Goal: Task Accomplishment & Management: Manage account settings

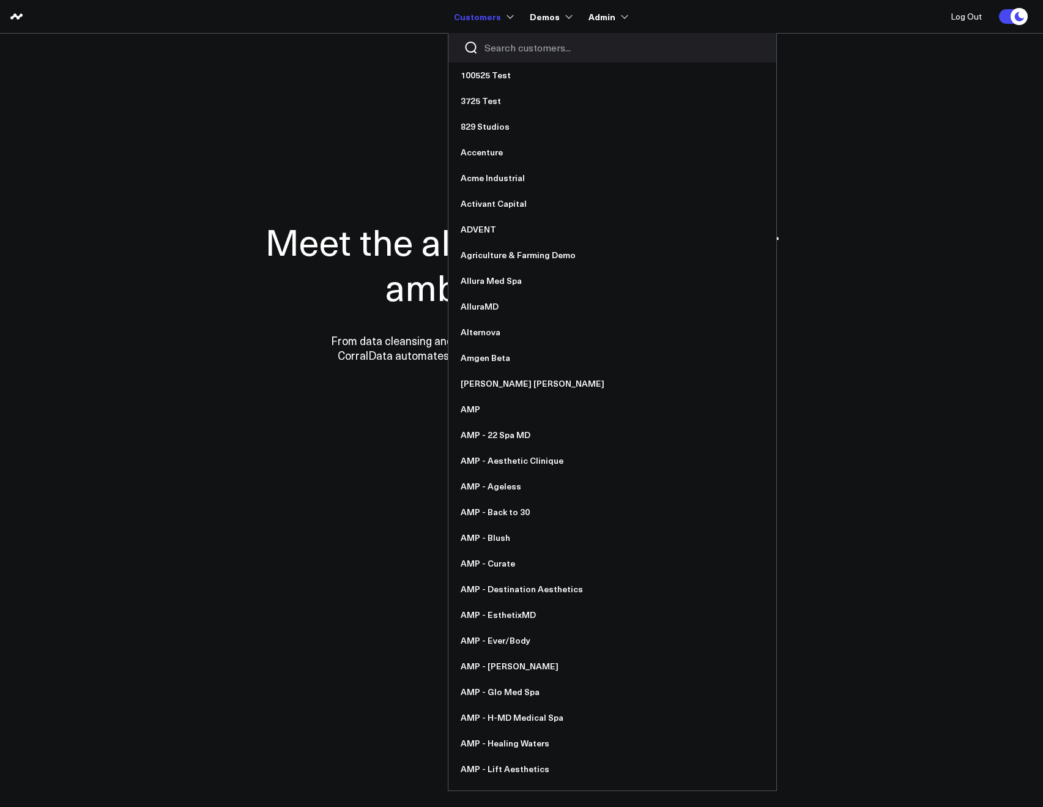
click at [483, 45] on div at bounding box center [612, 47] width 328 height 29
click at [494, 47] on input "Search customers input" at bounding box center [623, 47] width 277 height 13
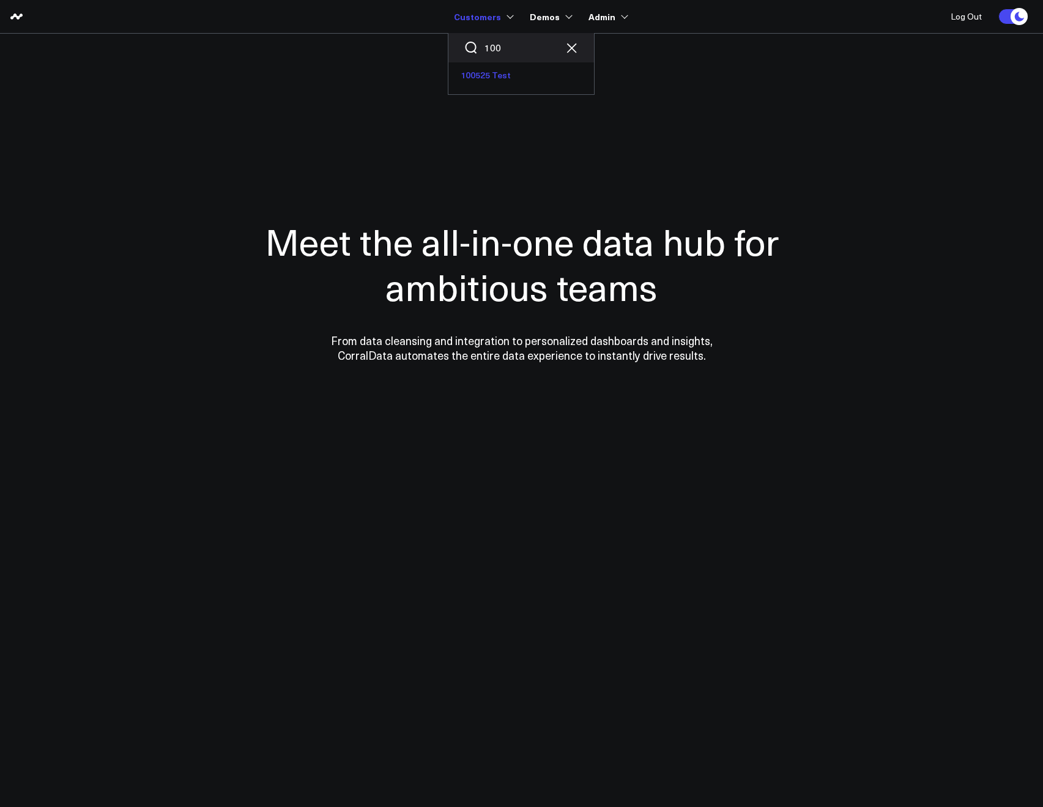
type input "100"
click at [485, 75] on link "100525 Test" at bounding box center [521, 75] width 146 height 26
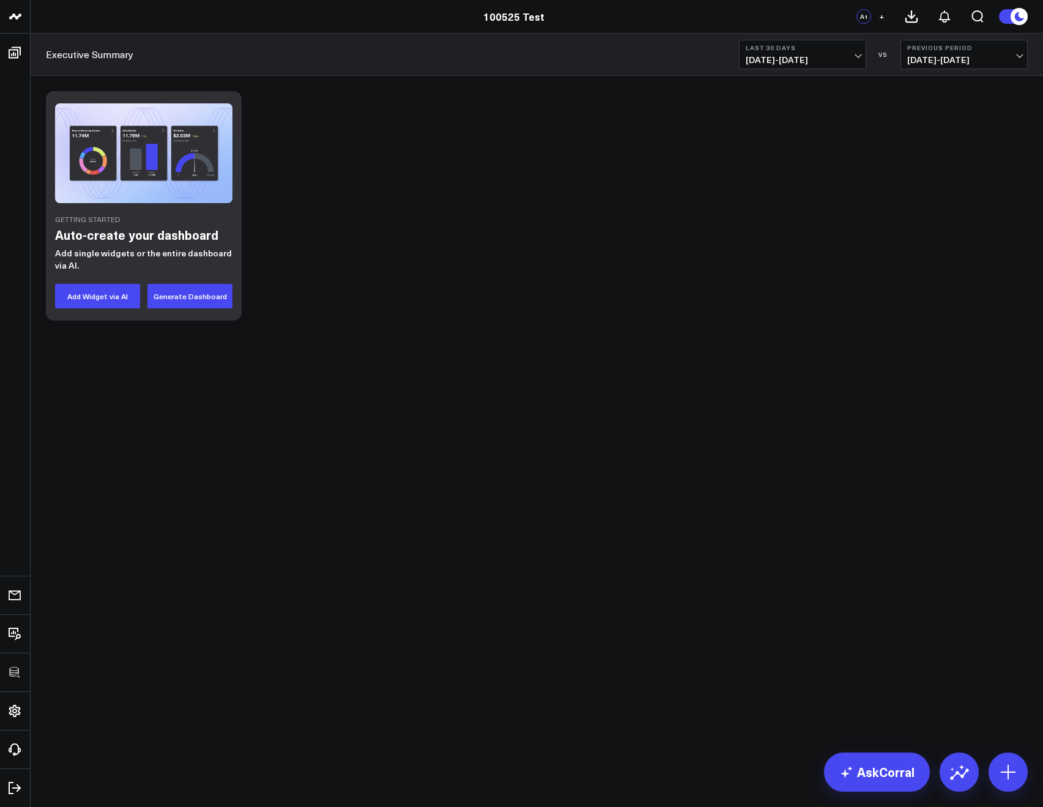
click at [351, 80] on div "Getting Started Auto-create your dashboard Add single widgets or the entire das…" at bounding box center [537, 238] width 1012 height 324
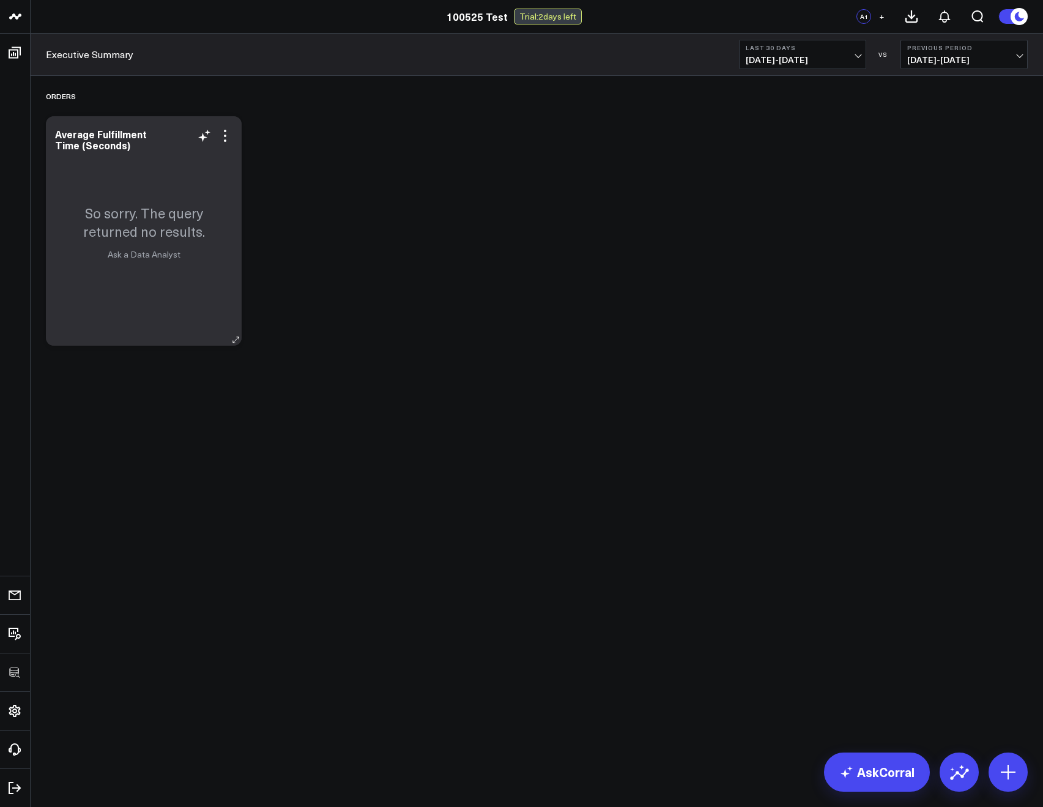
click at [230, 147] on div "Average Fulfillment Time (Seconds)" at bounding box center [143, 139] width 177 height 22
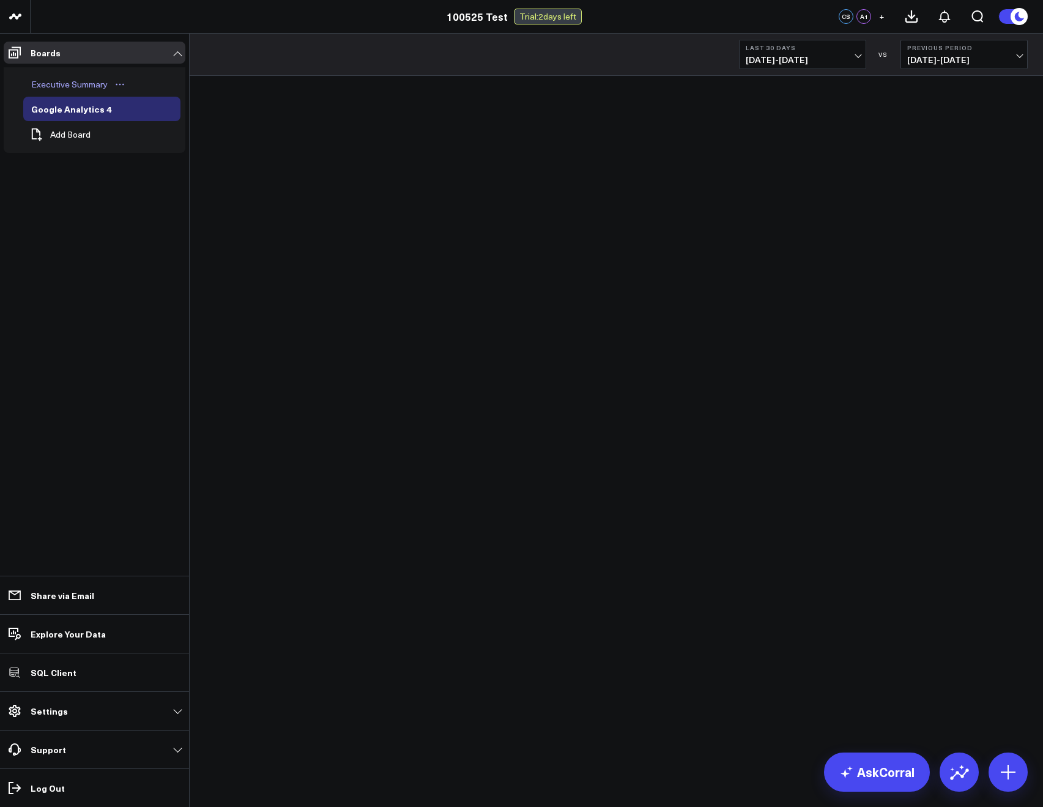
click at [44, 77] on div "Executive Summary" at bounding box center [69, 84] width 83 height 15
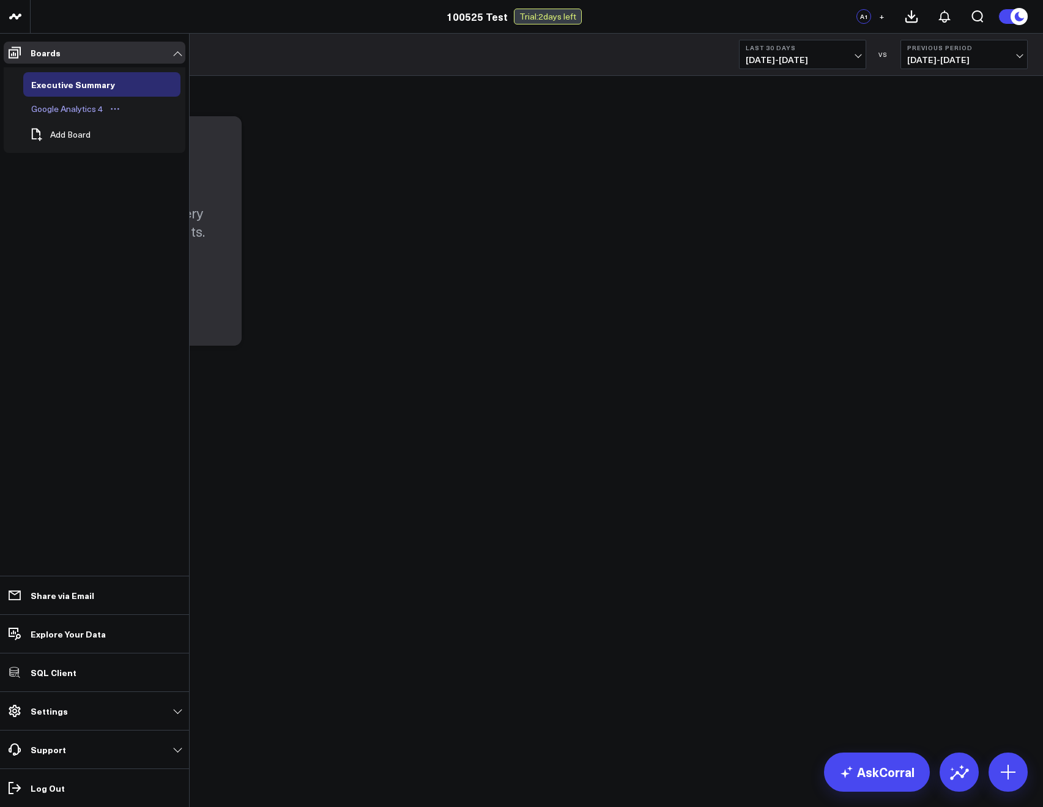
click at [69, 104] on div "Google Analytics 4" at bounding box center [67, 109] width 78 height 15
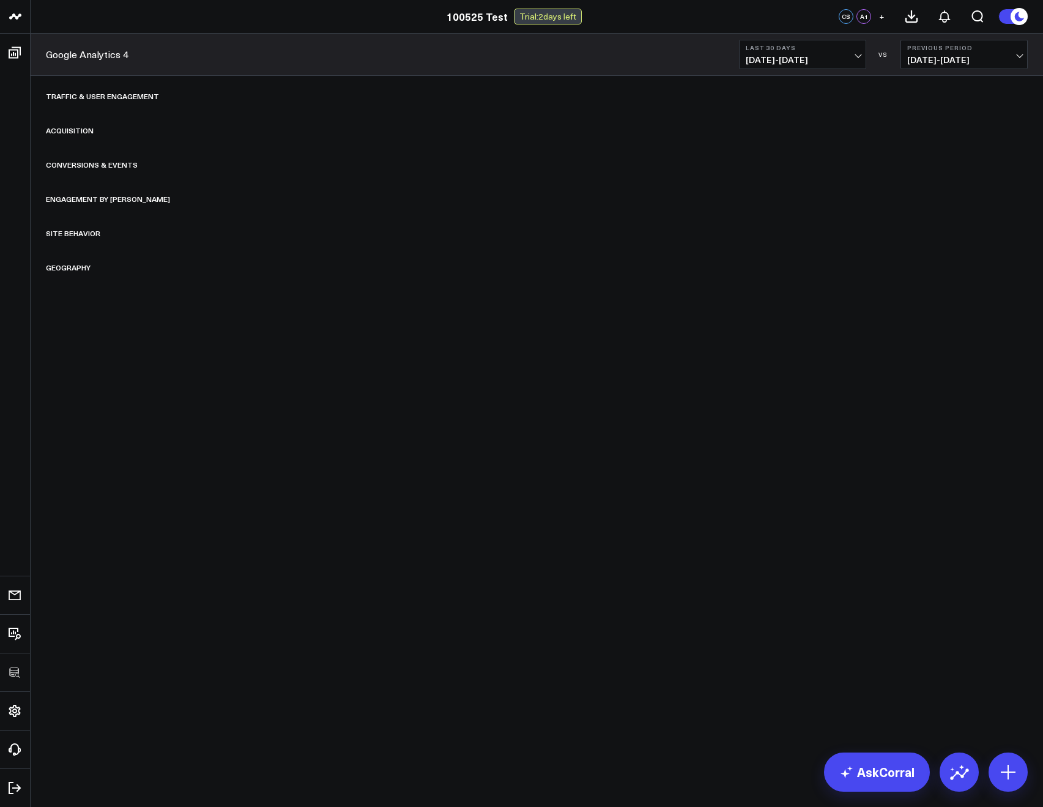
click at [349, 527] on body "100525 Test 3725 Test 829 Studios Accenture Acme Industrial Activant Capital AD…" at bounding box center [521, 403] width 1043 height 807
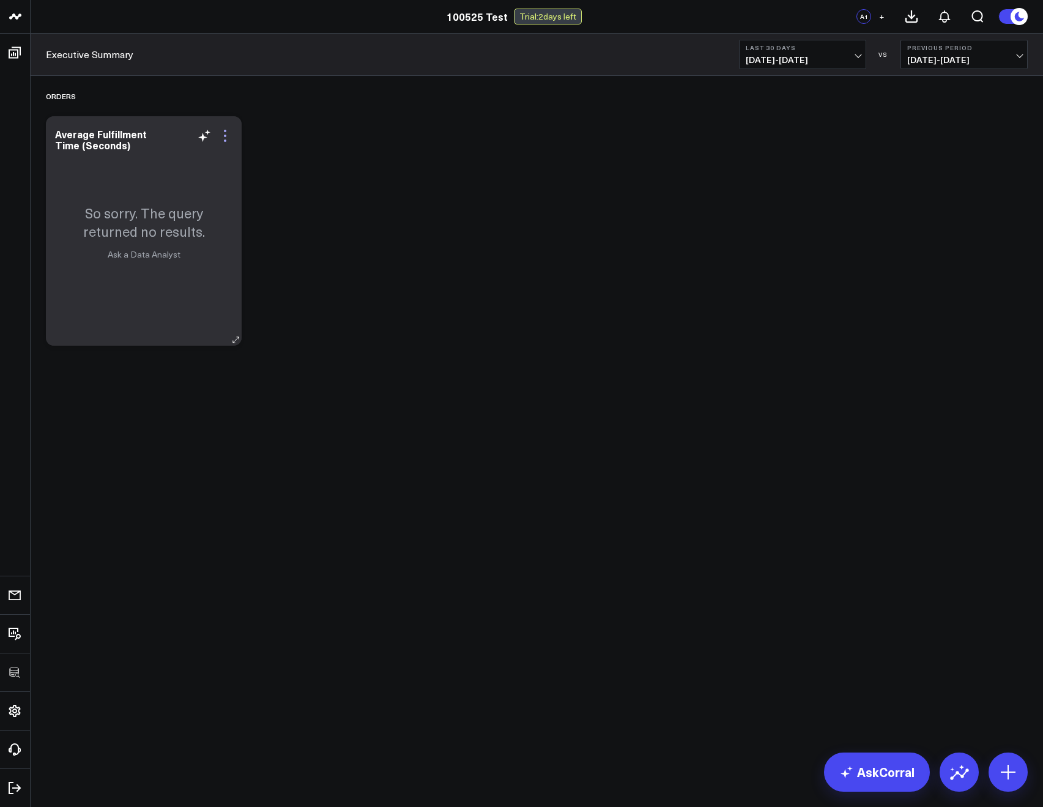
click at [225, 141] on icon at bounding box center [225, 140] width 2 height 2
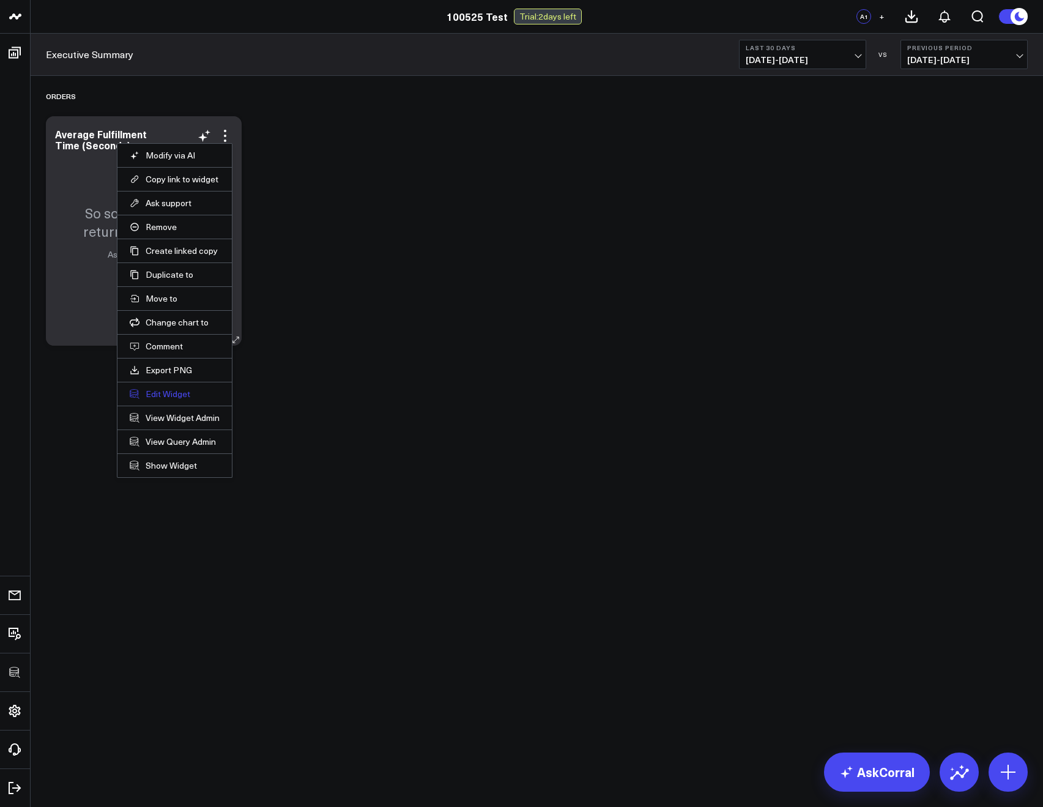
click at [143, 392] on button "Edit Widget" at bounding box center [175, 393] width 90 height 11
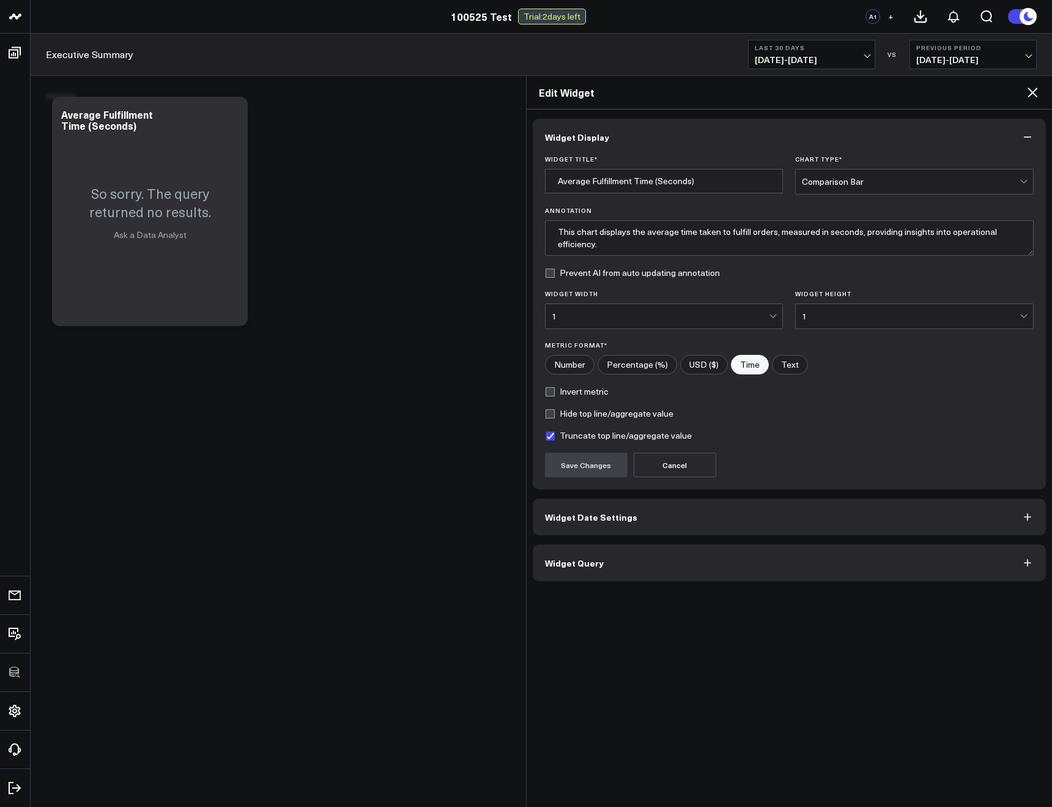
click at [570, 555] on button "Widget Query" at bounding box center [790, 562] width 514 height 37
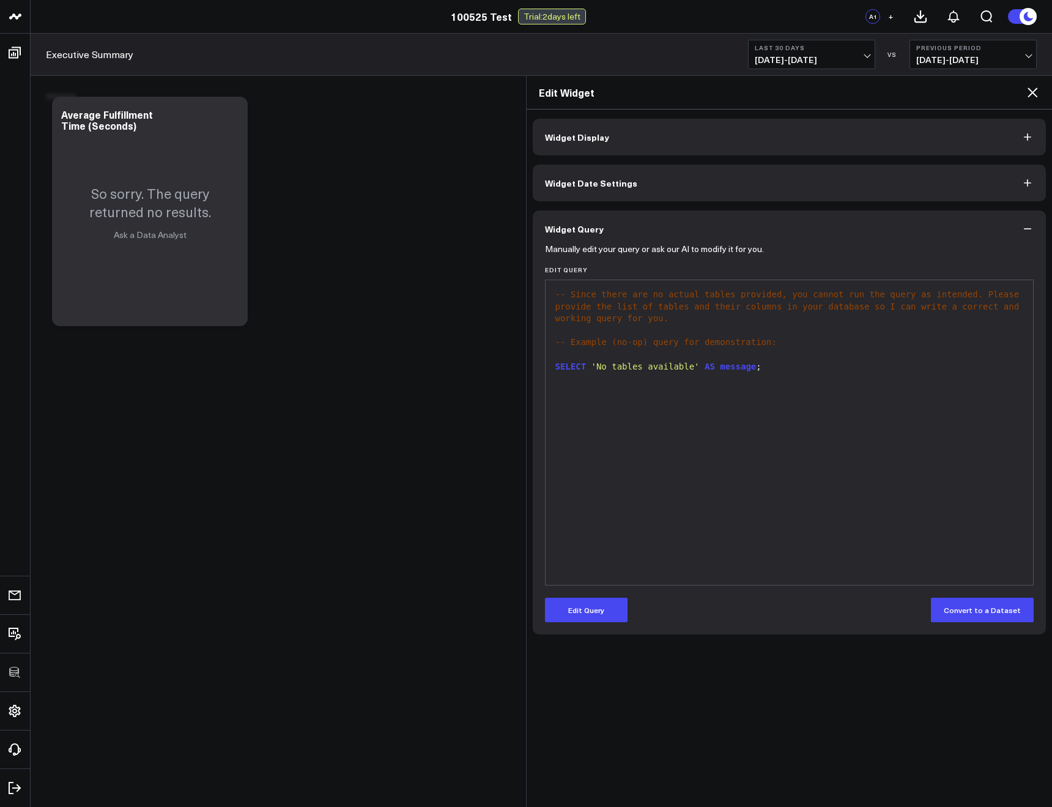
click at [1031, 95] on icon at bounding box center [1032, 92] width 15 height 15
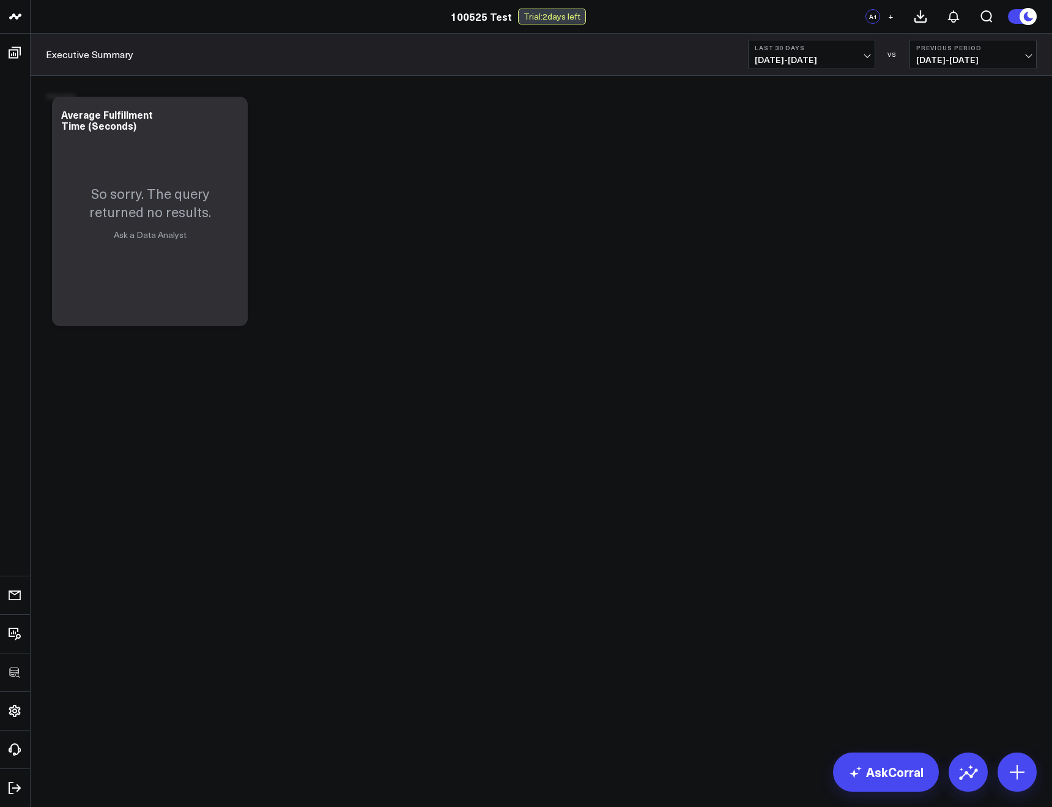
click at [589, 220] on div "Orders Modify via AI Copy link to widget Ask support Remove Create linked copy …" at bounding box center [537, 214] width 994 height 276
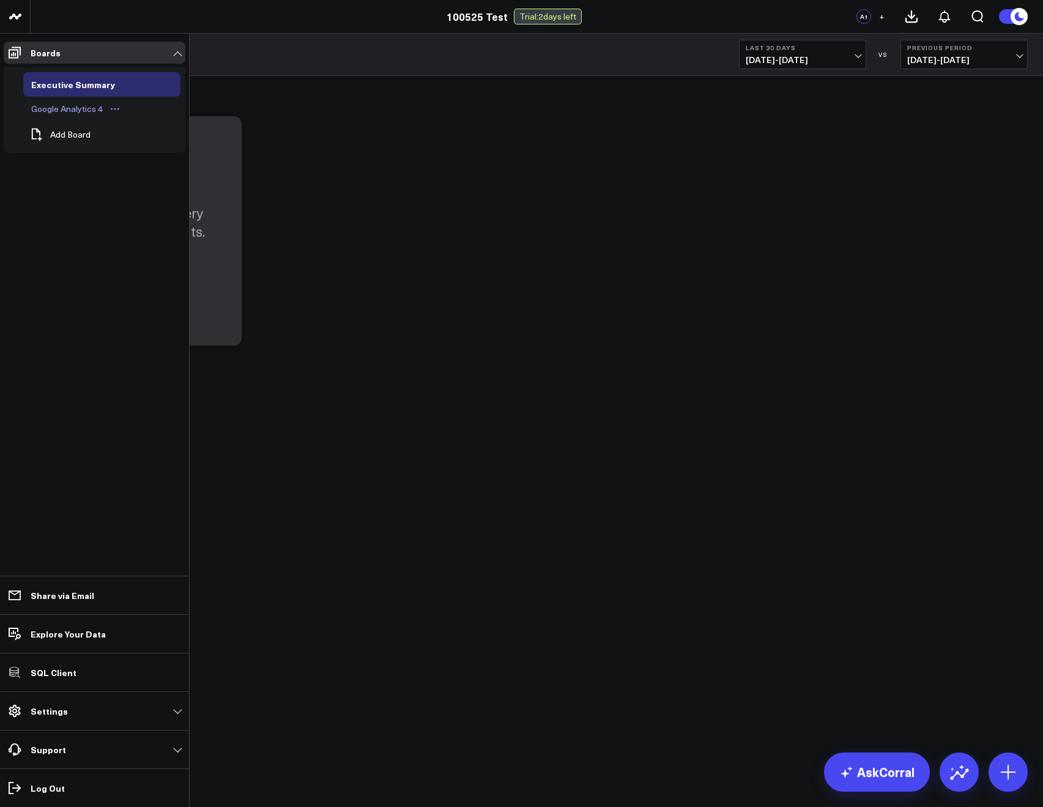
click at [55, 105] on div "Google Analytics 4" at bounding box center [67, 109] width 78 height 15
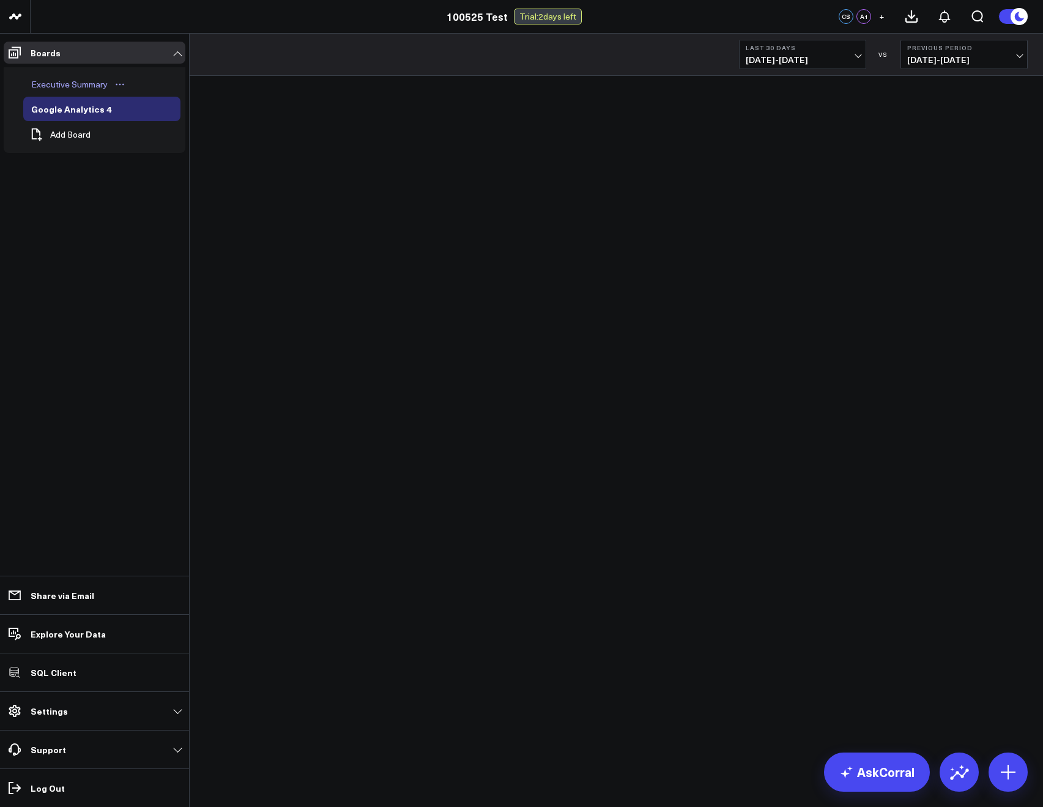
click at [34, 77] on div "Executive Summary" at bounding box center [69, 84] width 83 height 15
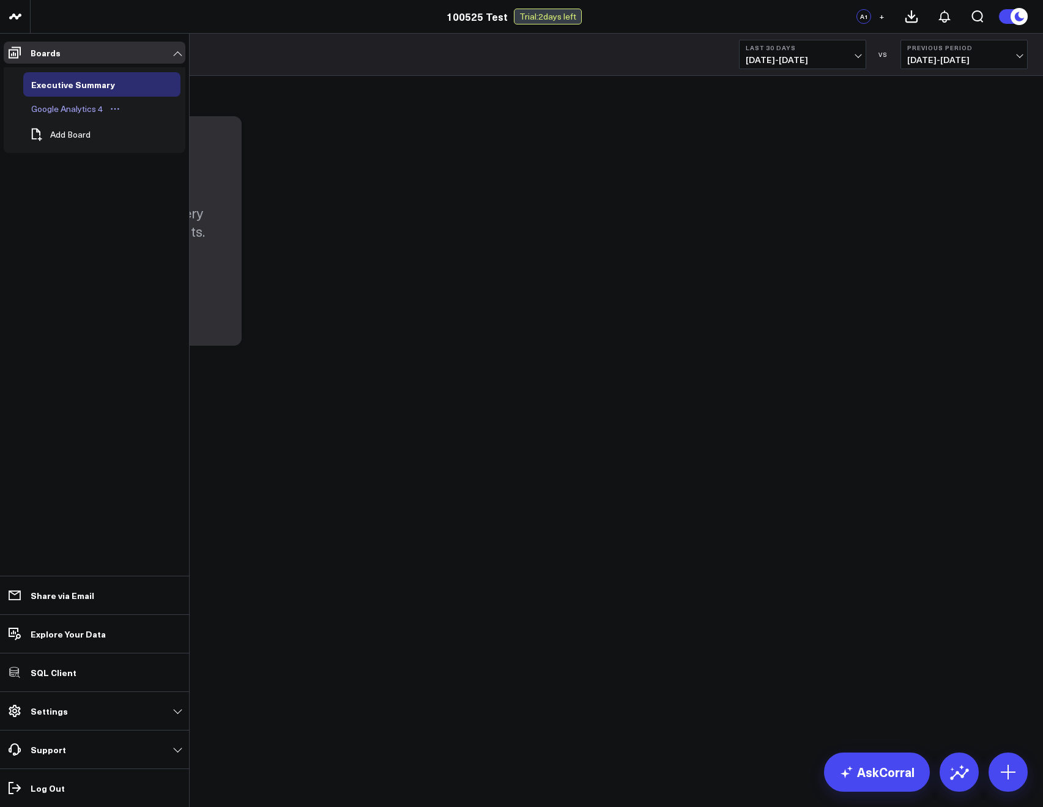
click at [37, 102] on div "Google Analytics 4" at bounding box center [67, 109] width 78 height 15
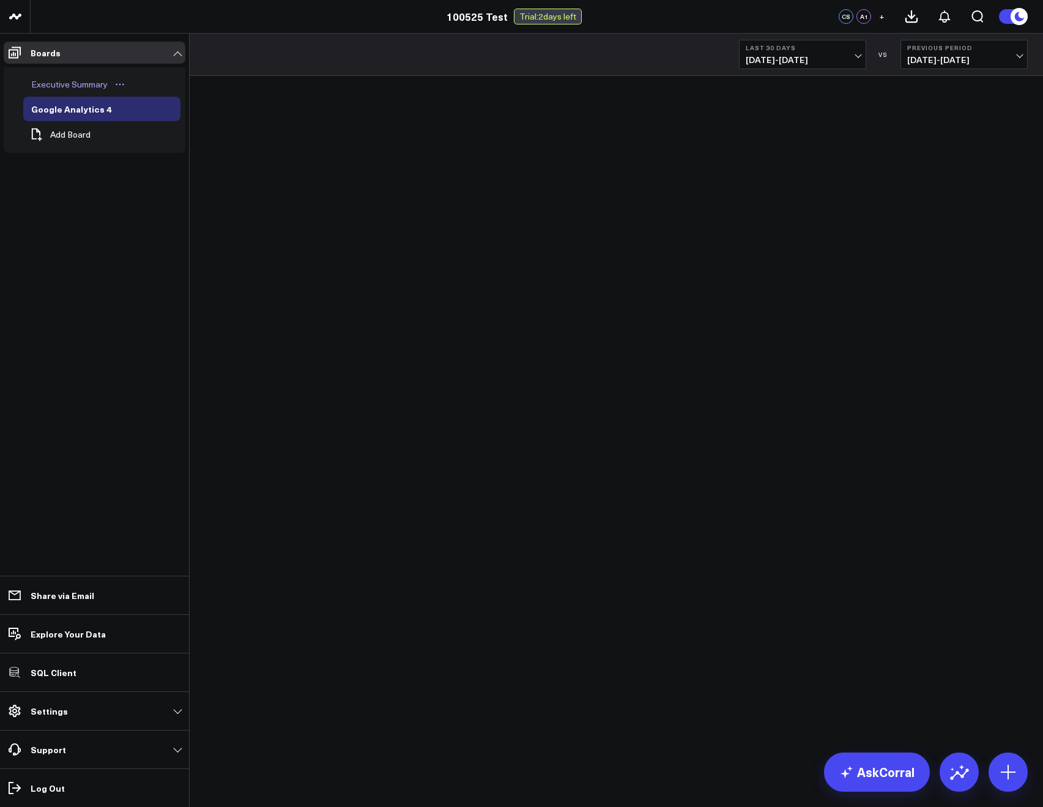
click at [41, 83] on div "Executive Summary" at bounding box center [69, 84] width 83 height 15
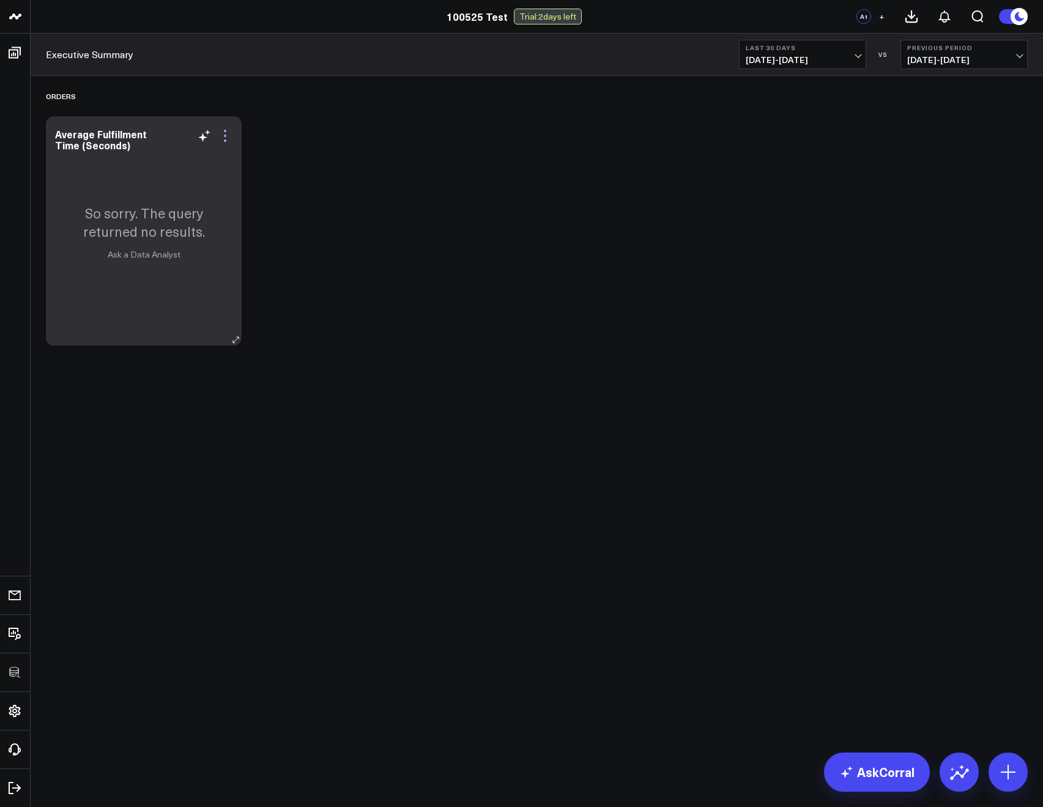
click at [221, 136] on icon at bounding box center [225, 135] width 15 height 15
click at [236, 59] on div "Executive Summary Last 30 Days 09/05/25 - 10/04/25 VS Previous Period 08/06/25 …" at bounding box center [537, 55] width 1012 height 42
click at [369, 61] on div "Executive Summary Last 30 Days 09/05/25 - 10/04/25 VS Previous Period 08/06/25 …" at bounding box center [537, 55] width 1012 height 42
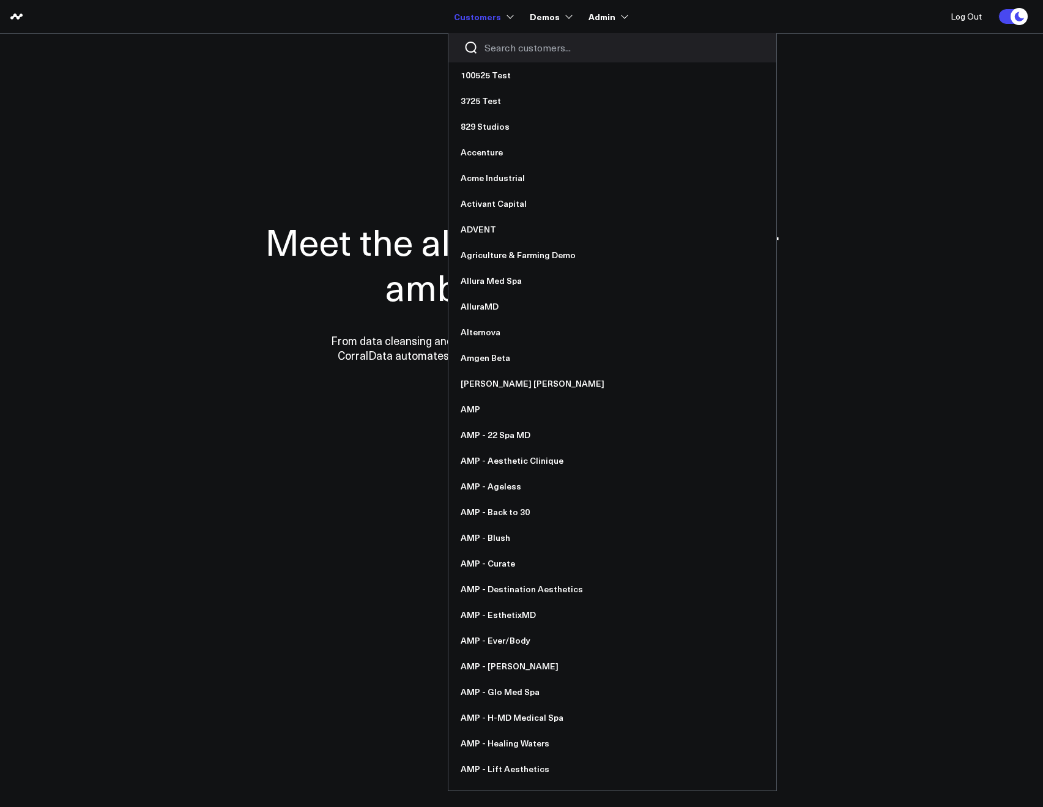
click at [494, 49] on input "Search customers input" at bounding box center [623, 47] width 277 height 13
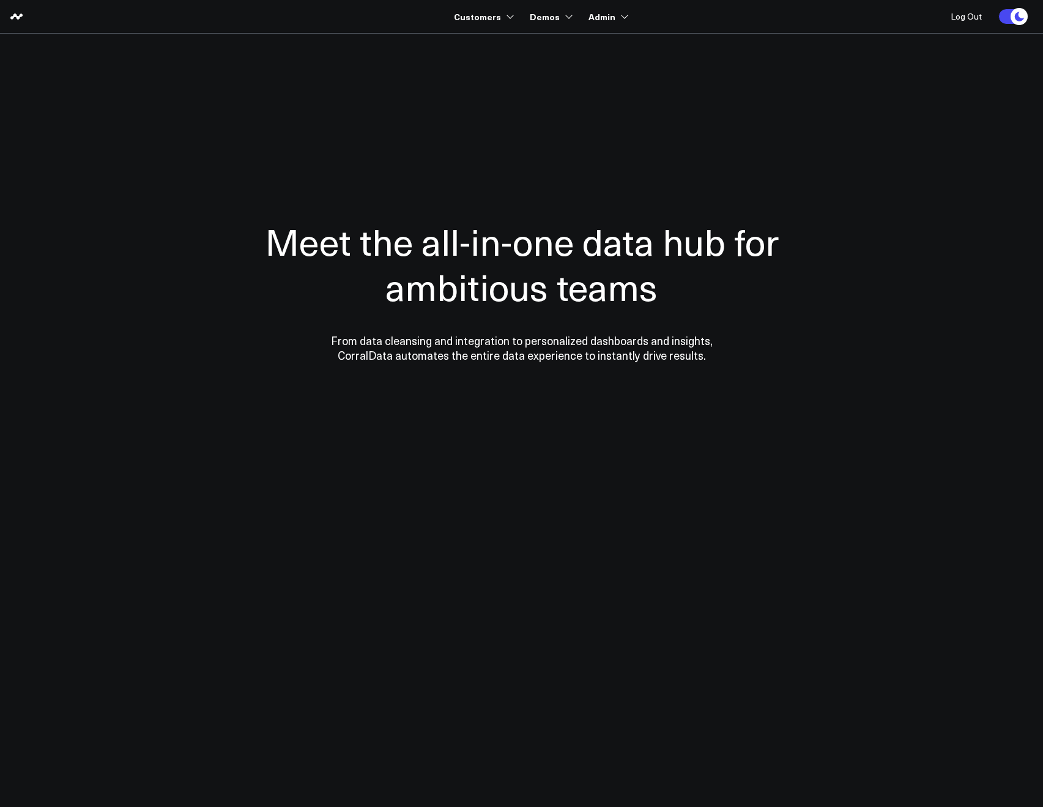
type input "d"
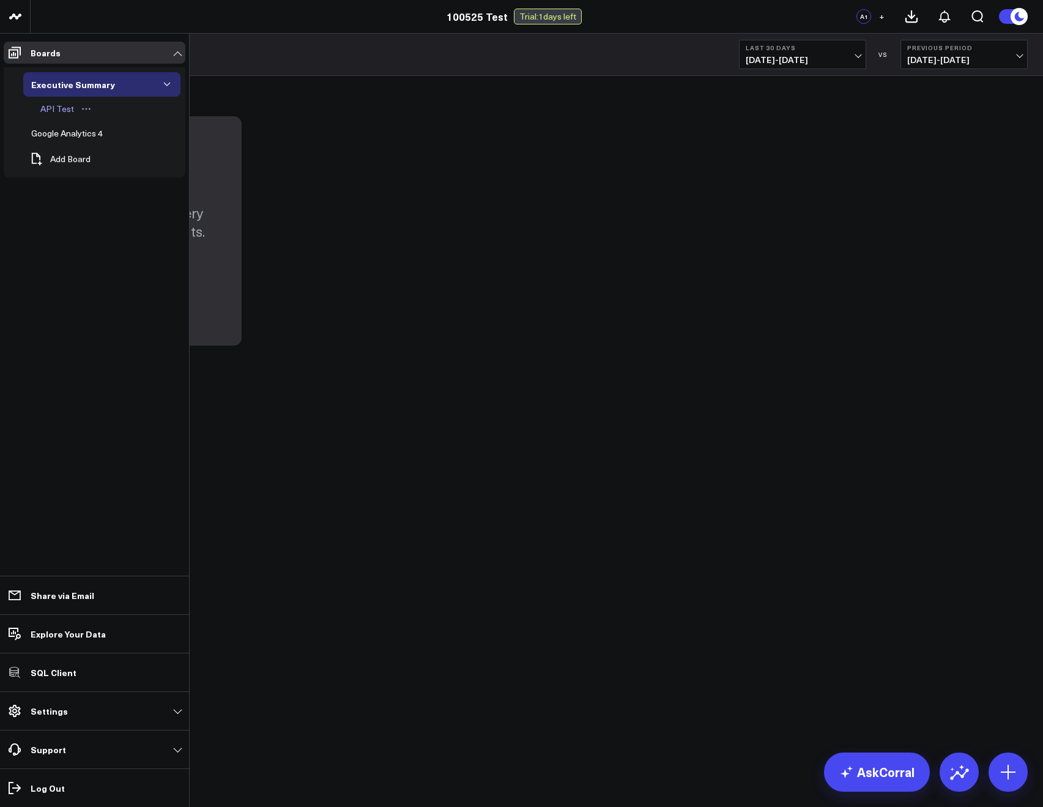
click at [62, 105] on div "API Test" at bounding box center [57, 109] width 40 height 15
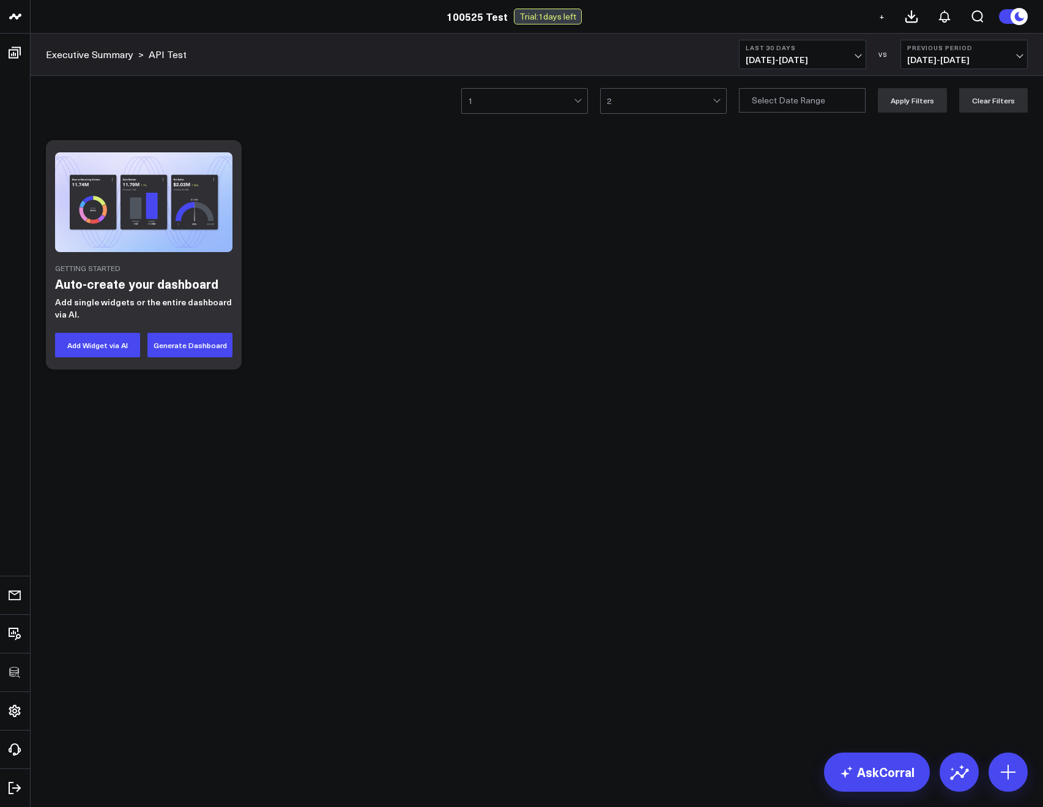
click at [518, 106] on div at bounding box center [521, 101] width 106 height 24
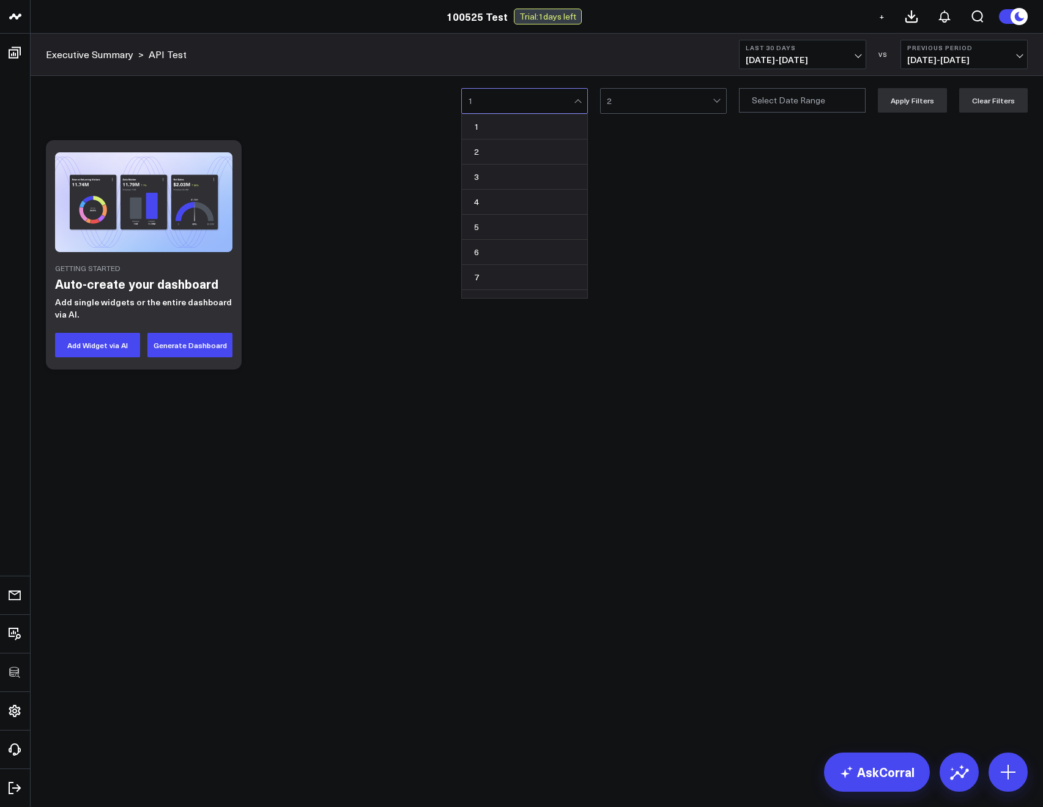
scroll to position [67, 0]
click at [488, 259] on div "9" at bounding box center [524, 260] width 125 height 25
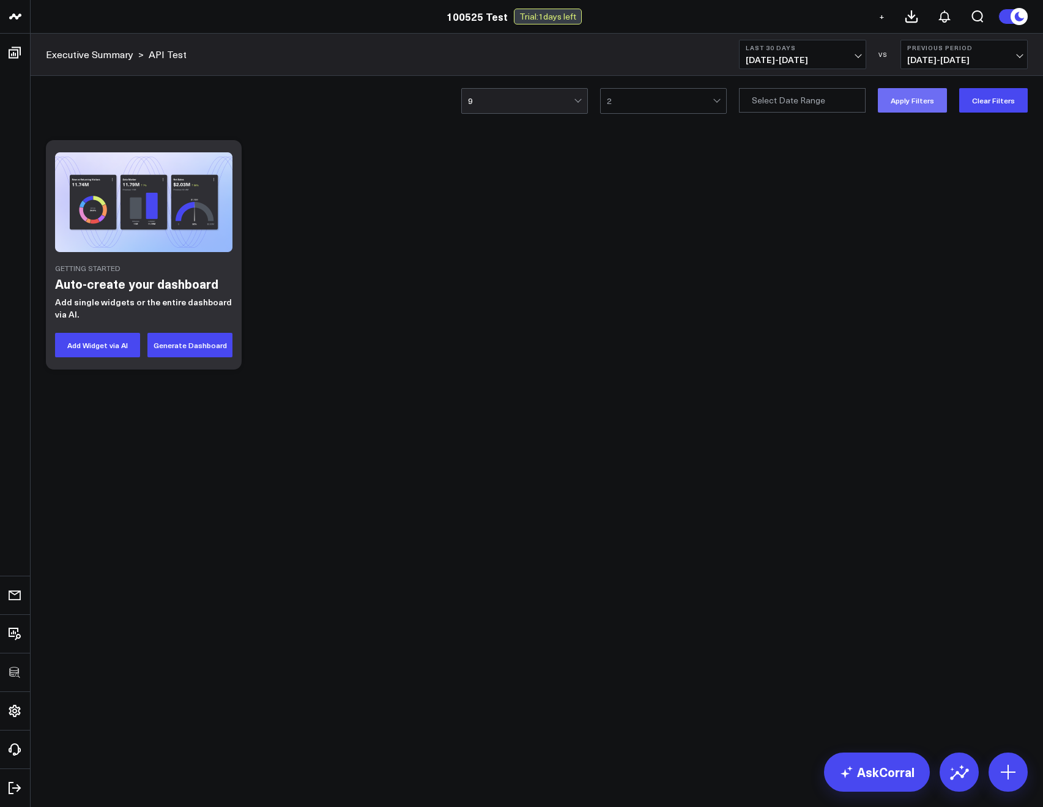
click at [916, 102] on button "Apply Filters" at bounding box center [912, 100] width 69 height 24
click at [663, 117] on div "9 2 Apply Filters Clear Filters" at bounding box center [537, 100] width 1012 height 49
click at [661, 114] on div "9 2 Apply Filters Clear Filters" at bounding box center [537, 100] width 1012 height 49
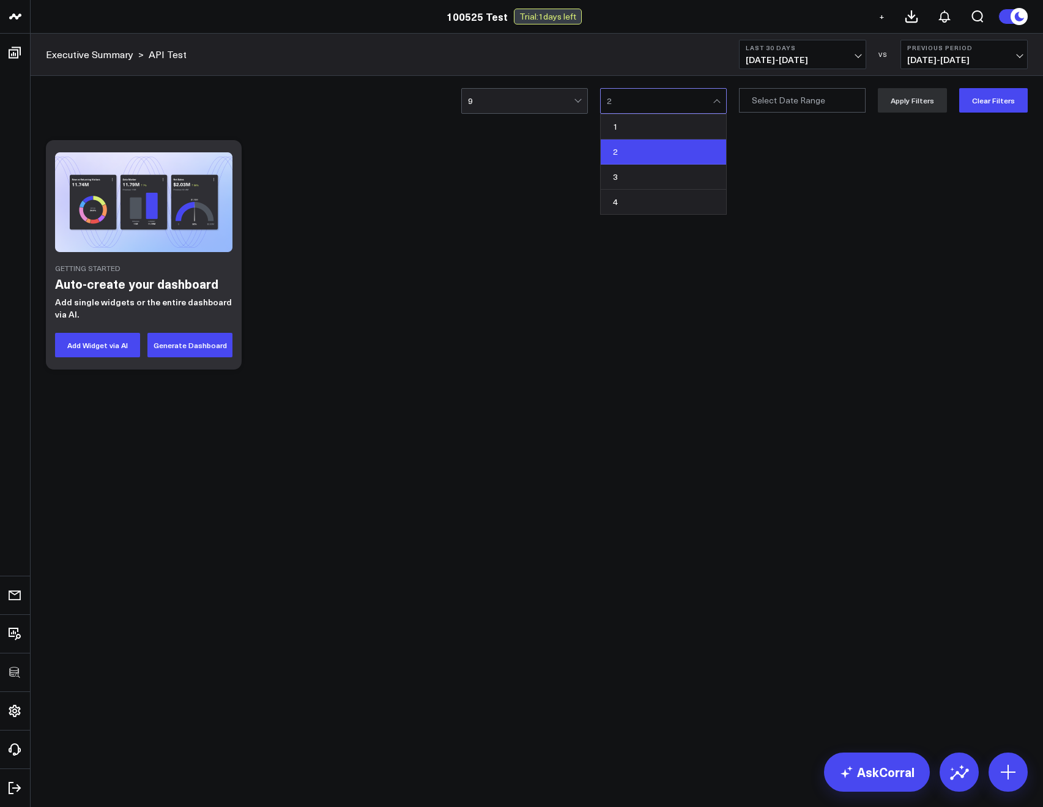
click at [622, 162] on div "2" at bounding box center [663, 151] width 125 height 25
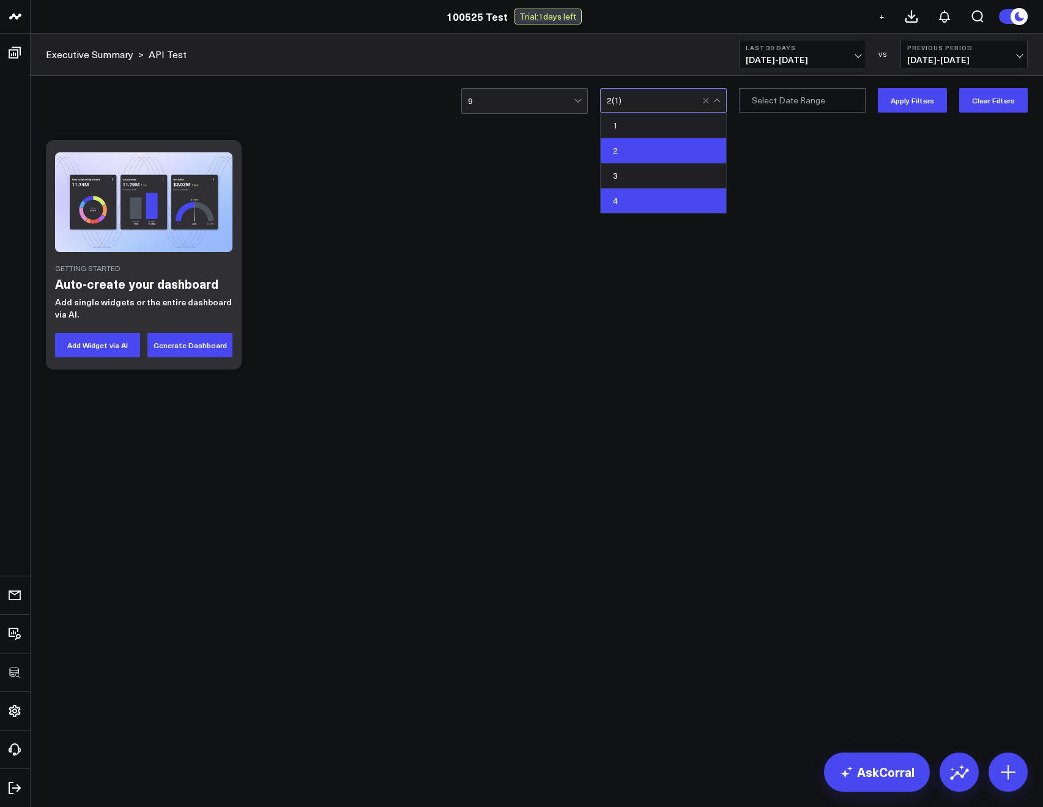
click at [623, 199] on div "4" at bounding box center [663, 200] width 125 height 24
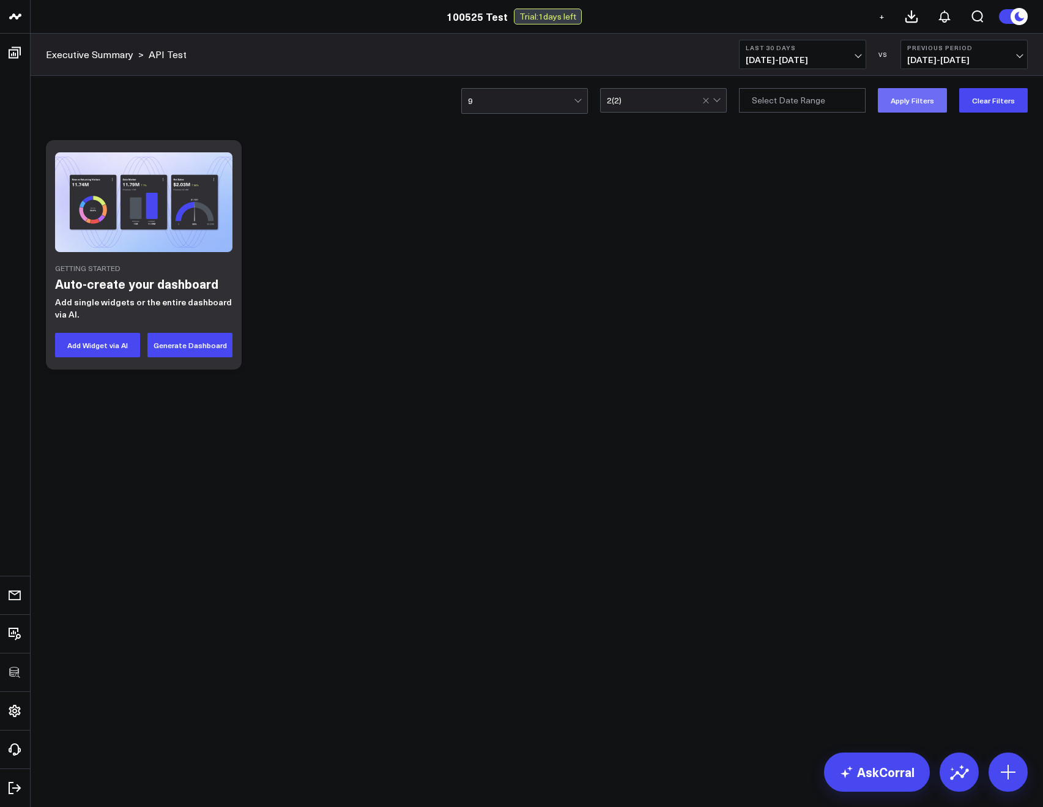
click at [912, 98] on button "Apply Filters" at bounding box center [912, 100] width 69 height 24
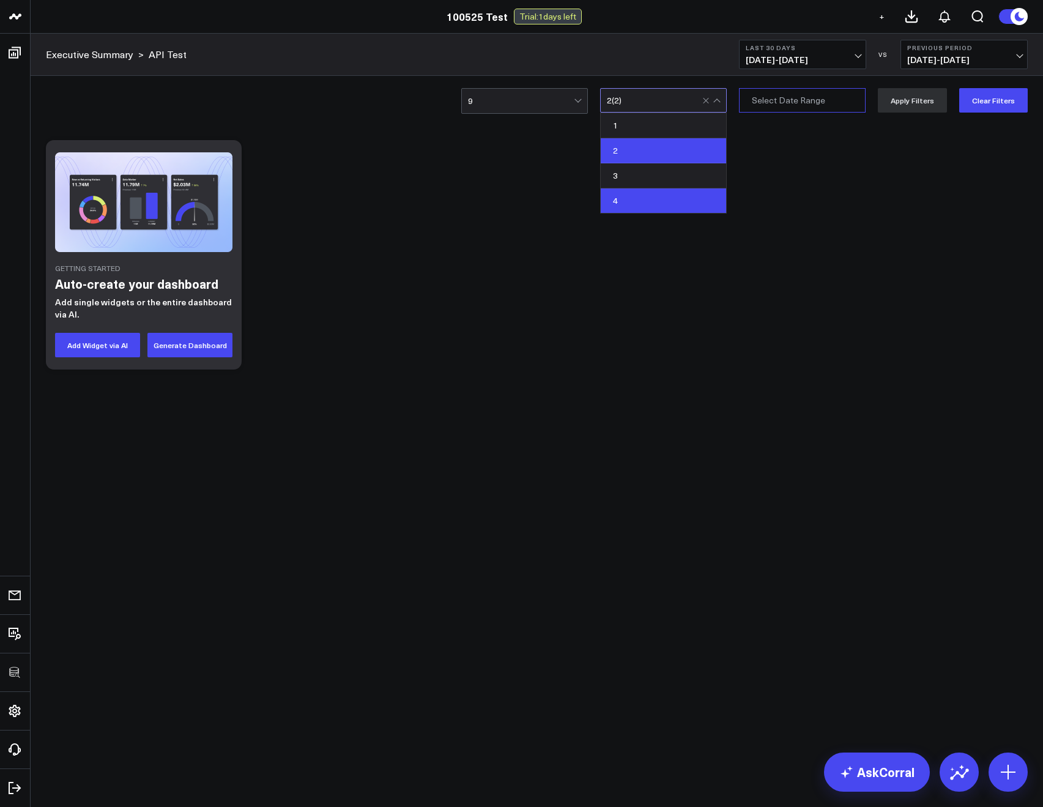
click at [810, 106] on input "3" at bounding box center [802, 100] width 127 height 24
select select "9"
select select "2025"
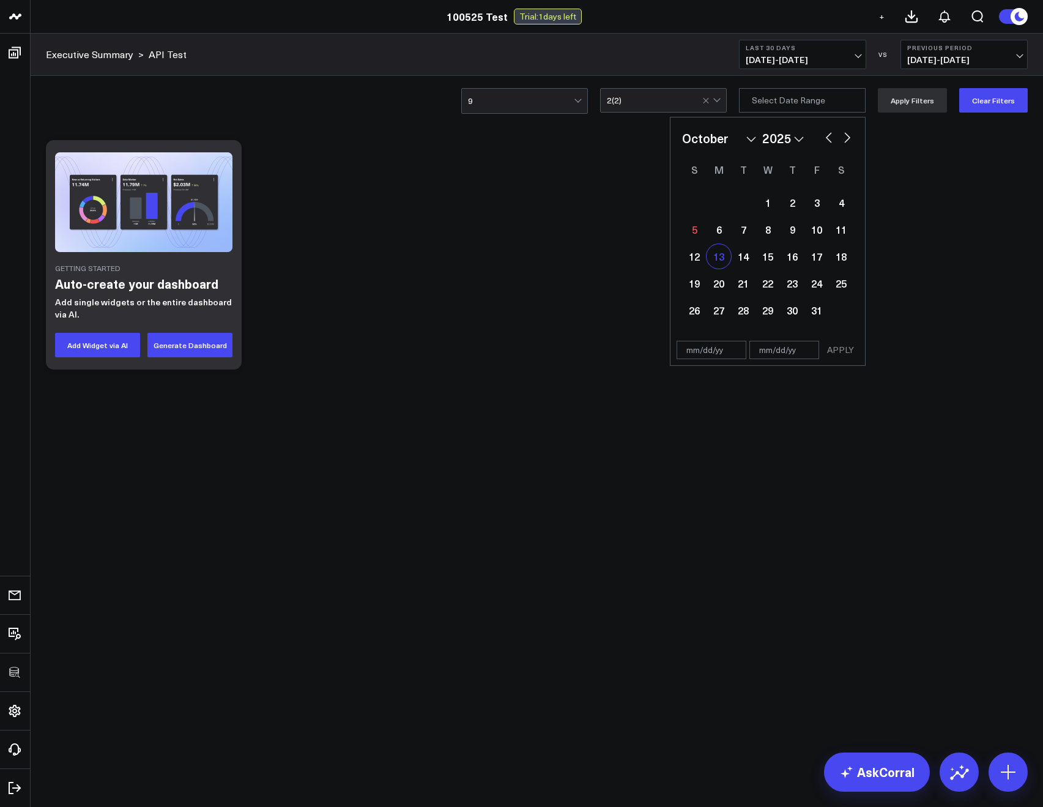
click at [726, 250] on div "13" at bounding box center [719, 256] width 24 height 24
type input "10/13/25"
select select "9"
select select "2025"
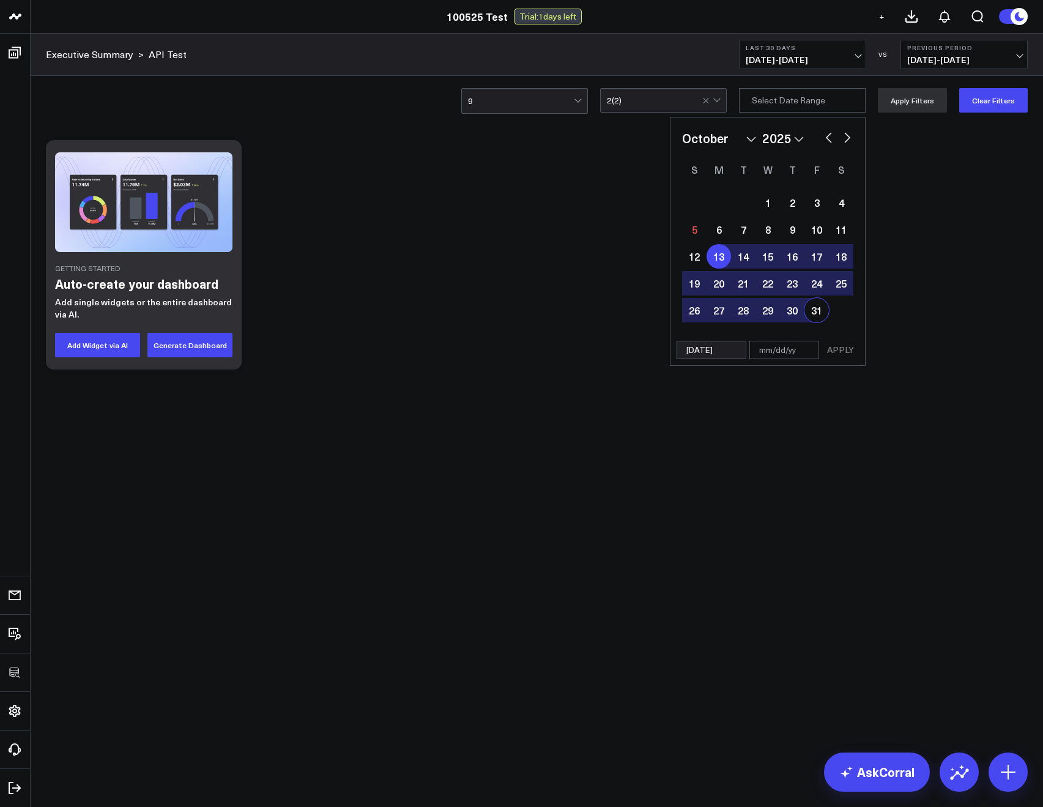
click at [819, 307] on div "31" at bounding box center [816, 310] width 24 height 24
type input "10/31/25"
select select "9"
select select "2025"
click at [849, 342] on button "APPLY" at bounding box center [840, 350] width 37 height 18
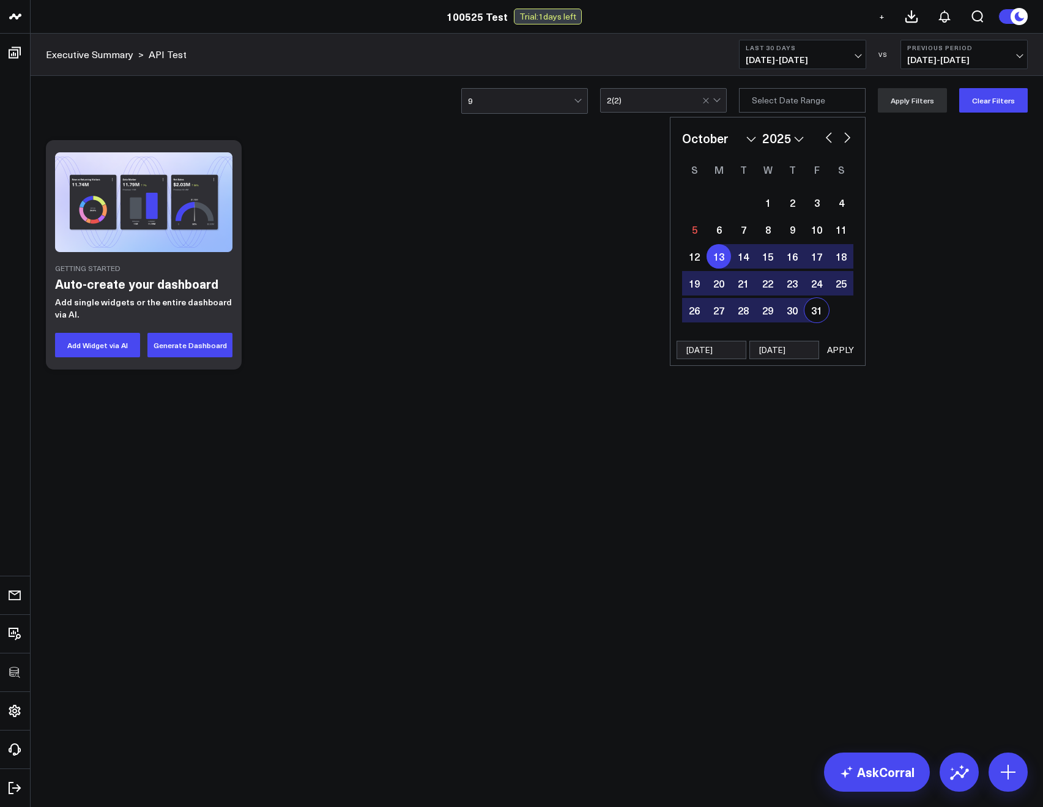
type input "10/13/25 - 10/31/25"
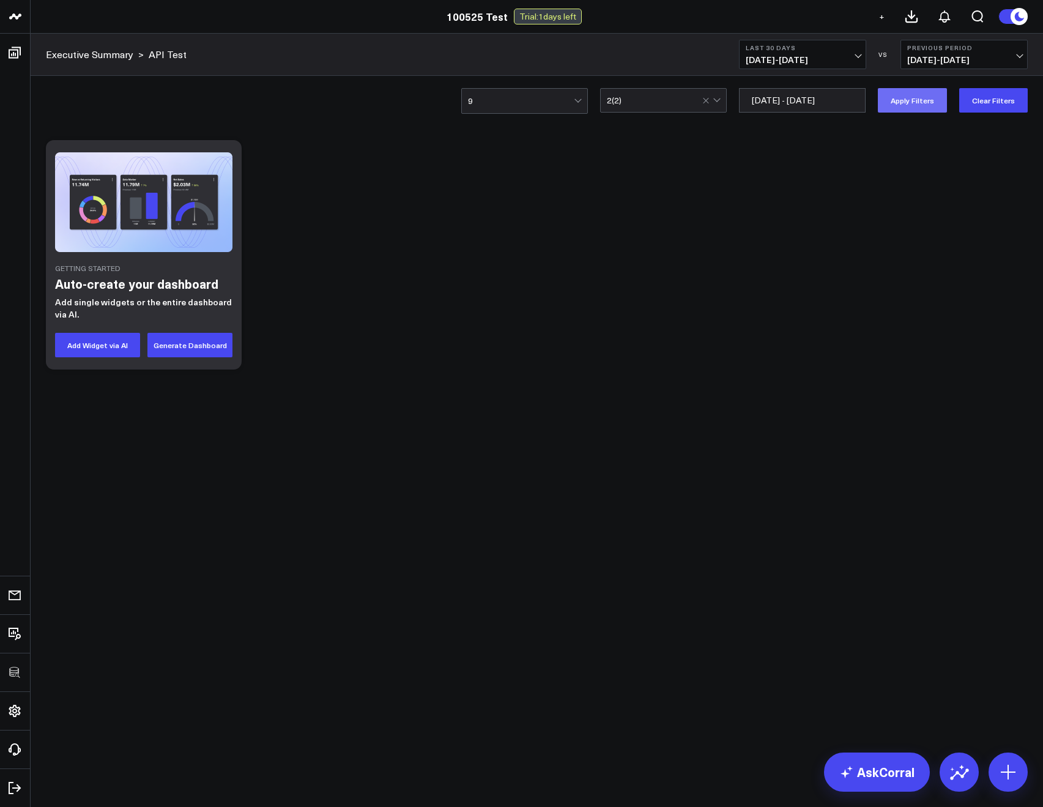
click at [921, 105] on button "Apply Filters" at bounding box center [912, 100] width 69 height 24
click at [836, 53] on button "Last 30 Days 09/05/25 - 10/04/25" at bounding box center [802, 54] width 127 height 29
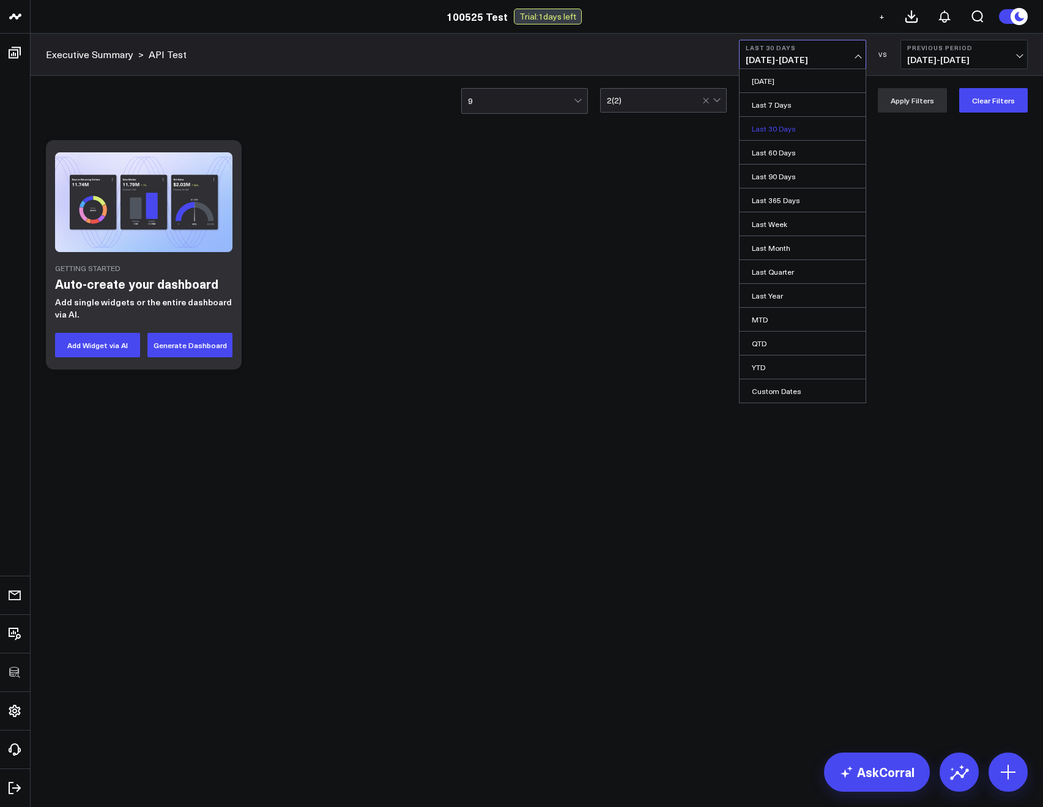
click at [795, 125] on link "Last 30 Days" at bounding box center [803, 128] width 126 height 23
click at [768, 65] on span "09/05/25 - 10/04/25" at bounding box center [803, 60] width 114 height 10
click at [773, 180] on link "Last 90 Days" at bounding box center [803, 176] width 126 height 23
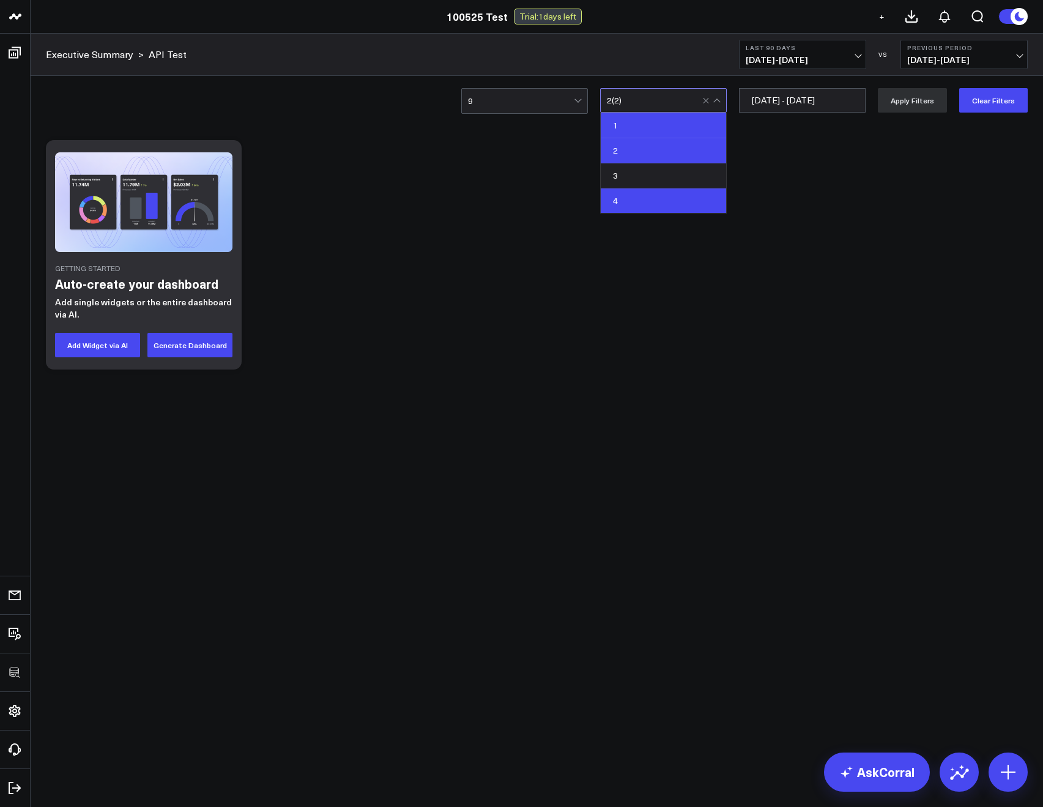
click at [620, 125] on div "1" at bounding box center [663, 125] width 125 height 25
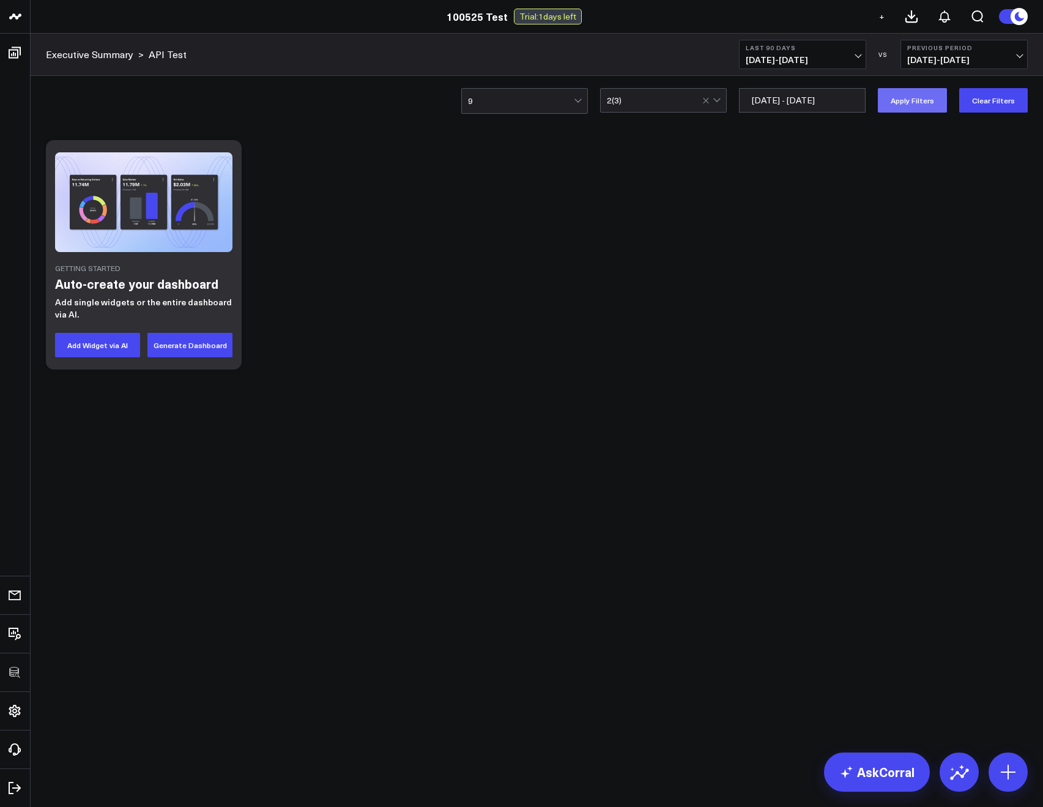
click at [914, 106] on button "Apply Filters" at bounding box center [912, 100] width 69 height 24
click at [993, 102] on button "Clear Filters" at bounding box center [993, 100] width 69 height 24
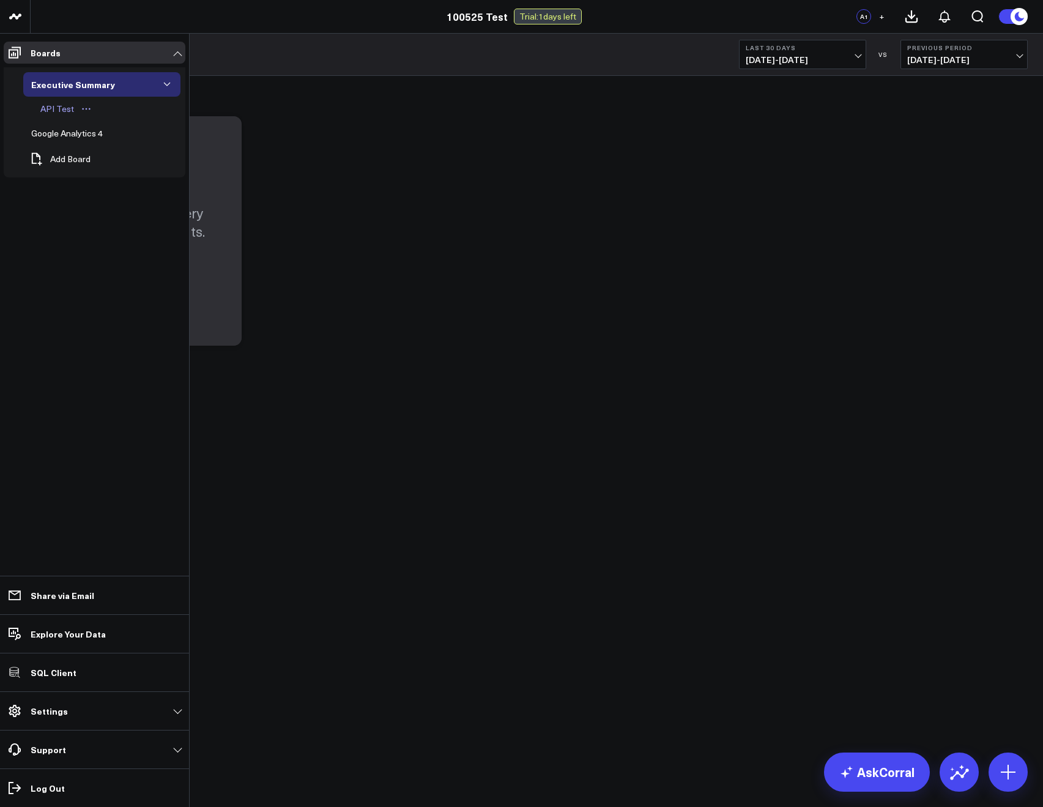
click at [59, 106] on div "API Test" at bounding box center [57, 109] width 40 height 15
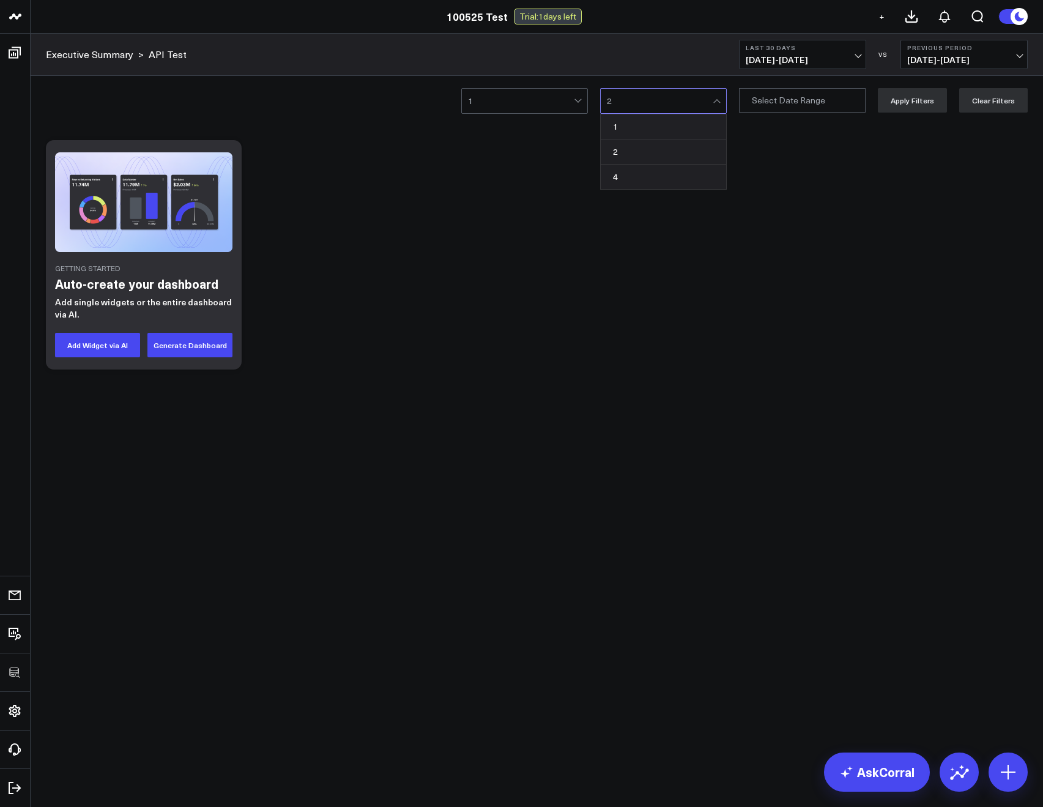
click at [519, 173] on div "Getting Started Auto-create your dashboard Add single widgets or the entire das…" at bounding box center [537, 255] width 994 height 242
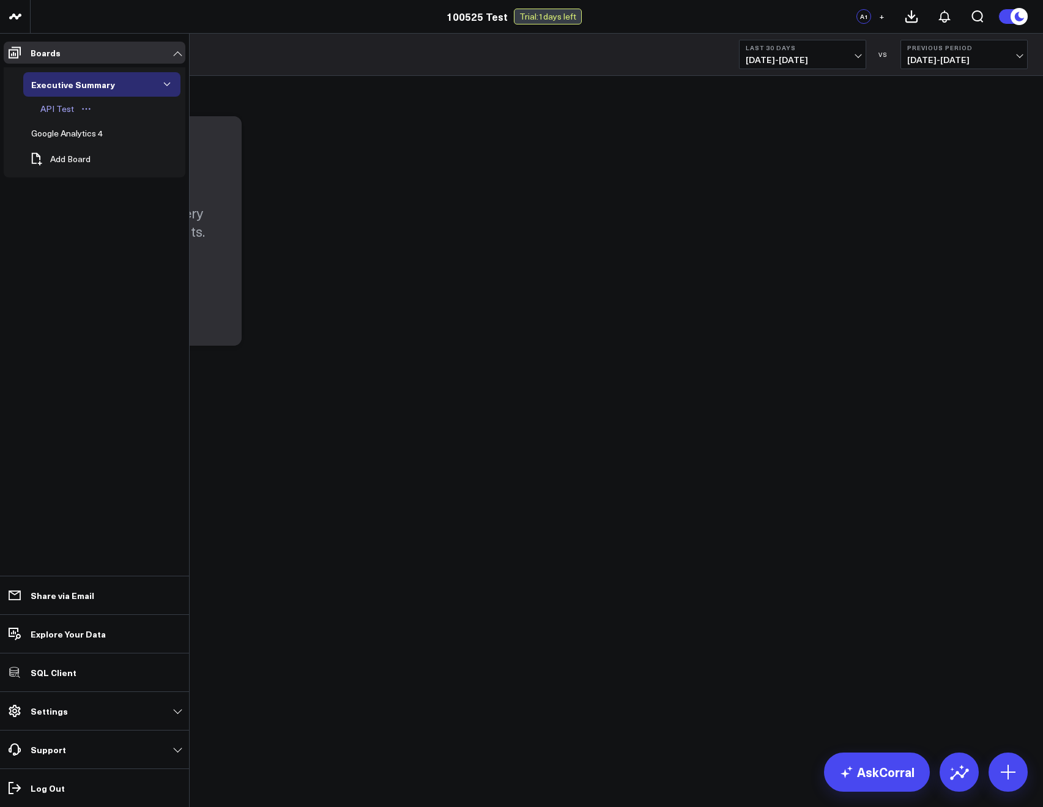
click at [57, 104] on div "API Test" at bounding box center [57, 109] width 40 height 15
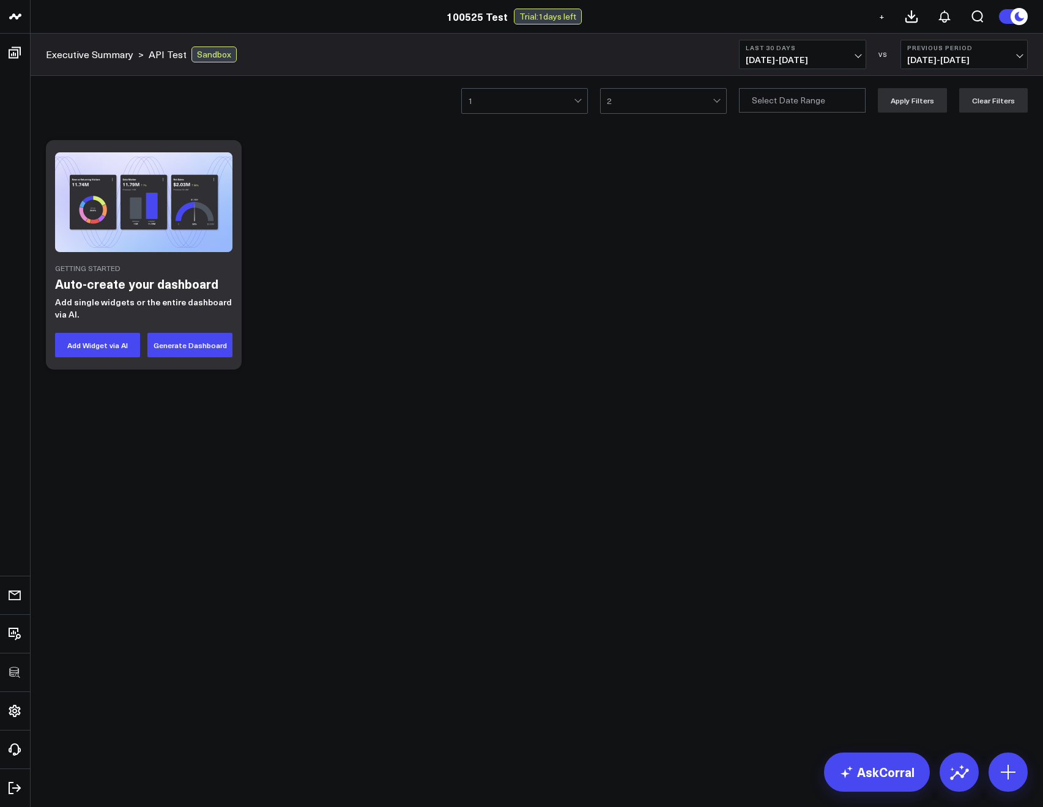
click at [338, 114] on div "1 2 Apply Filters Clear Filters" at bounding box center [537, 100] width 1012 height 49
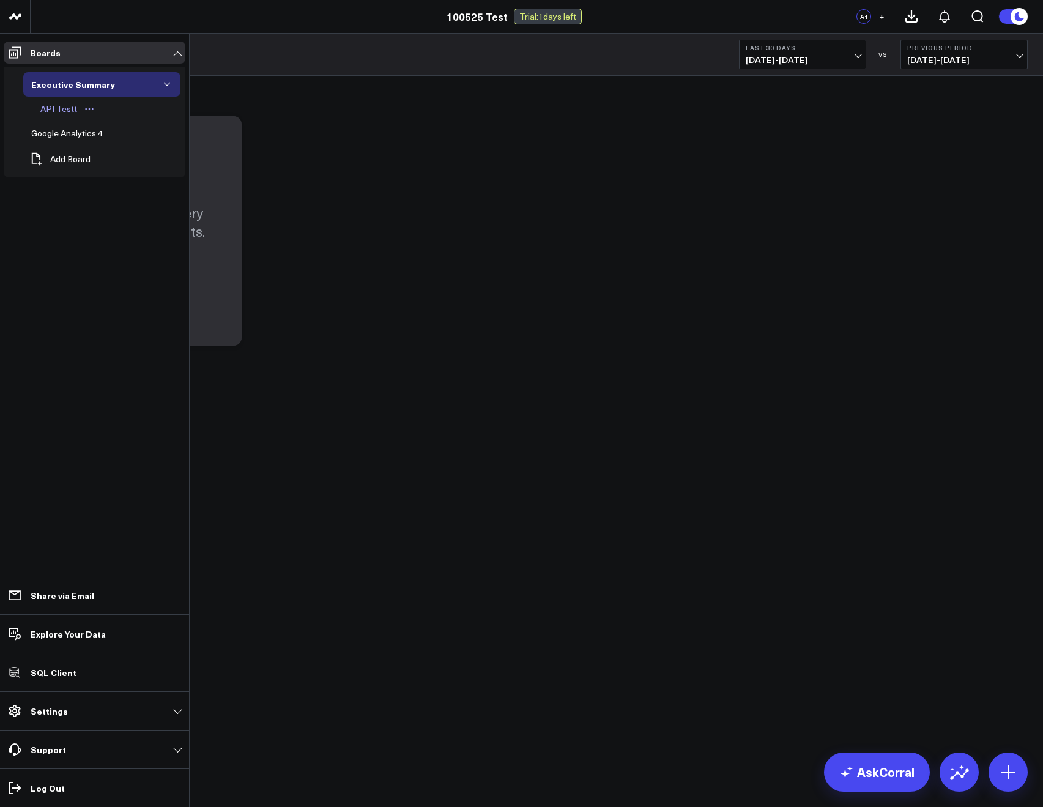
click at [65, 102] on div "API Testt" at bounding box center [58, 109] width 43 height 15
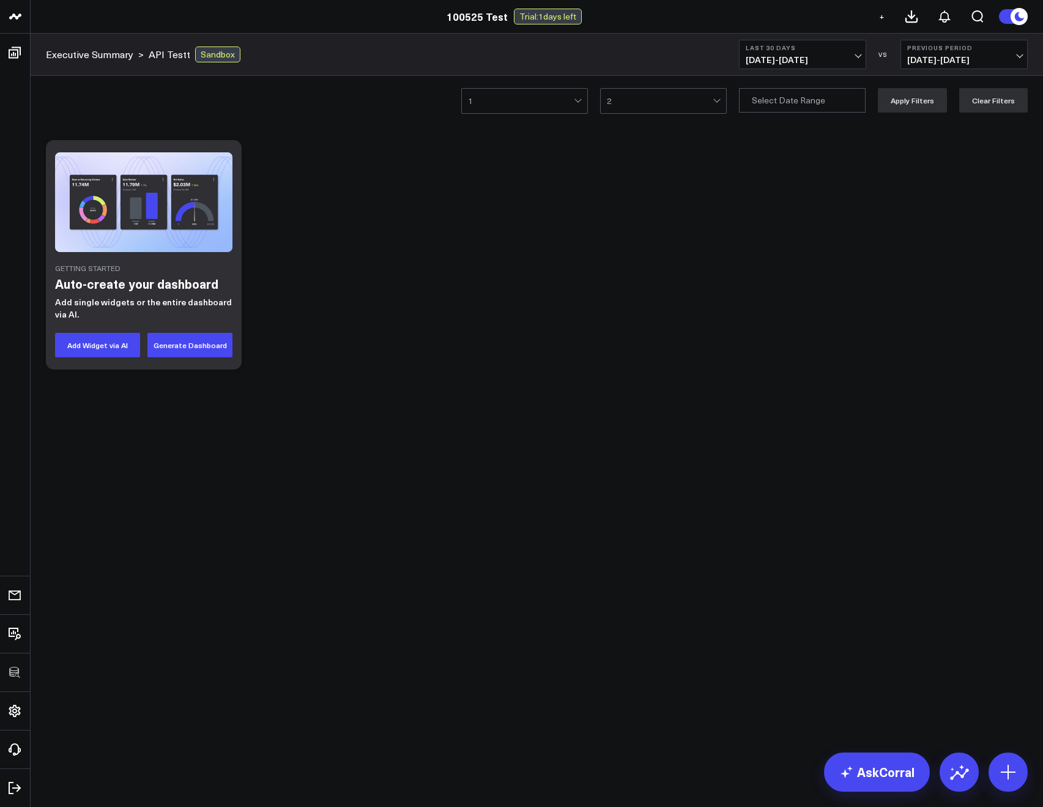
click at [340, 149] on div "Getting Started Auto-create your dashboard Add single widgets or the entire das…" at bounding box center [537, 255] width 994 height 242
drag, startPoint x: 246, startPoint y: 86, endPoint x: 221, endPoint y: 76, distance: 26.4
click at [246, 86] on div "1 2 Apply Filters Clear Filters" at bounding box center [537, 100] width 1012 height 49
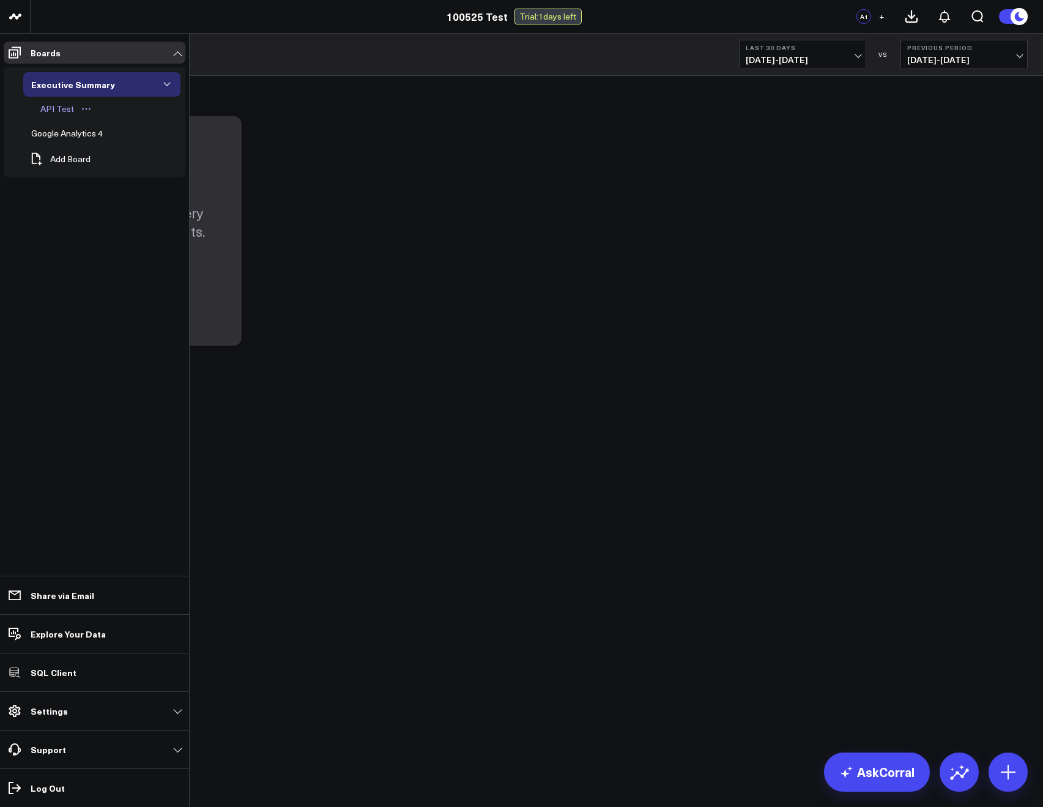
click at [54, 104] on div "API Test" at bounding box center [57, 109] width 40 height 15
click at [59, 109] on div "API Test" at bounding box center [57, 109] width 40 height 15
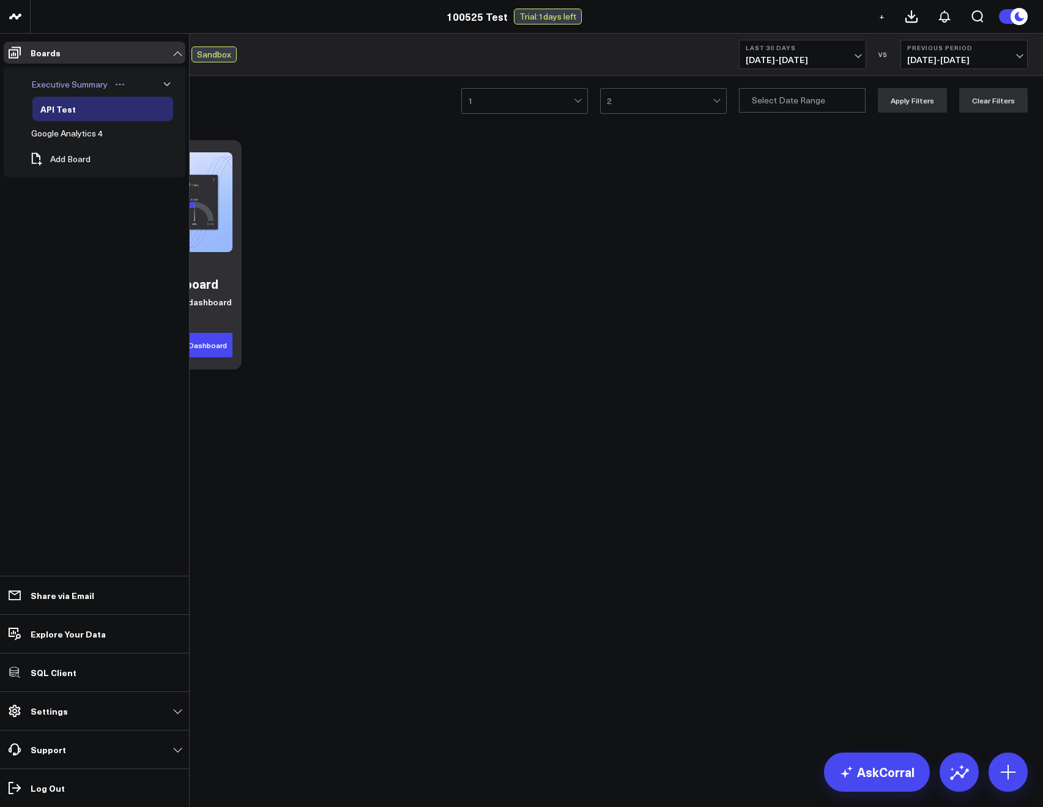
click at [47, 85] on div "Executive Summary" at bounding box center [69, 84] width 83 height 15
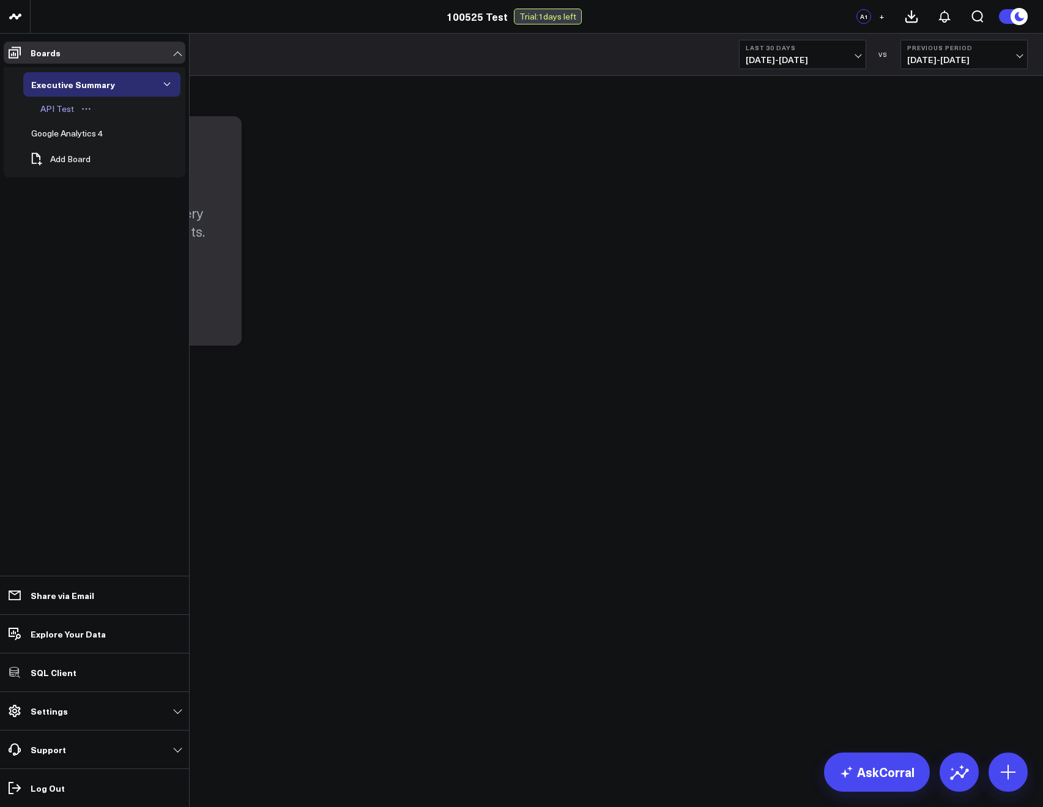
click at [46, 105] on div "API Test" at bounding box center [57, 109] width 40 height 15
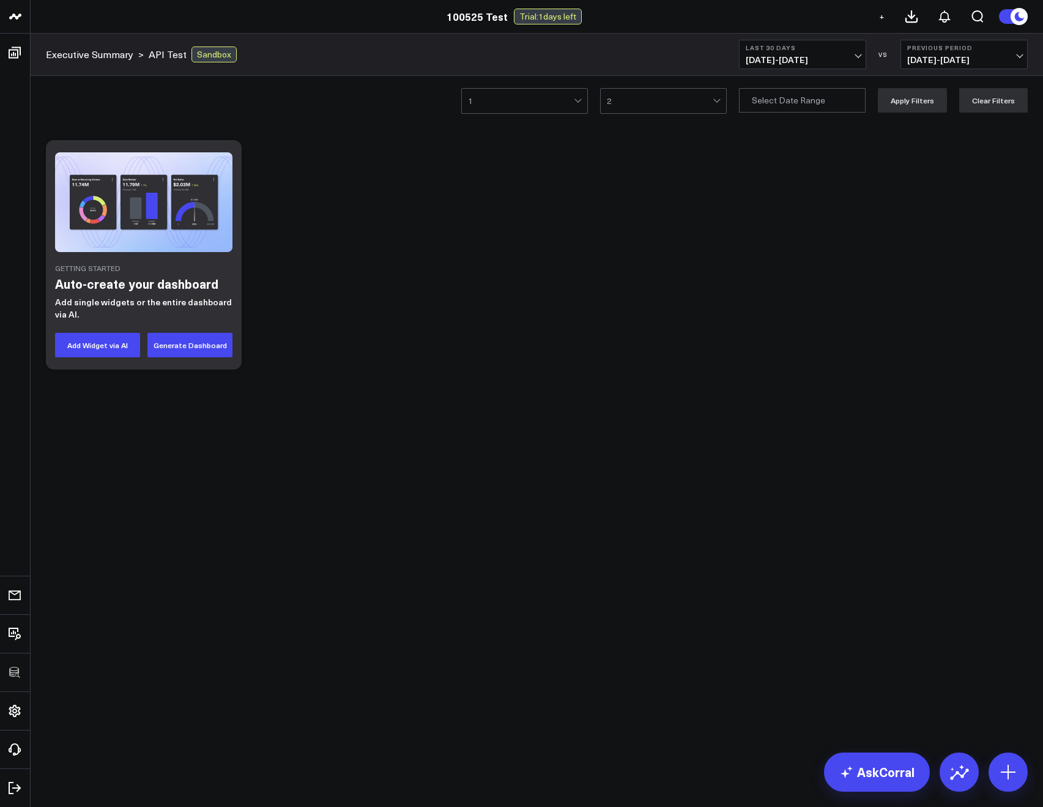
click at [348, 37] on div "Executive Summary > API Test Sandbox Last 30 Days 09/05/25 - 10/04/25 VS Previo…" at bounding box center [537, 55] width 1012 height 42
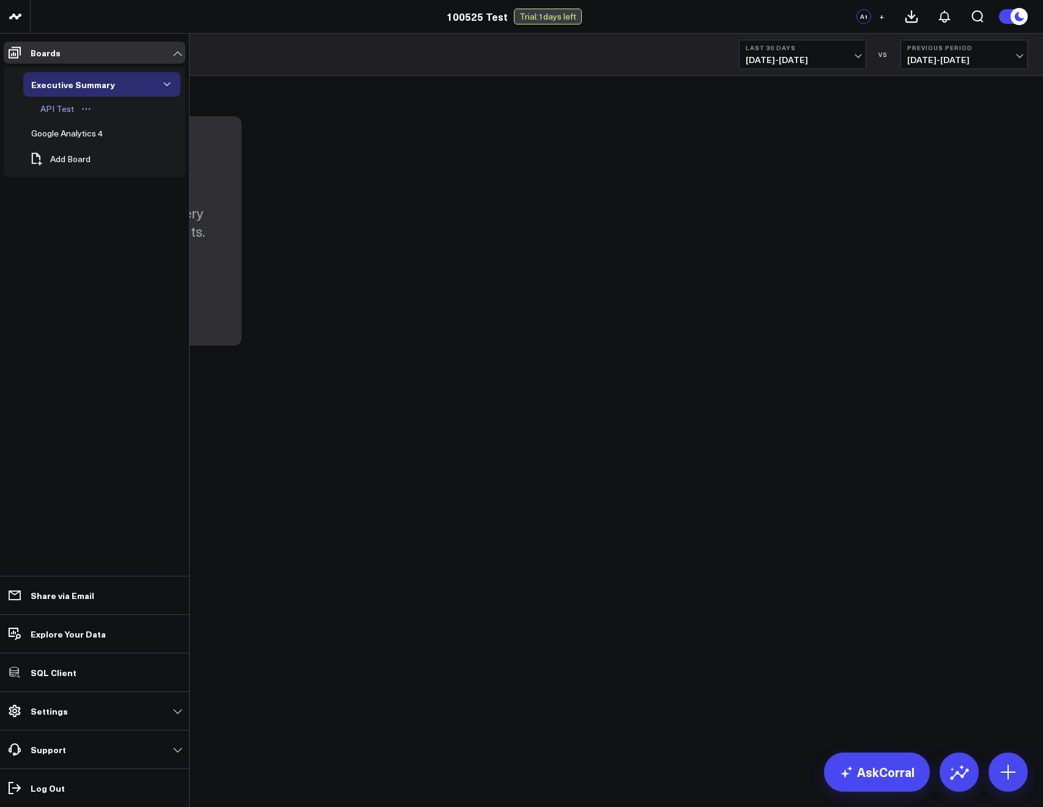
click at [48, 105] on div "API Test" at bounding box center [57, 109] width 40 height 15
click at [49, 102] on div "API Test" at bounding box center [57, 109] width 40 height 15
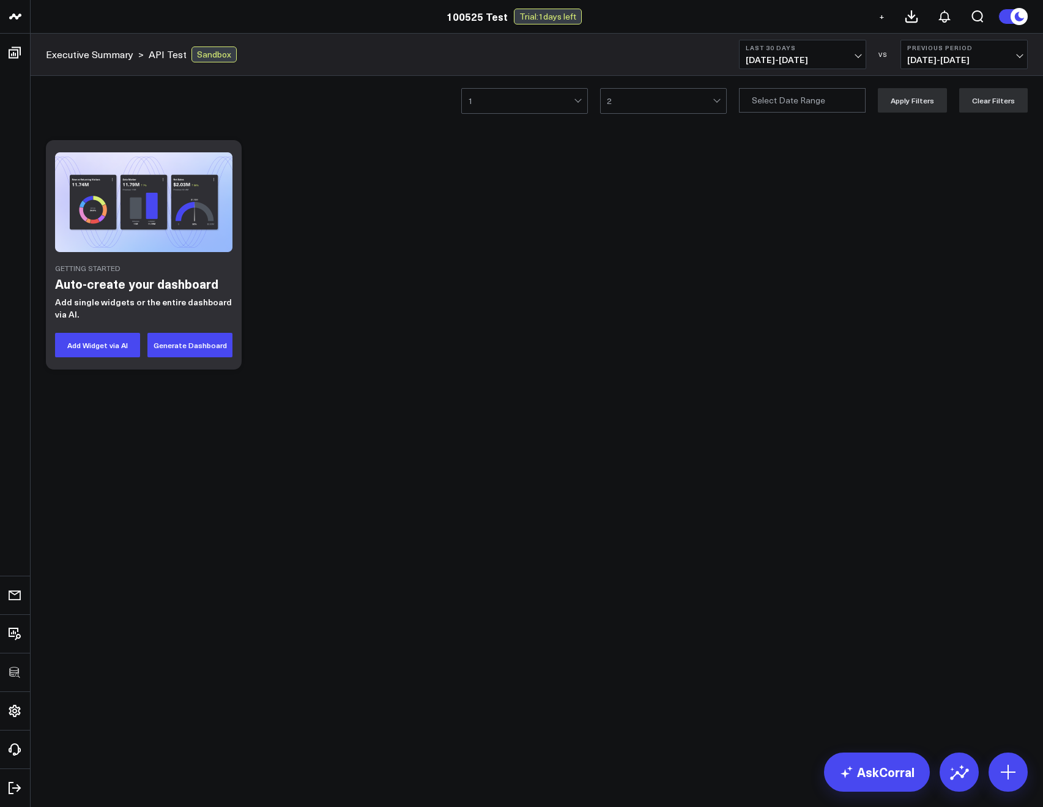
click at [877, 14] on button "+" at bounding box center [881, 16] width 15 height 15
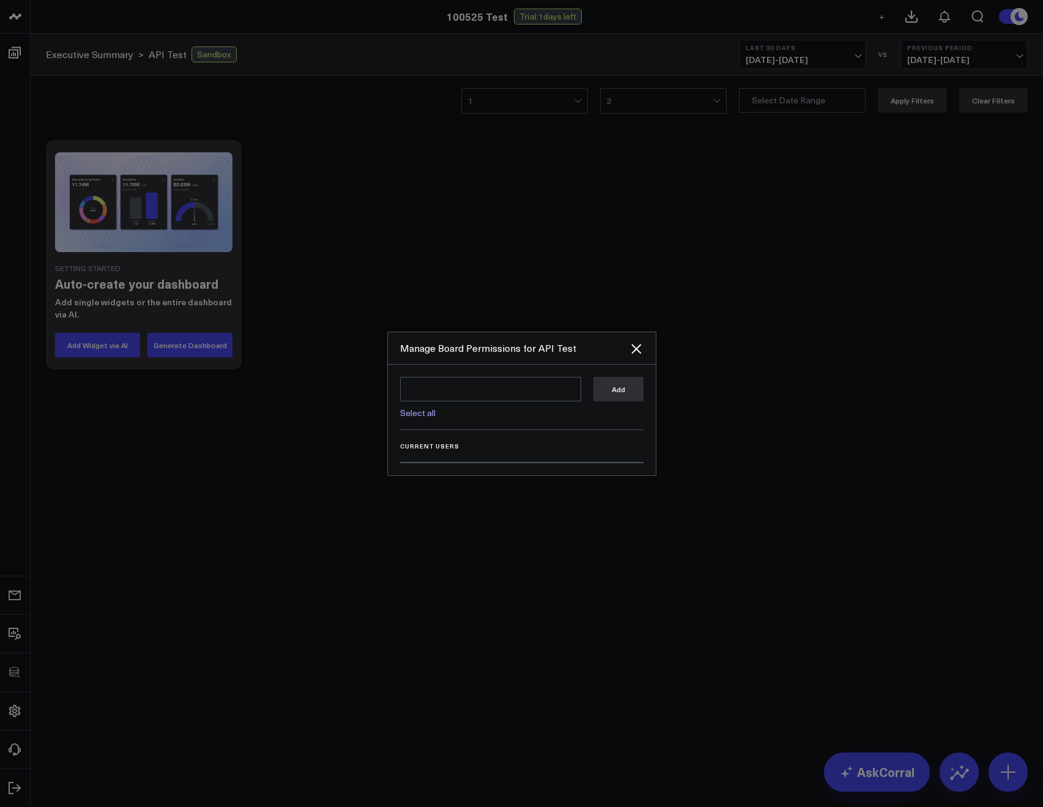
click at [423, 420] on div "Select all Add" at bounding box center [521, 403] width 243 height 53
click at [423, 415] on link "Select all" at bounding box center [417, 413] width 35 height 12
type textarea "@Corral Support @Arthur 100525"
click at [600, 401] on button "Add" at bounding box center [618, 388] width 50 height 24
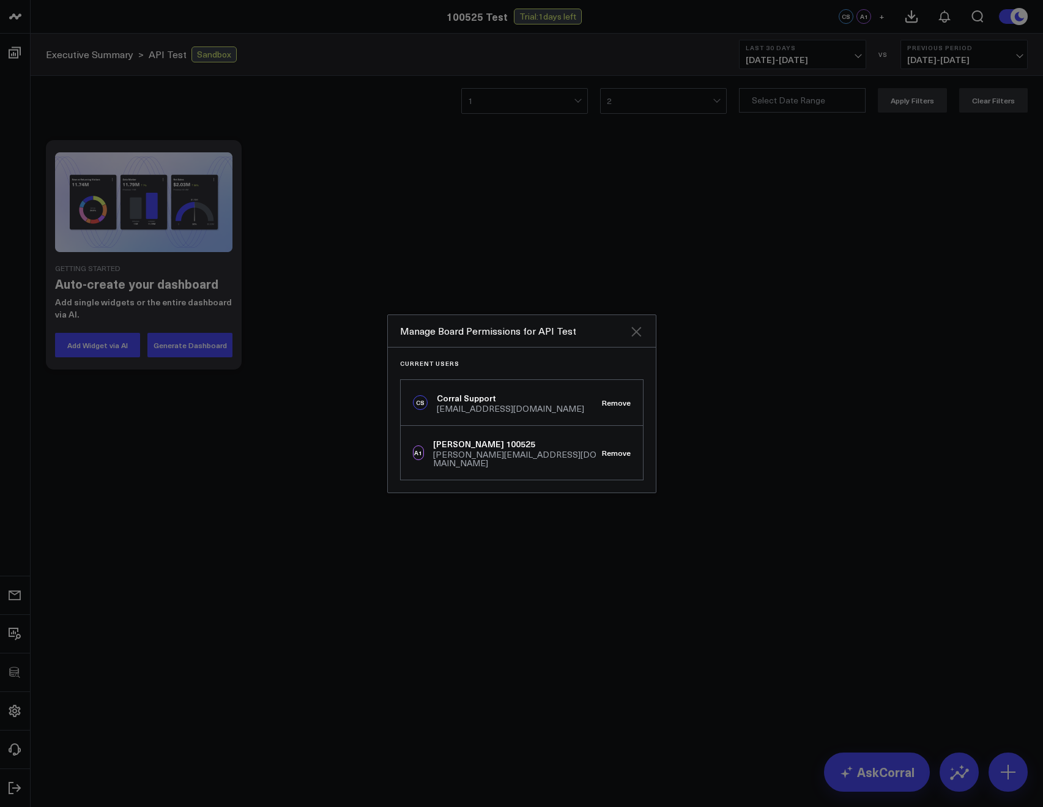
click at [633, 336] on icon "Close" at bounding box center [636, 332] width 10 height 10
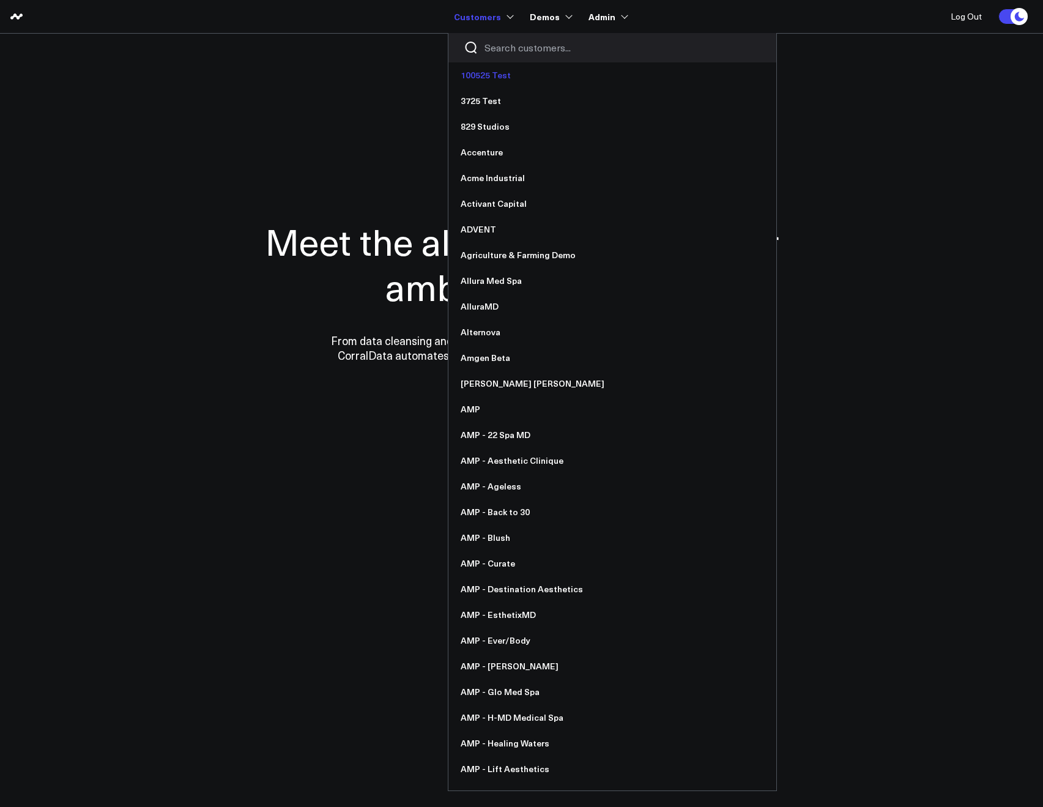
click at [486, 70] on link "100525 Test" at bounding box center [612, 75] width 328 height 26
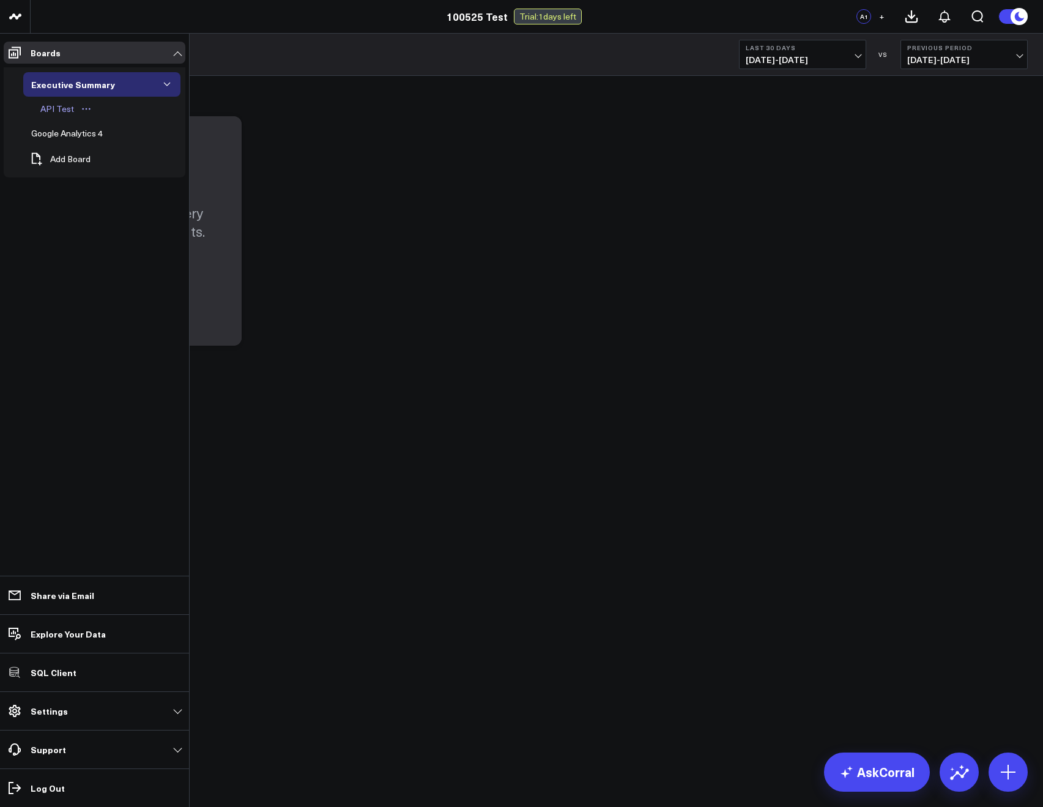
click at [58, 109] on div "API Test" at bounding box center [57, 109] width 40 height 15
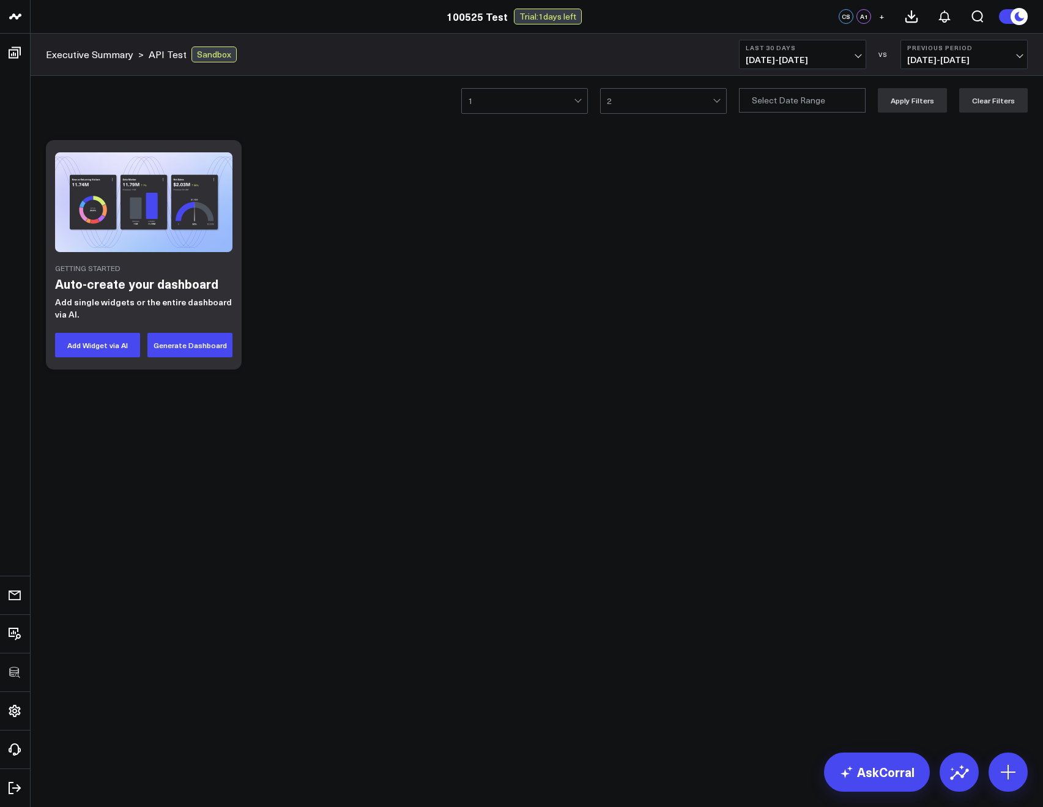
click at [237, 105] on div "1 2 Apply Filters Clear Filters" at bounding box center [537, 100] width 1012 height 49
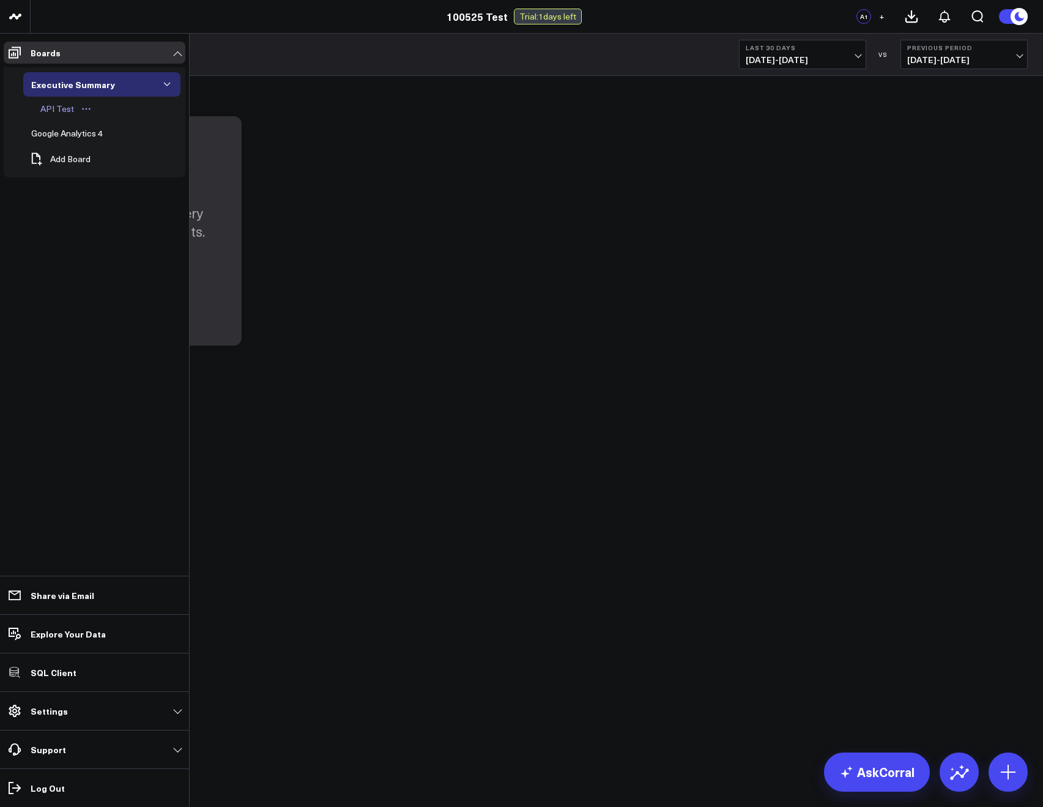
click at [53, 106] on div "API Test" at bounding box center [57, 109] width 40 height 15
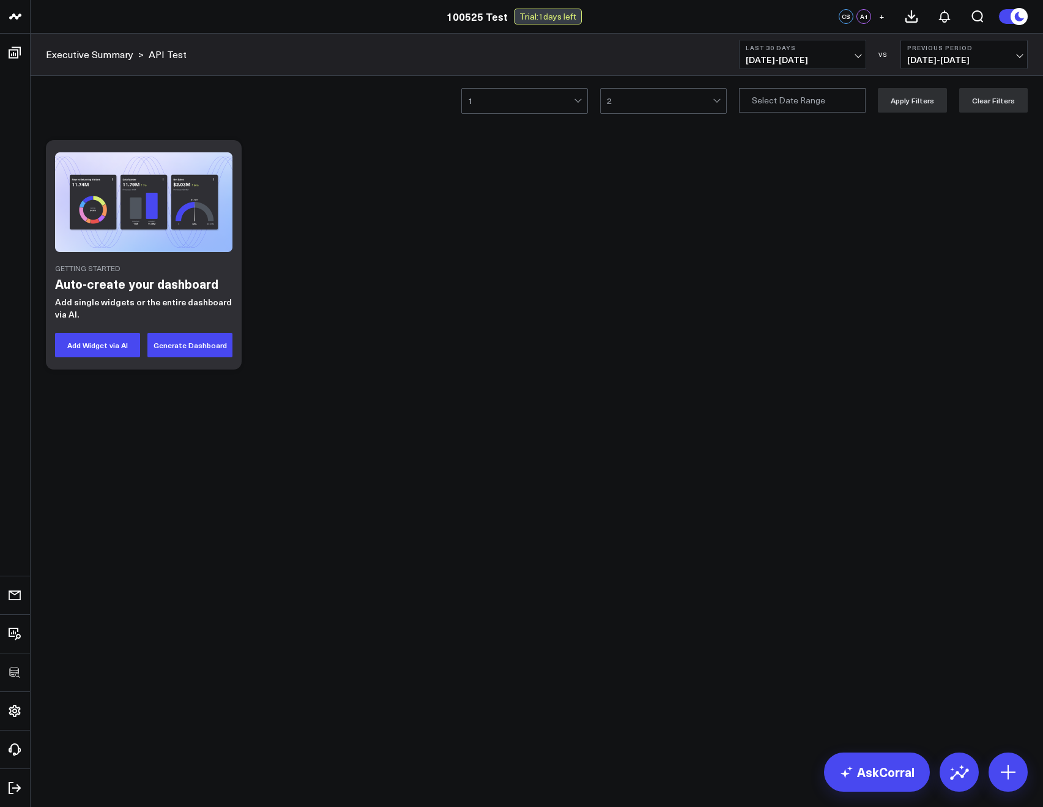
click at [264, 77] on div "1 2 Apply Filters Clear Filters" at bounding box center [537, 100] width 1012 height 49
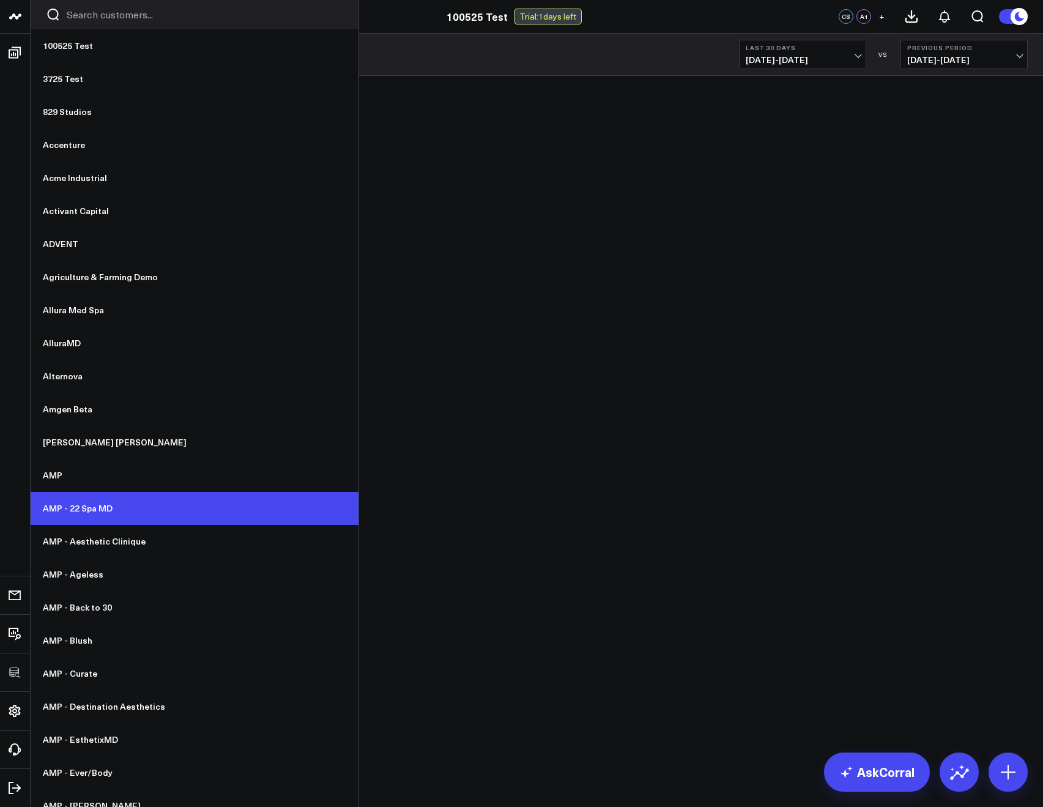
click at [98, 514] on link "AMP - 22 Spa MD" at bounding box center [195, 508] width 328 height 33
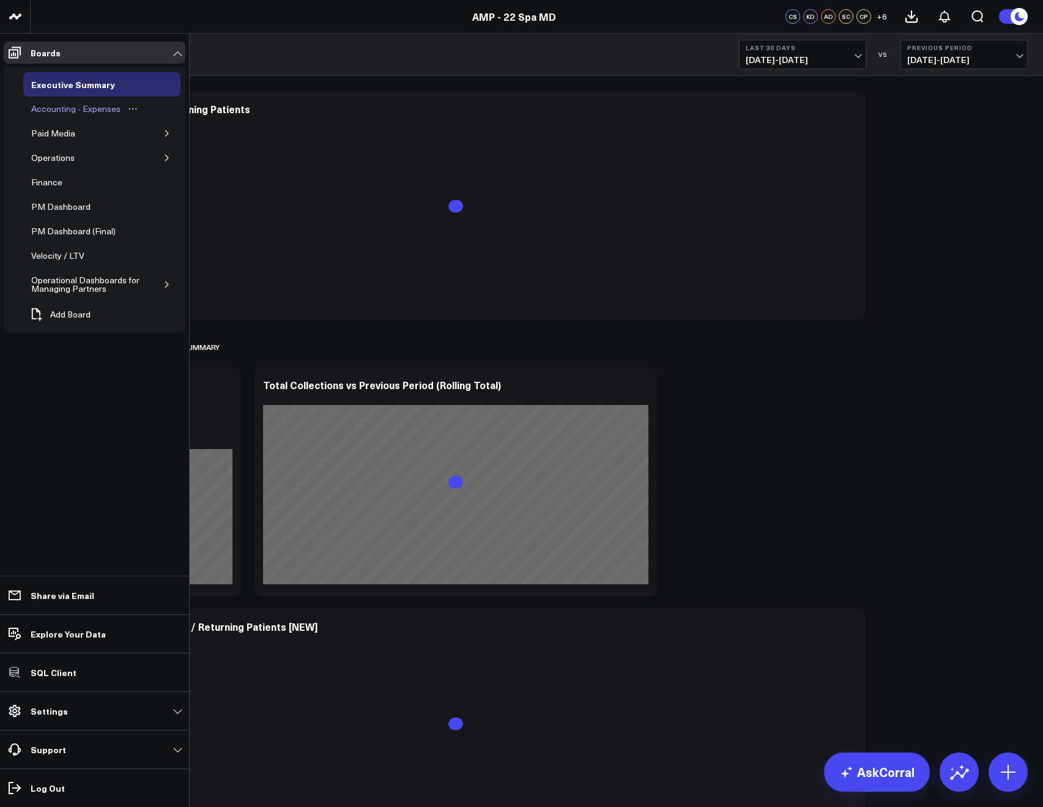
click at [49, 111] on div "Accounting - Expenses" at bounding box center [75, 109] width 95 height 15
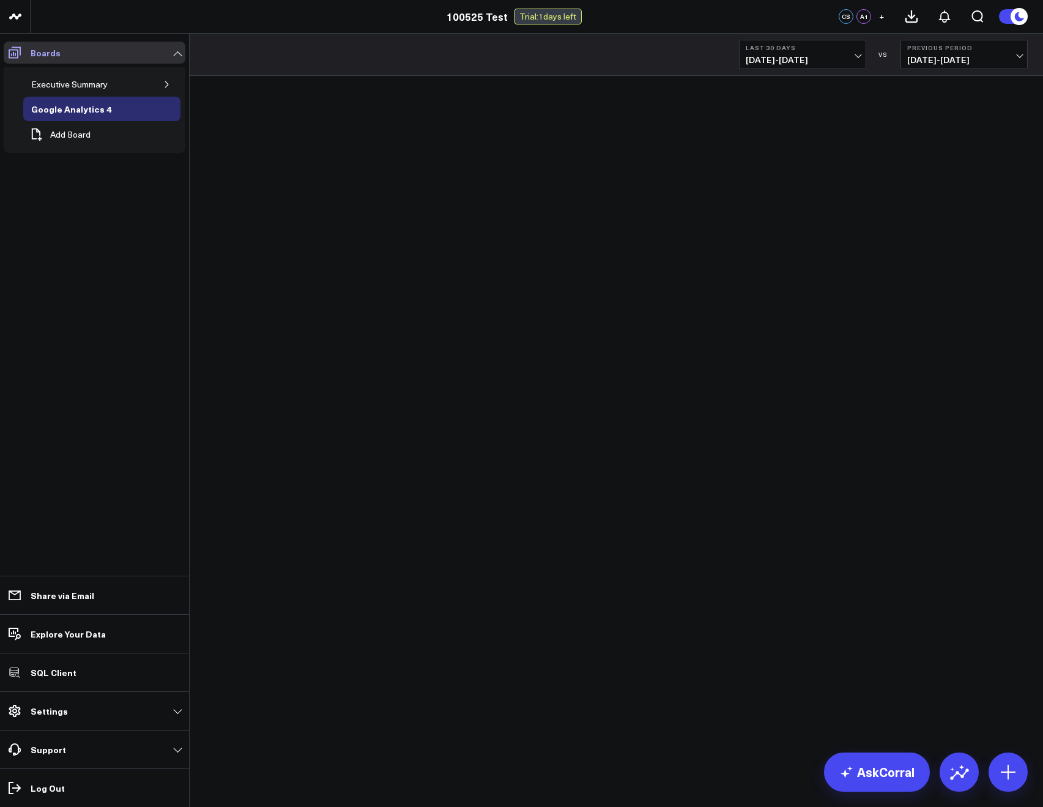
click at [21, 45] on icon at bounding box center [14, 52] width 15 height 15
click at [53, 58] on p "Boards" at bounding box center [46, 53] width 30 height 10
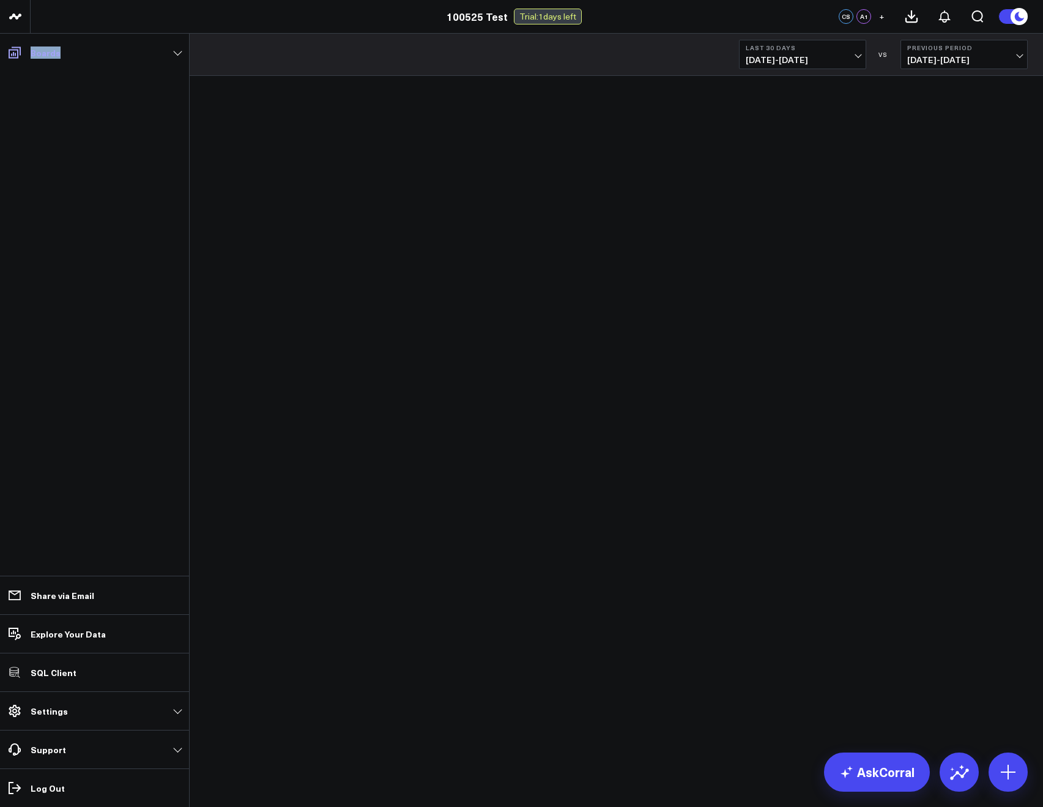
click at [53, 58] on p "Boards" at bounding box center [46, 53] width 30 height 10
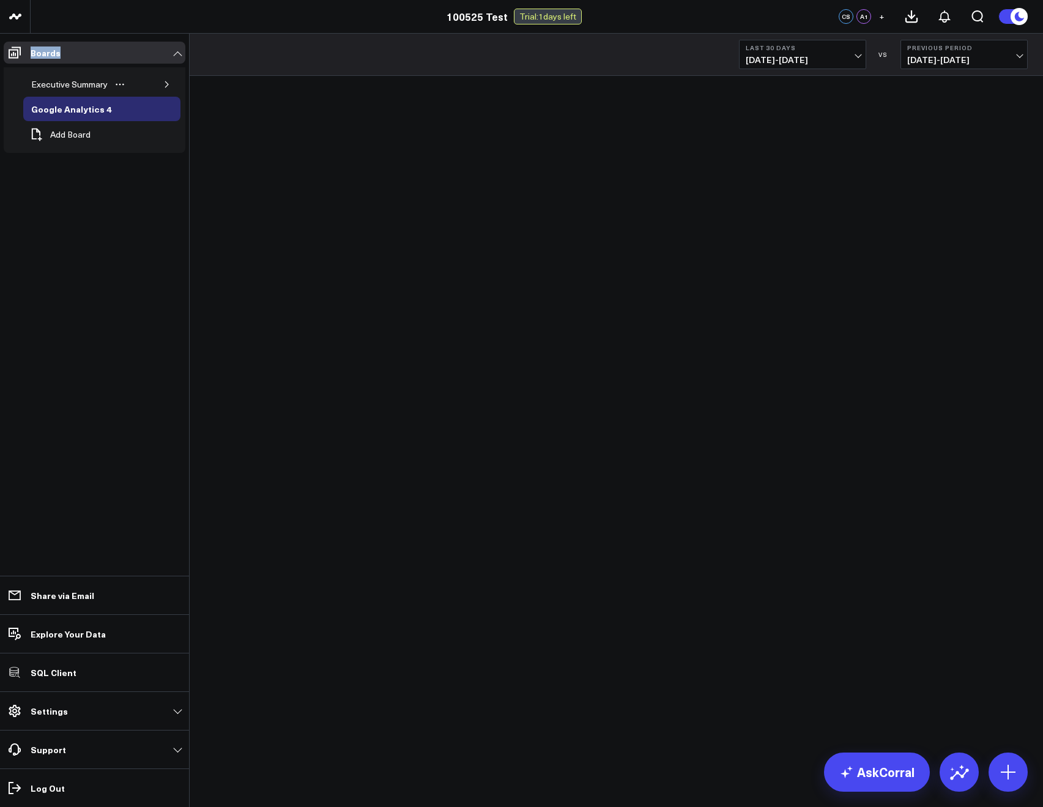
click at [165, 81] on icon "button" at bounding box center [166, 84] width 3 height 6
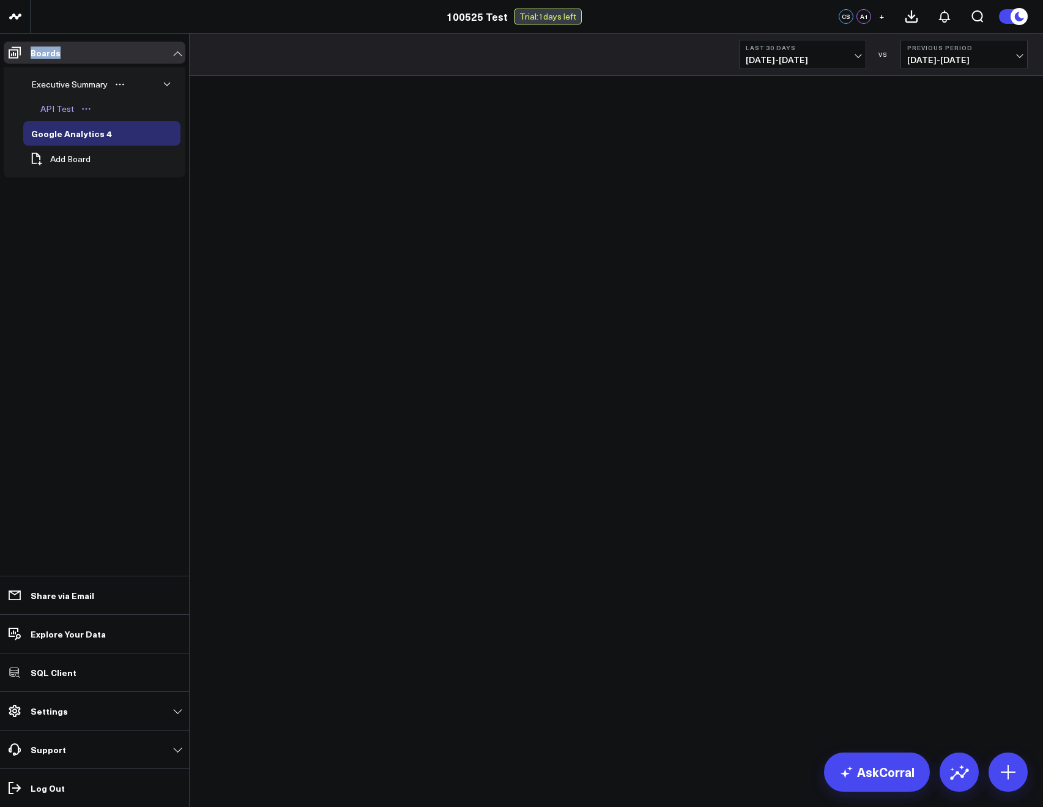
click at [62, 106] on div "API Test" at bounding box center [57, 109] width 40 height 15
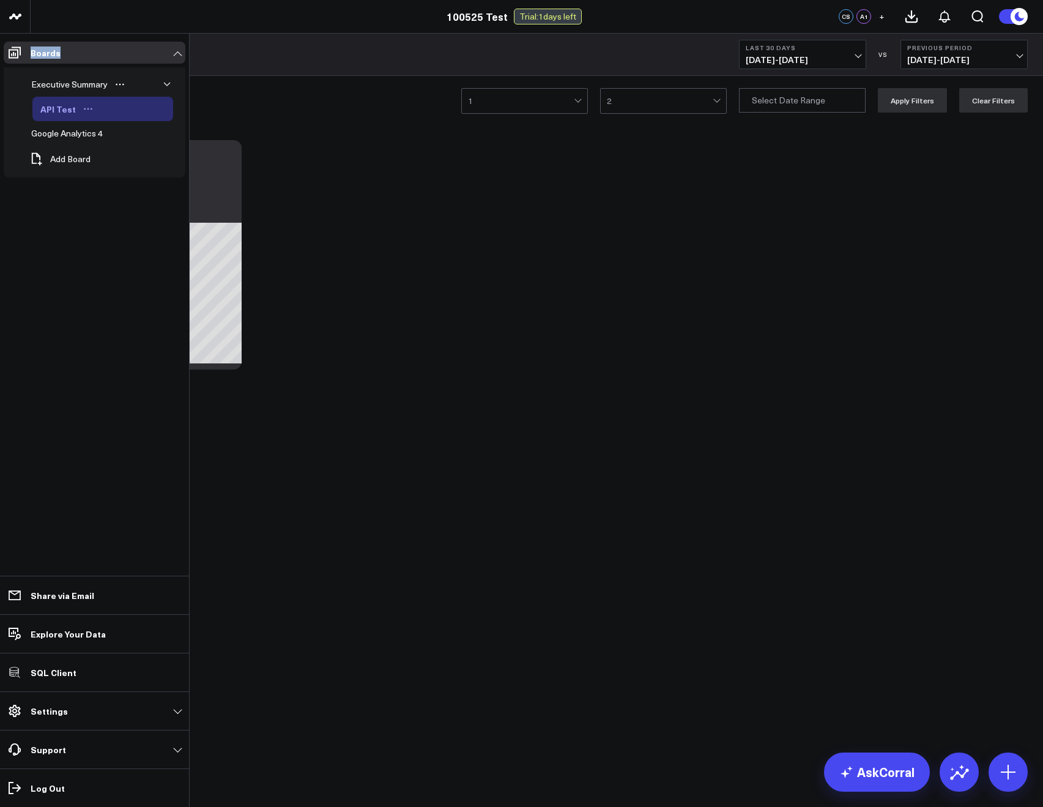
click at [83, 107] on icon "Open board menu" at bounding box center [88, 109] width 10 height 10
click at [132, 165] on button "Duplicate Board" at bounding box center [141, 173] width 99 height 24
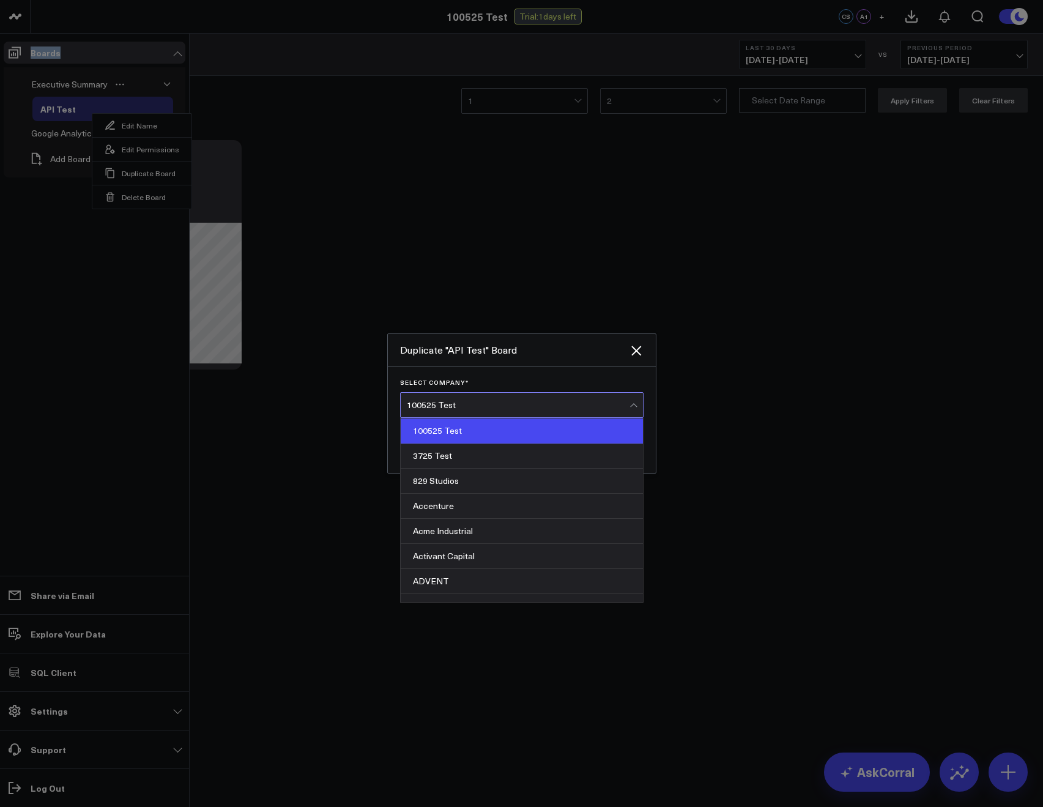
click at [470, 408] on div "100525 Test" at bounding box center [518, 405] width 223 height 10
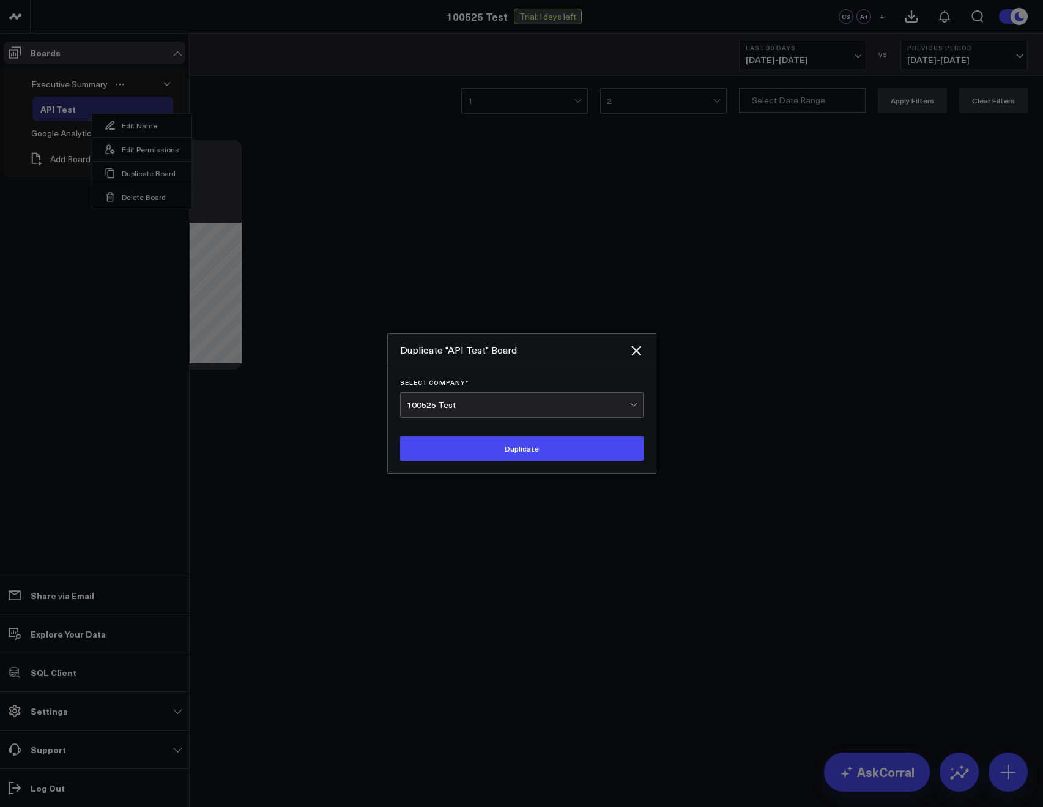
click at [470, 408] on div "100525 Test" at bounding box center [518, 405] width 223 height 10
click at [636, 352] on icon "Close" at bounding box center [636, 350] width 15 height 15
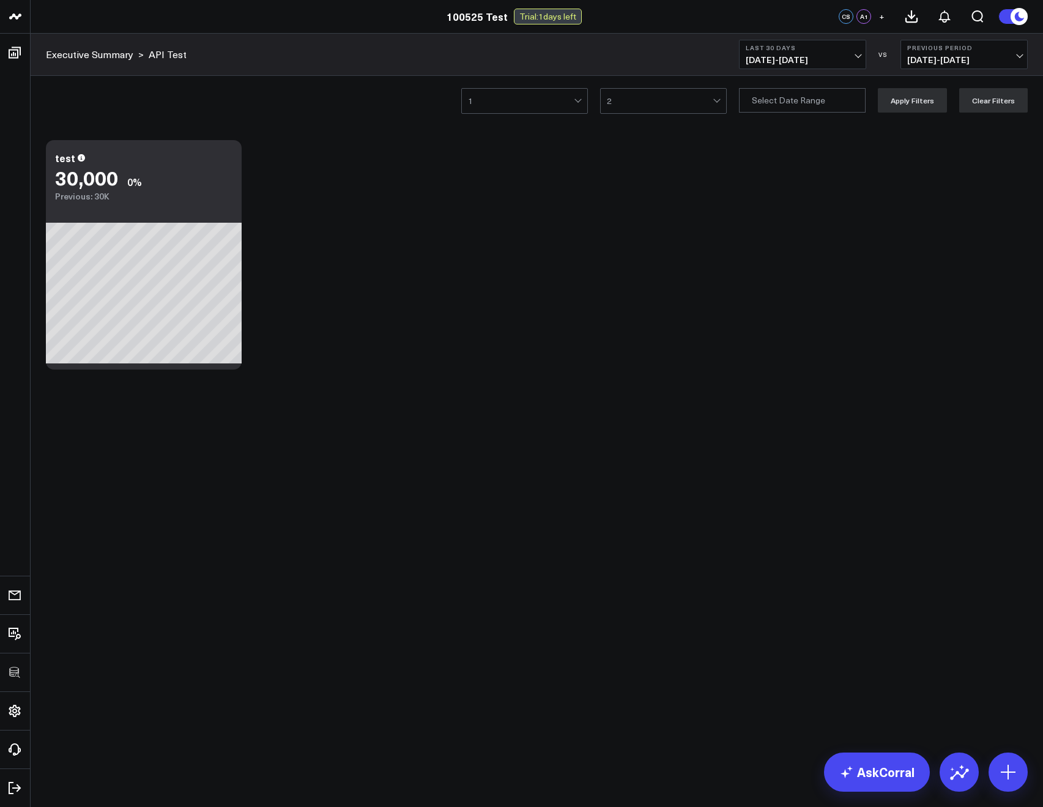
click at [280, 166] on div "Modify via AI Copy link to widget Ask support Remove Create linked copy Executi…" at bounding box center [537, 255] width 994 height 242
click at [772, 103] on input "3" at bounding box center [802, 100] width 127 height 24
select select "9"
select select "2025"
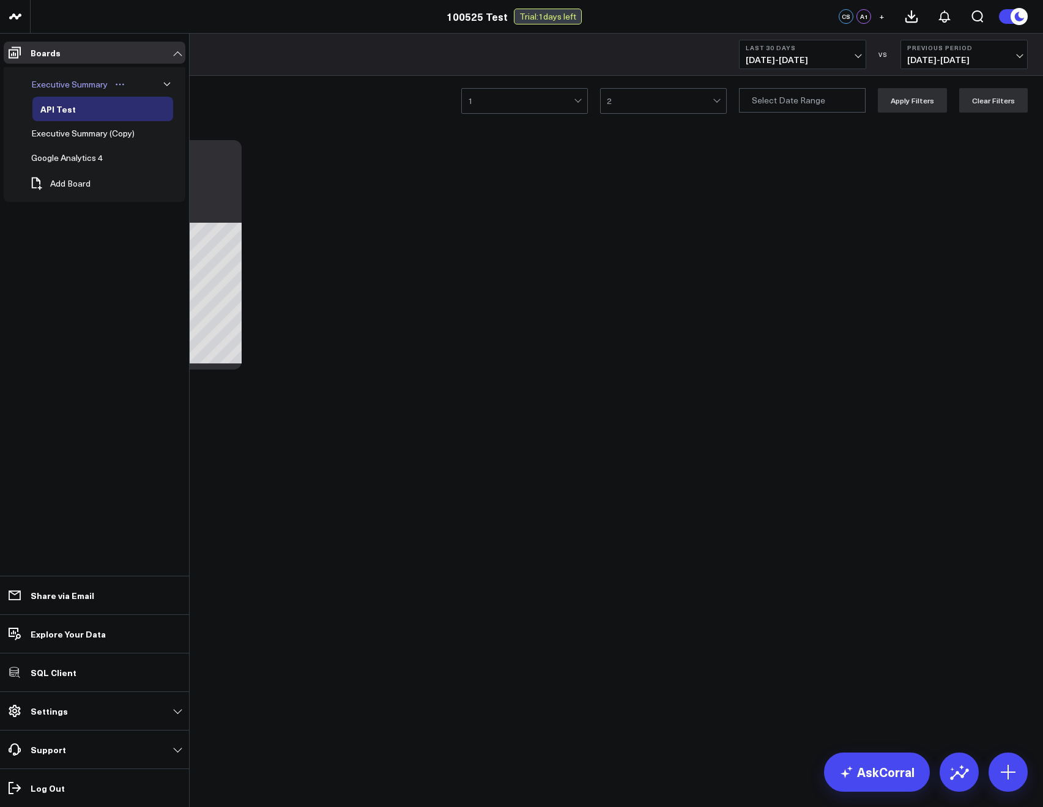
click at [53, 81] on div "Executive Summary" at bounding box center [69, 84] width 83 height 15
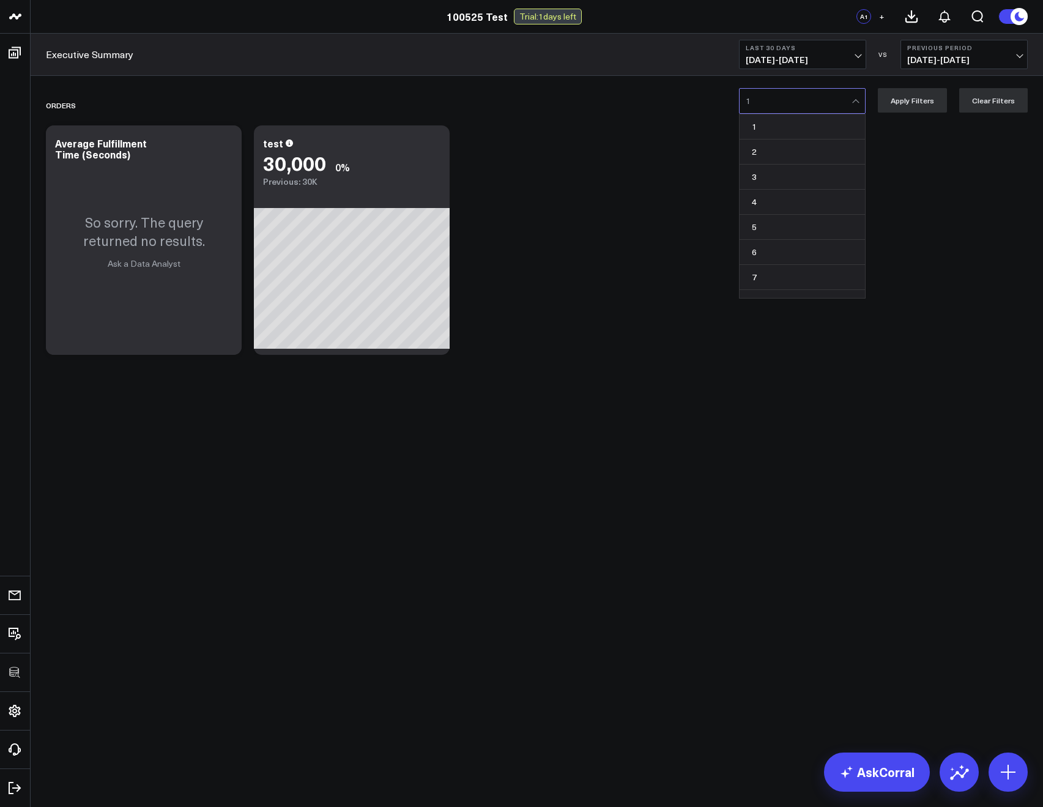
click at [784, 109] on div at bounding box center [799, 101] width 106 height 24
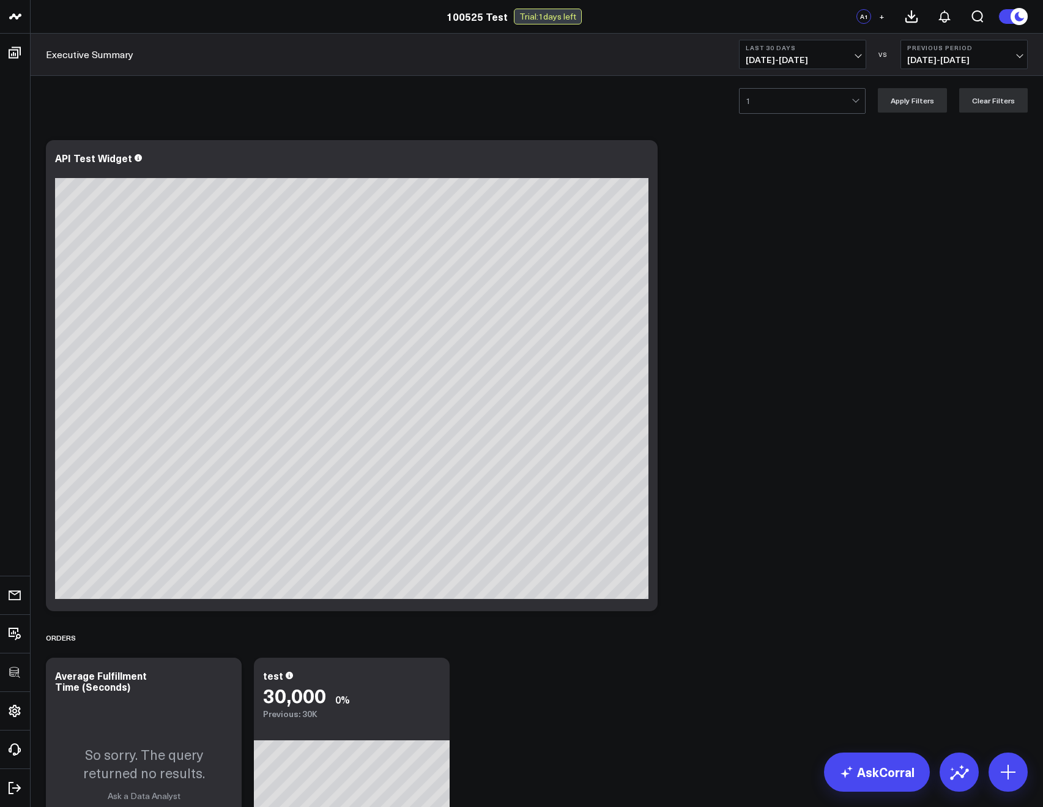
click at [127, 78] on div "1 Apply Filters Clear Filters" at bounding box center [537, 100] width 1012 height 49
click at [637, 160] on icon at bounding box center [641, 159] width 15 height 15
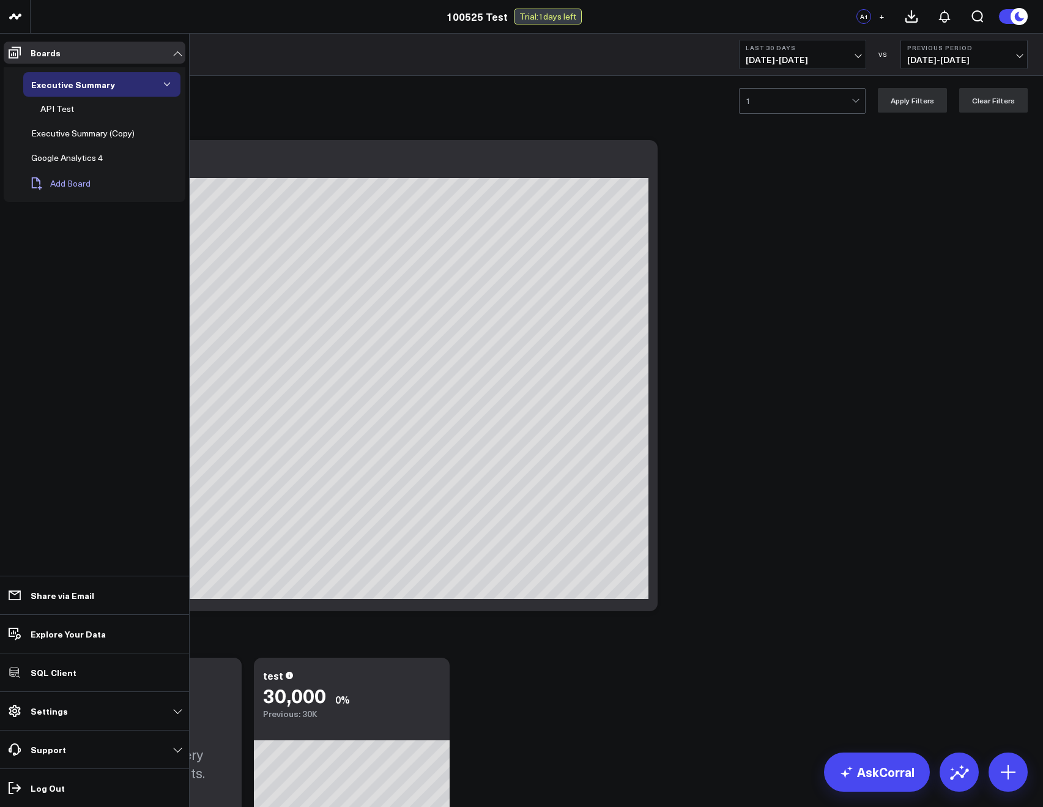
click at [81, 179] on span "Add Board" at bounding box center [70, 184] width 40 height 10
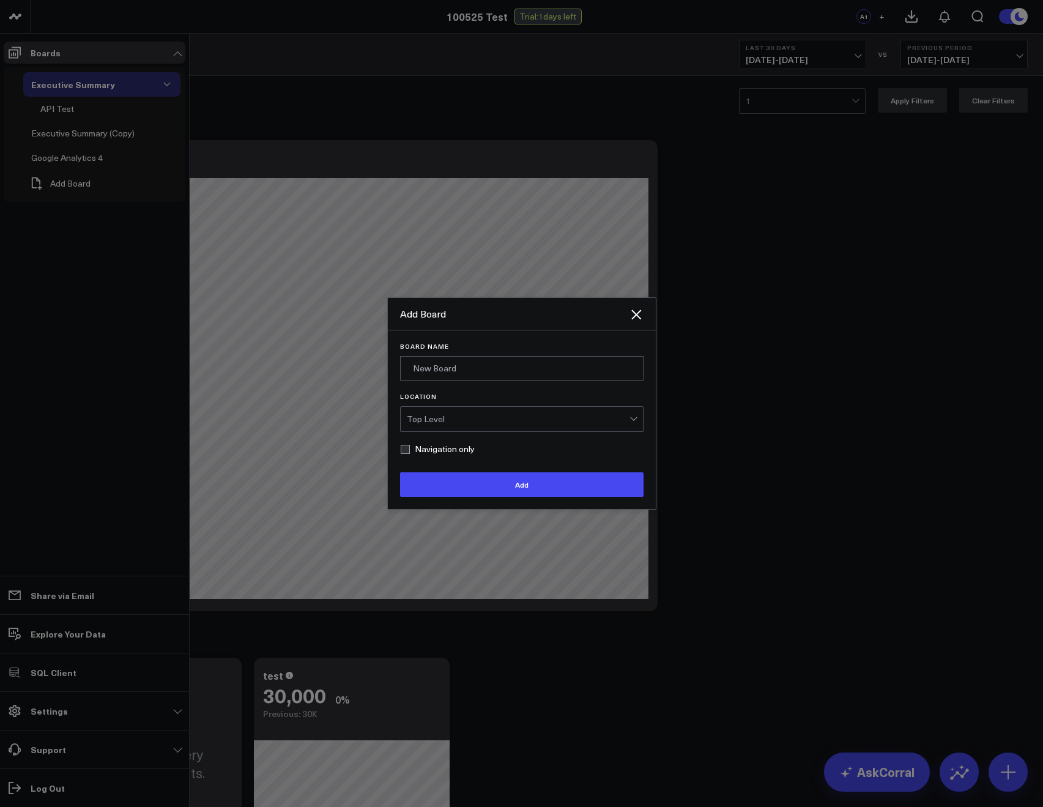
click at [410, 353] on div "Board Name" at bounding box center [521, 362] width 243 height 38
click at [433, 360] on input "Board Name" at bounding box center [521, 368] width 243 height 24
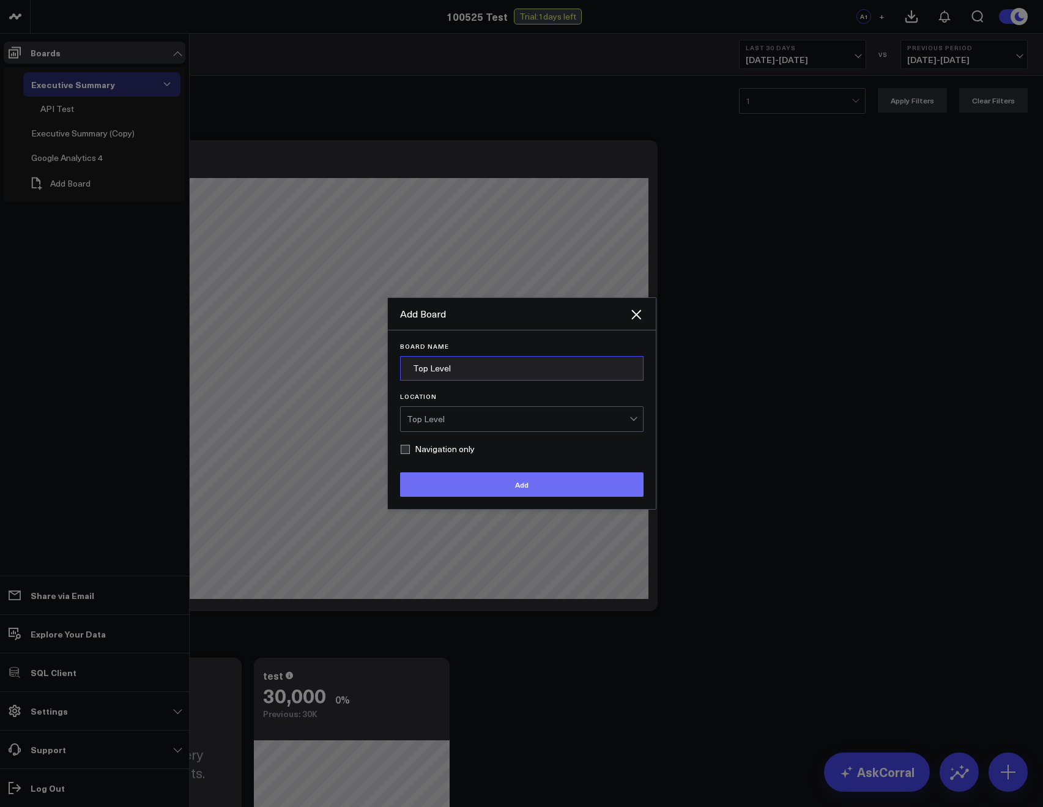
type input "Top Level"
click at [500, 479] on button "Add" at bounding box center [521, 484] width 243 height 24
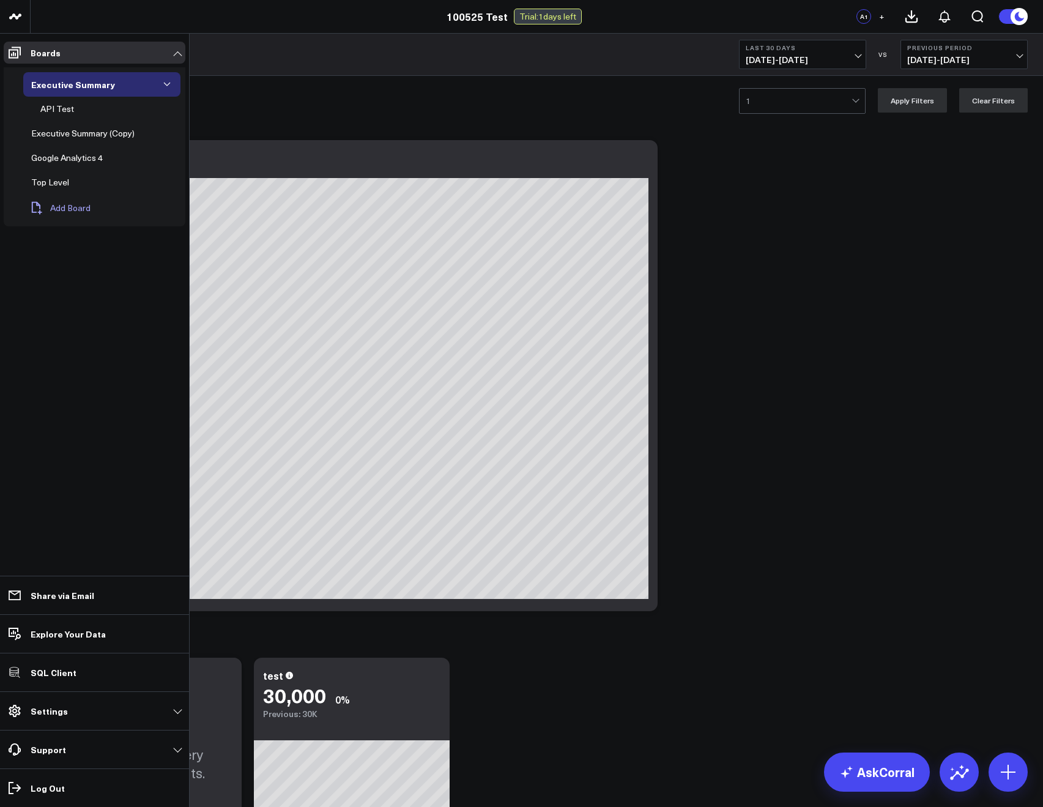
click at [67, 200] on button "Add Board" at bounding box center [59, 208] width 73 height 27
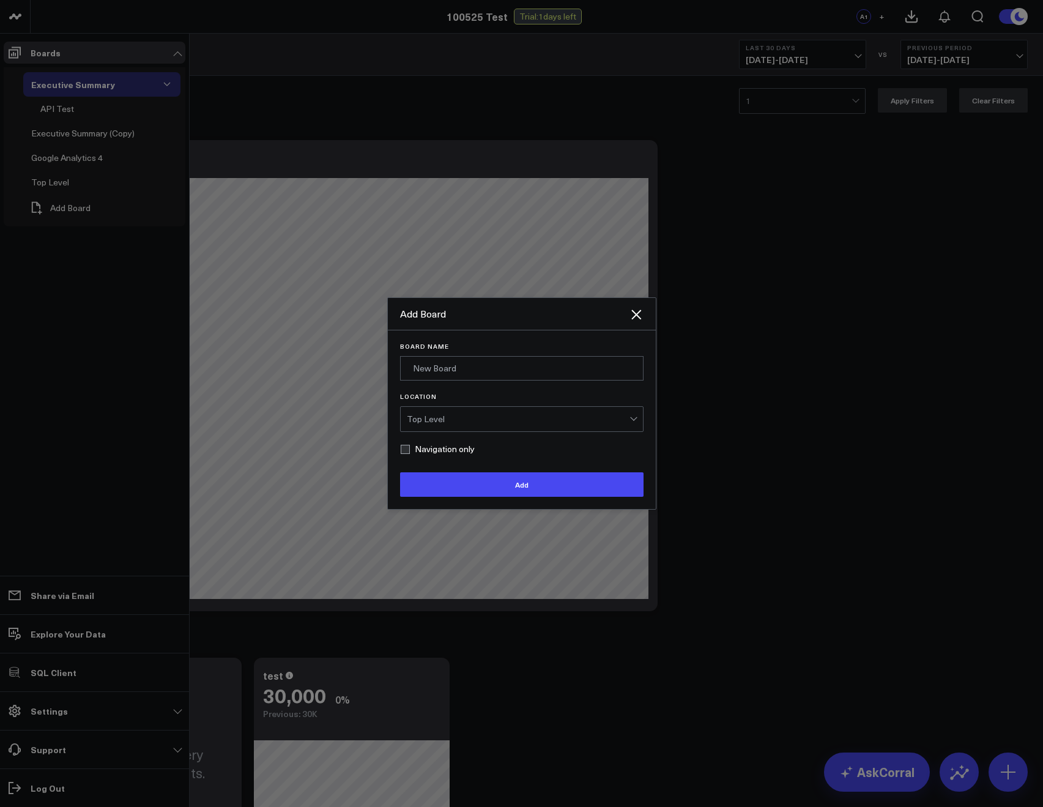
click at [446, 353] on div "Board Name" at bounding box center [521, 362] width 243 height 38
click at [444, 367] on input "Board Name" at bounding box center [521, 368] width 243 height 24
type input "T"
type input "Child"
click at [435, 423] on div "Top Level" at bounding box center [518, 419] width 223 height 10
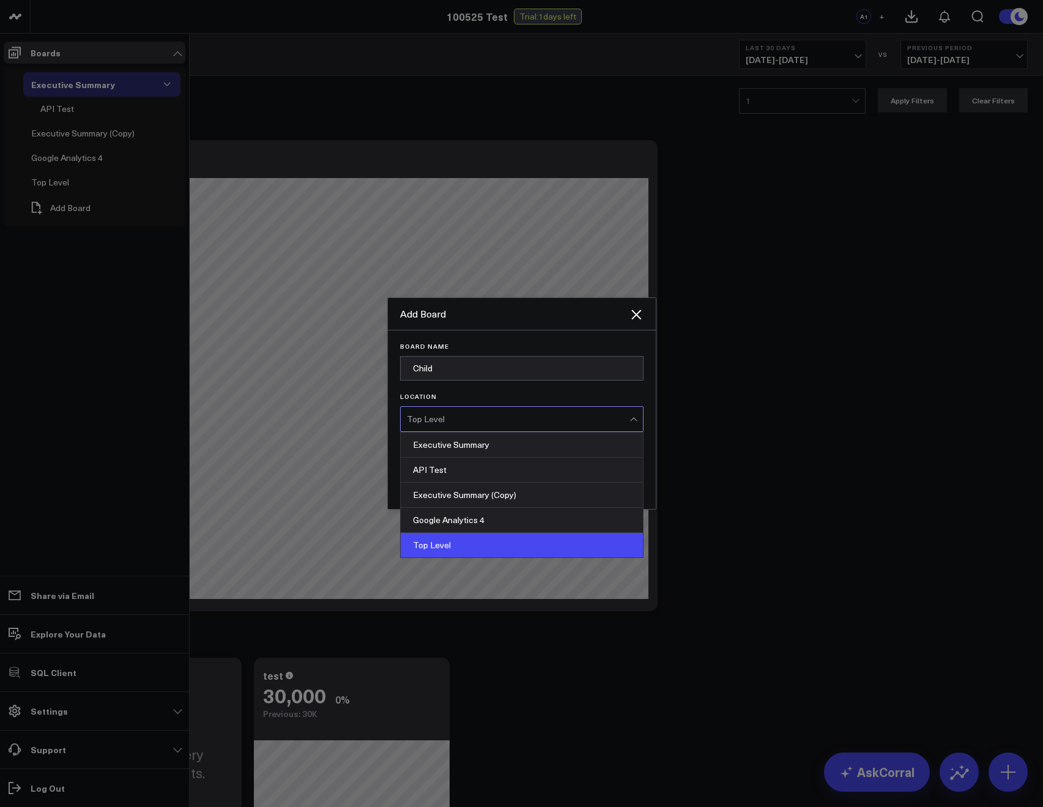
click at [426, 540] on div "Top Level" at bounding box center [522, 545] width 242 height 24
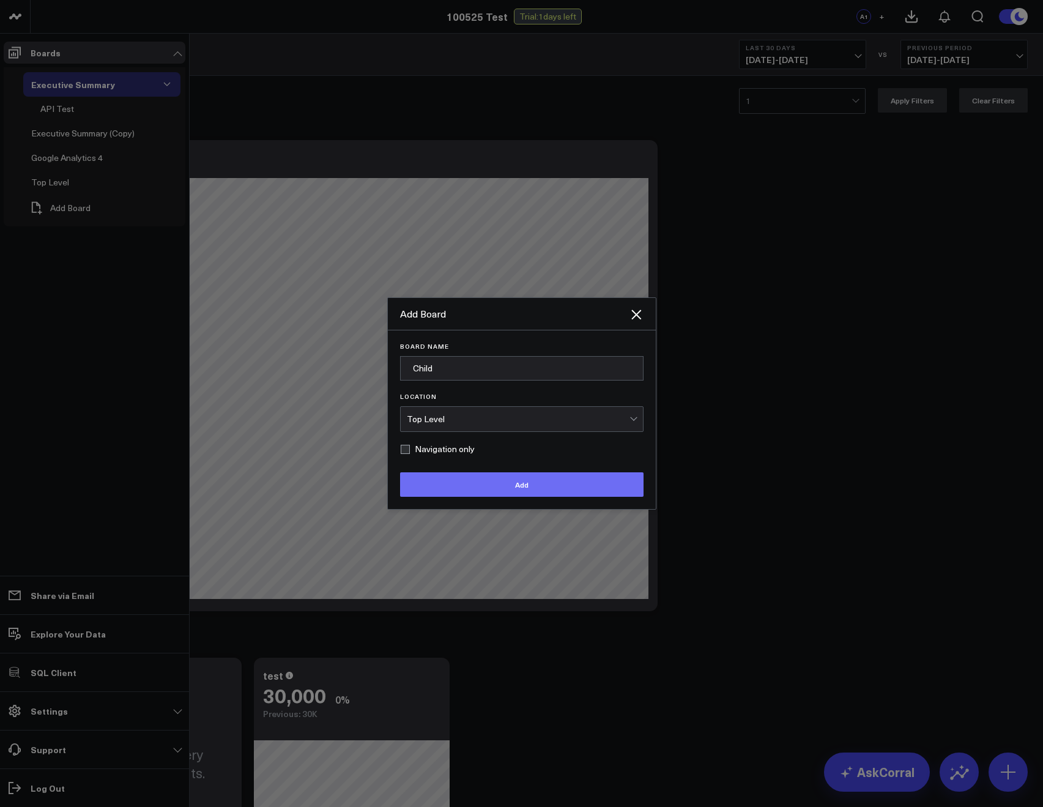
click at [454, 480] on button "Add" at bounding box center [521, 484] width 243 height 24
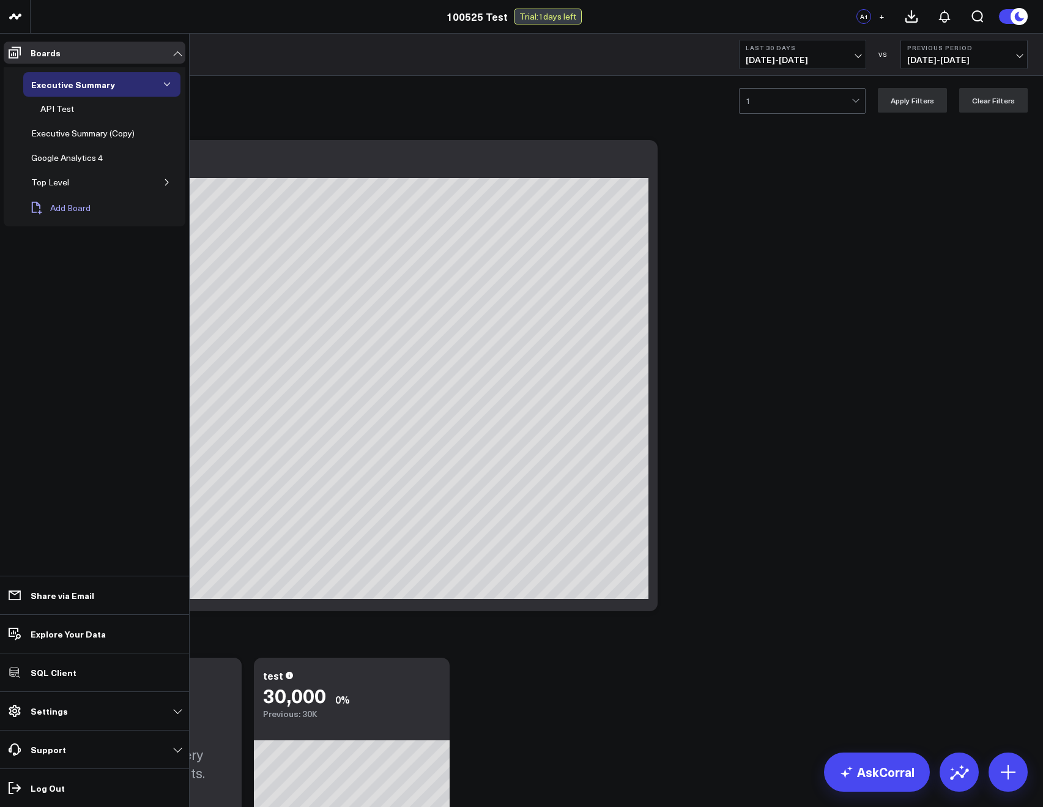
click at [88, 209] on span "Add Board" at bounding box center [70, 208] width 40 height 10
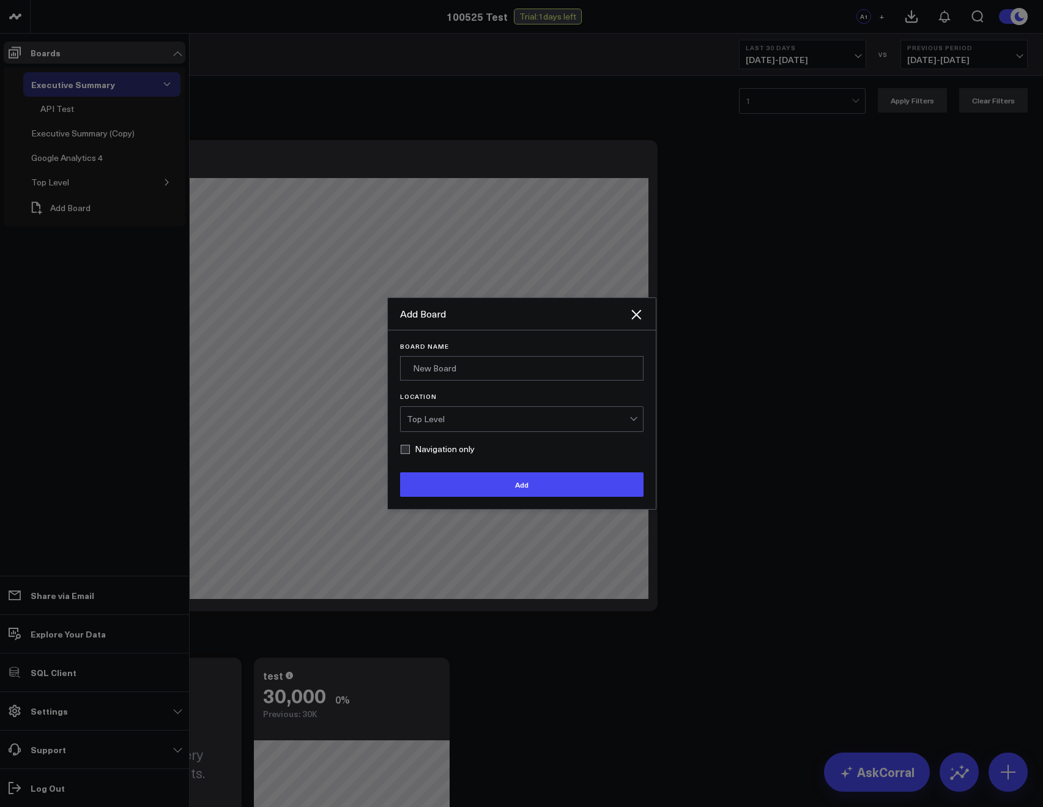
click at [420, 353] on div "Board Name" at bounding box center [521, 362] width 243 height 38
click at [423, 357] on input "Board Name" at bounding box center [521, 368] width 243 height 24
type input "Nav Top"
click at [408, 455] on form "Board Name Nav Top Location Top Level Navigation only Add" at bounding box center [521, 420] width 243 height 154
click at [407, 454] on form "Board Name Nav Top Location Top Level Navigation only Add" at bounding box center [521, 420] width 243 height 154
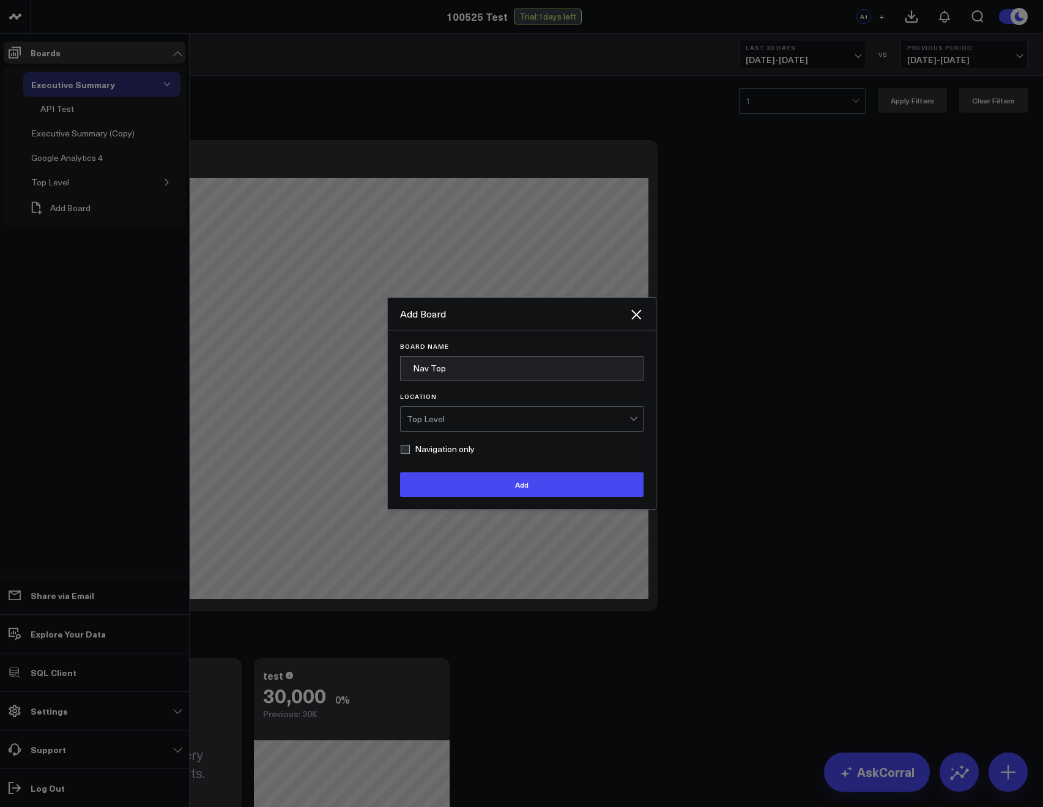
click at [404, 451] on label "Navigation only" at bounding box center [437, 449] width 75 height 10
click at [404, 451] on input "Navigation only" at bounding box center [405, 449] width 10 height 10
checkbox input "true"
click at [425, 489] on button "Add" at bounding box center [521, 484] width 243 height 24
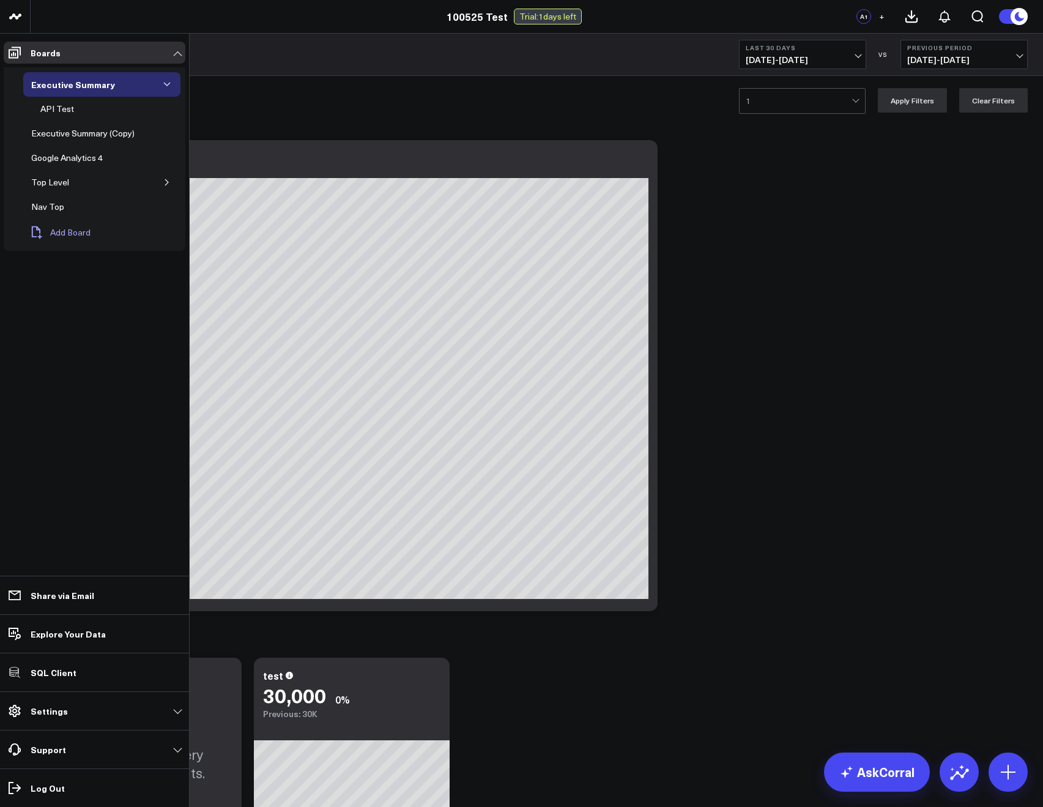
click at [68, 229] on span "Add Board" at bounding box center [70, 233] width 40 height 10
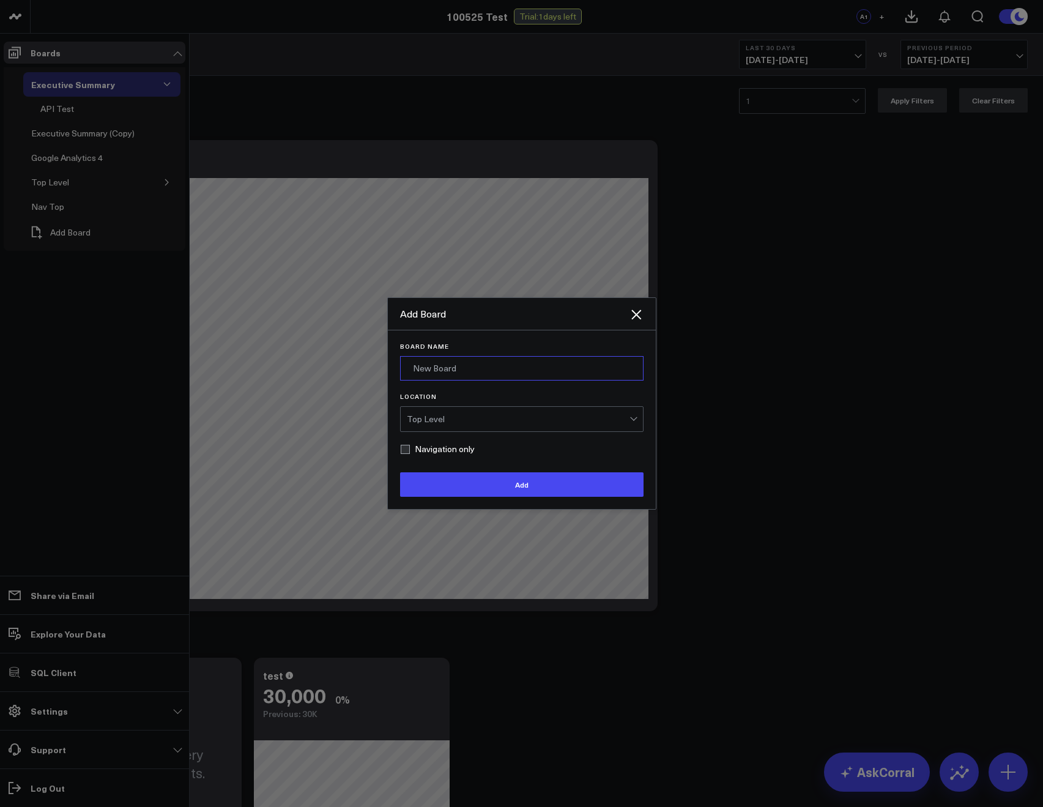
click at [428, 358] on input "Board Name" at bounding box center [521, 368] width 243 height 24
type input "Nav Child"
click at [405, 448] on label "Navigation only" at bounding box center [437, 449] width 75 height 10
click at [405, 448] on input "Navigation only" at bounding box center [405, 449] width 10 height 10
checkbox input "true"
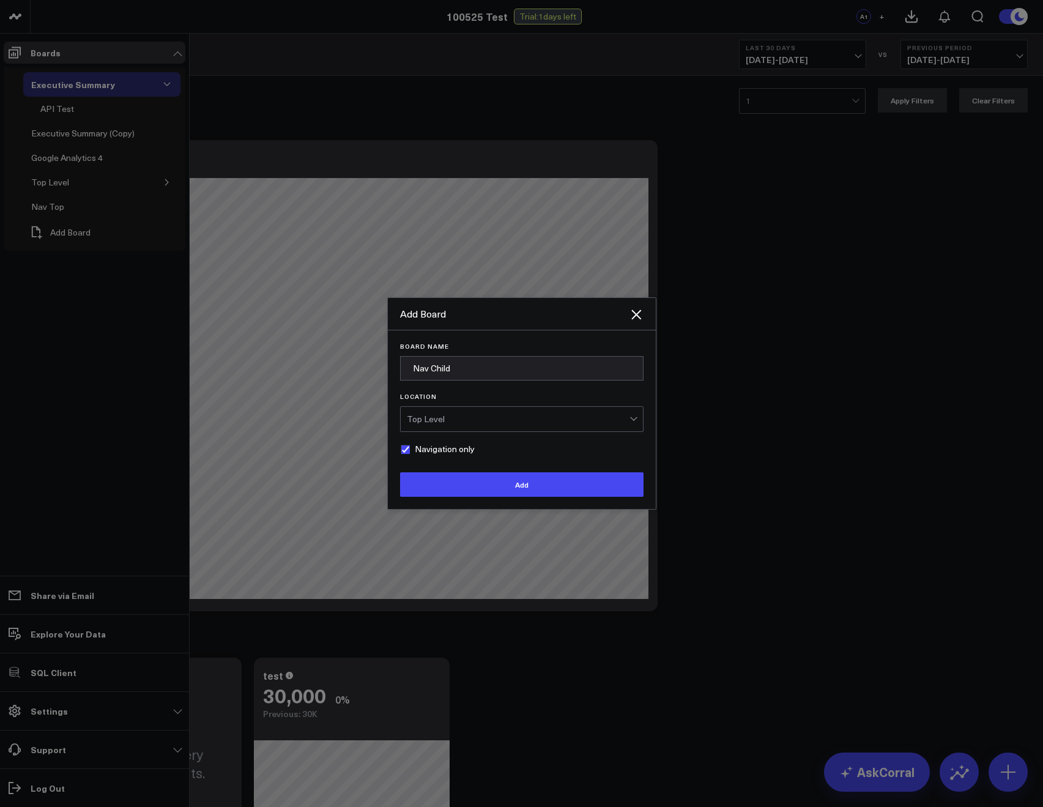
click at [425, 418] on div "Top Level" at bounding box center [518, 419] width 223 height 10
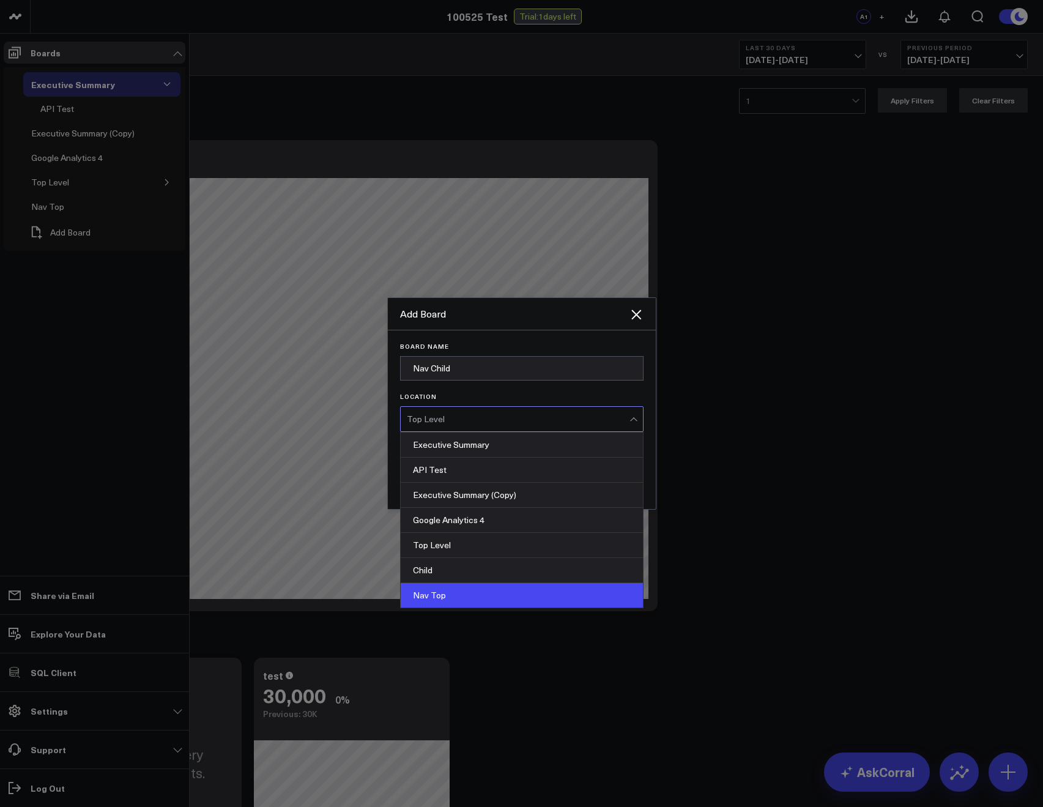
click at [435, 604] on div "Nav Top" at bounding box center [522, 595] width 242 height 24
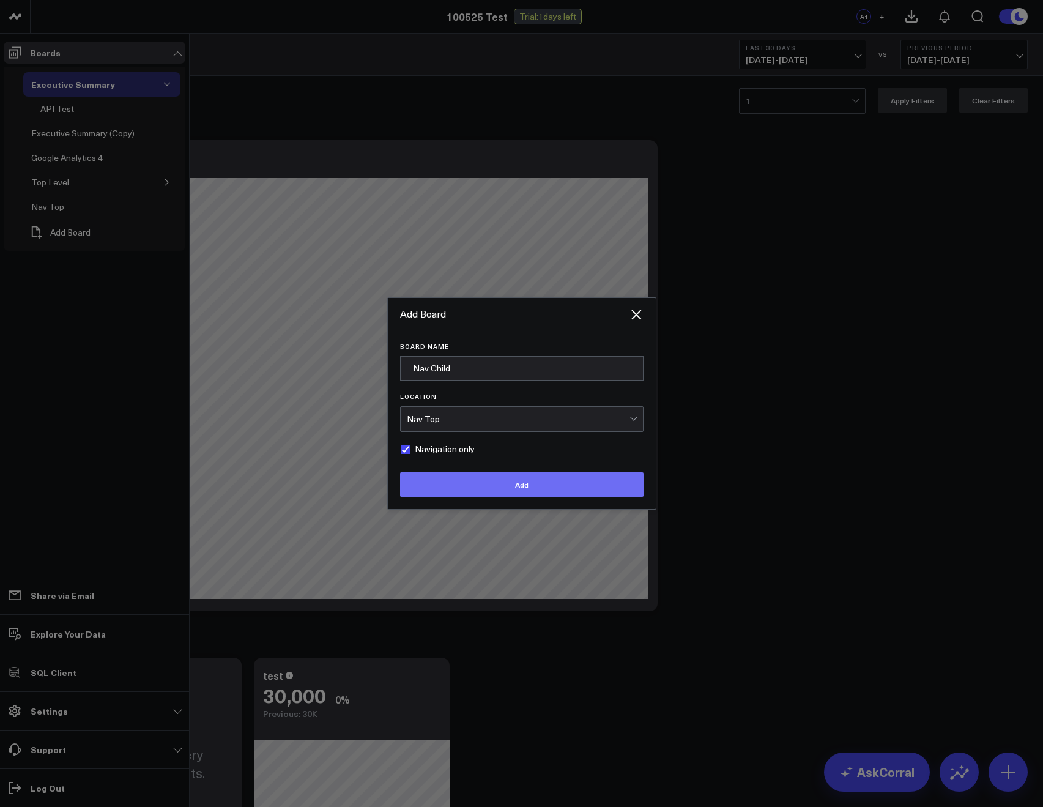
click at [486, 488] on button "Add" at bounding box center [521, 484] width 243 height 24
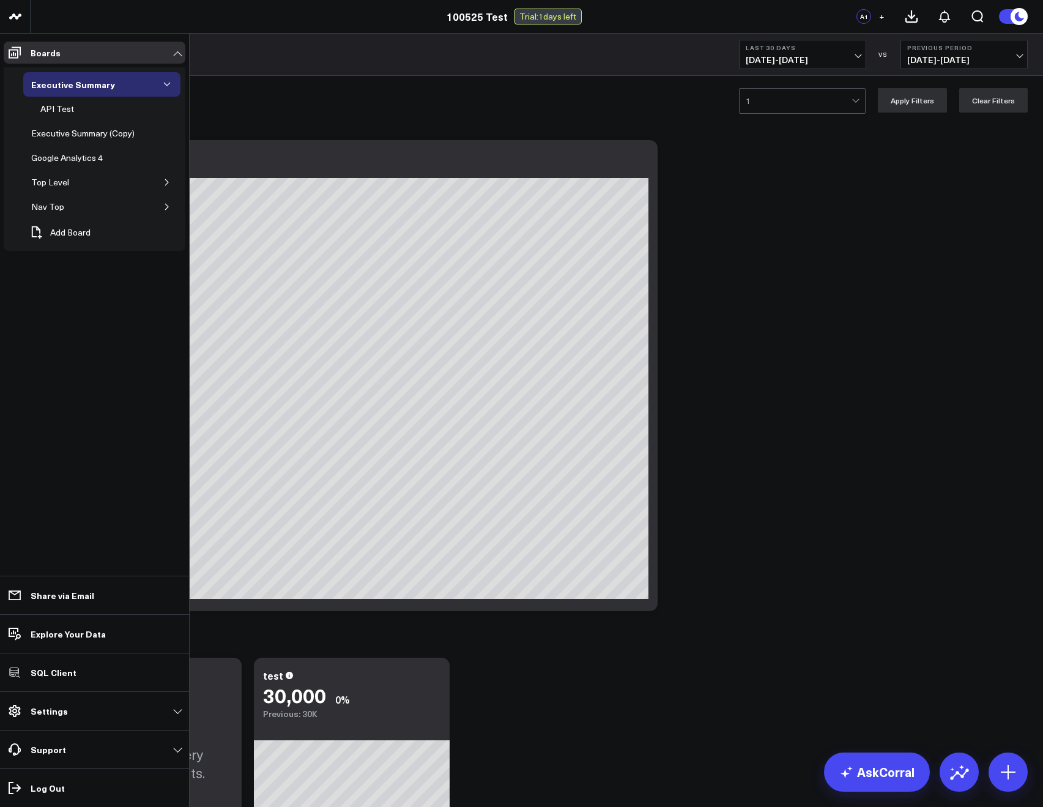
click at [146, 311] on ul "Boards Executive Summary API Test Executive Summary (Copy) Google Analytics 4 T…" at bounding box center [94, 420] width 189 height 773
click at [165, 204] on icon "button" at bounding box center [166, 207] width 3 height 6
click at [171, 171] on div "Top Level" at bounding box center [101, 182] width 157 height 24
click at [165, 181] on icon "button" at bounding box center [166, 182] width 7 height 7
click at [167, 228] on icon "button" at bounding box center [166, 231] width 7 height 7
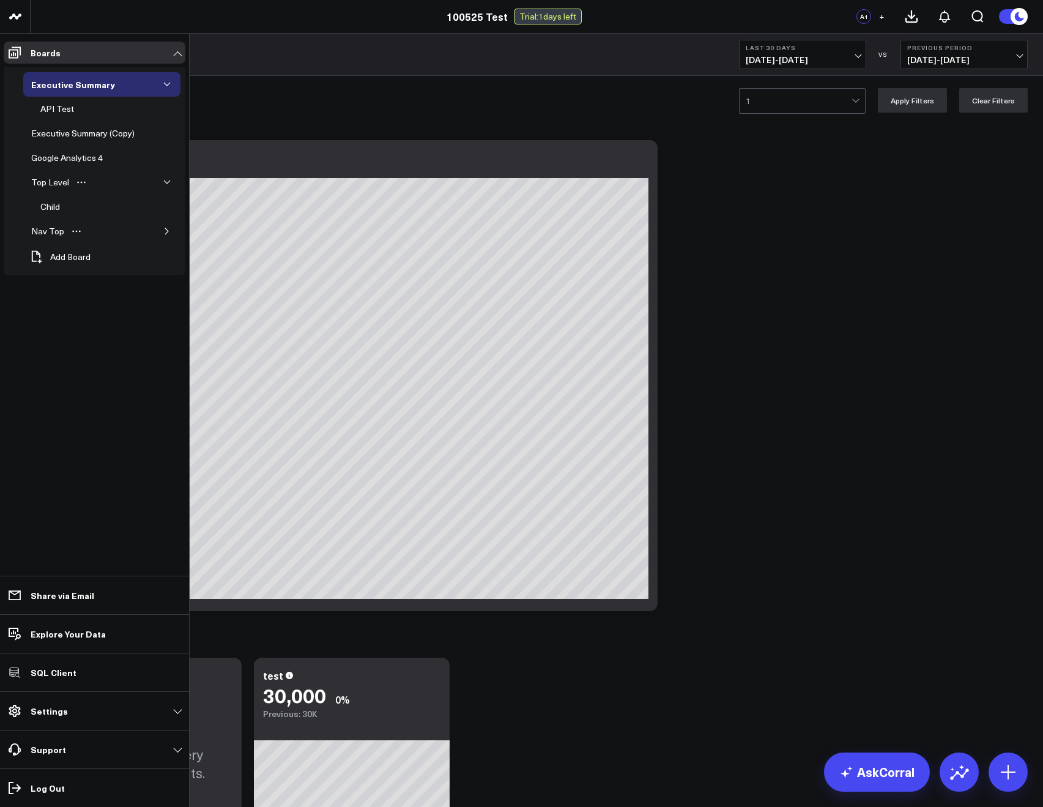
click at [166, 176] on button "button" at bounding box center [167, 182] width 12 height 12
click at [63, 228] on span "Add Board" at bounding box center [70, 233] width 40 height 10
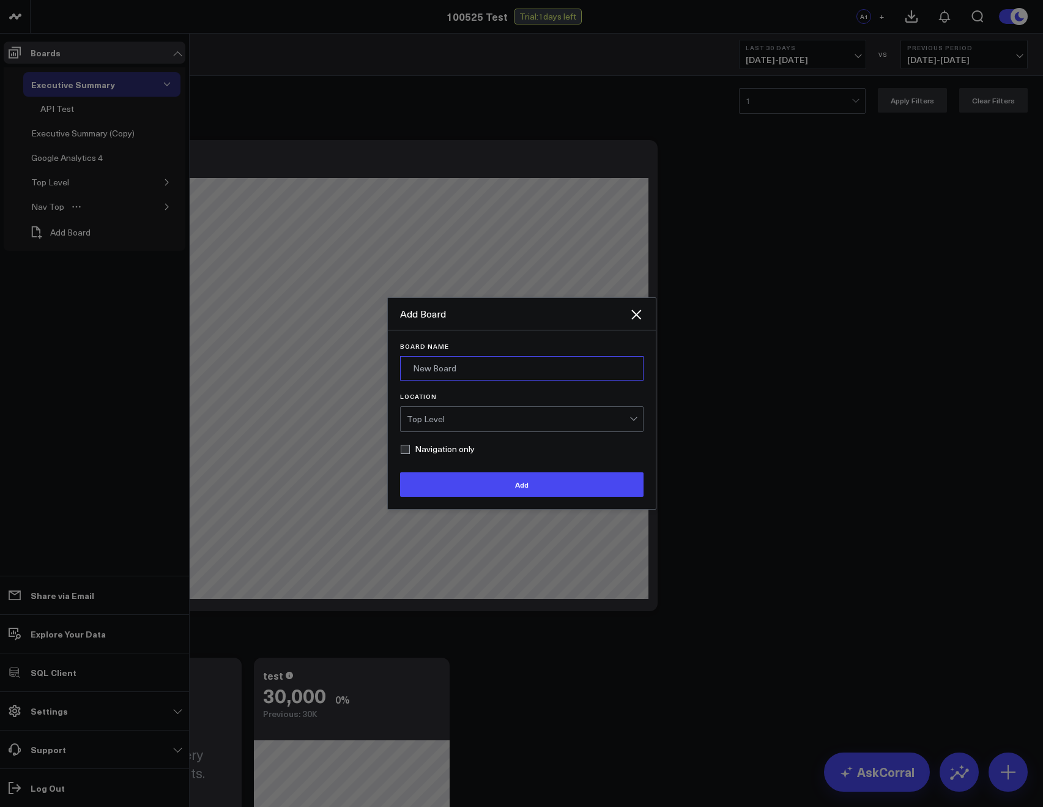
click at [466, 363] on input "Board Name" at bounding box center [521, 368] width 243 height 24
type input "Nest Maker"
click at [400, 472] on button "Add" at bounding box center [521, 484] width 243 height 24
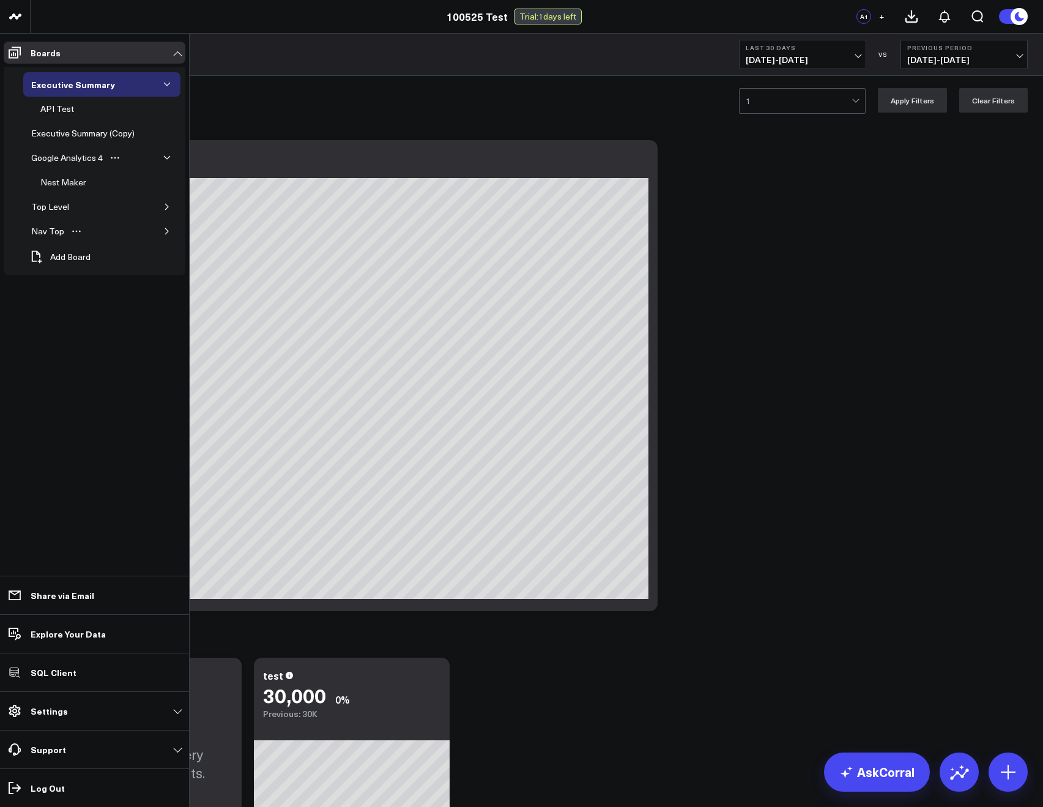
click at [171, 159] on button "button" at bounding box center [167, 158] width 12 height 12
click at [169, 159] on icon "button" at bounding box center [166, 157] width 7 height 7
click at [162, 155] on button "button" at bounding box center [167, 158] width 12 height 12
click at [165, 157] on icon "button" at bounding box center [166, 157] width 7 height 7
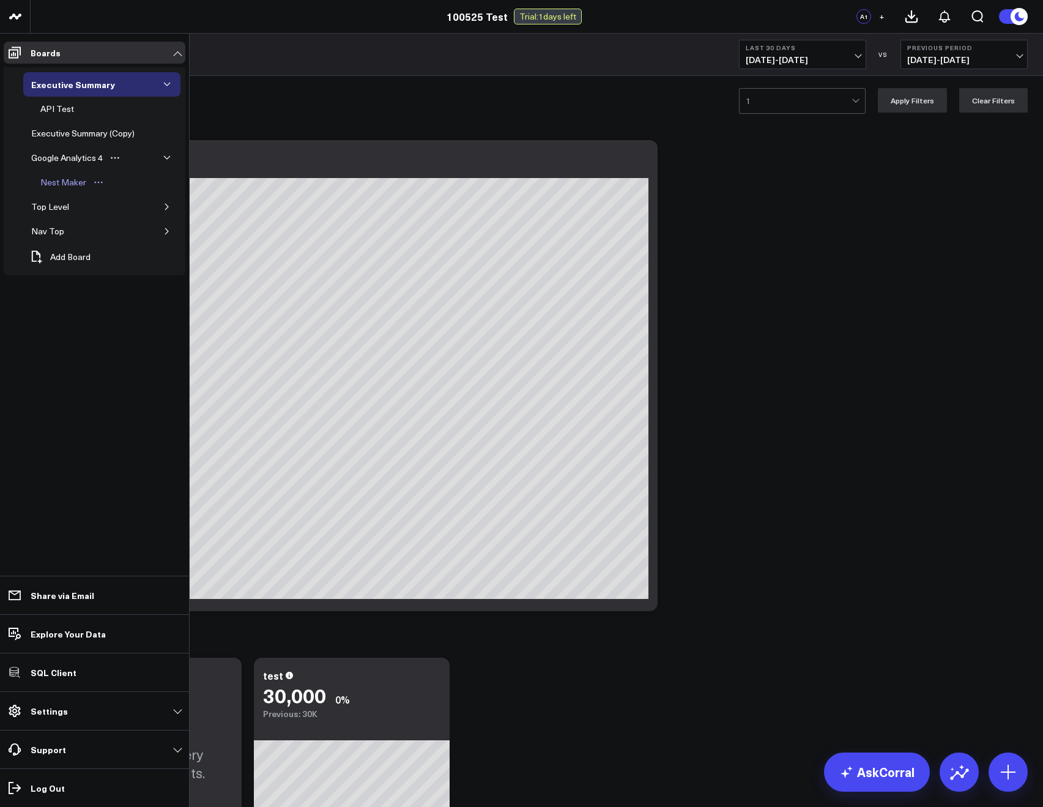
click at [59, 180] on div "Nest Maker" at bounding box center [63, 182] width 52 height 15
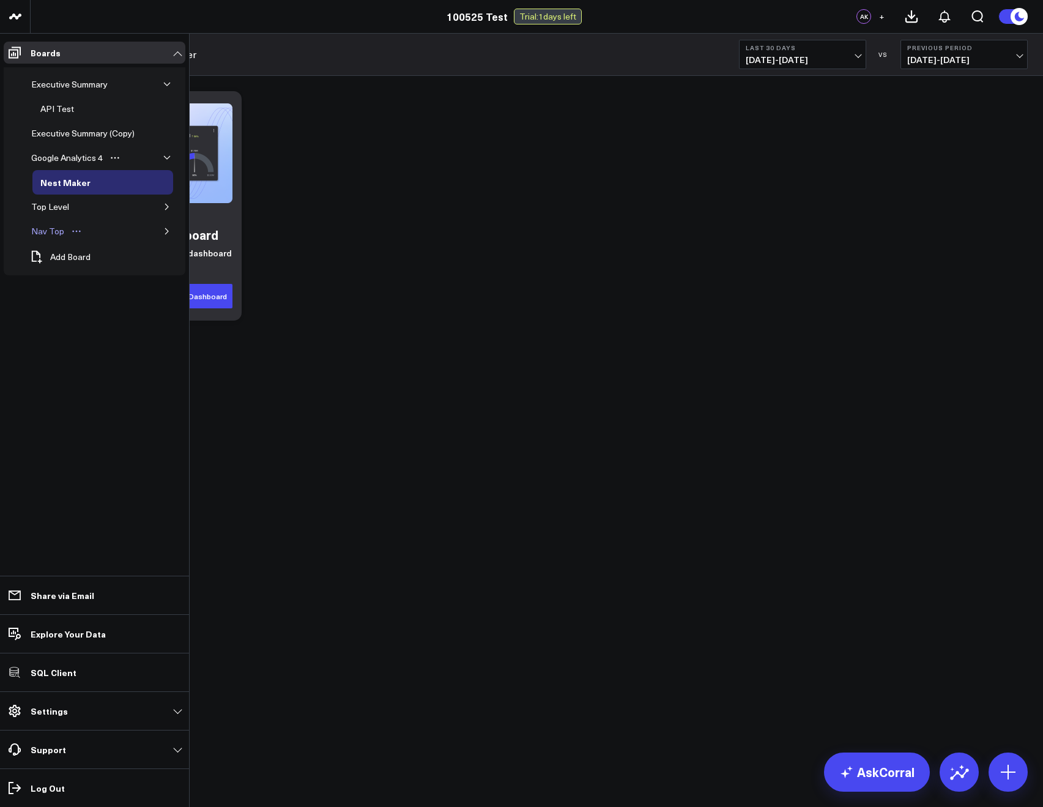
click at [45, 231] on div "Nav Top" at bounding box center [47, 231] width 39 height 15
click at [168, 226] on button "button" at bounding box center [167, 231] width 12 height 12
click at [75, 279] on span "Add Board" at bounding box center [70, 282] width 40 height 10
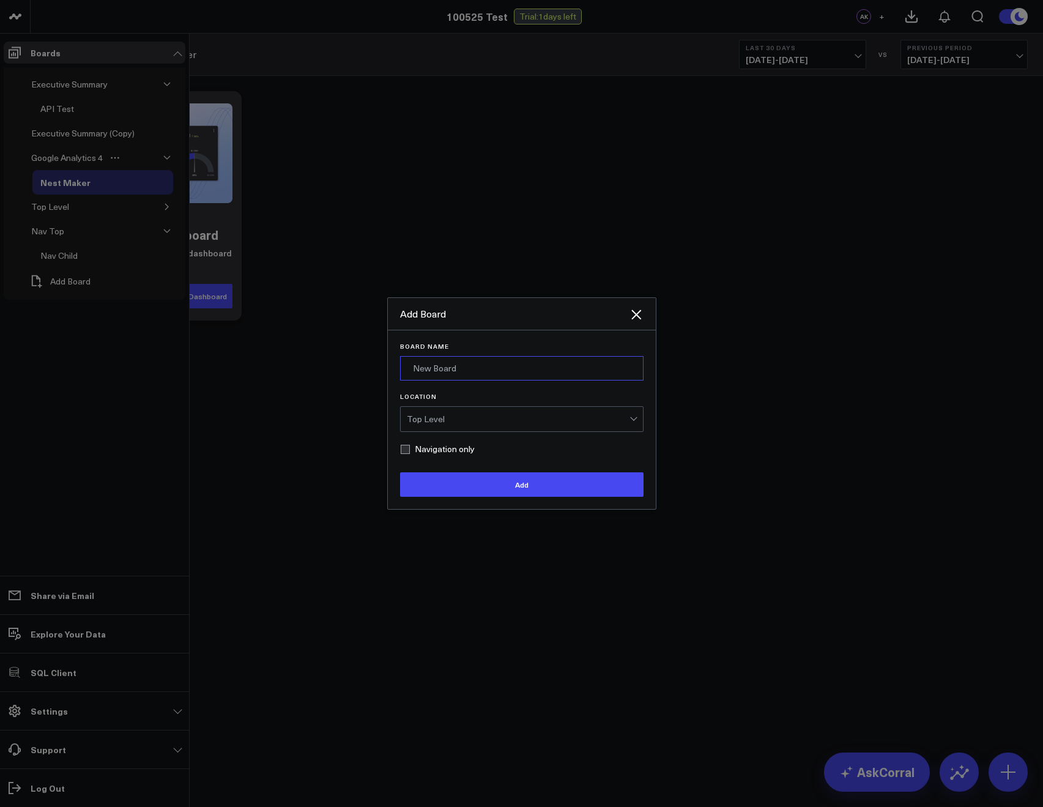
click at [486, 374] on input "Board Name" at bounding box center [521, 368] width 243 height 24
type input "Nav Subchild"
click at [514, 414] on div "Top Level" at bounding box center [518, 419] width 223 height 10
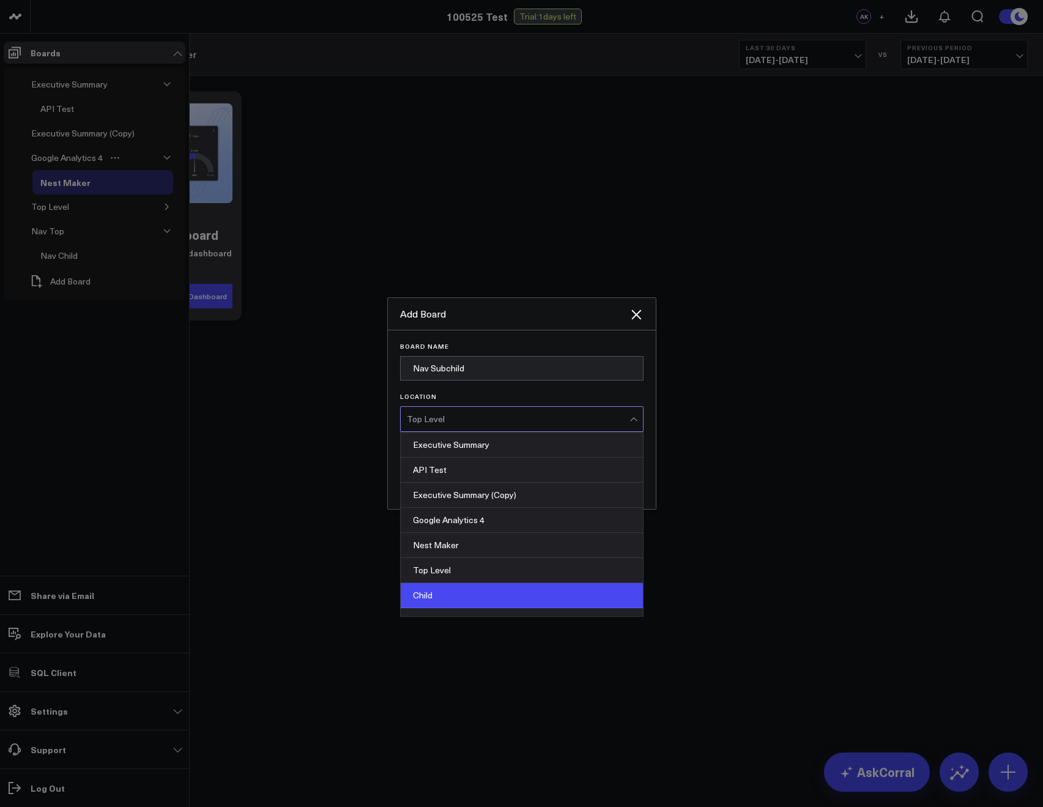
scroll to position [42, 0]
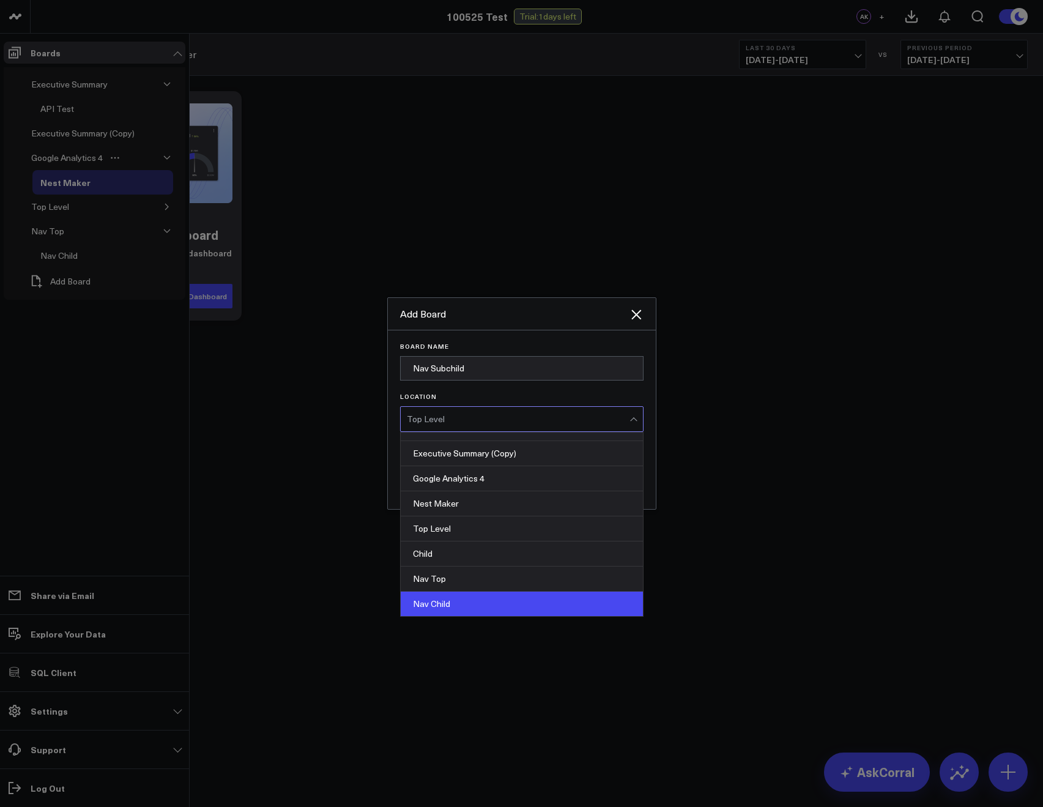
click at [431, 591] on div "Executive Summary API Test Executive Summary (Copy) Google Analytics 4 Nest Mak…" at bounding box center [522, 525] width 242 height 184
click at [431, 596] on div "Nav Child" at bounding box center [522, 604] width 242 height 24
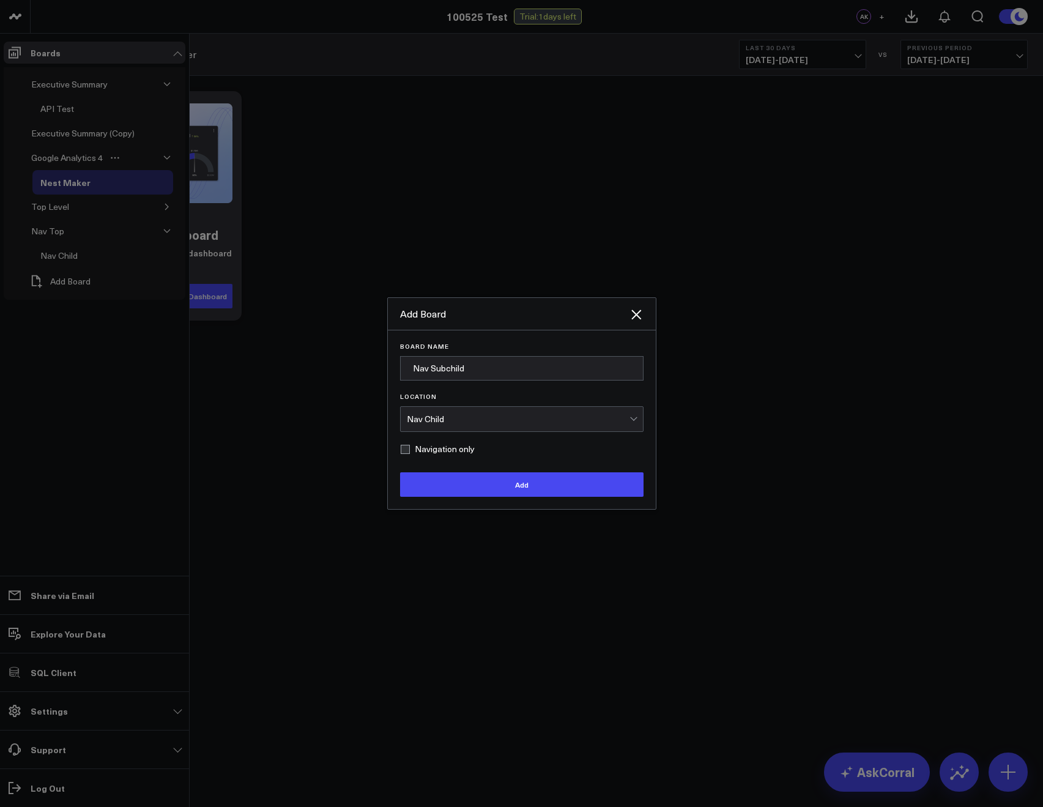
click at [418, 452] on label "Navigation only" at bounding box center [437, 449] width 75 height 10
click at [410, 452] on input "Navigation only" at bounding box center [405, 449] width 10 height 10
click at [418, 452] on label "Navigation only" at bounding box center [437, 449] width 75 height 10
click at [410, 452] on input "Navigation only" at bounding box center [405, 449] width 10 height 10
checkbox input "false"
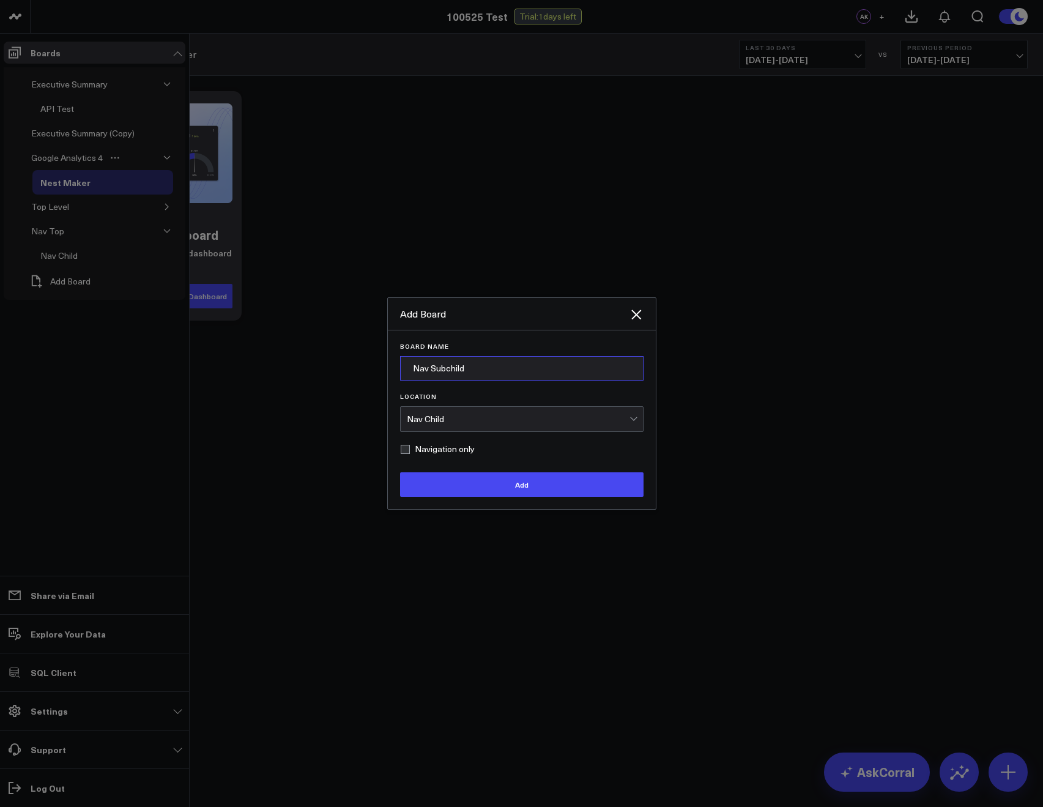
click at [445, 376] on input "Nav Subchild" at bounding box center [521, 368] width 243 height 24
type input "Nav Subchild but Board"
click at [483, 486] on button "Add" at bounding box center [521, 484] width 243 height 24
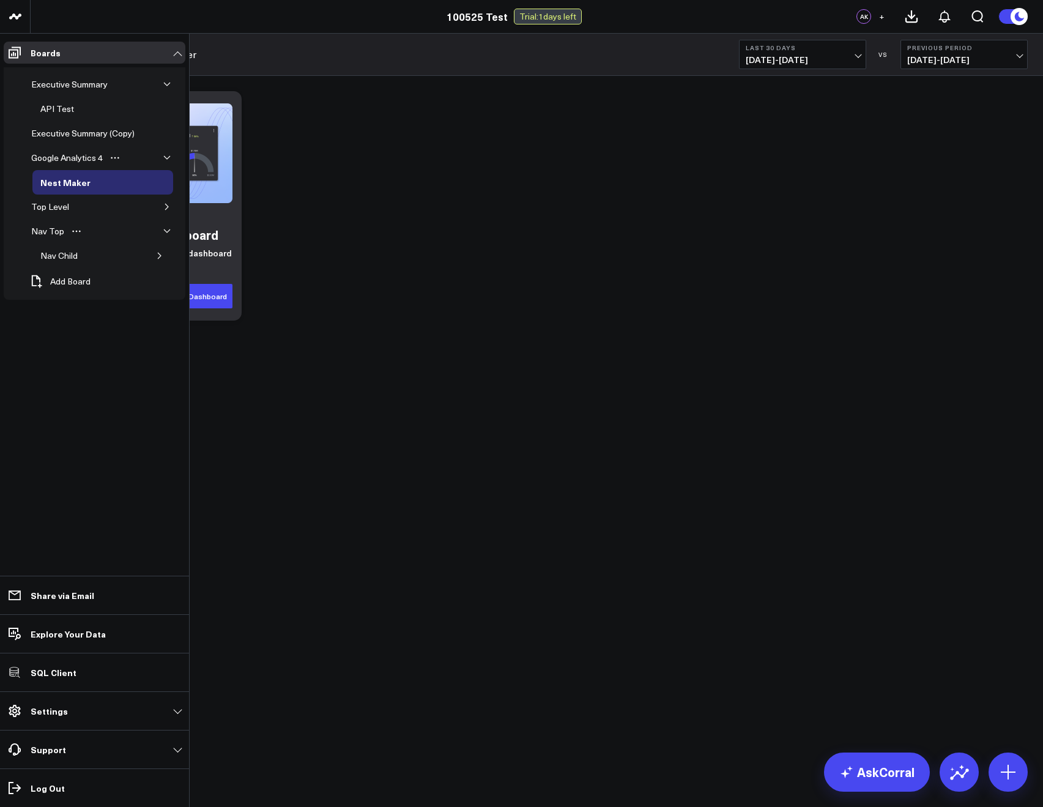
click at [158, 242] on div "Nav Top" at bounding box center [101, 231] width 157 height 24
click at [160, 250] on button "button" at bounding box center [160, 256] width 12 height 12
click at [88, 312] on span "Add Board" at bounding box center [70, 315] width 40 height 10
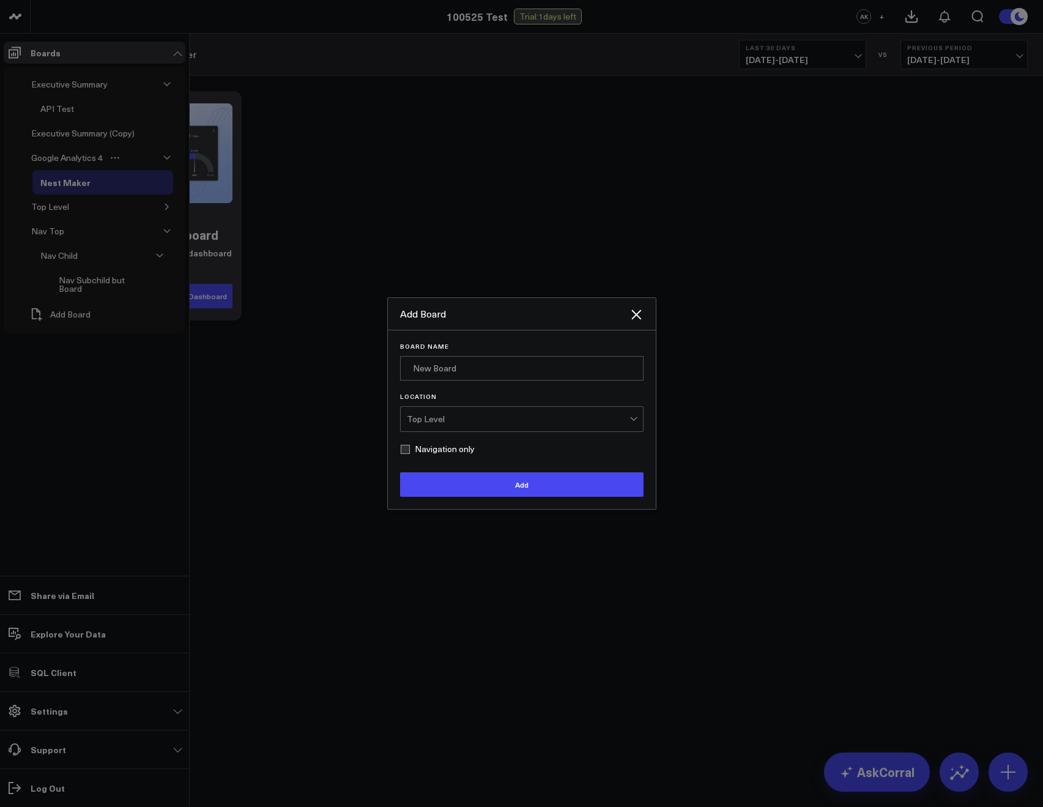
click at [438, 390] on form "Board Name Location Top Level Navigation only Add" at bounding box center [521, 420] width 243 height 154
click at [433, 382] on form "Board Name Location Top Level Navigation only Add" at bounding box center [521, 420] width 243 height 154
click at [418, 361] on input "Board Name" at bounding box center [521, 368] width 243 height 24
type input "S"
type input "Nav Sub Sub Child - Should Error"
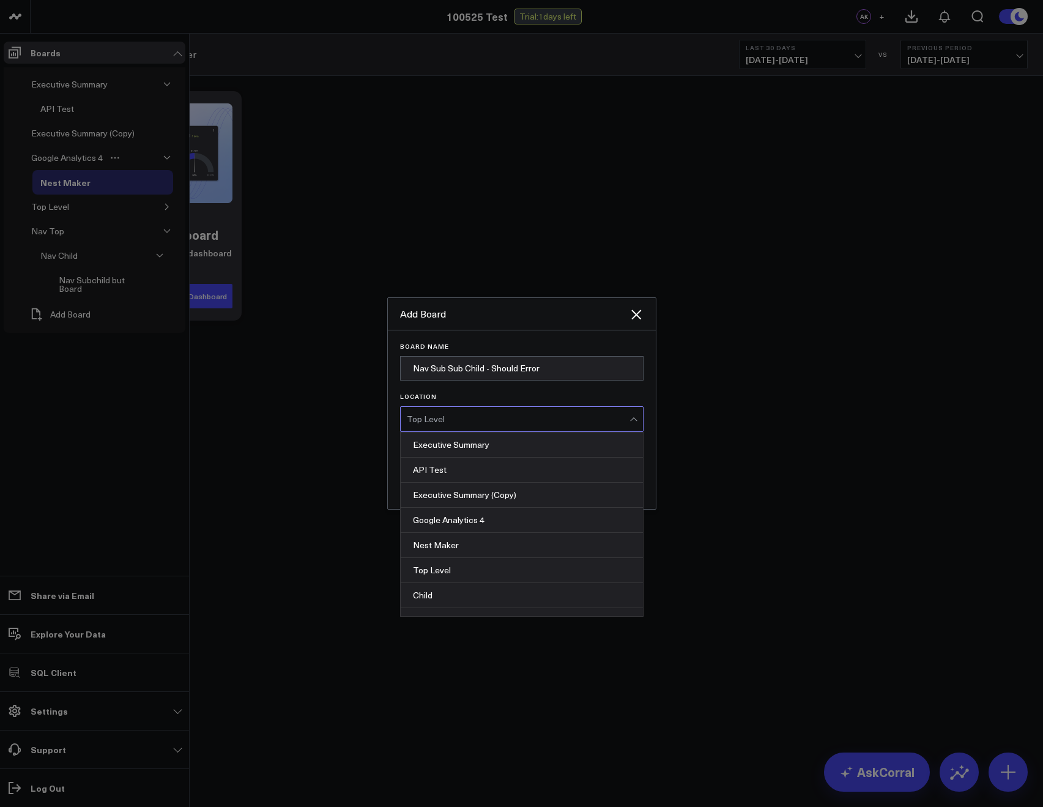
click at [441, 409] on div "Top Level" at bounding box center [518, 419] width 223 height 24
click at [448, 594] on div "Nav Subchild but Board" at bounding box center [522, 604] width 242 height 24
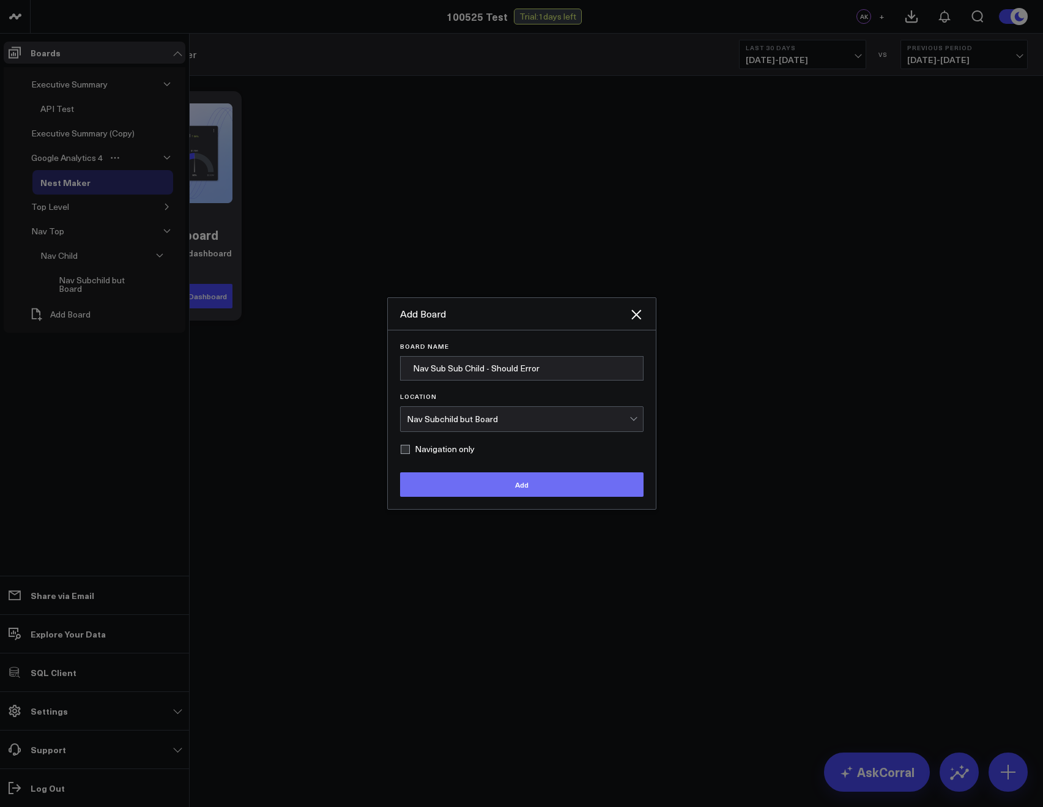
click at [446, 481] on button "Add" at bounding box center [521, 484] width 243 height 24
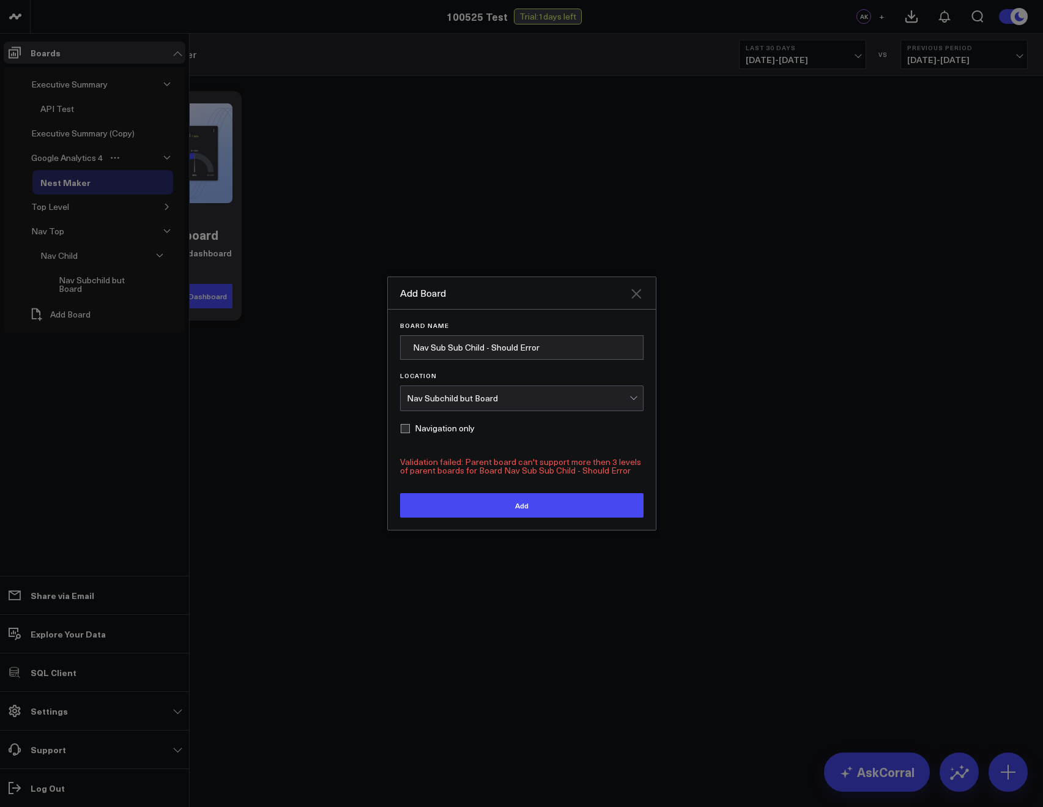
click at [632, 297] on icon "Close" at bounding box center [636, 294] width 10 height 10
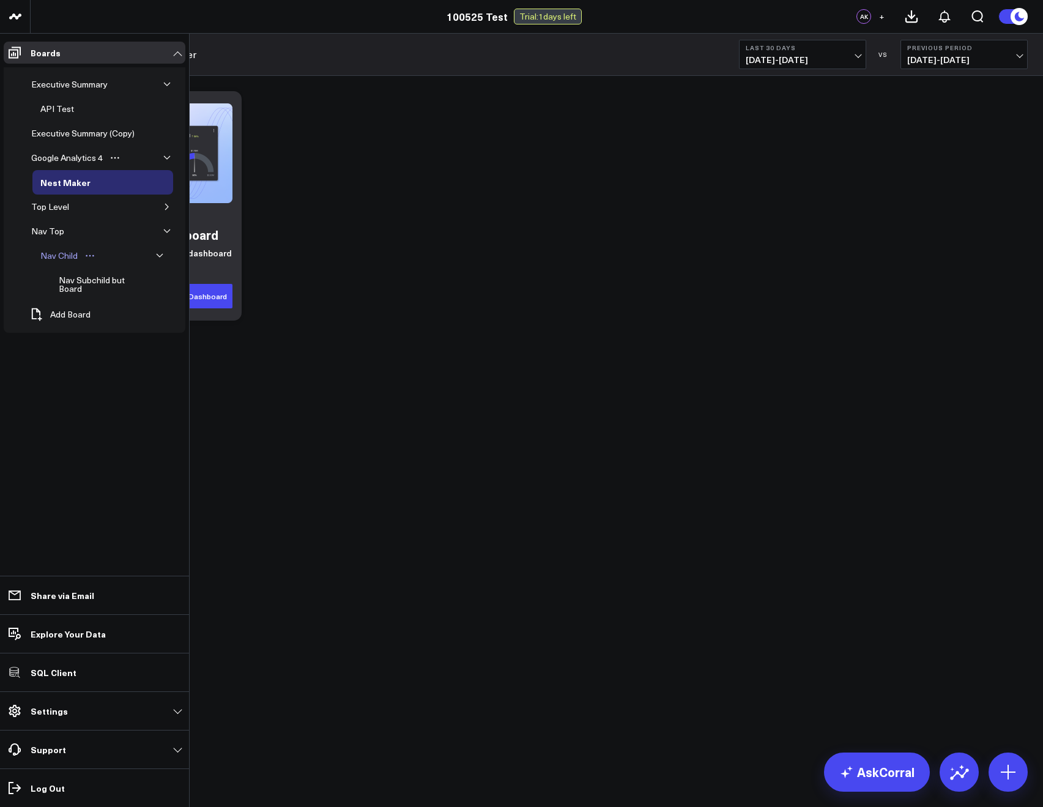
click at [40, 257] on div "Nav Child" at bounding box center [58, 255] width 43 height 15
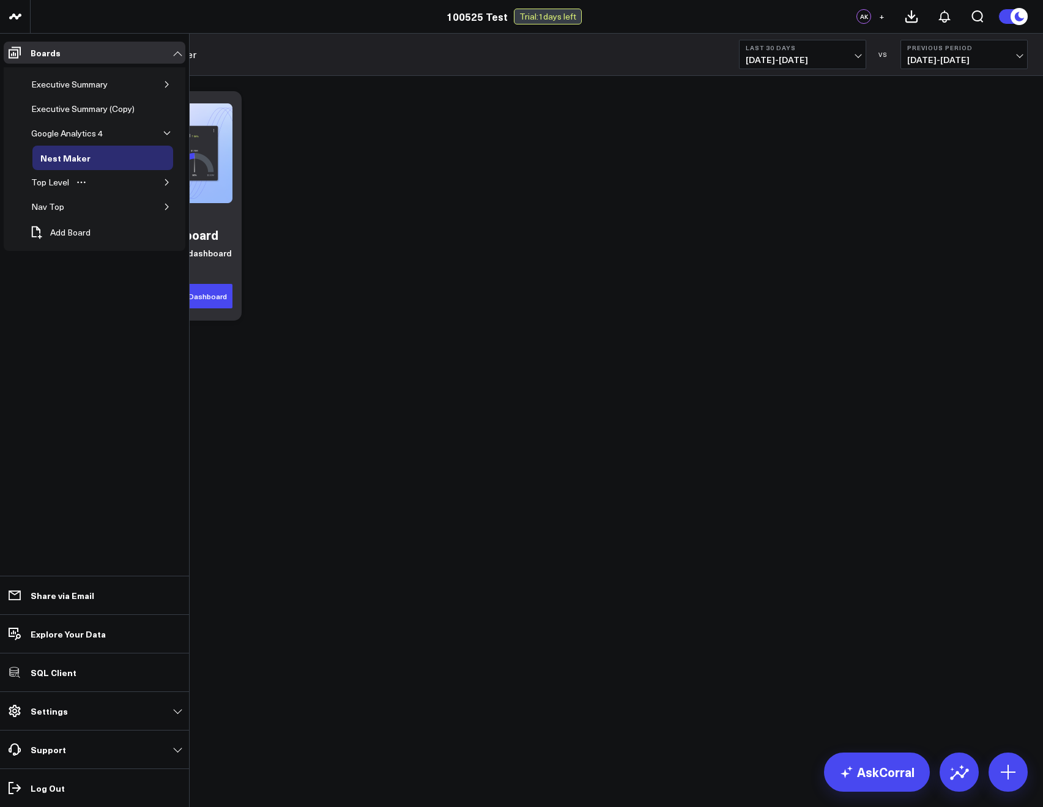
click at [165, 185] on icon "button" at bounding box center [166, 182] width 3 height 6
click at [165, 226] on button "button" at bounding box center [167, 231] width 12 height 12
click at [165, 86] on icon "button" at bounding box center [166, 84] width 7 height 7
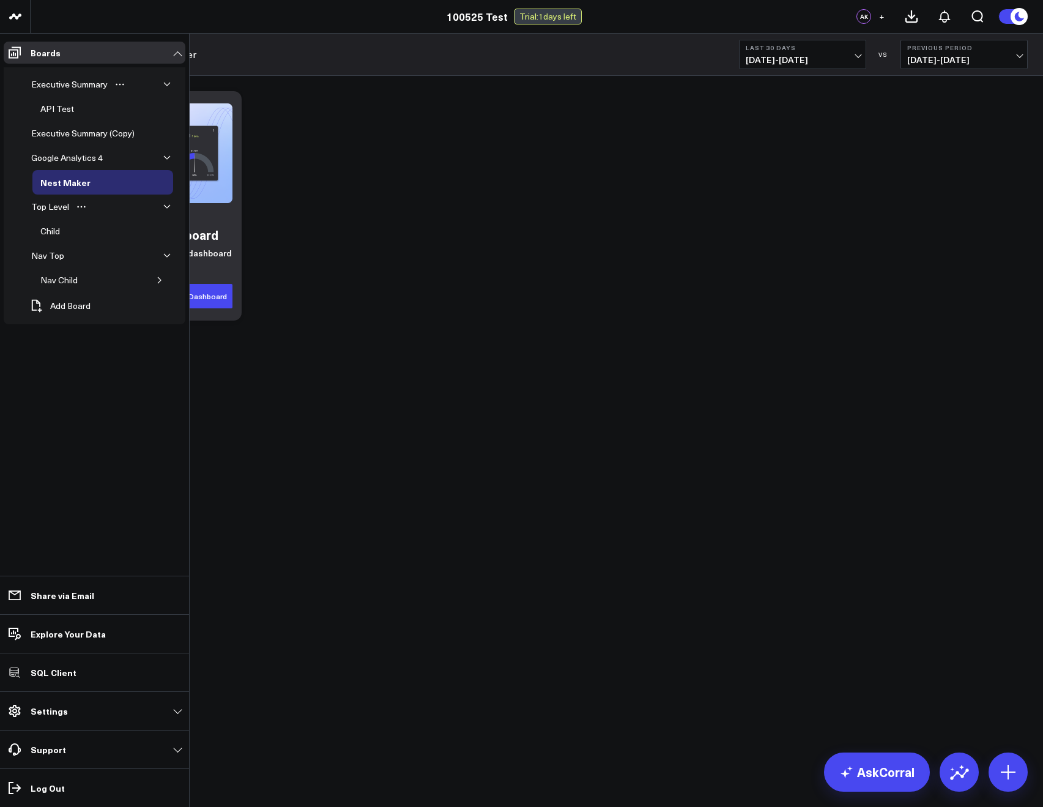
click at [171, 81] on button "button" at bounding box center [167, 84] width 12 height 12
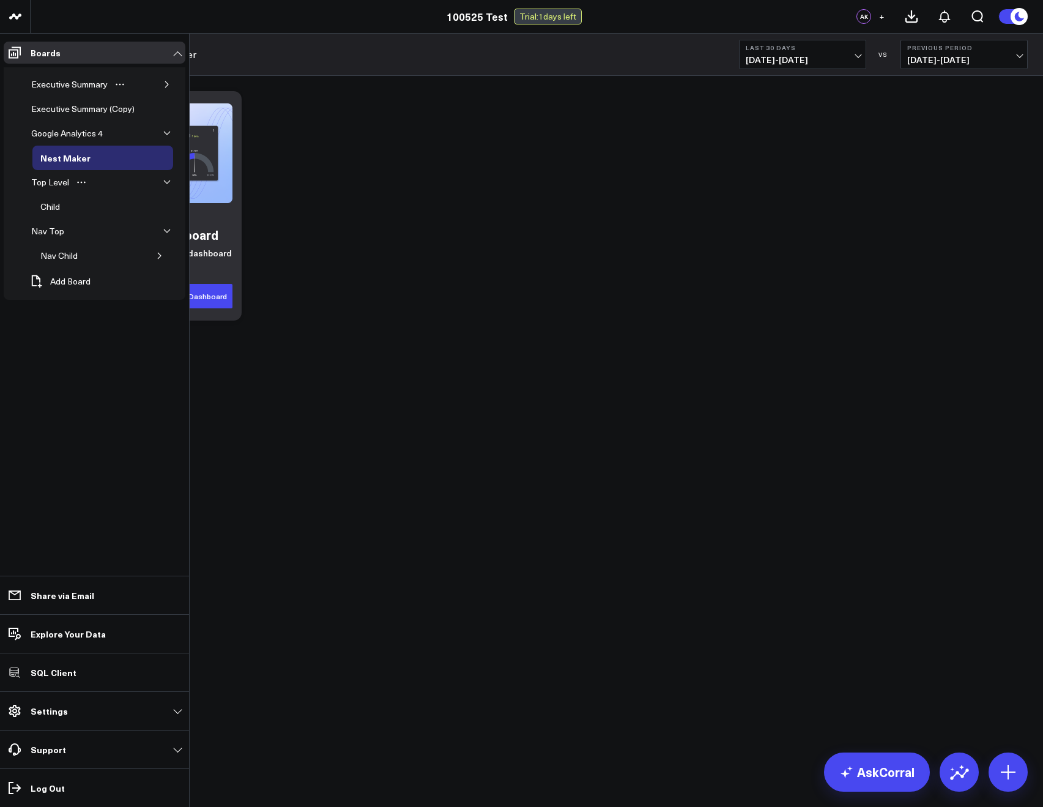
click at [171, 81] on button "button" at bounding box center [167, 84] width 12 height 12
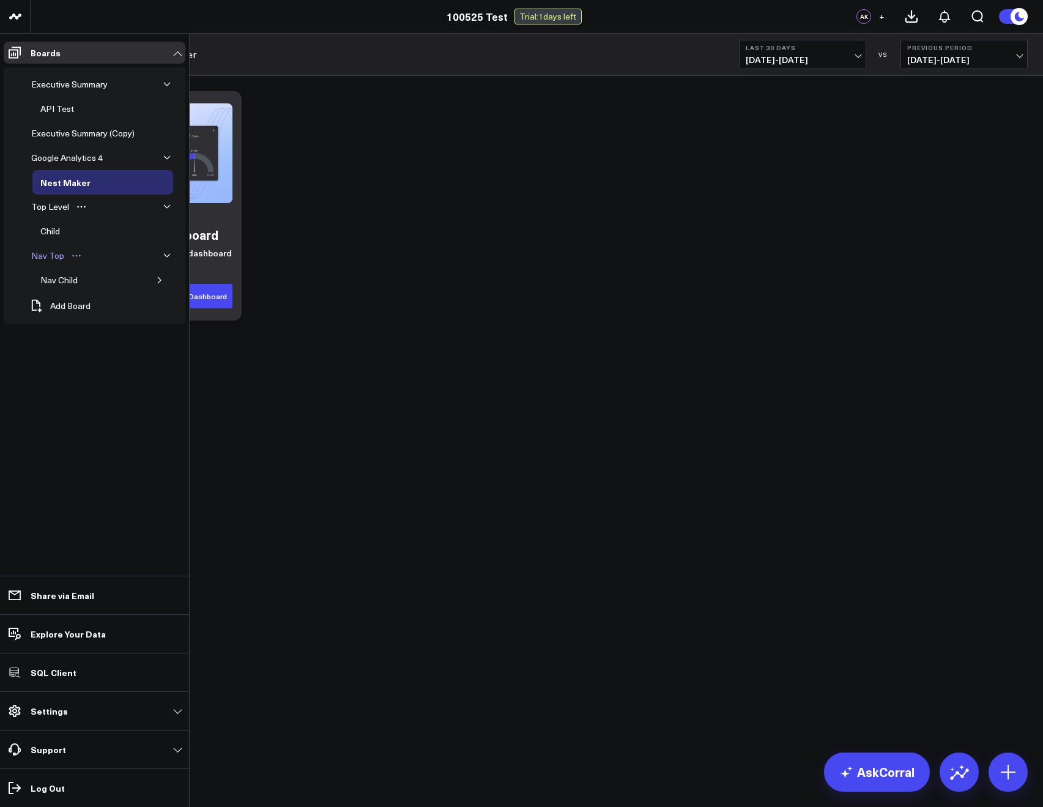
click at [50, 259] on div "Nav Top" at bounding box center [47, 255] width 39 height 15
click at [64, 277] on div "Nav Child" at bounding box center [58, 280] width 43 height 15
click at [154, 285] on button "button" at bounding box center [160, 280] width 12 height 12
click at [72, 308] on div "Nav Subchild but Board" at bounding box center [97, 308] width 83 height 23
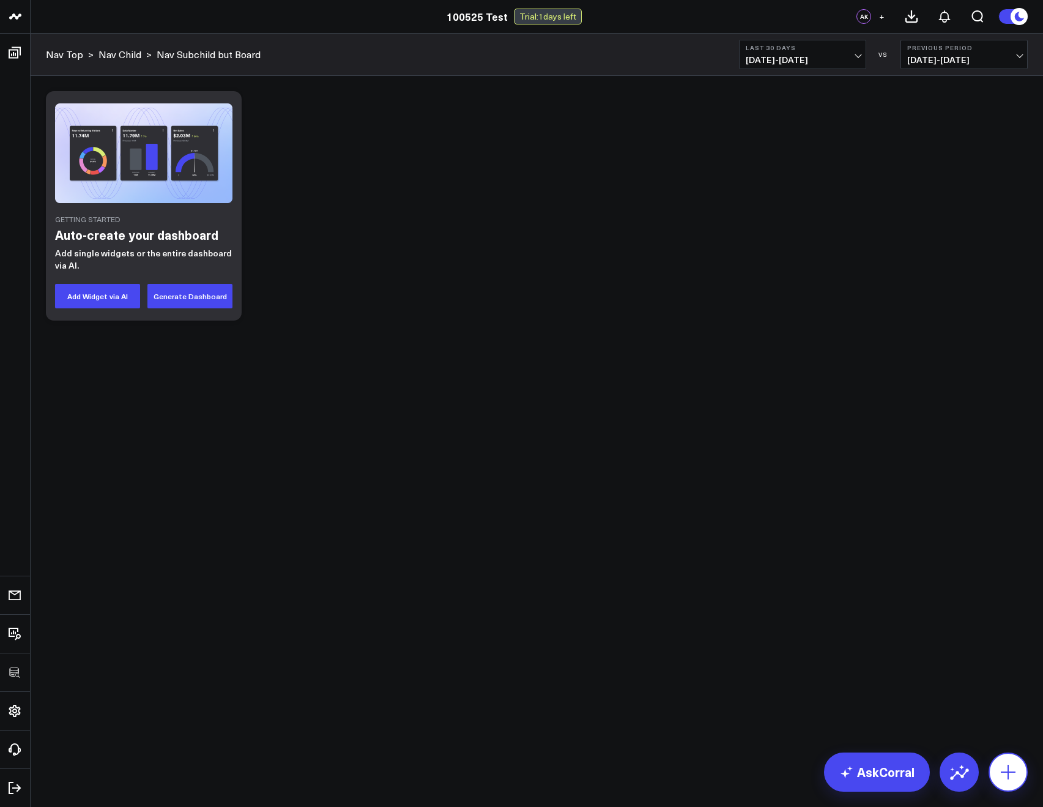
click at [1013, 771] on icon at bounding box center [1008, 772] width 20 height 20
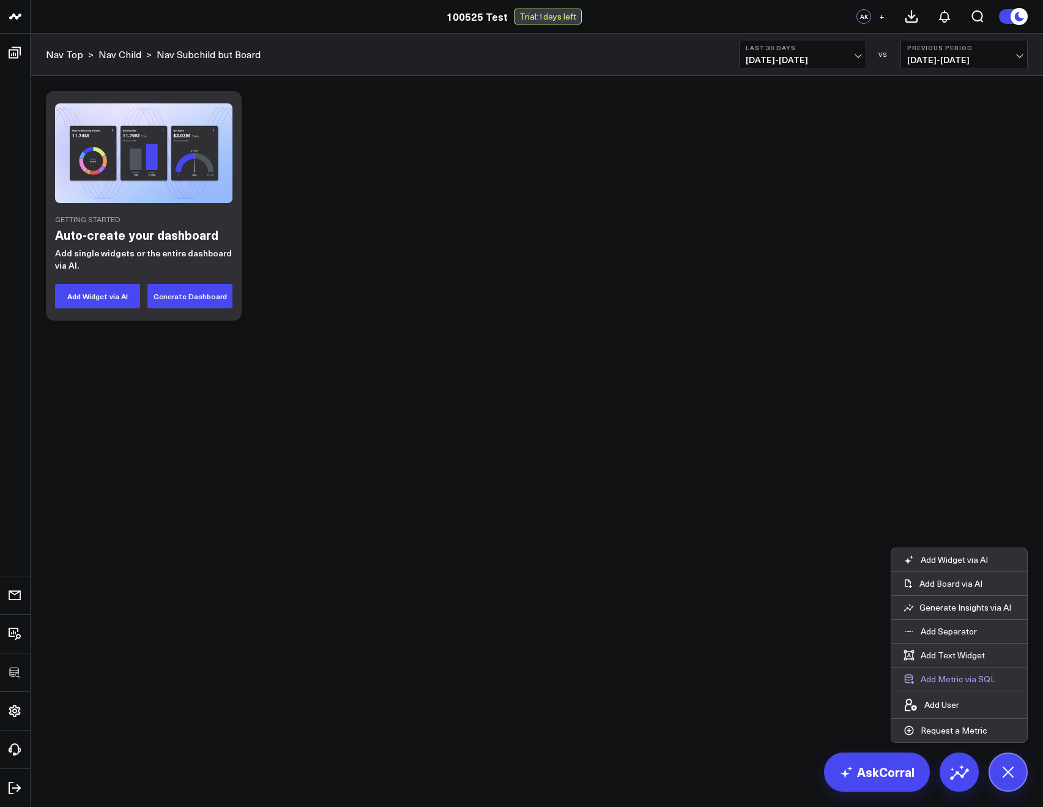
click at [928, 686] on button "Add Metric via SQL" at bounding box center [949, 678] width 116 height 23
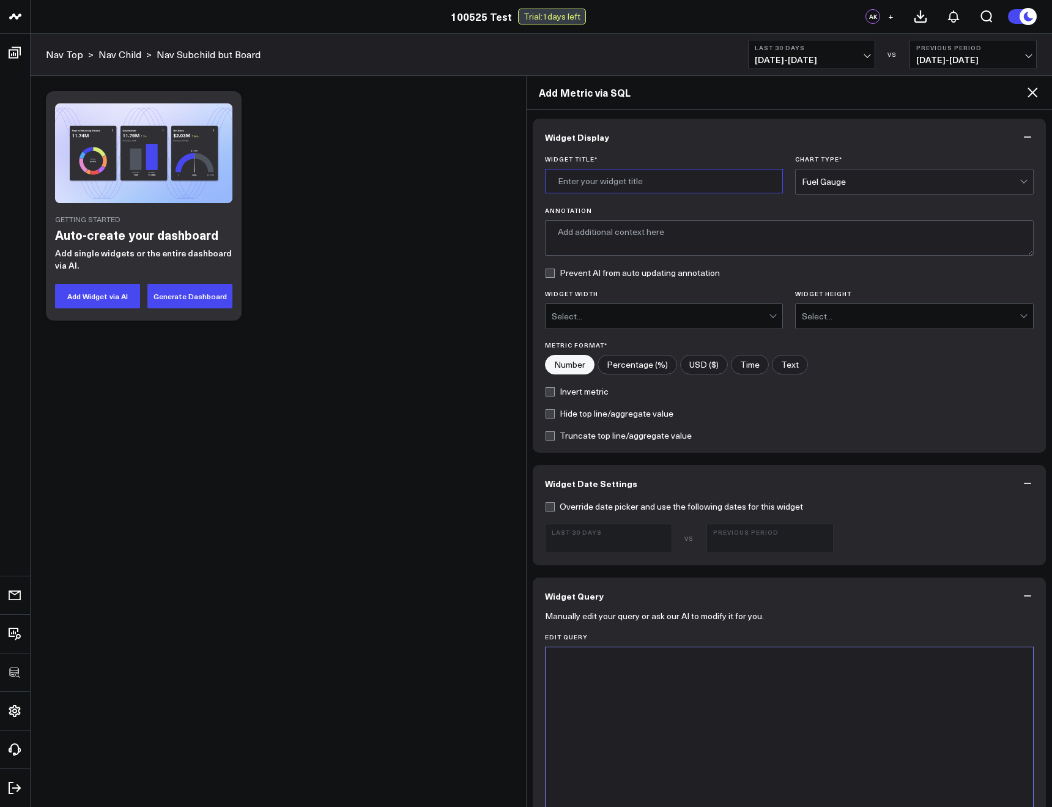
click at [568, 174] on input "Widget Title *" at bounding box center [664, 181] width 239 height 24
type input "Search and Replace Test"
click at [592, 329] on div "Select..." at bounding box center [664, 316] width 239 height 26
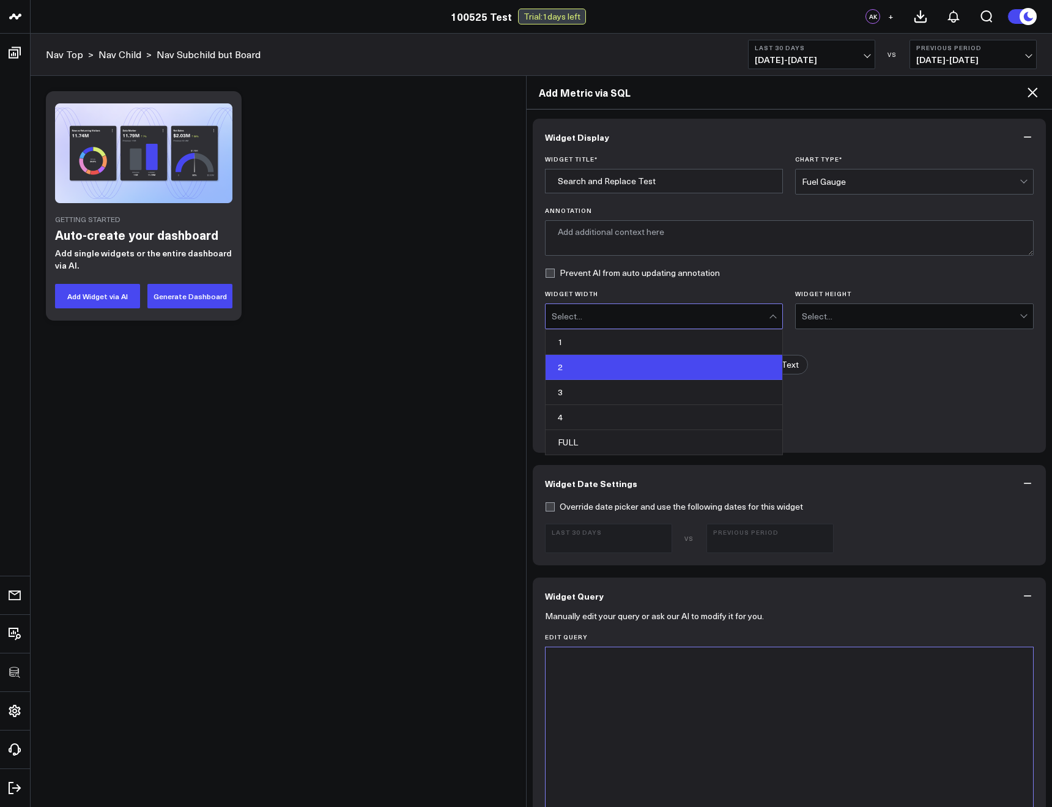
click at [590, 357] on div "2" at bounding box center [664, 367] width 237 height 25
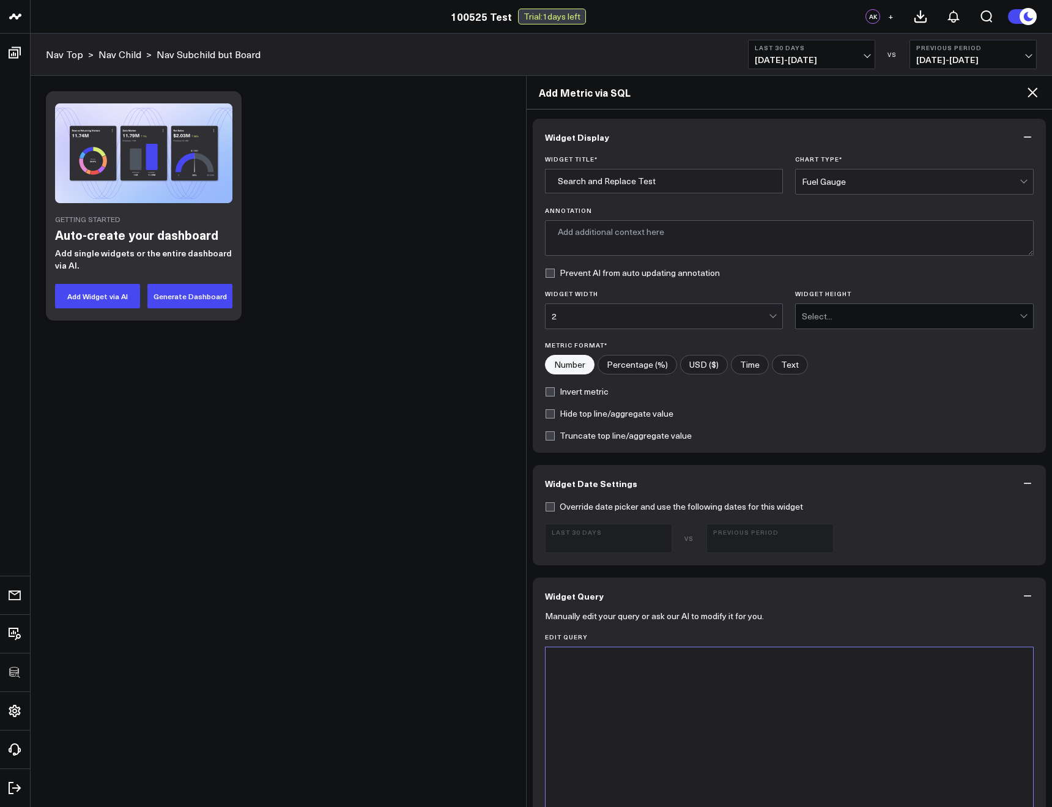
click at [842, 312] on div "Select..." at bounding box center [911, 316] width 218 height 10
click at [788, 349] on div "Metric Format* Number Percentage (%) USD ($) Time Text" at bounding box center [789, 357] width 489 height 33
click at [809, 344] on label "Metric Format*" at bounding box center [789, 344] width 489 height 7
click at [802, 319] on div "Select..." at bounding box center [911, 316] width 218 height 10
click at [807, 337] on div "1" at bounding box center [914, 342] width 237 height 25
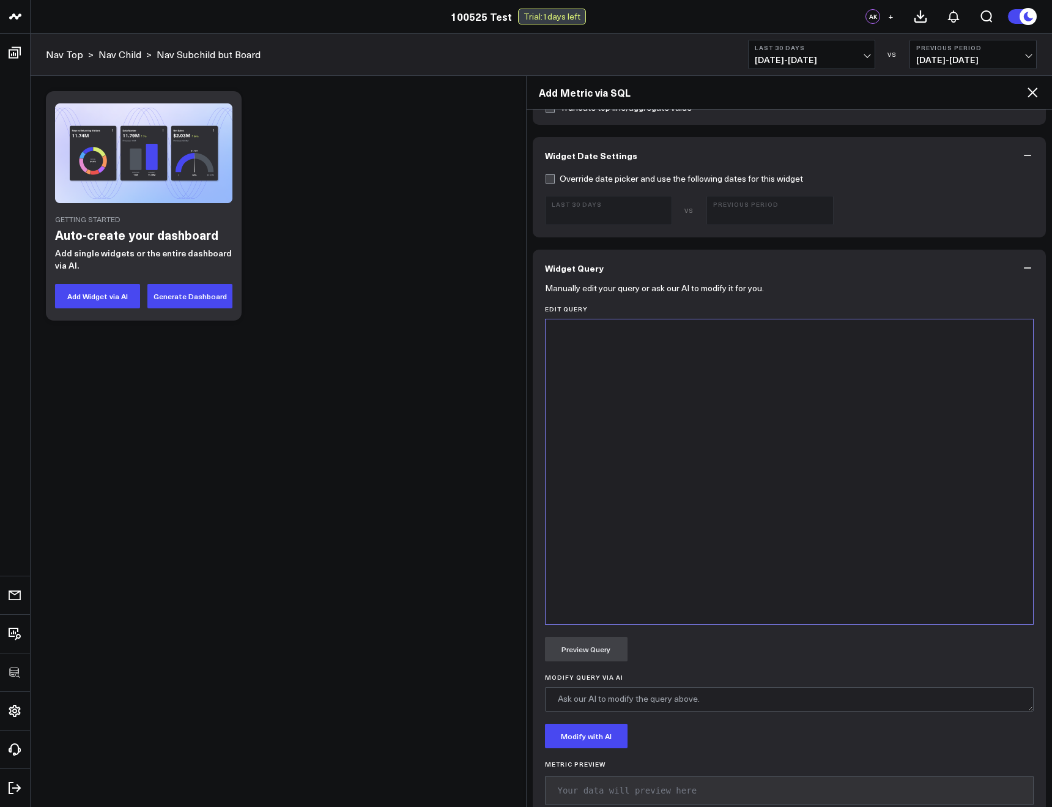
scroll to position [392, 0]
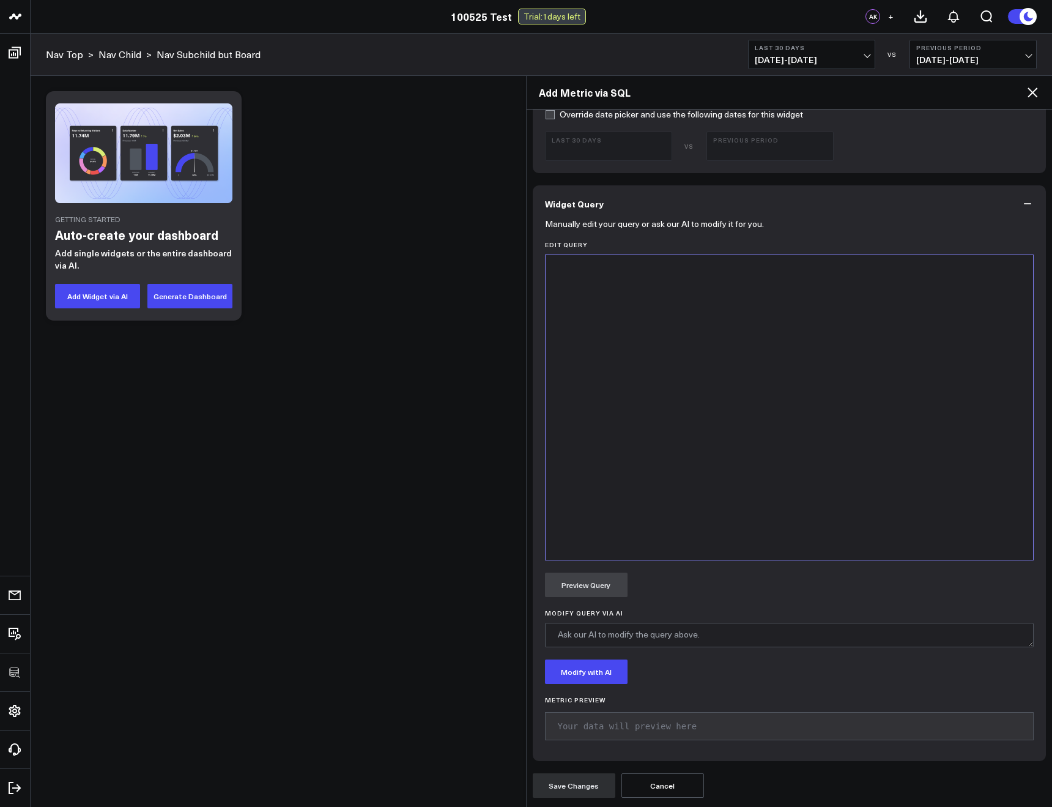
drag, startPoint x: 611, startPoint y: 417, endPoint x: 607, endPoint y: 411, distance: 6.3
click at [611, 416] on div at bounding box center [790, 407] width 476 height 292
click at [579, 597] on div "Manually edit your query or ask our AI to modify it for you. Edit Query 9 1 › s…" at bounding box center [790, 491] width 514 height 539
click at [579, 593] on button "Preview Query" at bounding box center [586, 585] width 83 height 24
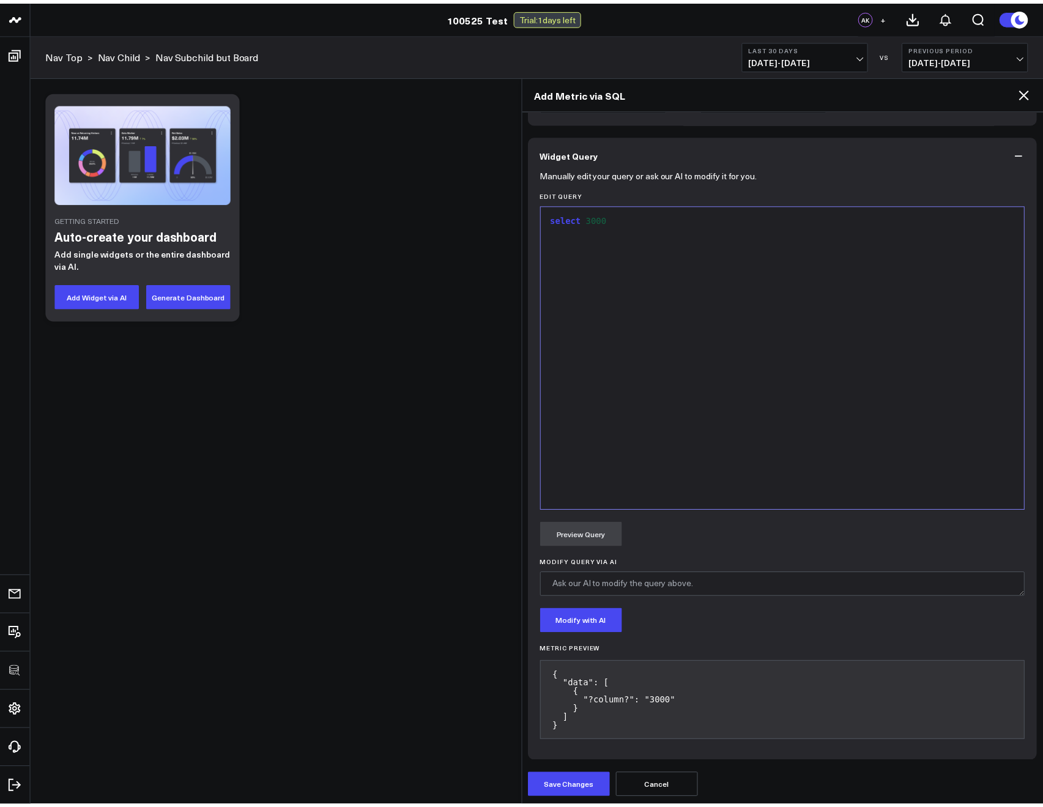
scroll to position [444, 0]
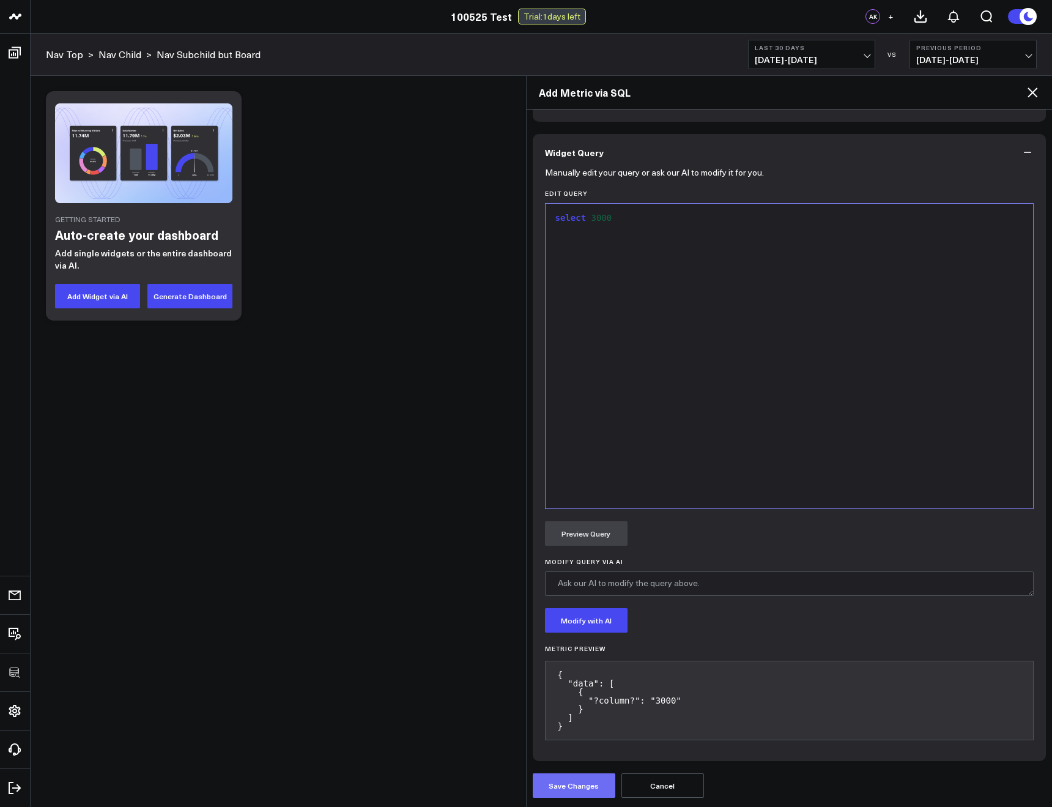
click at [562, 782] on button "Save Changes" at bounding box center [574, 785] width 83 height 24
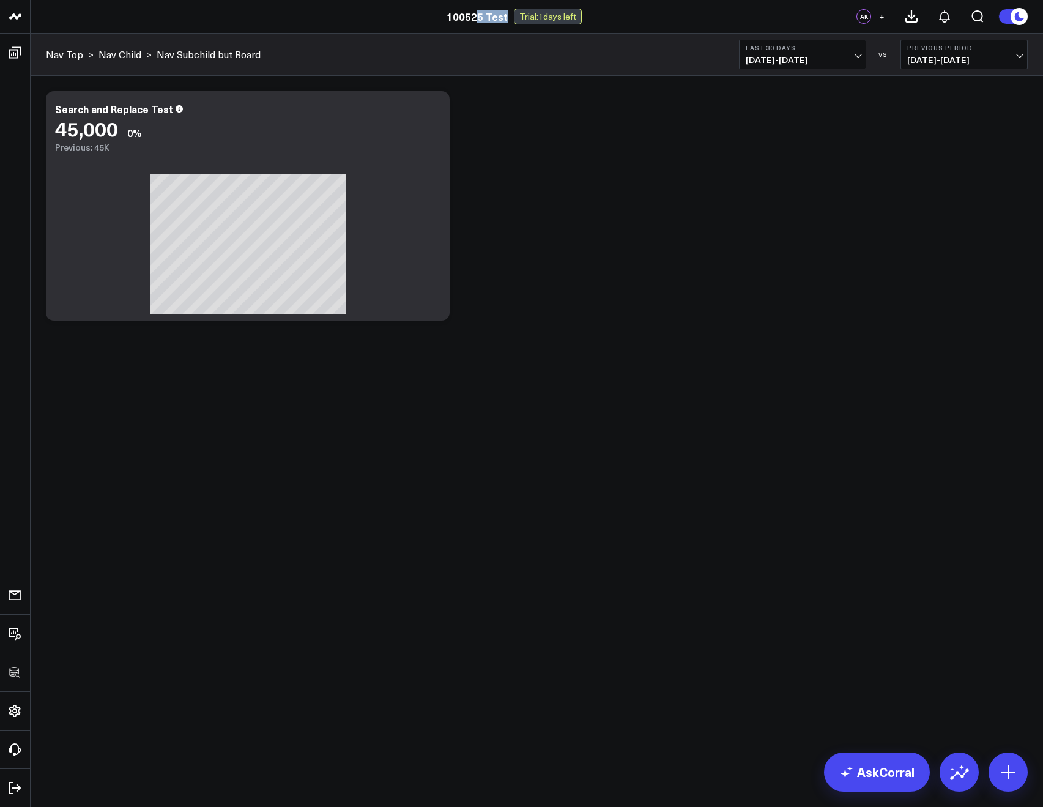
click at [474, 23] on div "100525 Test Trial: 1 days left" at bounding box center [514, 17] width 1028 height 16
click at [472, 20] on link "100525 Test" at bounding box center [477, 16] width 61 height 13
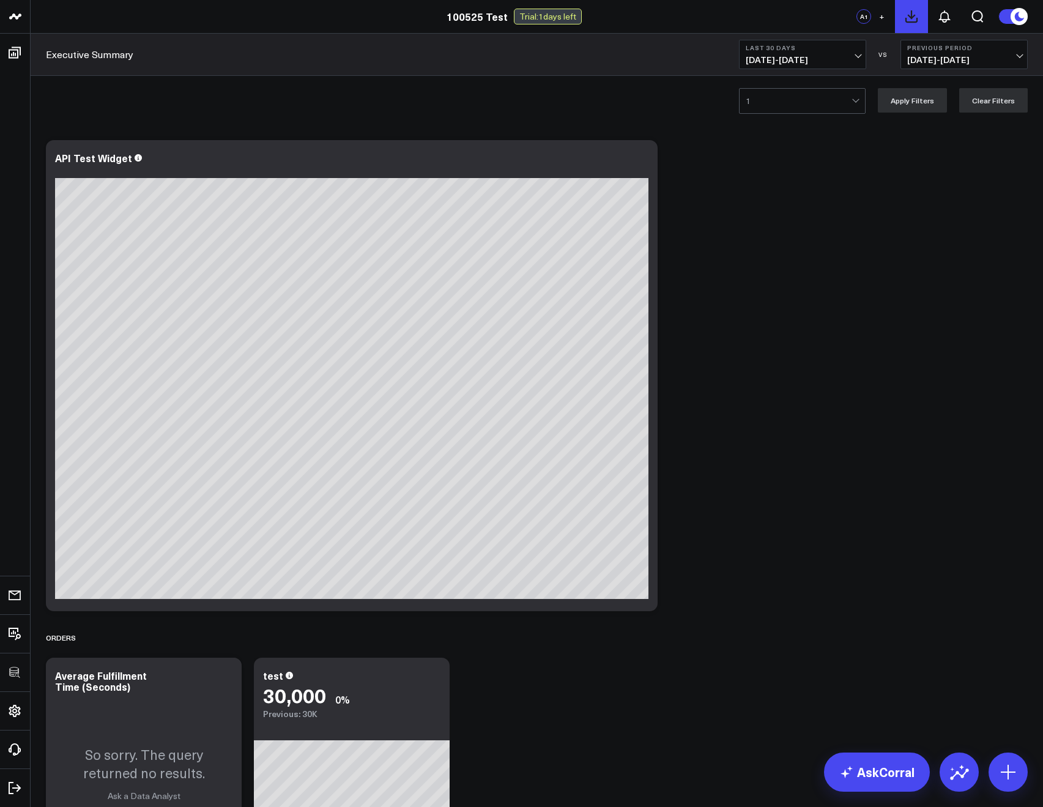
click at [907, 20] on icon at bounding box center [911, 16] width 11 height 11
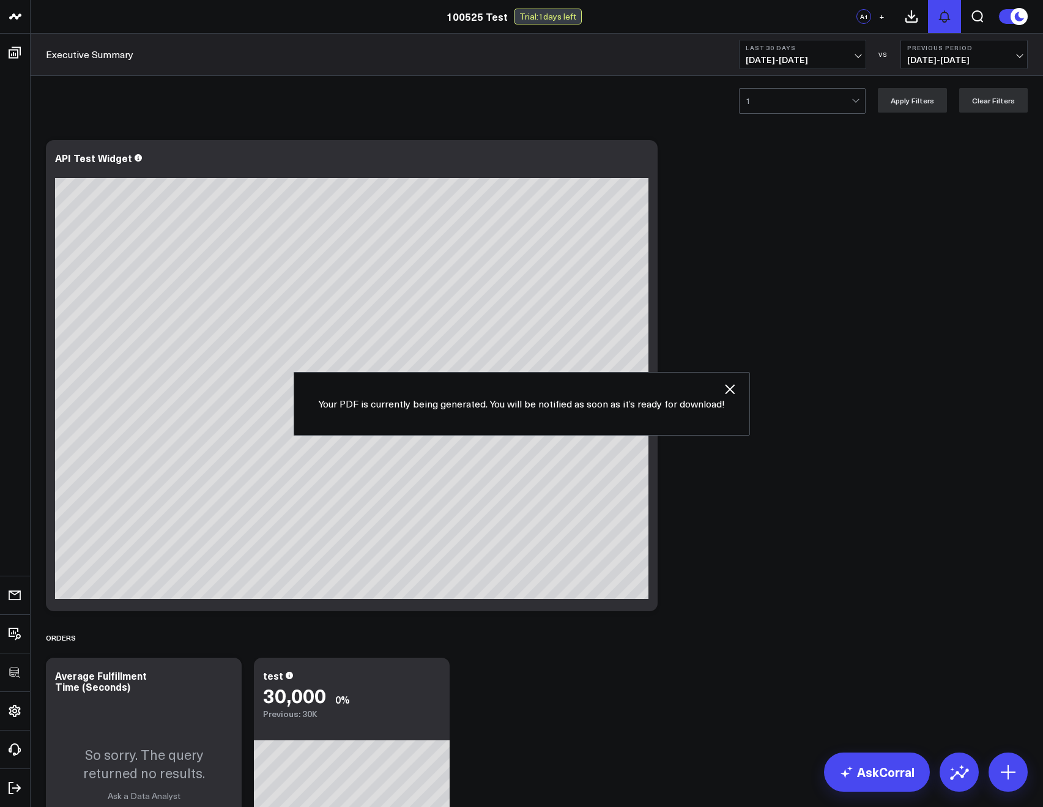
click at [934, 23] on button at bounding box center [944, 16] width 33 height 33
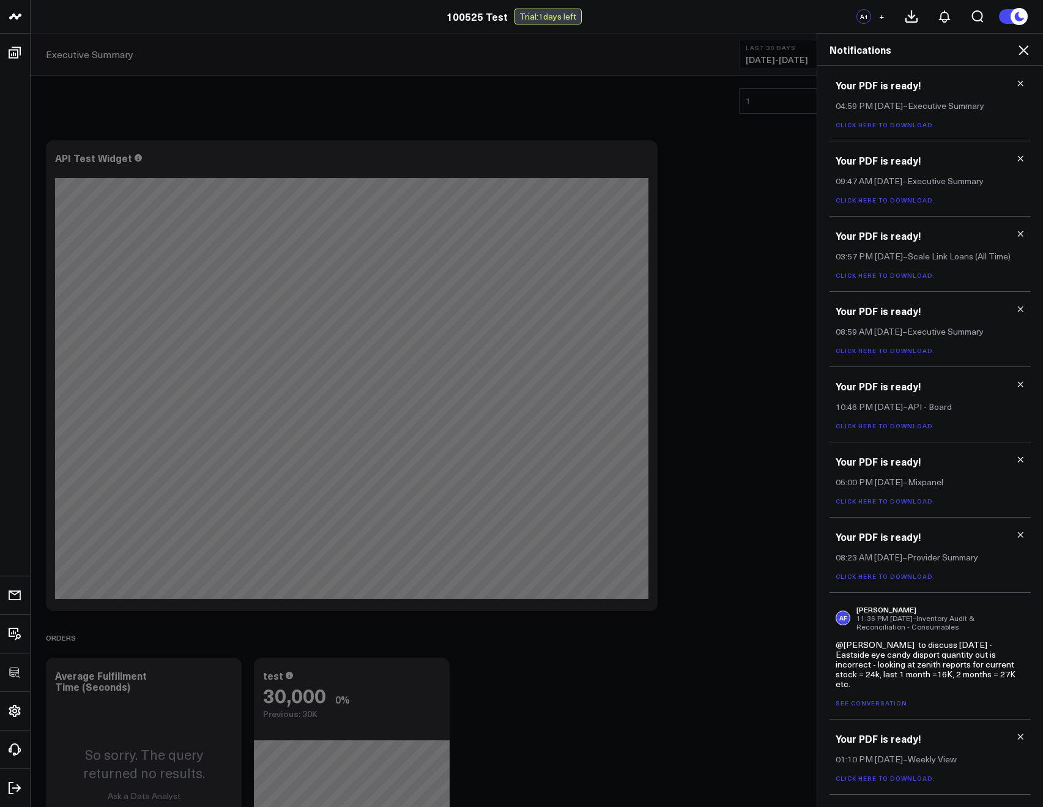
click at [1029, 45] on icon at bounding box center [1023, 50] width 15 height 15
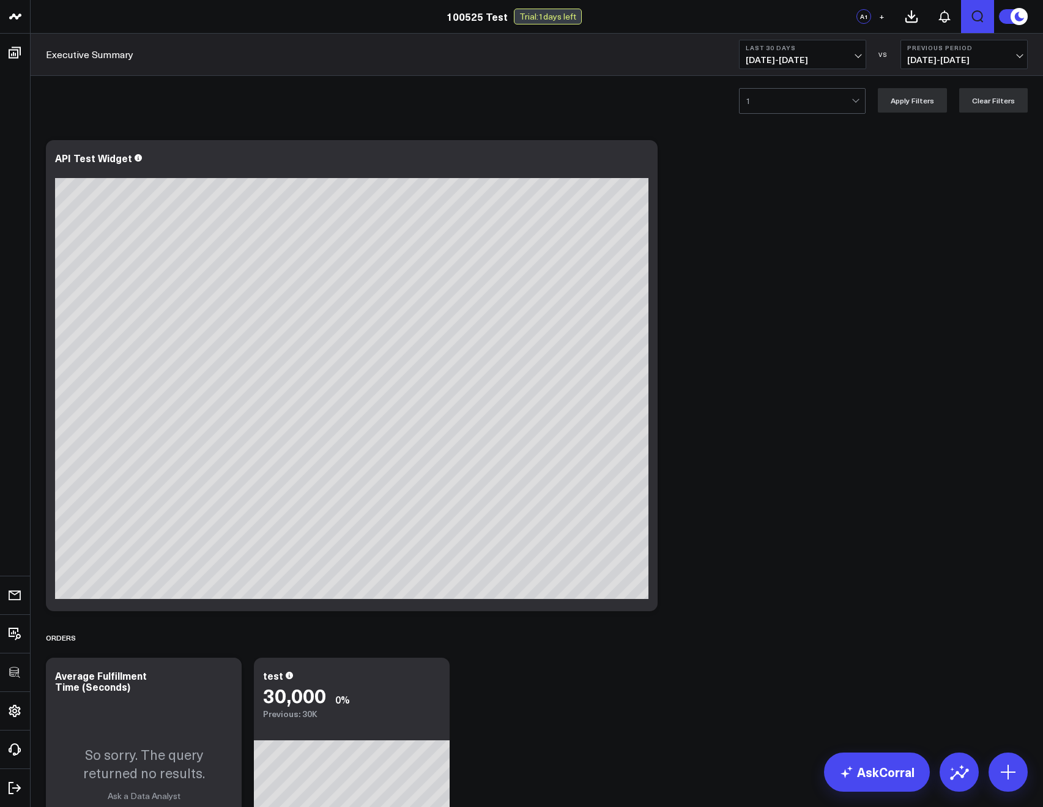
click at [980, 19] on icon "Open search" at bounding box center [978, 16] width 12 height 12
click at [980, 19] on icon "Open search" at bounding box center [977, 16] width 9 height 9
click at [980, 19] on icon "Open search" at bounding box center [978, 16] width 12 height 12
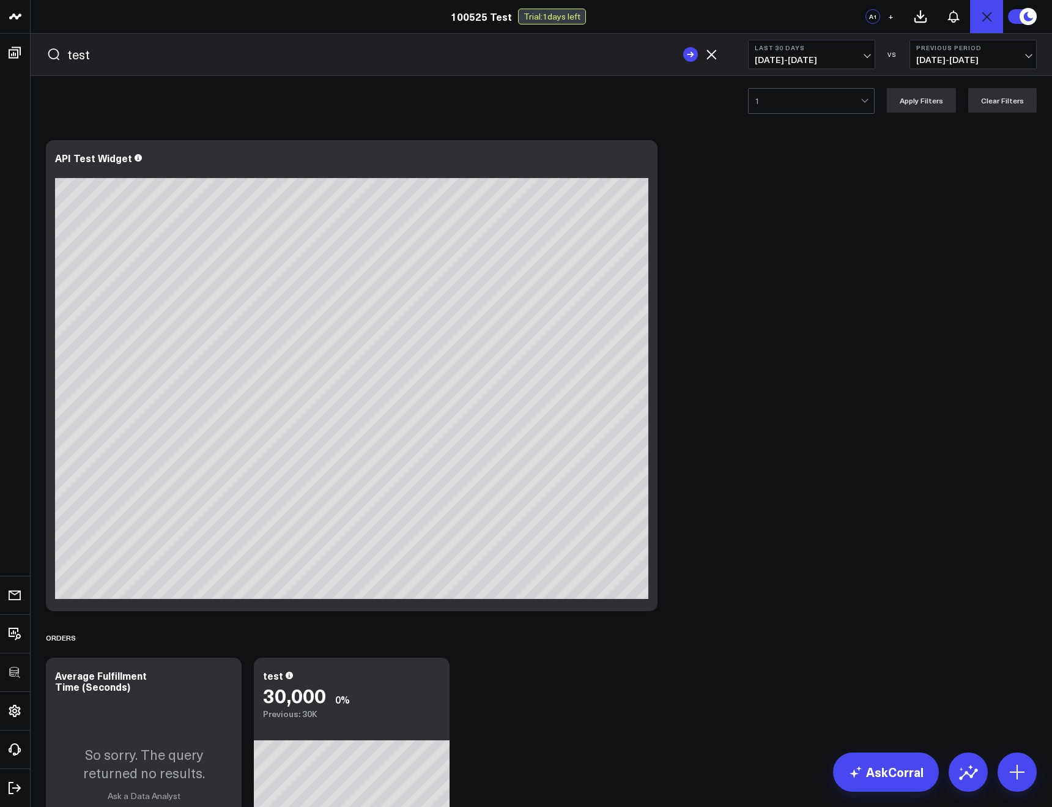
type input "test"
click at [689, 55] on rect "submit" at bounding box center [690, 54] width 15 height 15
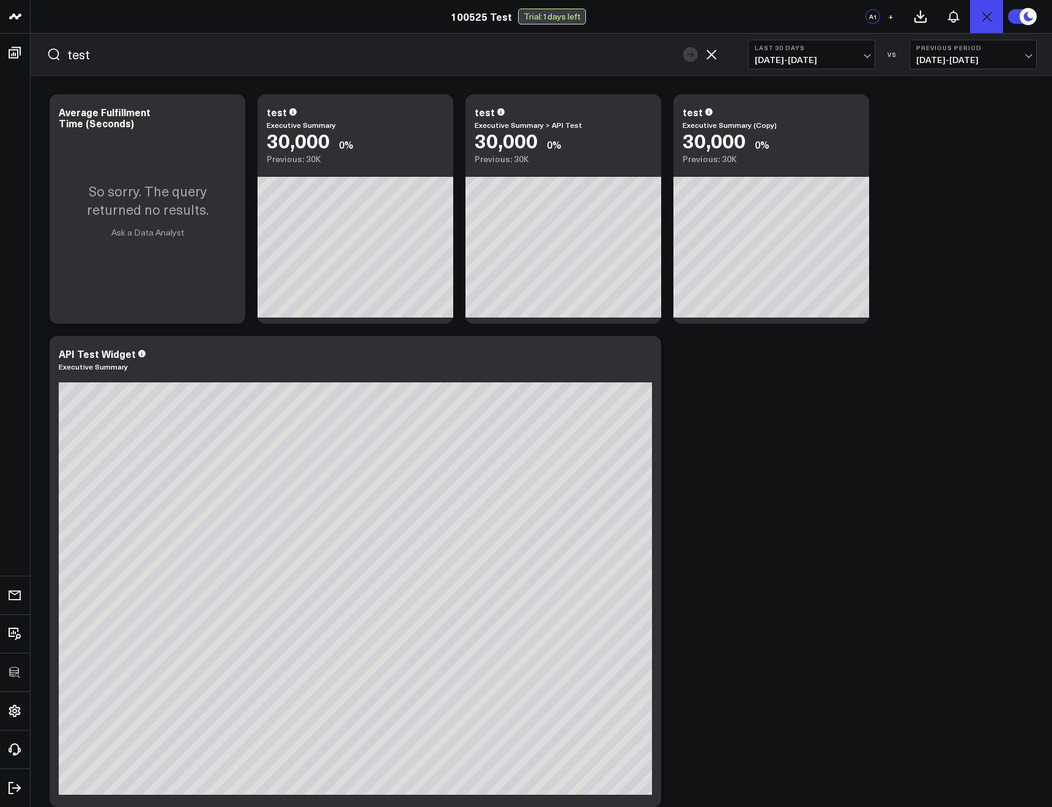
click at [706, 56] on icon "button" at bounding box center [711, 54] width 15 height 15
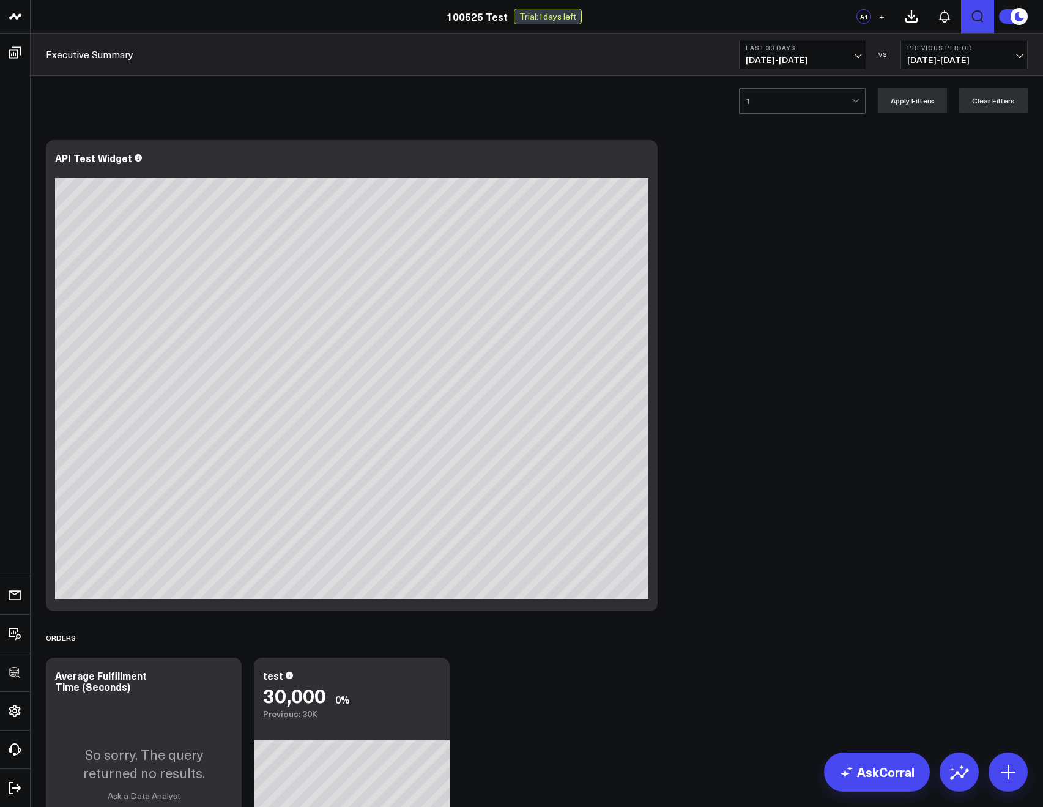
click at [976, 16] on icon "Open search" at bounding box center [977, 16] width 15 height 15
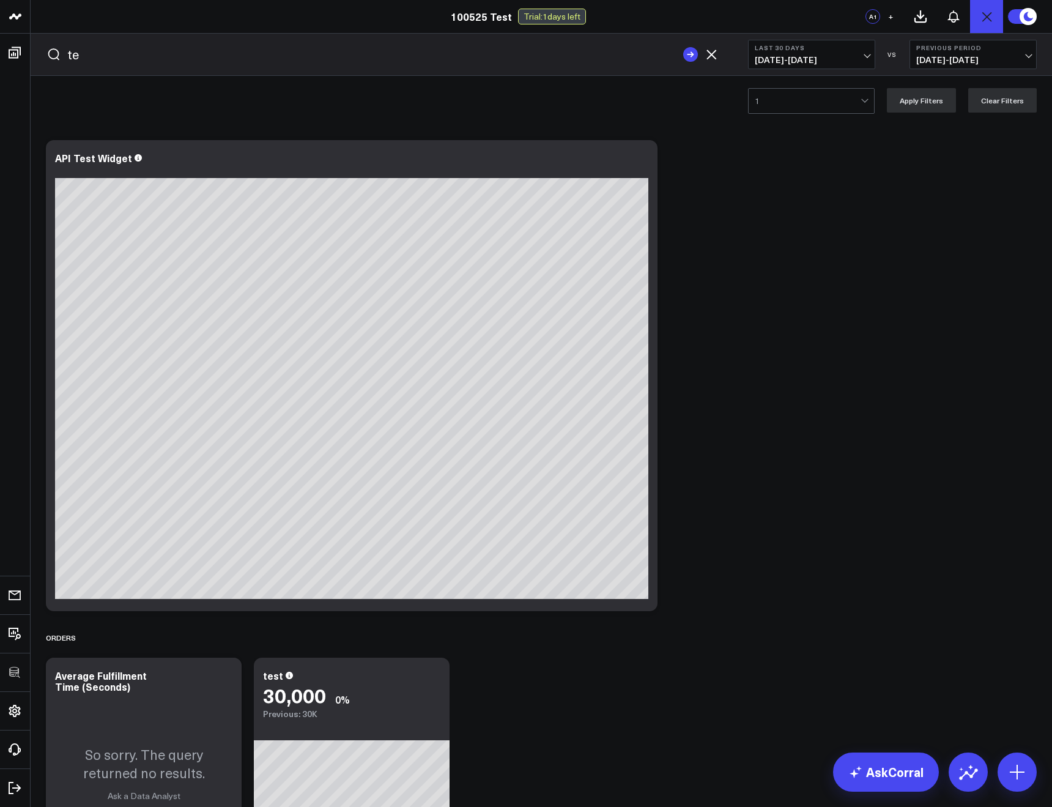
type input "t"
type input "test"
click at [707, 64] on form "test" at bounding box center [382, 55] width 703 height 42
click at [708, 61] on form "test" at bounding box center [382, 55] width 703 height 42
click at [711, 54] on icon "button" at bounding box center [712, 55] width 10 height 10
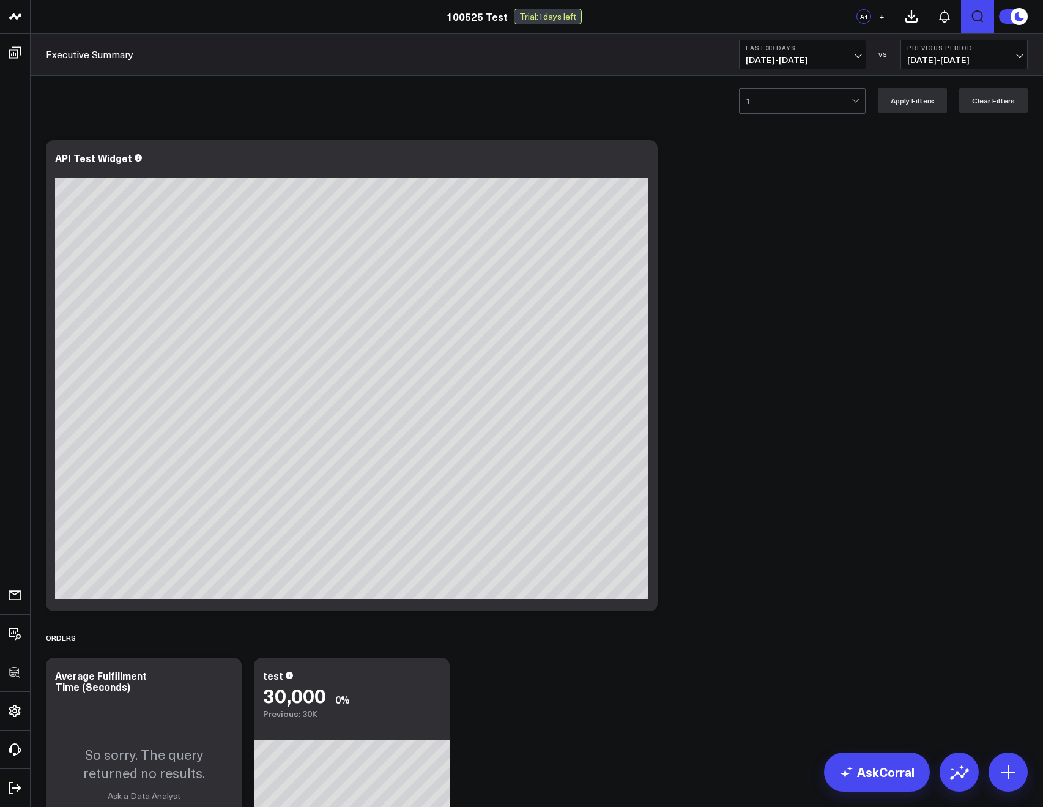
click at [988, 15] on button "Open search" at bounding box center [977, 16] width 33 height 33
click at [986, 10] on button "Open search" at bounding box center [977, 16] width 33 height 33
click at [972, 15] on icon "Open search" at bounding box center [978, 16] width 12 height 12
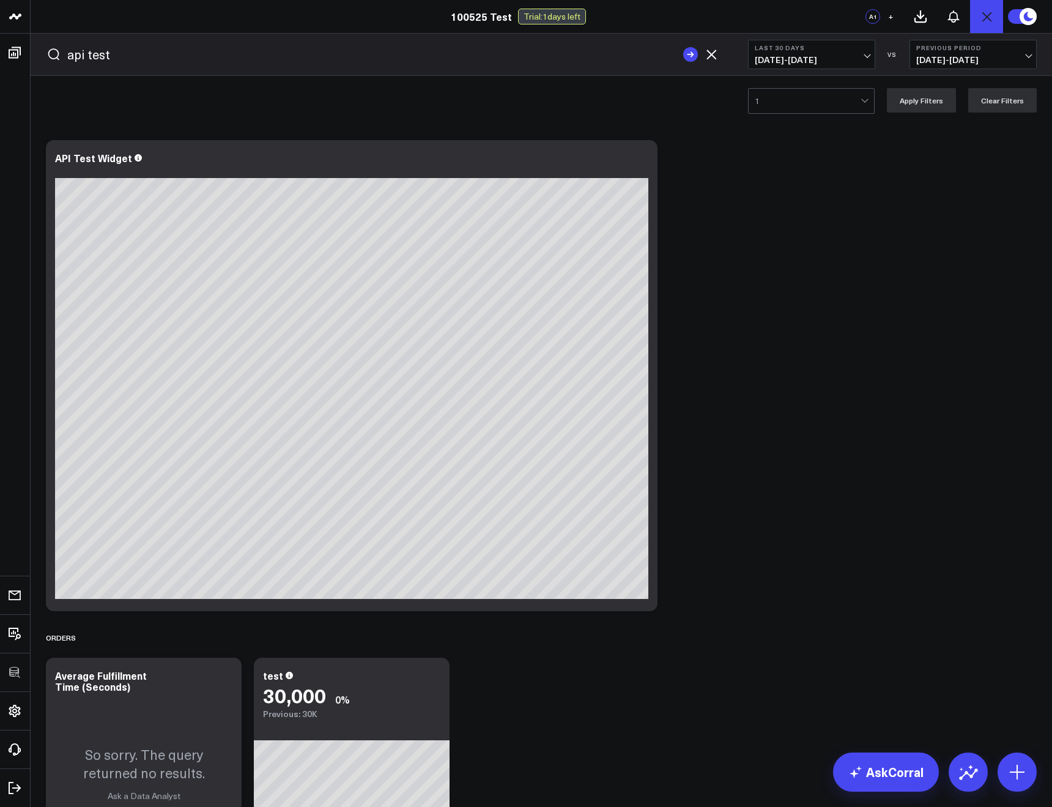
click at [683, 47] on button "submit" at bounding box center [690, 54] width 15 height 15
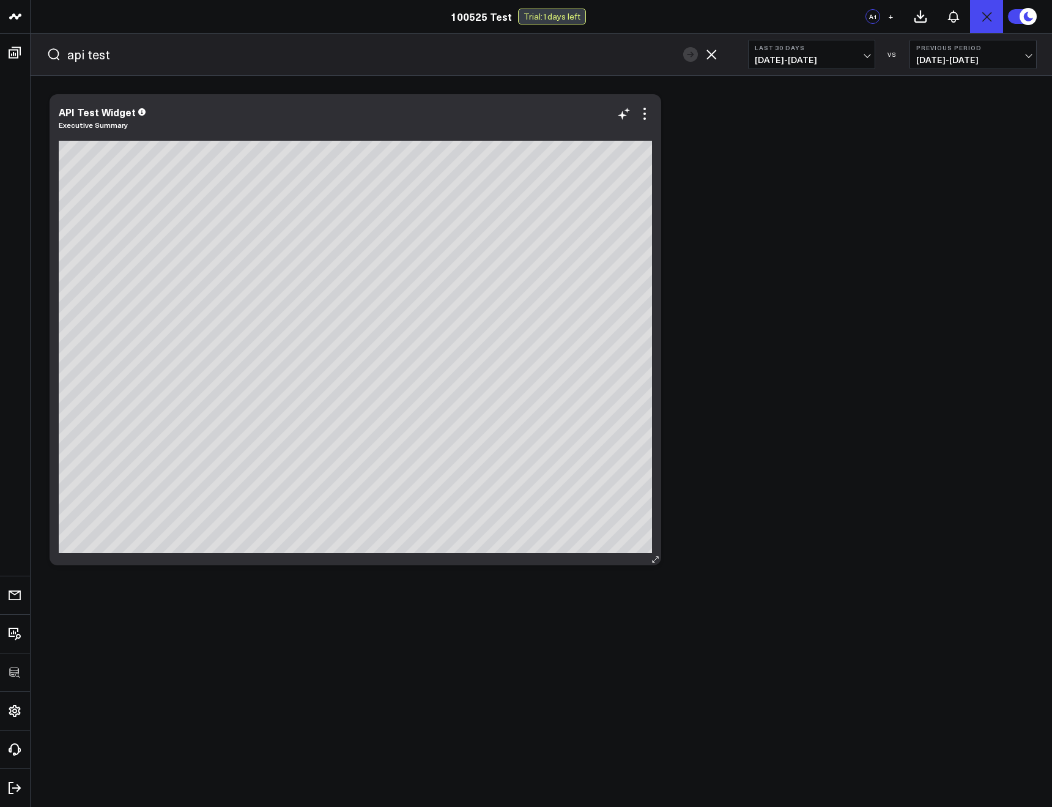
click at [66, 128] on link "Executive Summary" at bounding box center [93, 125] width 69 height 10
click at [71, 59] on input "api test" at bounding box center [372, 54] width 610 height 18
type input "test"
click at [683, 47] on button "submit" at bounding box center [690, 54] width 15 height 15
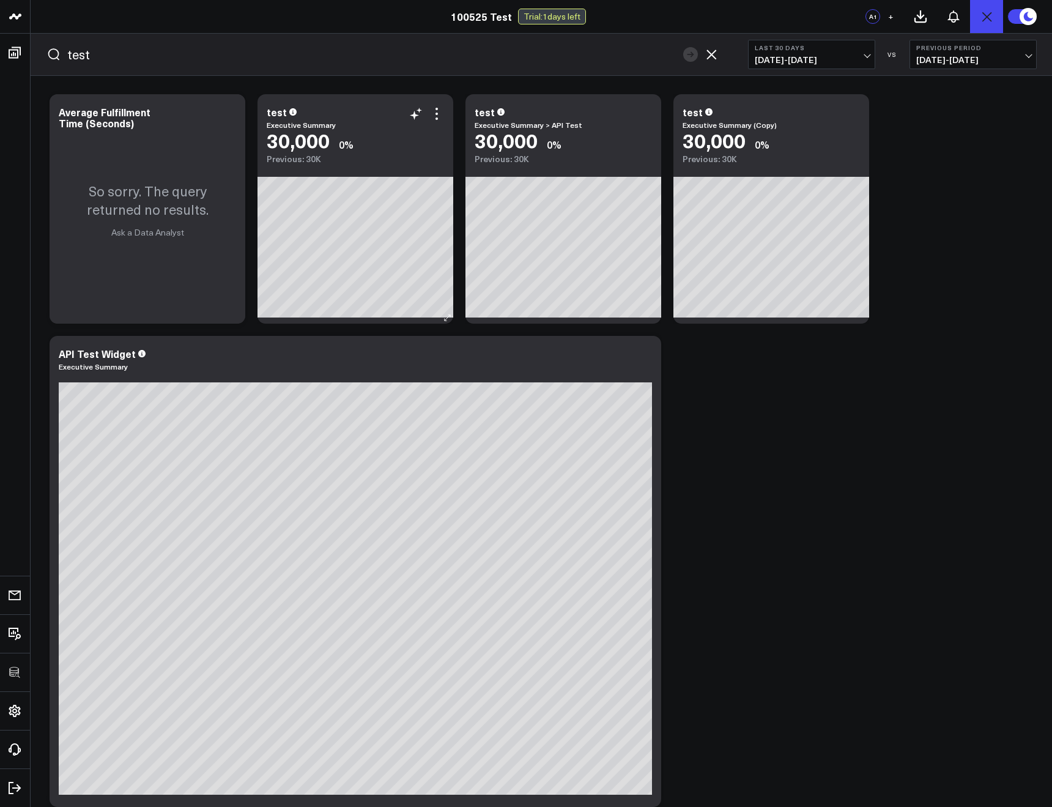
click at [295, 123] on link "Executive Summary" at bounding box center [301, 125] width 69 height 10
click at [710, 48] on icon "button" at bounding box center [711, 54] width 15 height 15
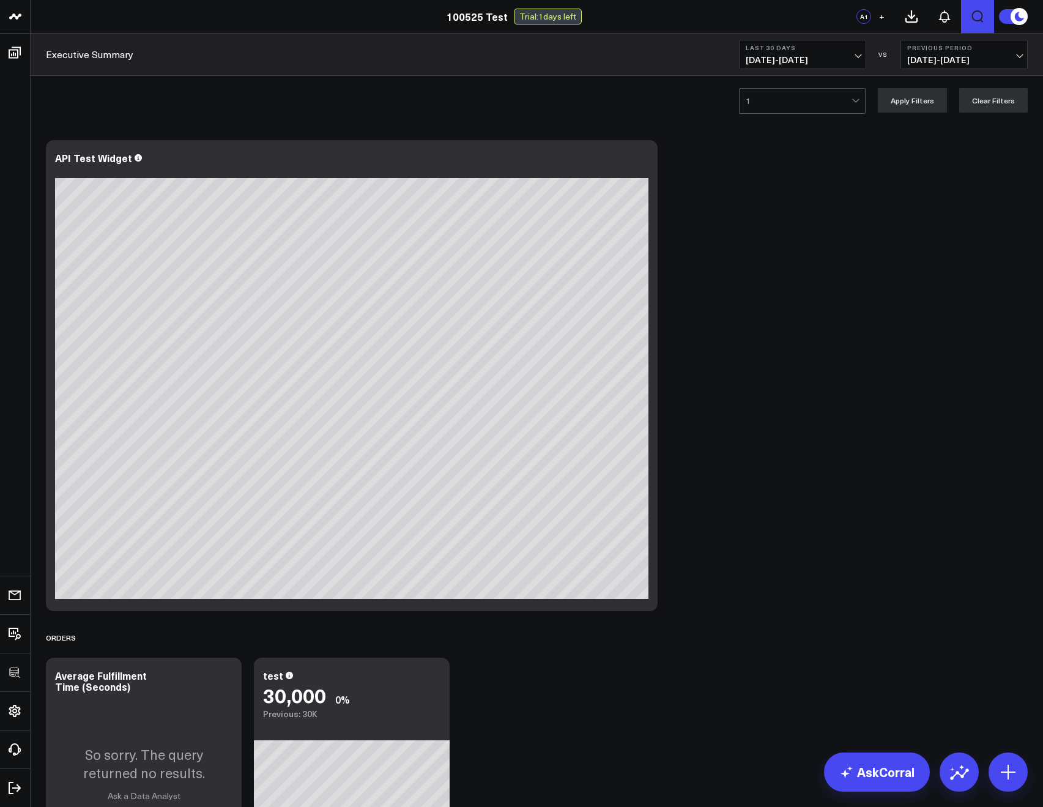
click at [639, 75] on div "Executive Summary Last 30 Days 09/05/25 - 10/04/25 VS Previous Period 08/06/25 …" at bounding box center [537, 55] width 1012 height 42
click at [943, 18] on icon at bounding box center [944, 16] width 15 height 15
click at [757, 96] on div at bounding box center [799, 101] width 106 height 24
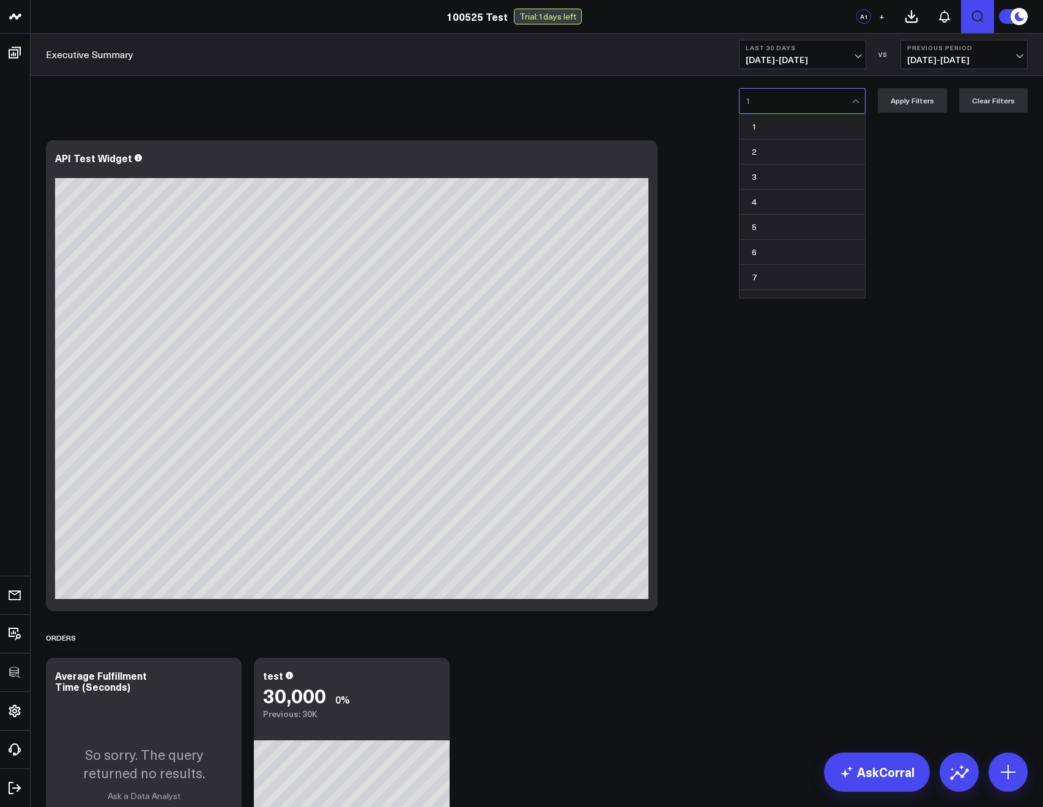
click at [771, 433] on div "Modify via AI Copy link to widget Ask support Remove Create linked copy Executi…" at bounding box center [537, 513] width 994 height 759
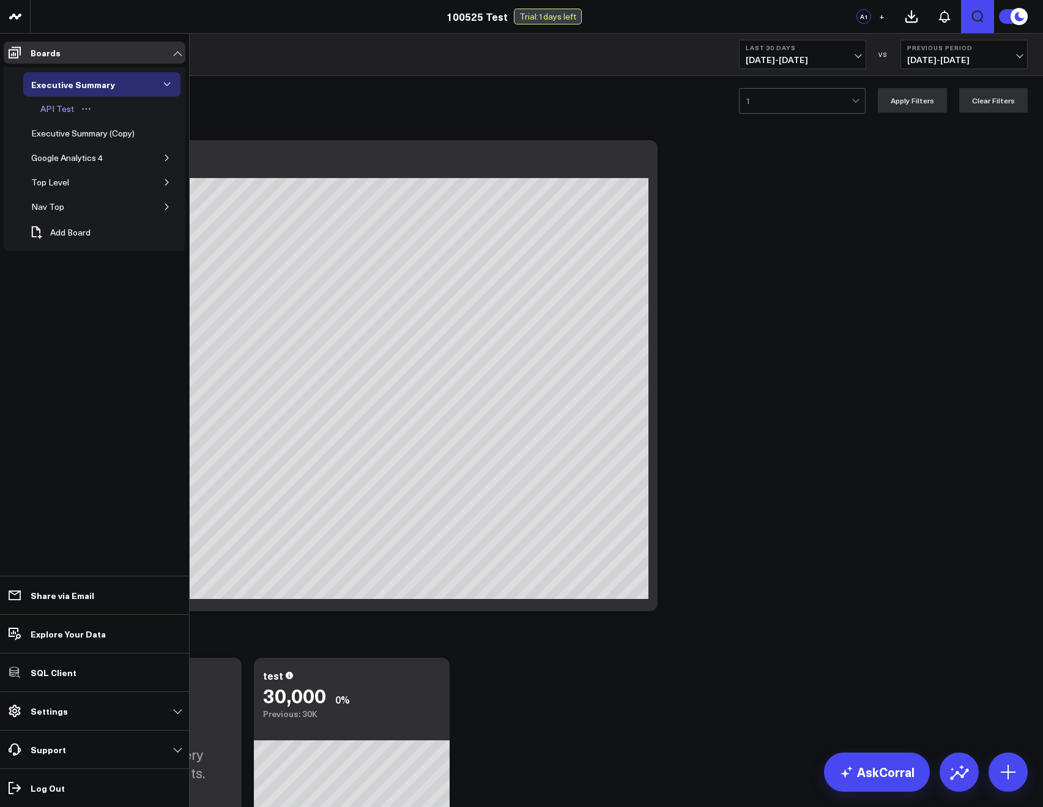
click at [61, 106] on div "API Test" at bounding box center [57, 109] width 40 height 15
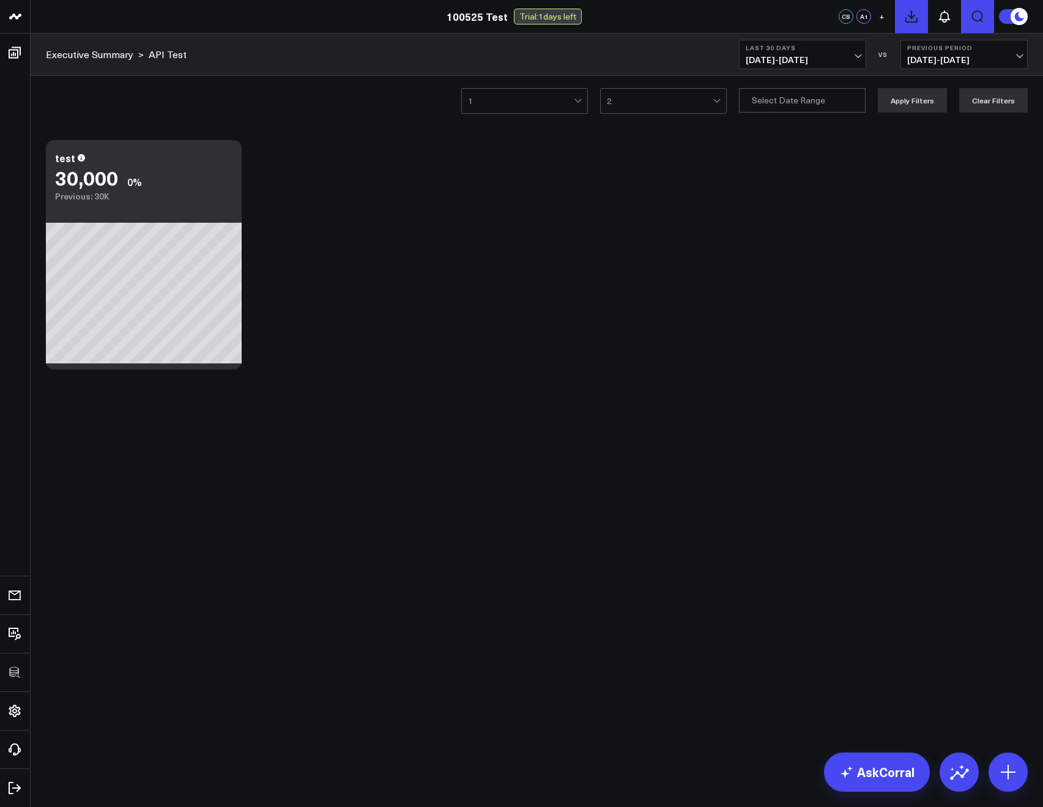
click at [908, 22] on icon at bounding box center [911, 16] width 15 height 15
click at [943, 17] on icon at bounding box center [944, 16] width 15 height 15
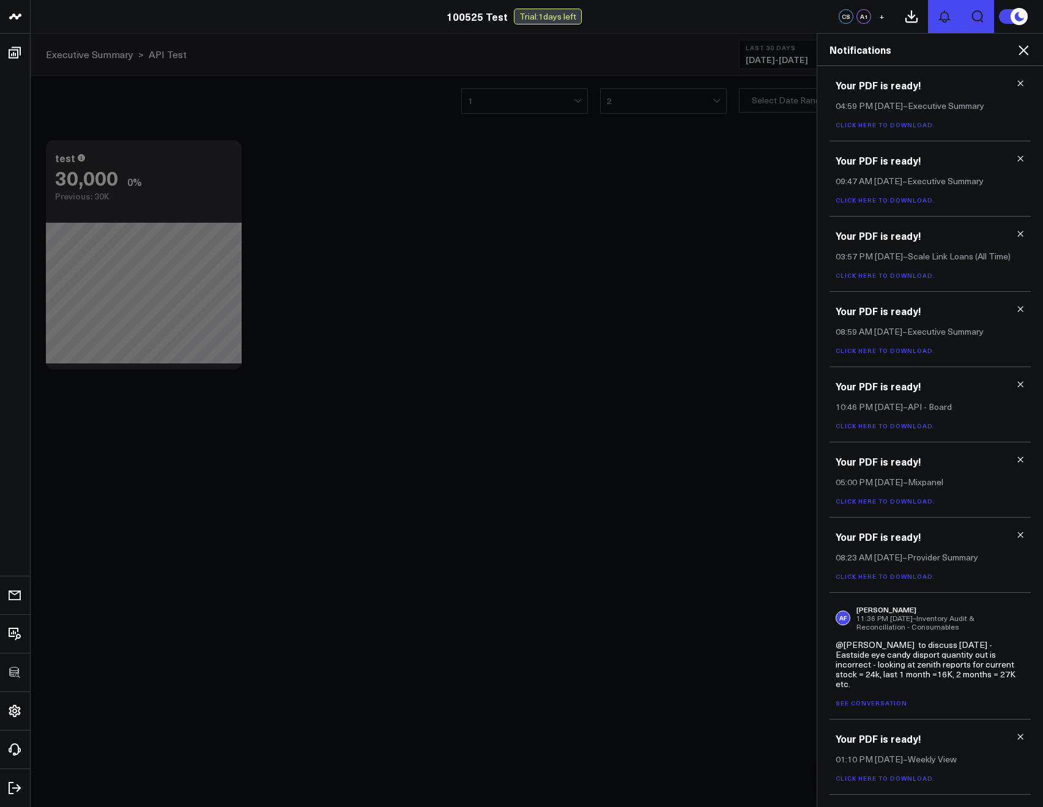
click at [943, 17] on icon at bounding box center [944, 16] width 15 height 15
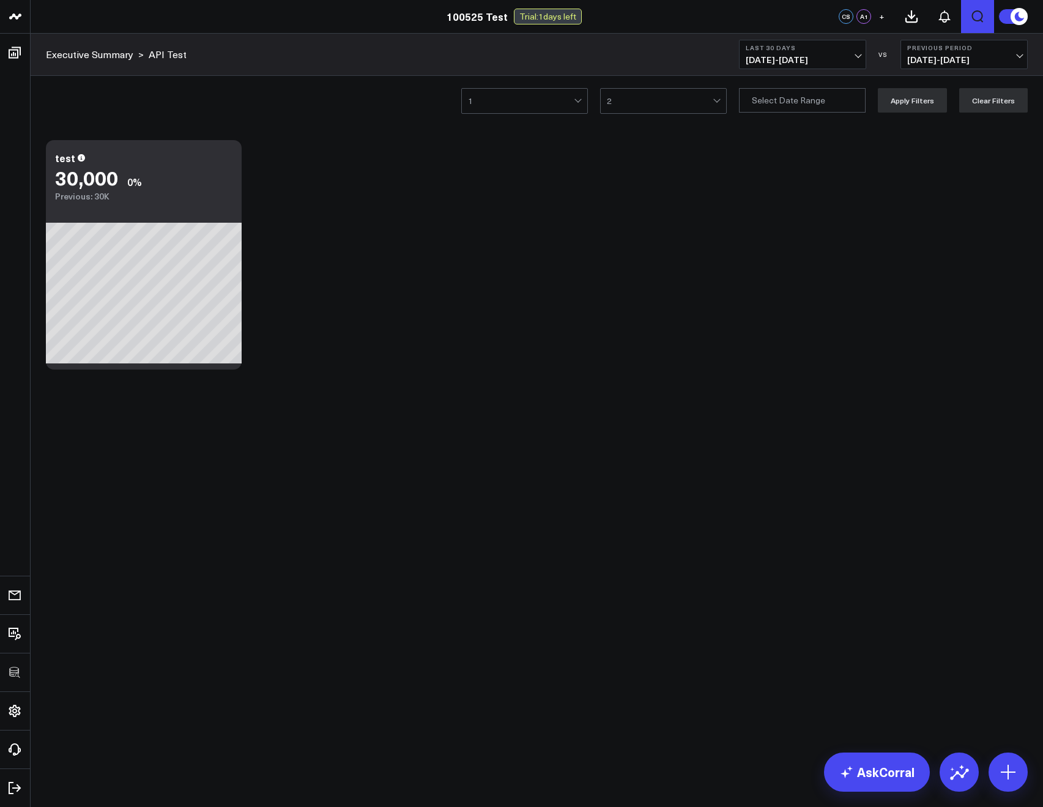
click at [1000, 17] on button at bounding box center [1012, 17] width 29 height 16
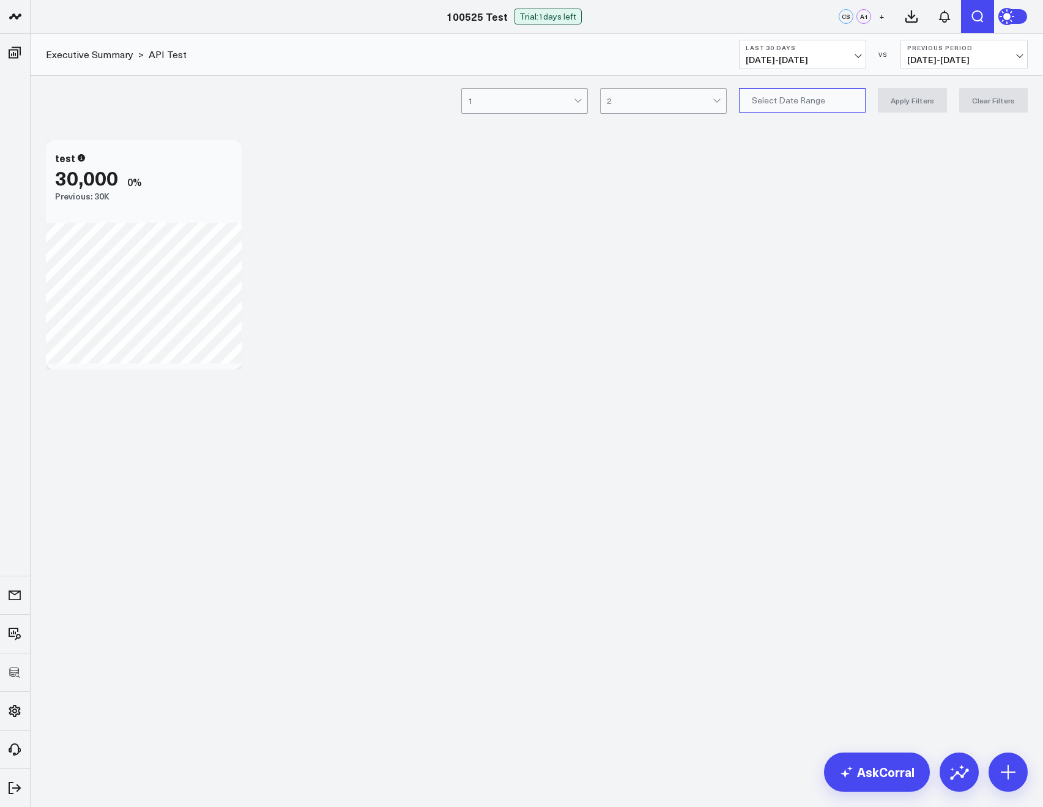
click at [810, 96] on input "3" at bounding box center [802, 100] width 127 height 24
select select "9"
select select "2025"
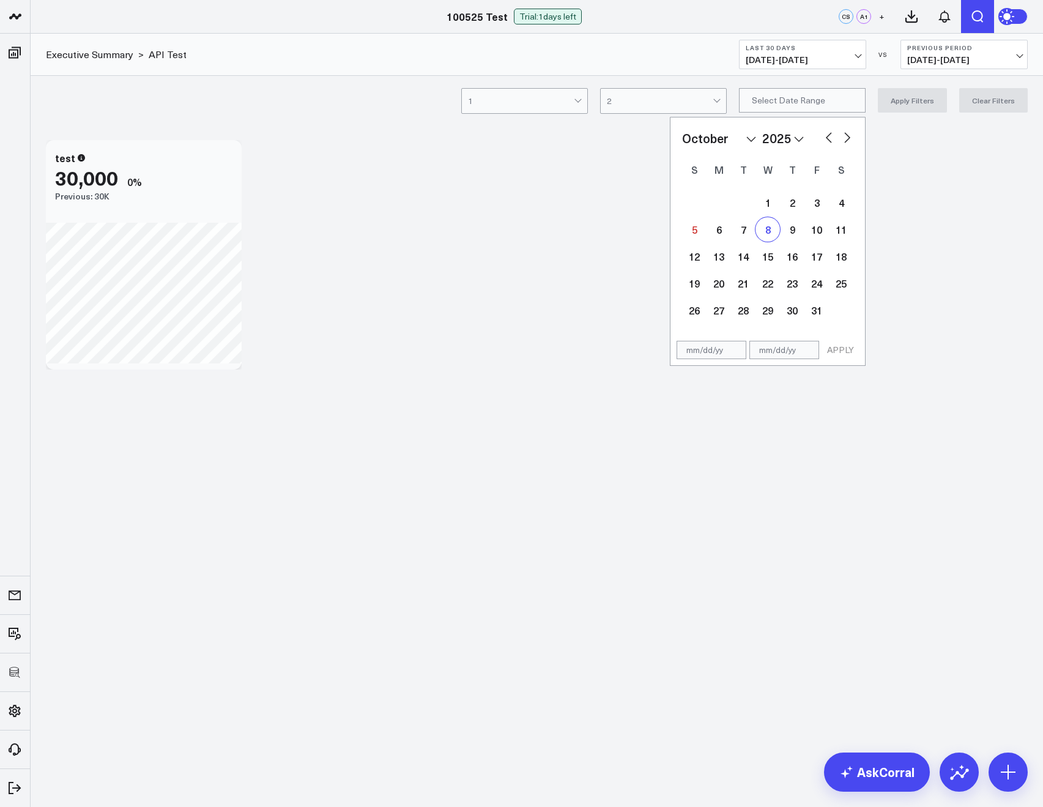
click at [778, 218] on div "8" at bounding box center [768, 229] width 24 height 24
type input "10/08/25"
select select "9"
select select "2025"
click at [807, 235] on div "1 2 3 4 5 6 7 8 9 10 11 12 13 14 15 16 17 18 19 20 21 22 23 24 25 26 27 28 29 3…" at bounding box center [767, 256] width 171 height 135
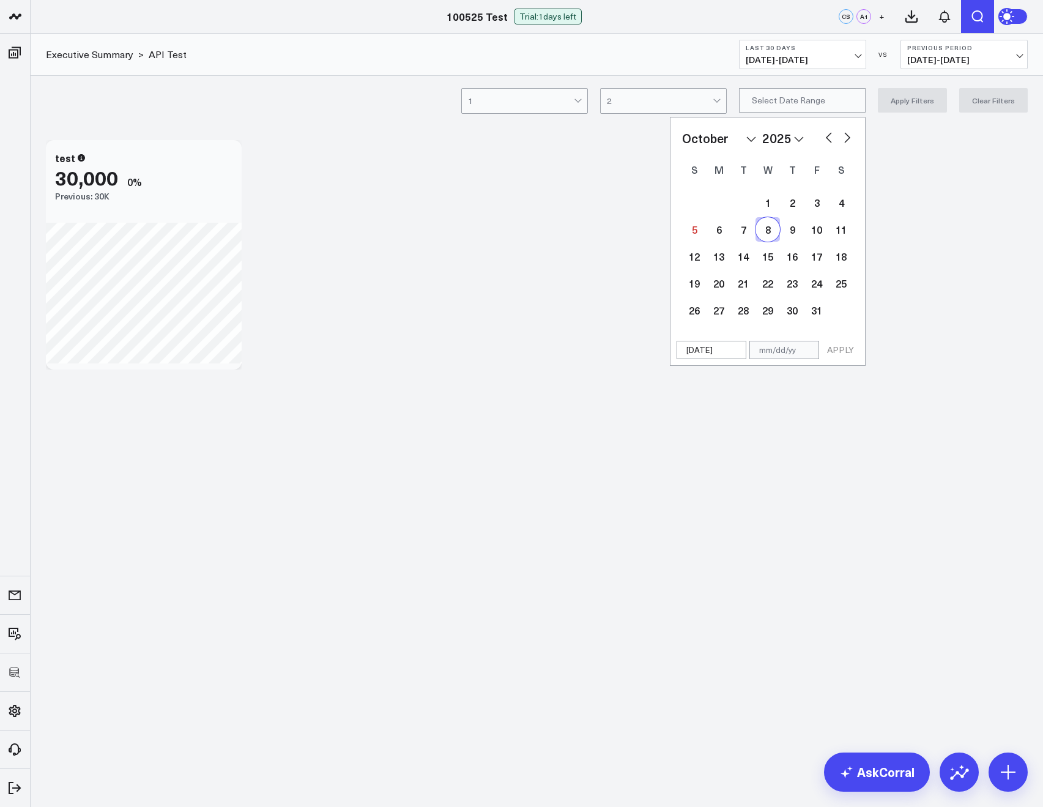
click at [767, 242] on div "1 2 3 4 5 6 7 8 9 10 11 12 13 14 15 16 17 18 19 20 21 22 23 24 25 26 27 28 29 3…" at bounding box center [767, 256] width 171 height 135
click at [775, 270] on div "1 2 3 4 5 6 7 8 9 10 11 12 13 14 15 16 17 18 19 20 21 22 23 24 25 26 27 28 29 3…" at bounding box center [767, 256] width 171 height 135
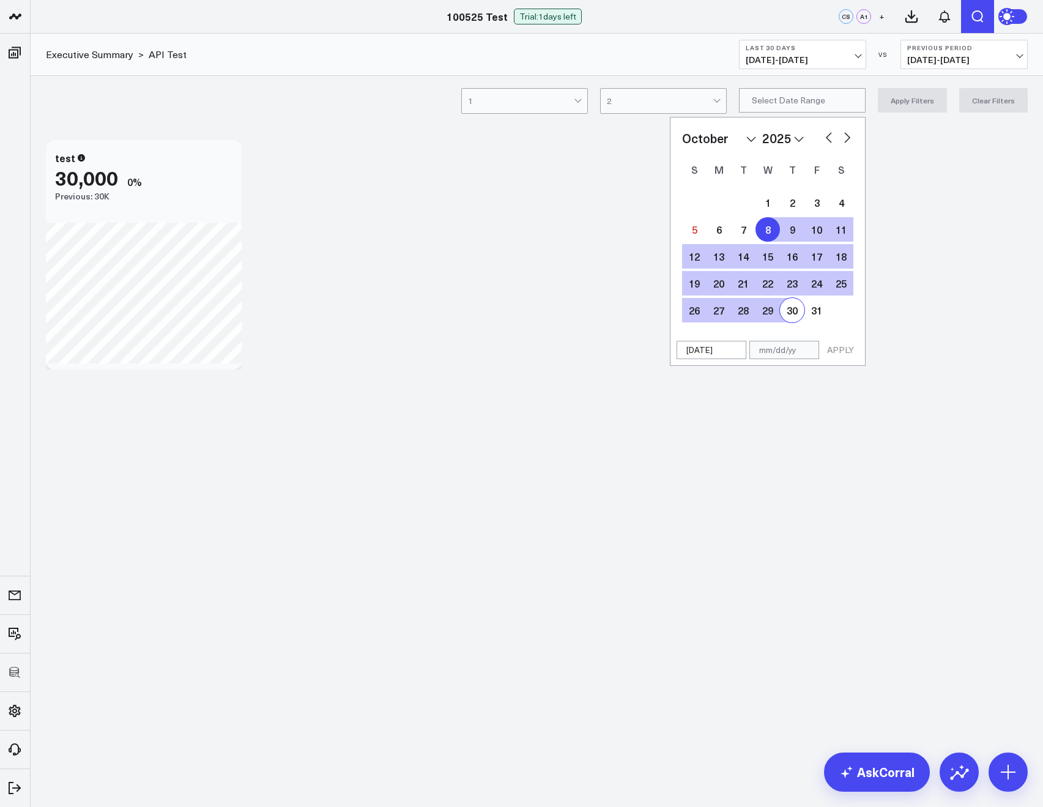
click at [787, 298] on div "30" at bounding box center [792, 310] width 24 height 24
type input "10/30/25"
select select "9"
select select "2025"
drag, startPoint x: 787, startPoint y: 297, endPoint x: 794, endPoint y: 317, distance: 21.3
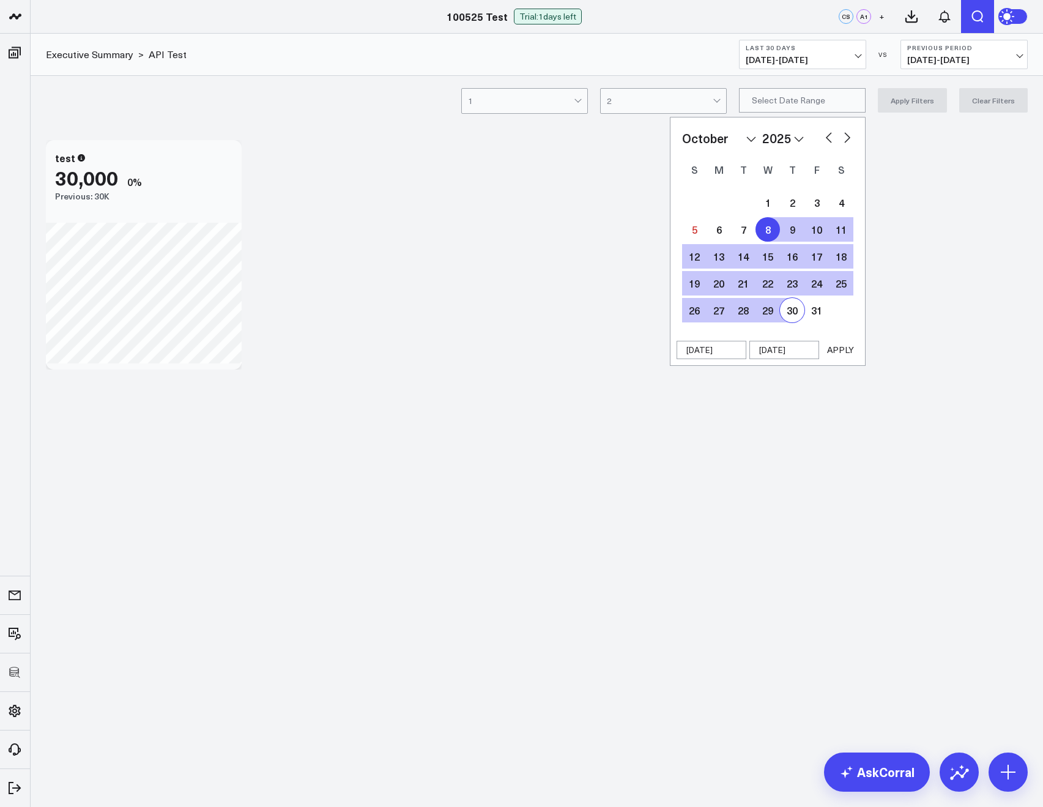
click at [794, 317] on div "30" at bounding box center [792, 310] width 24 height 24
type input "10/30/25"
select select "9"
select select "2025"
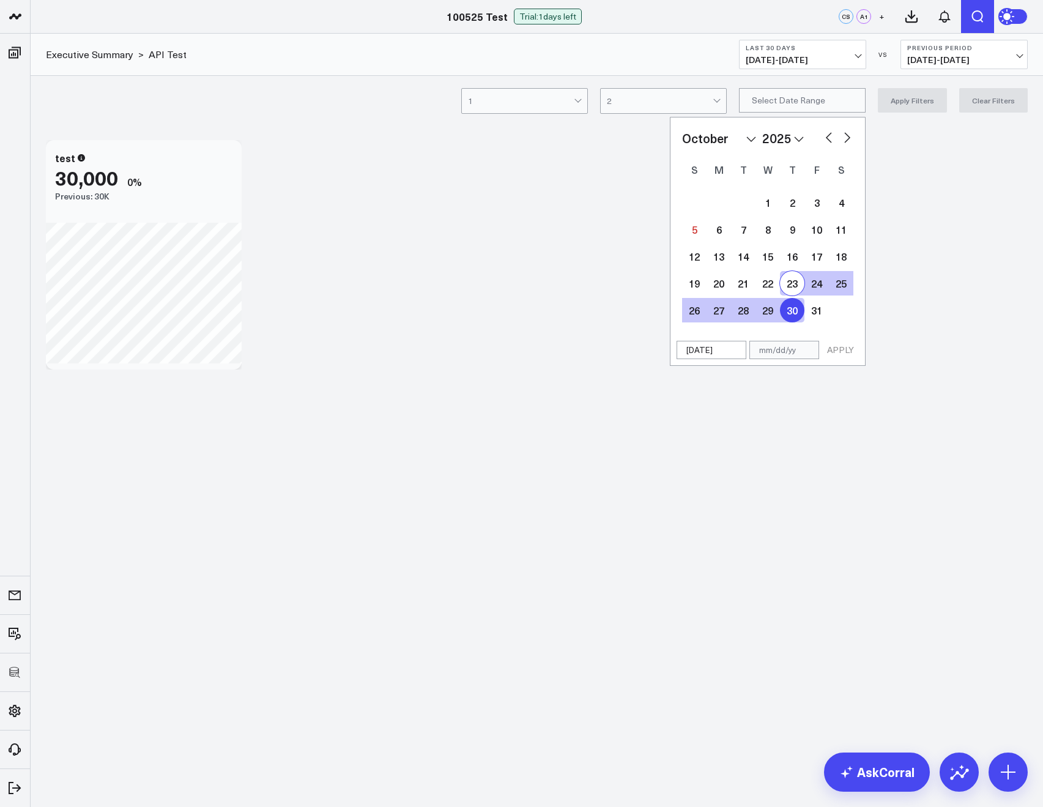
click at [801, 290] on div "23" at bounding box center [792, 283] width 24 height 24
type input "10/23/25"
type input "10/30/25"
select select "9"
select select "2025"
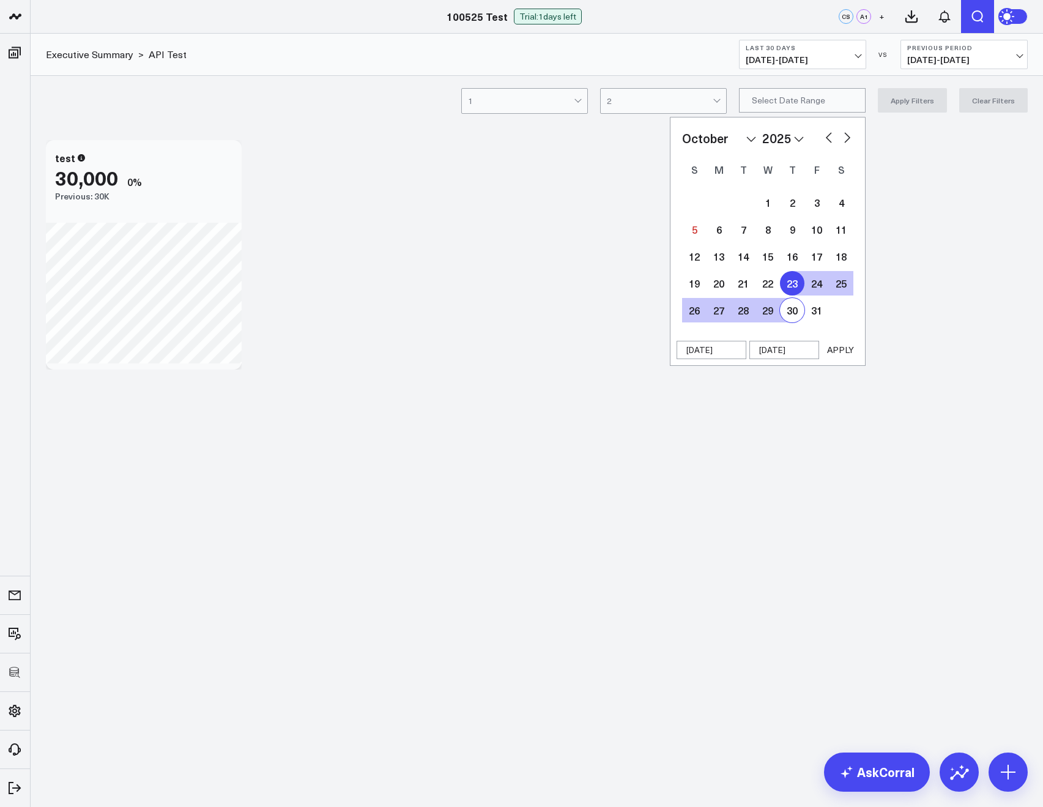
click at [849, 349] on button "APPLY" at bounding box center [840, 350] width 37 height 18
type input "10/23/25 - 10/30/25"
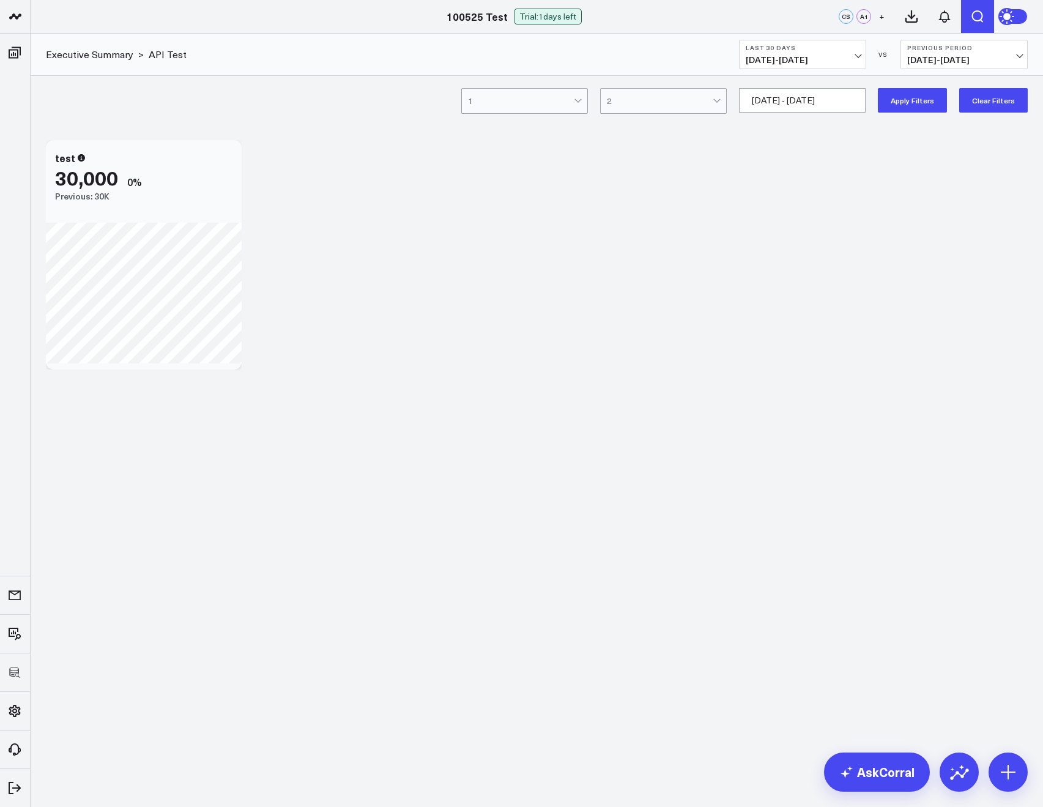
click at [907, 100] on button "Apply Filters" at bounding box center [912, 100] width 69 height 24
click at [966, 110] on button "Clear Filters" at bounding box center [993, 100] width 69 height 24
click at [1004, 20] on icon at bounding box center [1007, 16] width 13 height 13
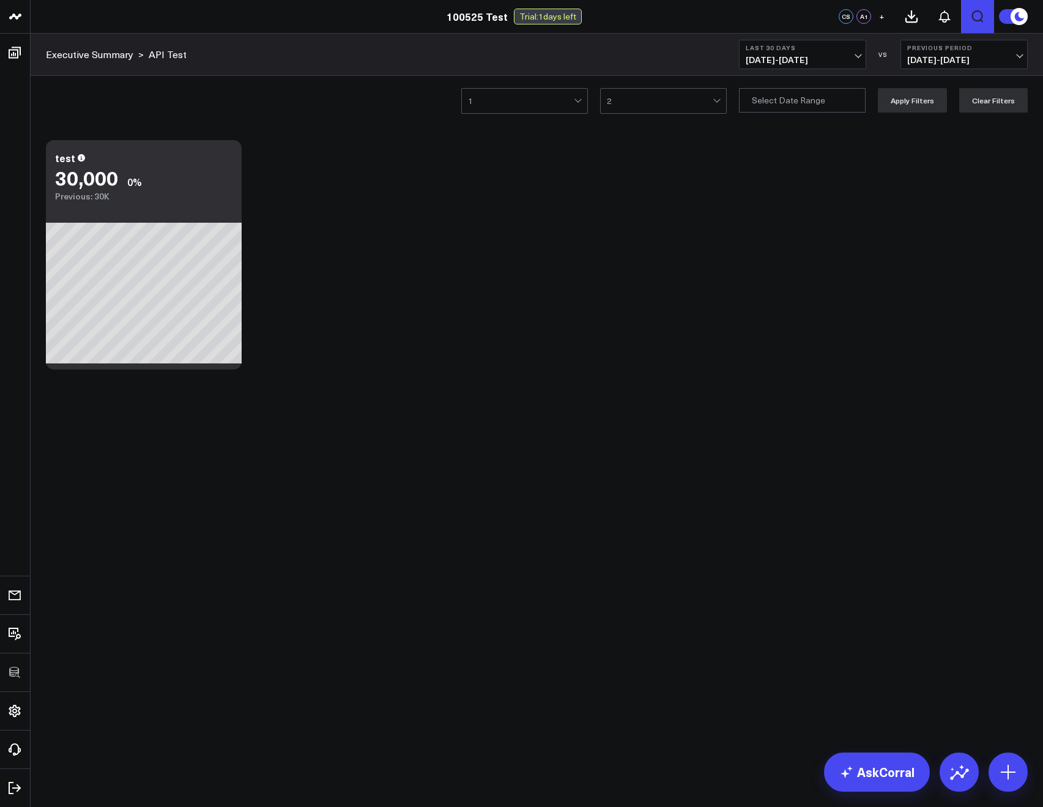
click at [1006, 23] on button at bounding box center [1012, 17] width 29 height 16
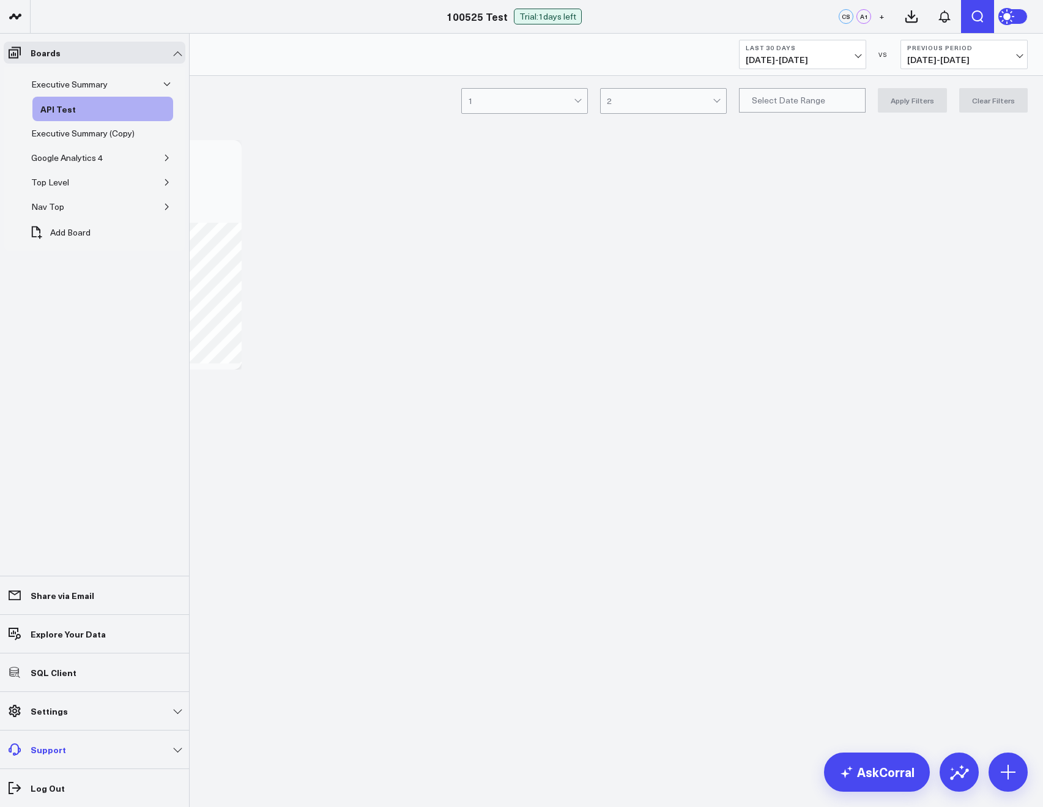
click at [128, 745] on link "Support" at bounding box center [95, 749] width 182 height 22
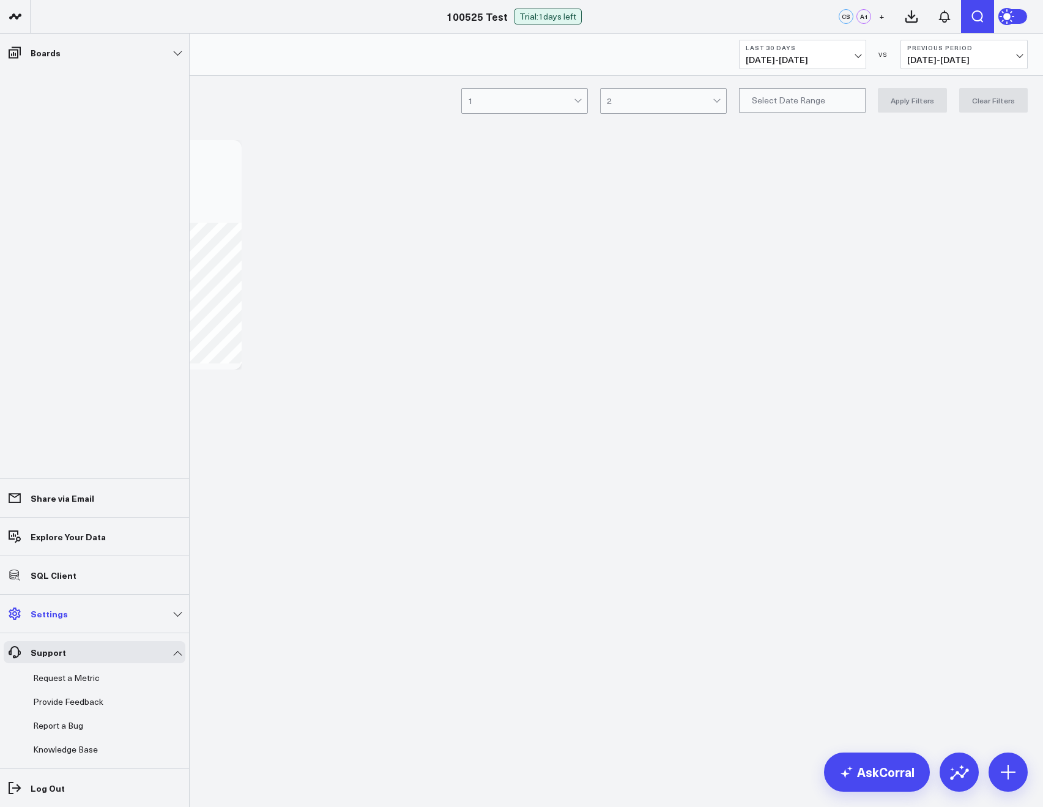
click at [129, 611] on link "Settings" at bounding box center [95, 614] width 182 height 22
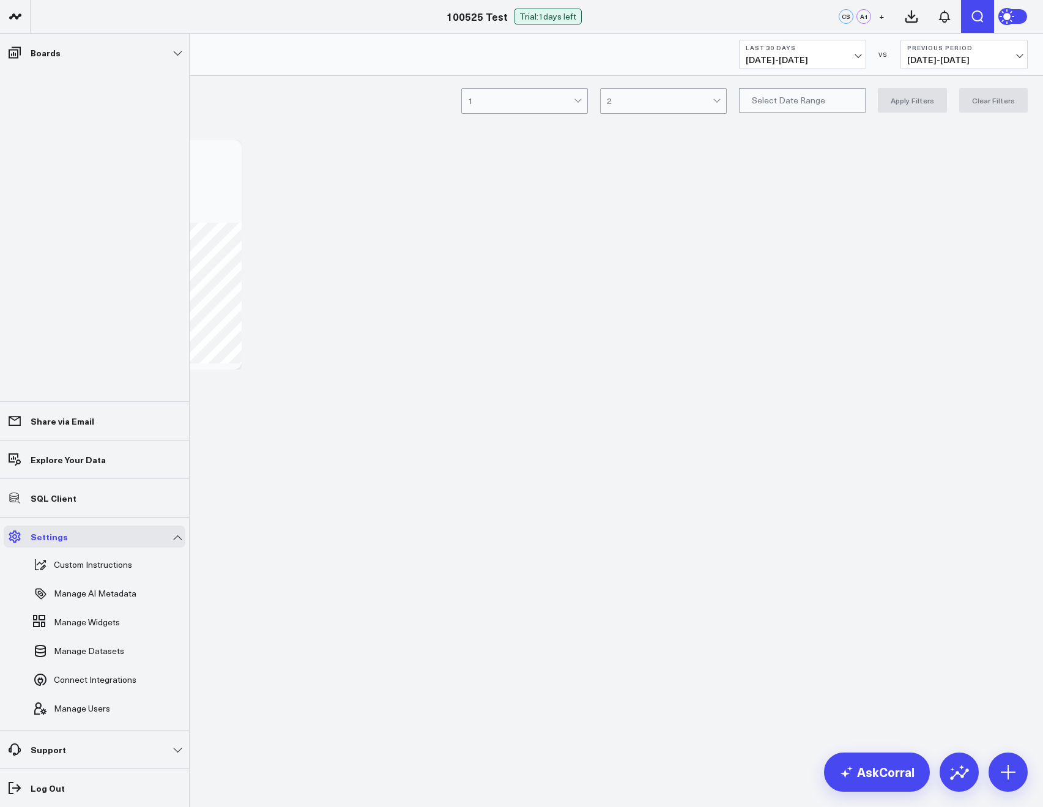
click at [125, 530] on link "Settings" at bounding box center [95, 536] width 182 height 22
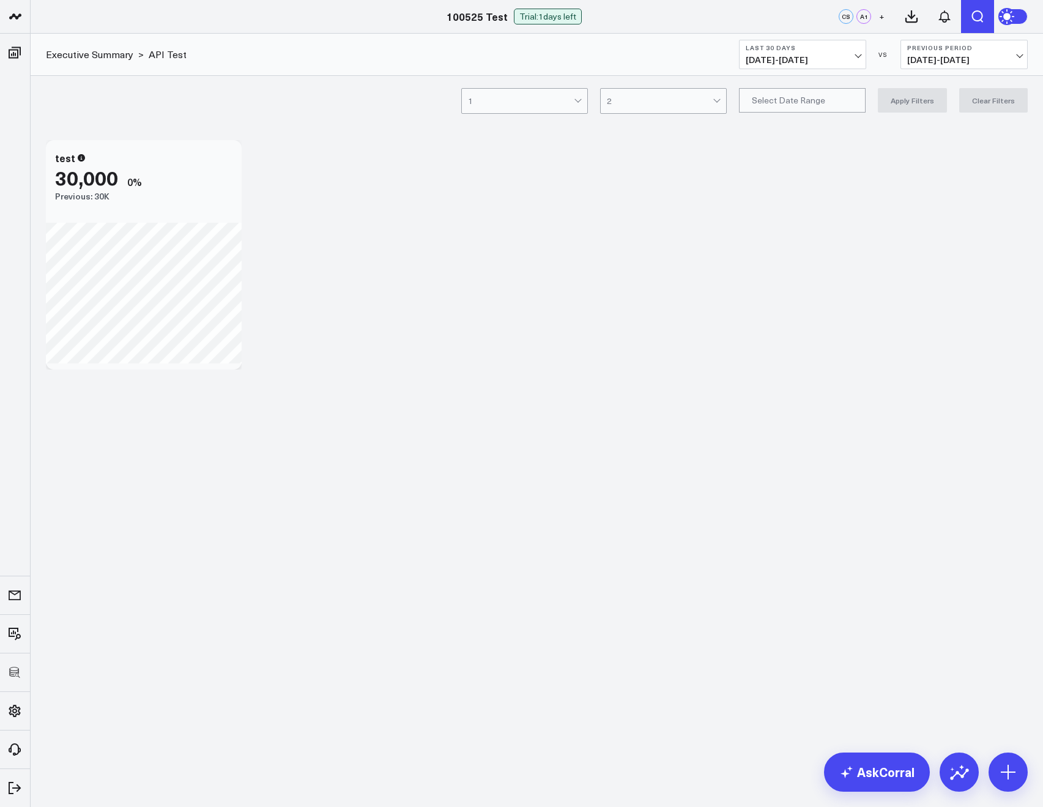
click at [1011, 12] on icon at bounding box center [1007, 16] width 13 height 13
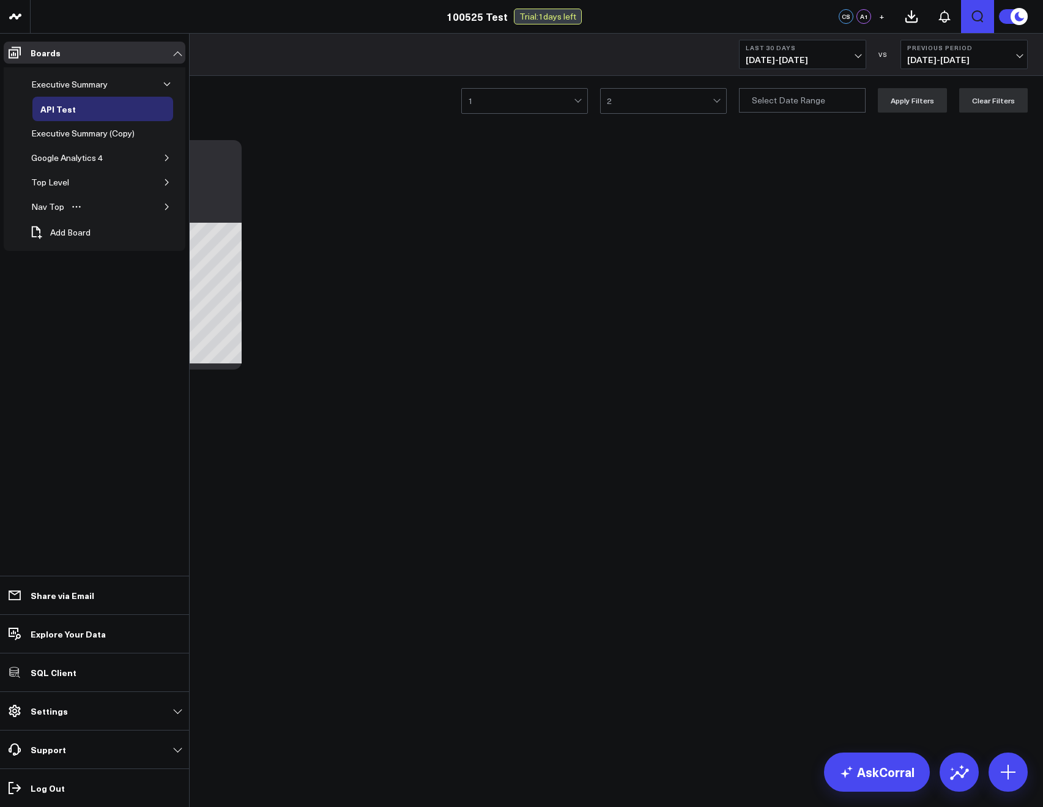
click at [171, 210] on button "button" at bounding box center [167, 207] width 12 height 12
click at [158, 229] on icon "button" at bounding box center [159, 231] width 3 height 6
click at [141, 257] on icon "Open board menu" at bounding box center [146, 260] width 10 height 10
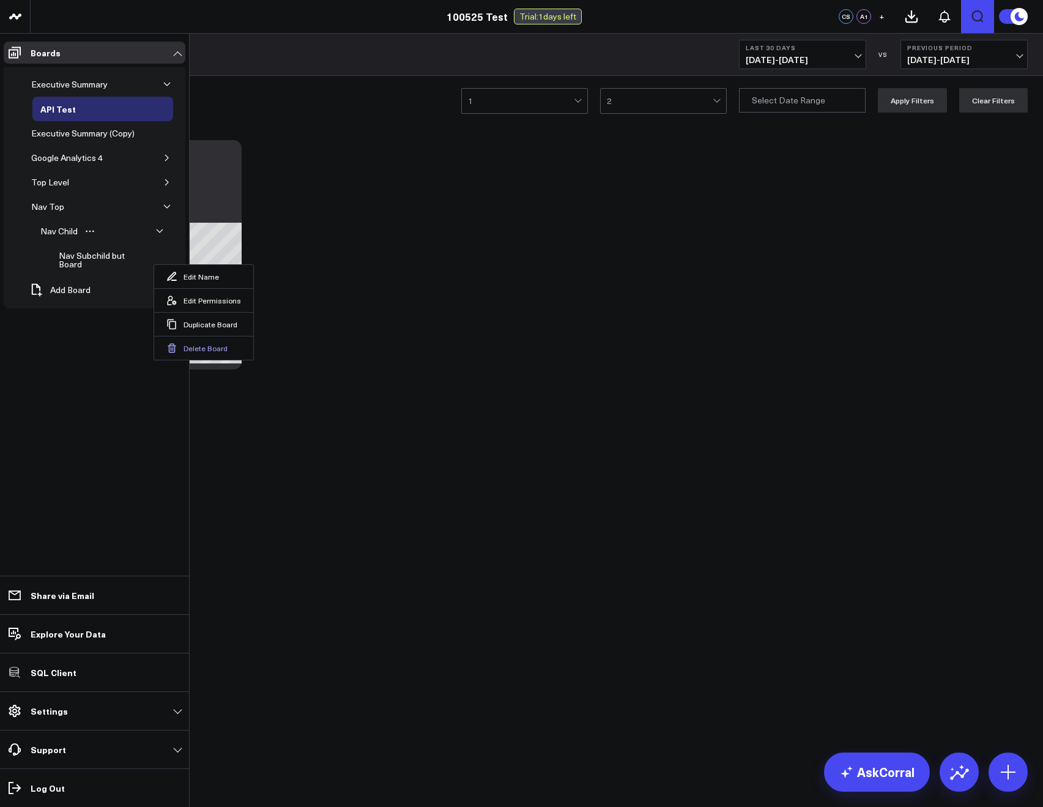
click at [198, 351] on button "Delete Board" at bounding box center [203, 348] width 99 height 24
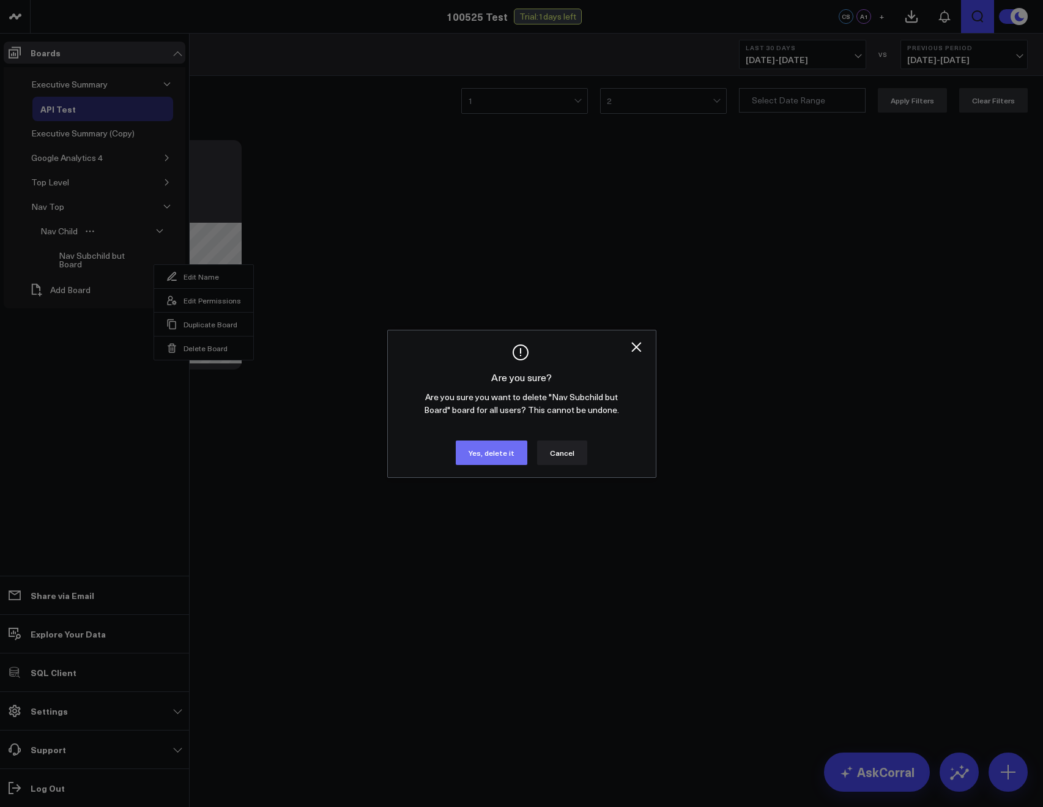
click at [485, 455] on button "Yes, delete it" at bounding box center [492, 452] width 72 height 24
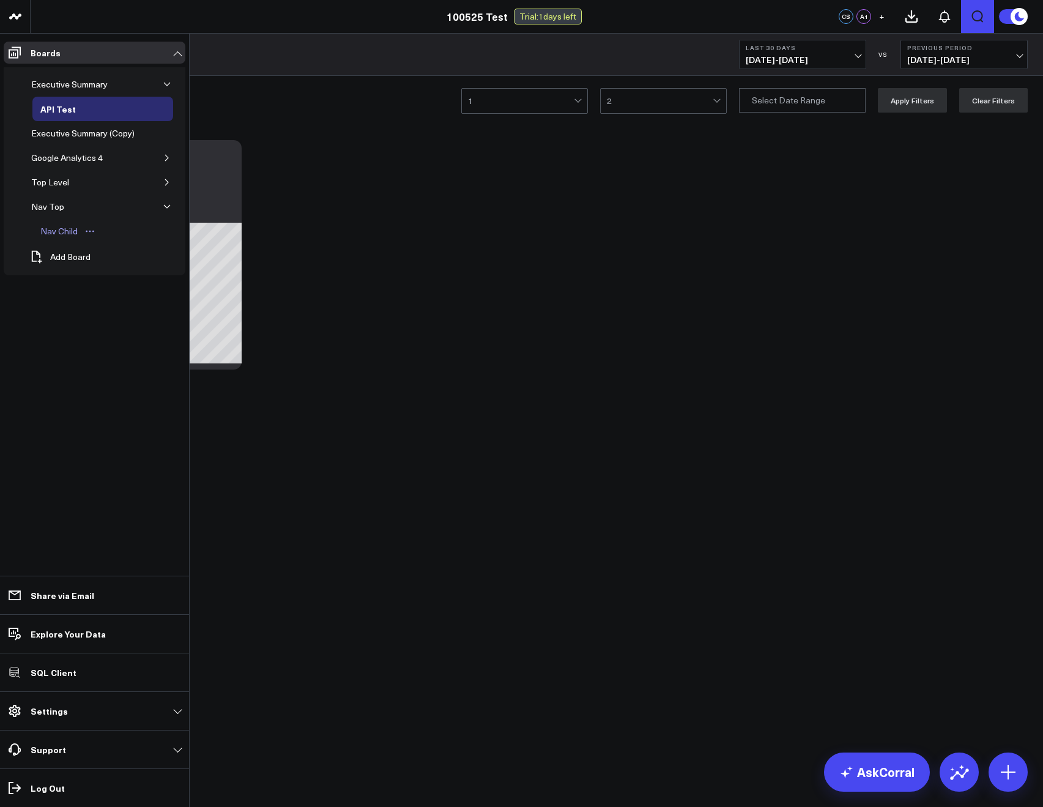
click at [85, 230] on icon "Open board menu" at bounding box center [90, 231] width 10 height 10
click at [113, 269] on icon at bounding box center [114, 271] width 9 height 9
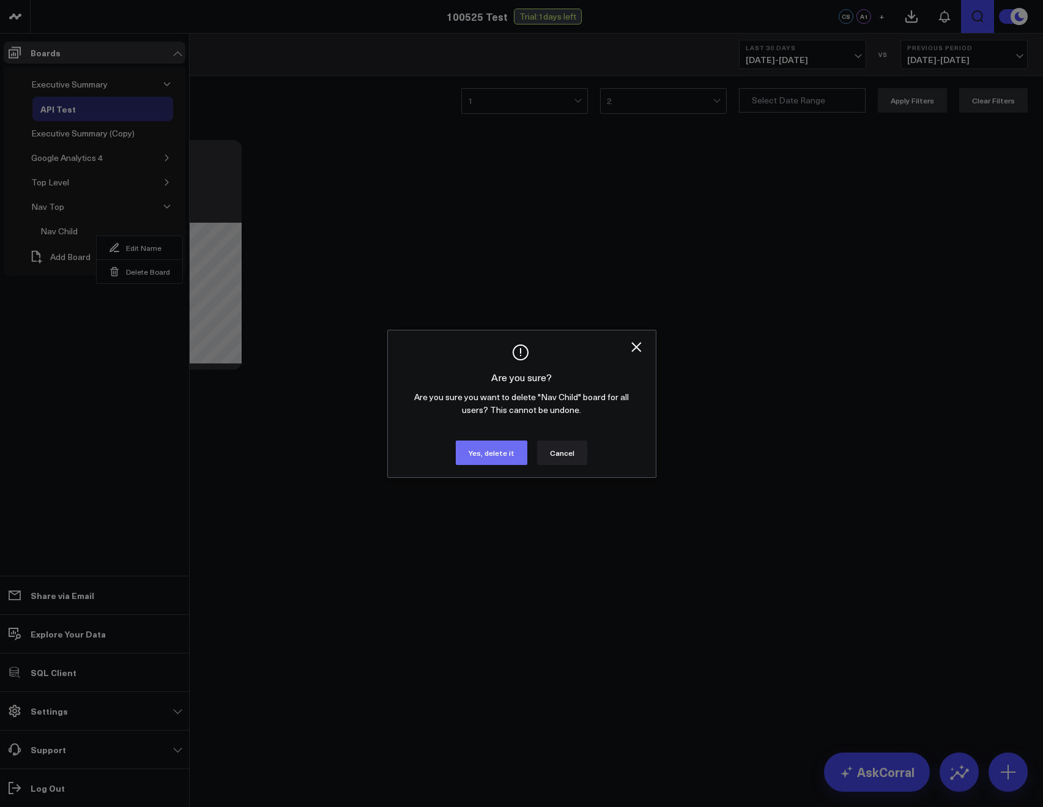
drag, startPoint x: 485, startPoint y: 455, endPoint x: 473, endPoint y: 447, distance: 14.1
click at [485, 454] on button "Yes, delete it" at bounding box center [492, 452] width 72 height 24
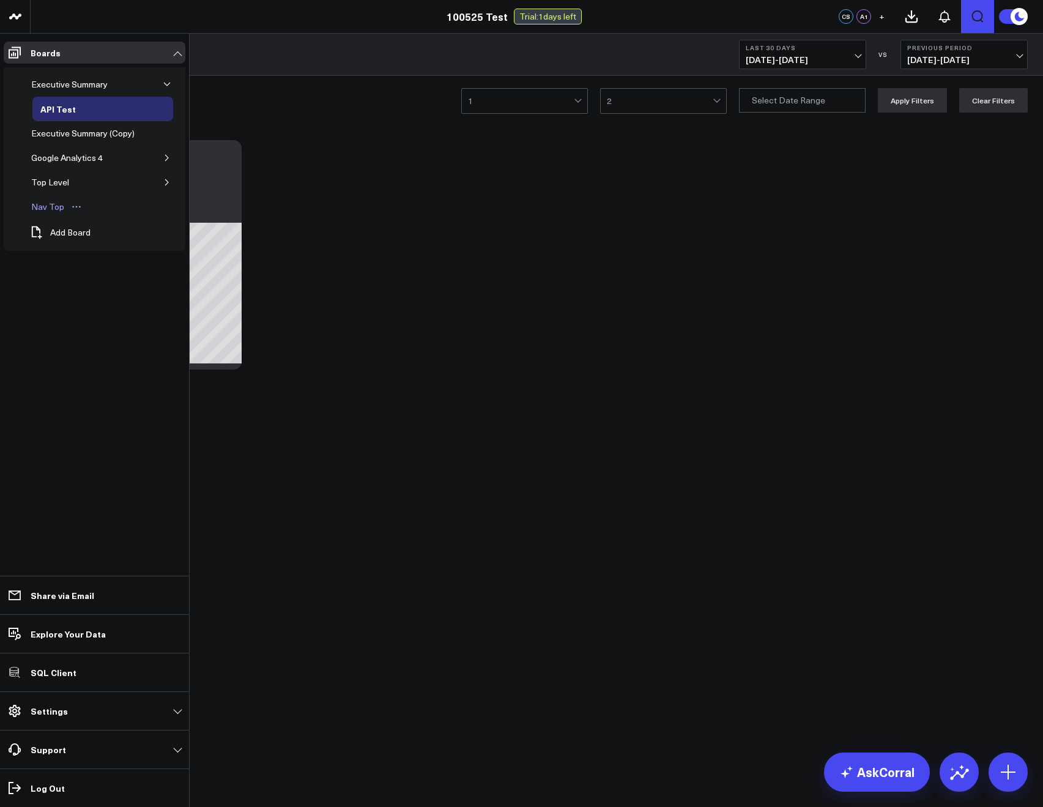
click at [51, 203] on div "Nav Top" at bounding box center [47, 206] width 39 height 15
drag, startPoint x: 65, startPoint y: 323, endPoint x: 52, endPoint y: 233, distance: 90.9
click at [65, 322] on ul "Boards Executive Summary API Test Executive Summary (Copy) Google Analytics 4 T…" at bounding box center [94, 420] width 189 height 773
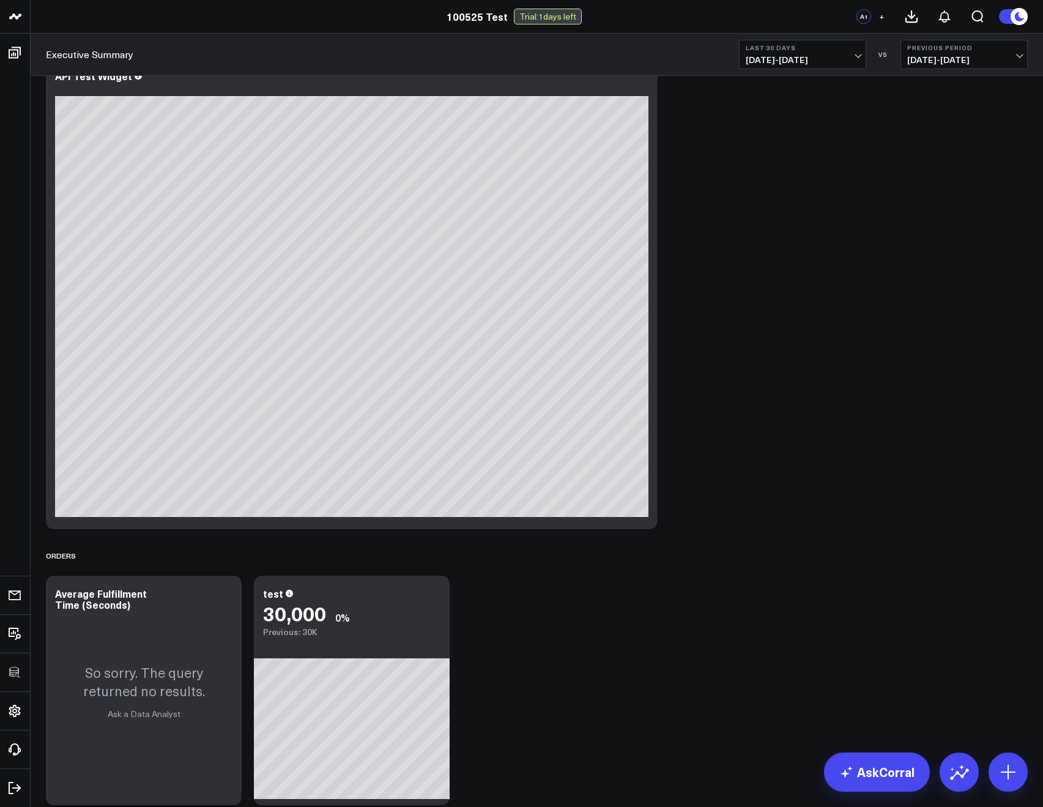
scroll to position [160, 0]
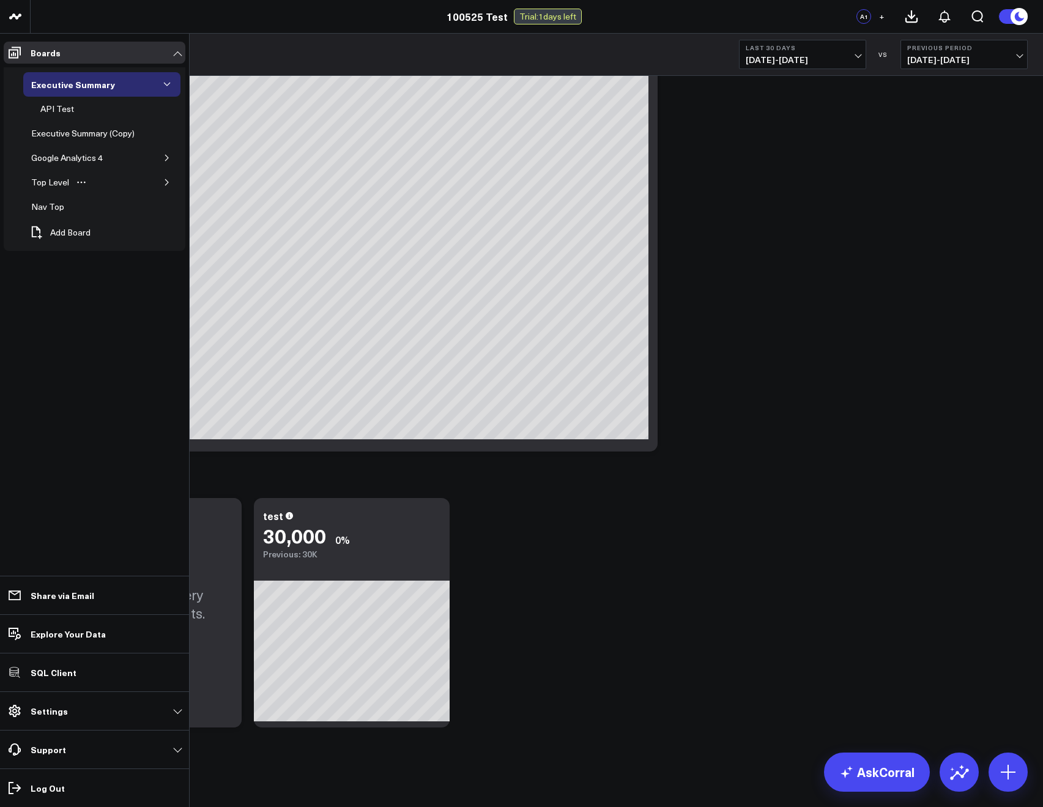
click at [165, 179] on icon "button" at bounding box center [166, 182] width 7 height 7
click at [161, 179] on button "button" at bounding box center [167, 182] width 12 height 12
drag, startPoint x: 76, startPoint y: 184, endPoint x: 82, endPoint y: 191, distance: 9.6
click at [76, 184] on icon "Open board menu" at bounding box center [81, 182] width 10 height 10
click at [128, 201] on button "Edit Name" at bounding box center [136, 198] width 99 height 23
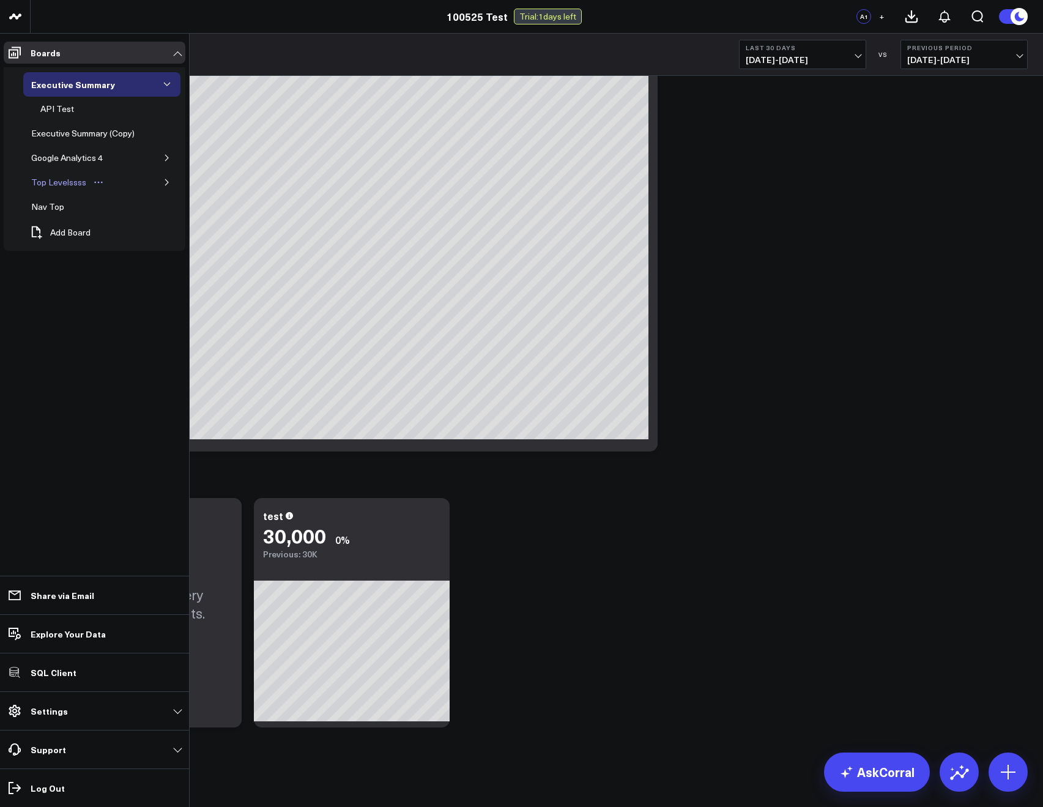
click at [65, 179] on div "Top Levelssss" at bounding box center [58, 182] width 61 height 15
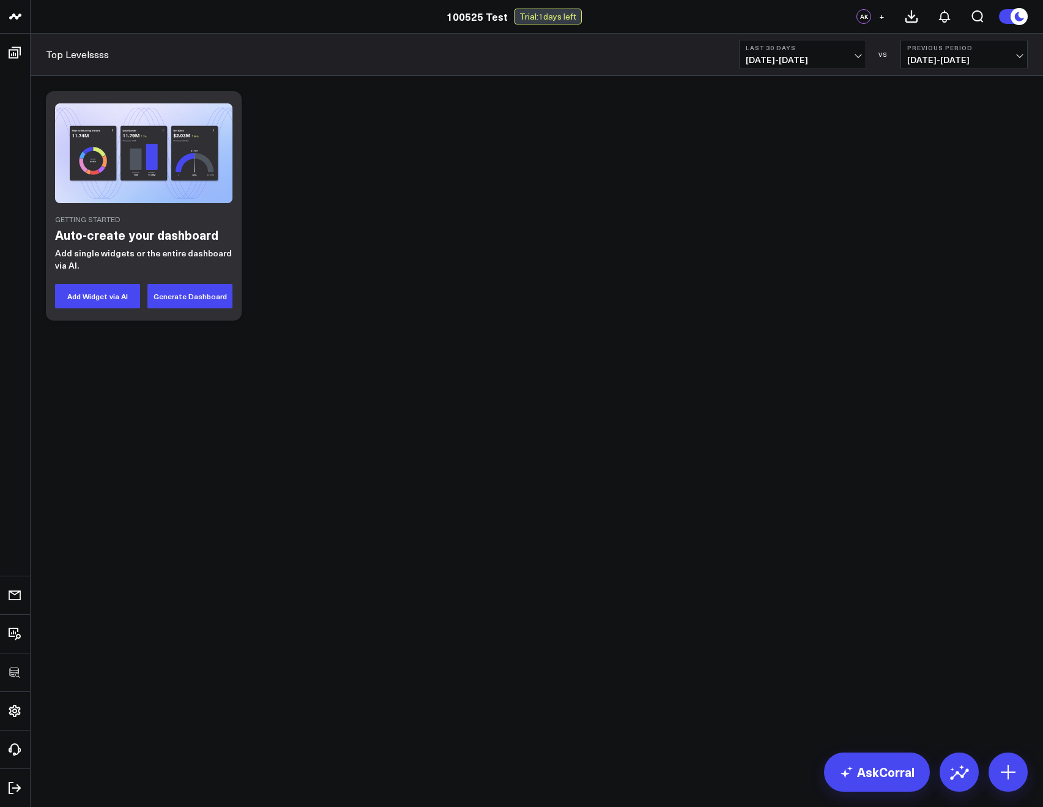
click at [324, 133] on div "Getting Started Auto-create your dashboard Add single widgets or the entire das…" at bounding box center [537, 206] width 994 height 242
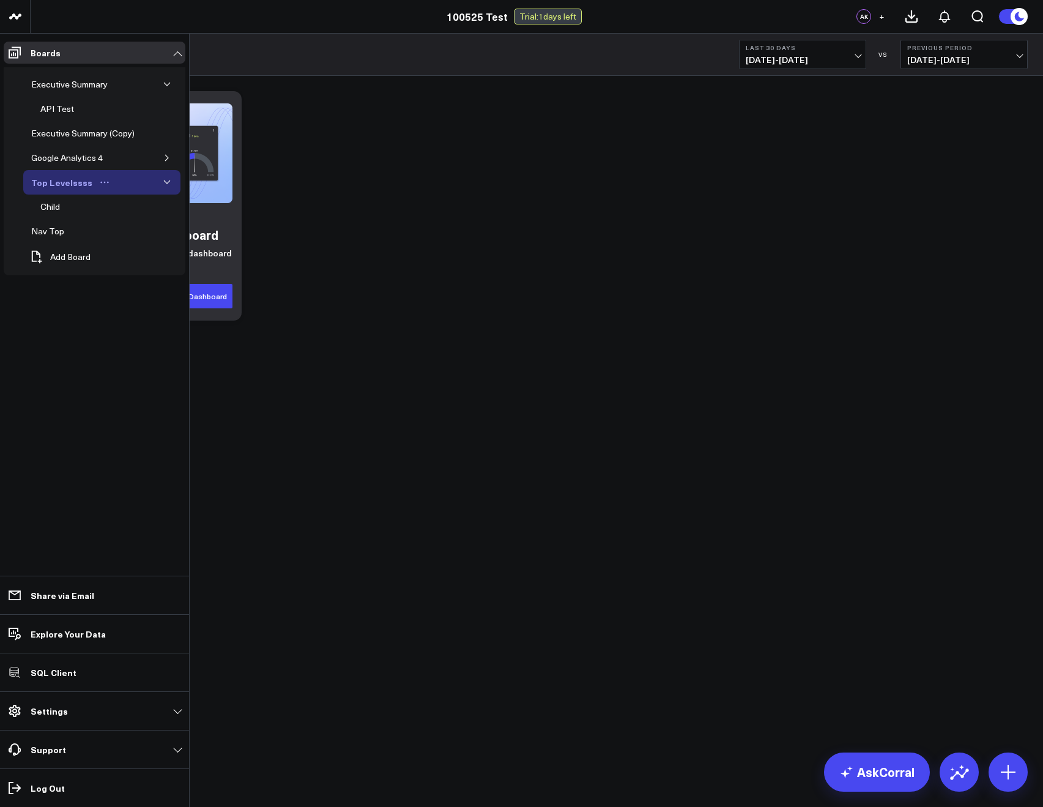
click at [104, 183] on icon "Open board menu" at bounding box center [105, 183] width 2 height 2
click at [144, 243] on button "Duplicate Board" at bounding box center [155, 246] width 99 height 24
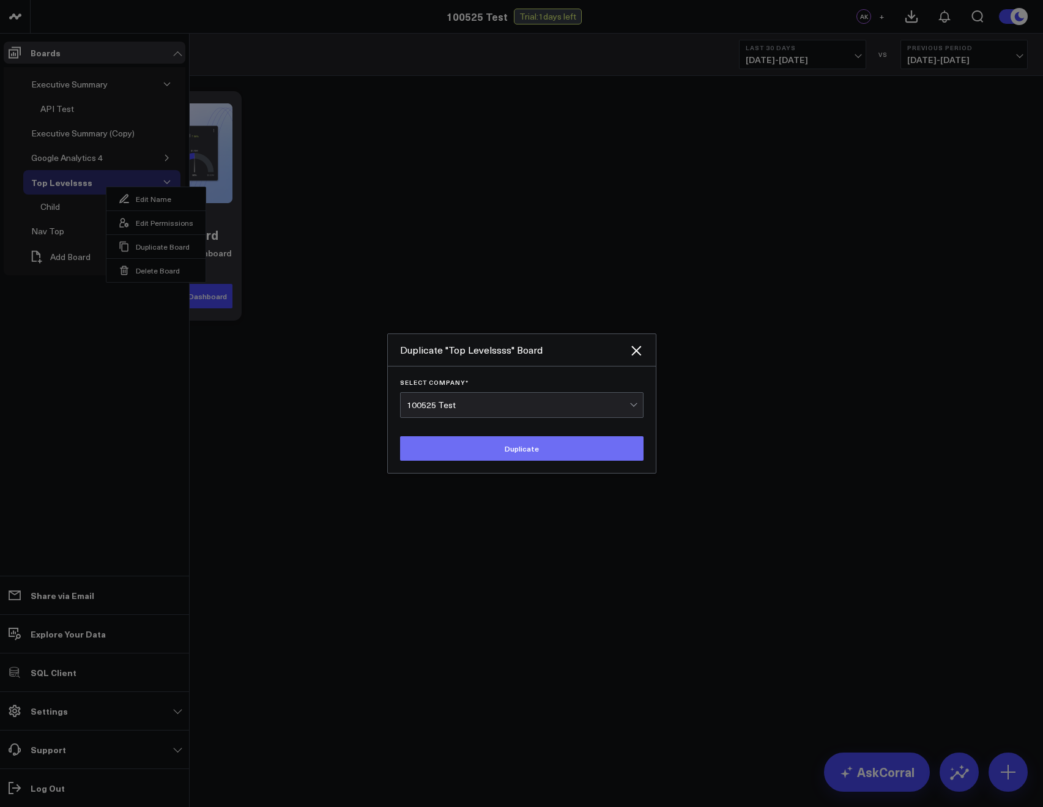
click at [440, 447] on button "Duplicate" at bounding box center [521, 448] width 243 height 24
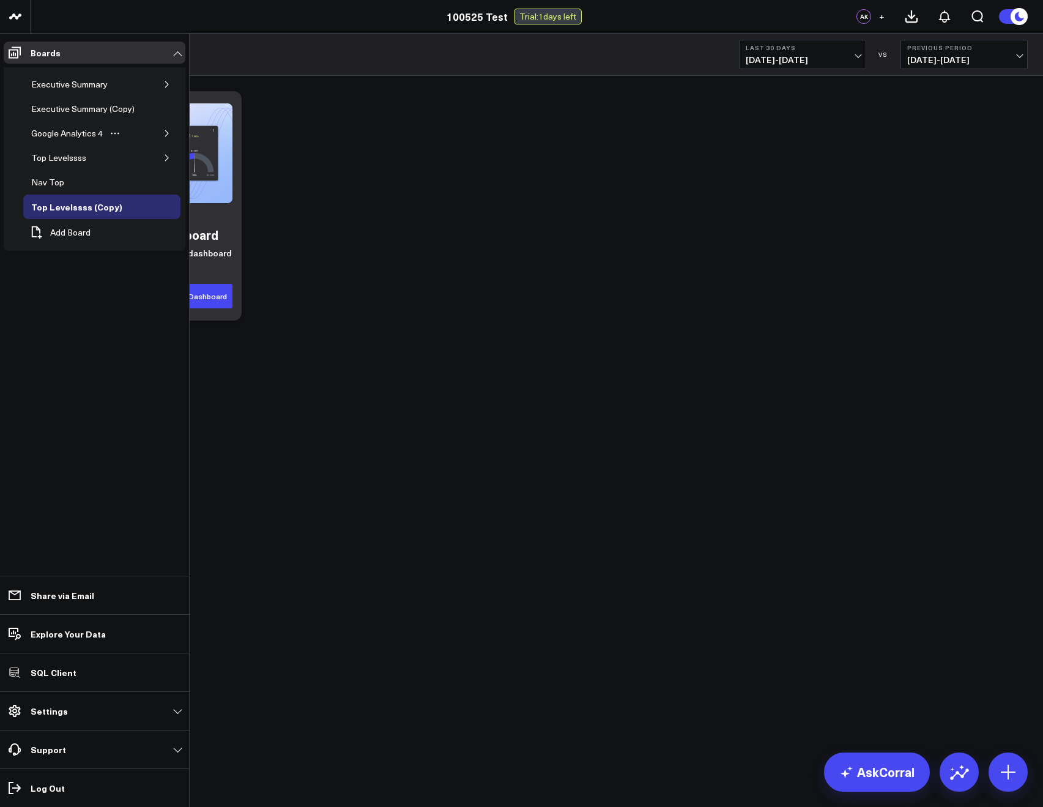
click at [168, 131] on icon "button" at bounding box center [166, 133] width 7 height 7
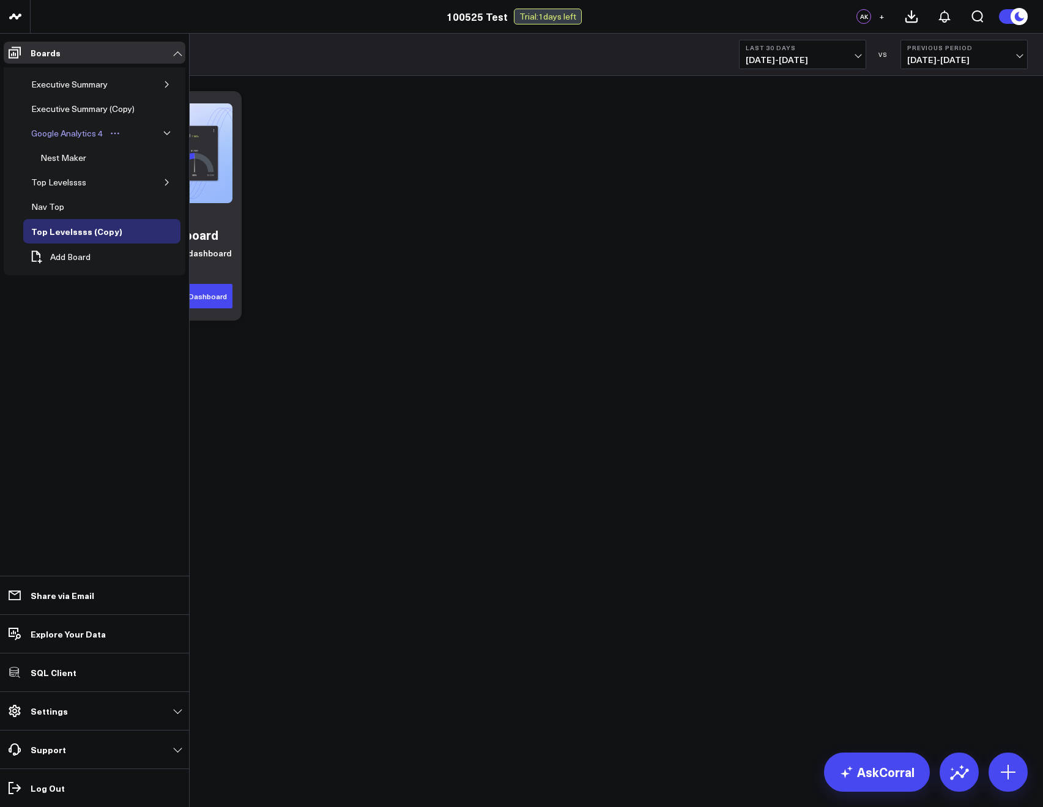
click at [59, 127] on div "Google Analytics 4" at bounding box center [67, 133] width 78 height 15
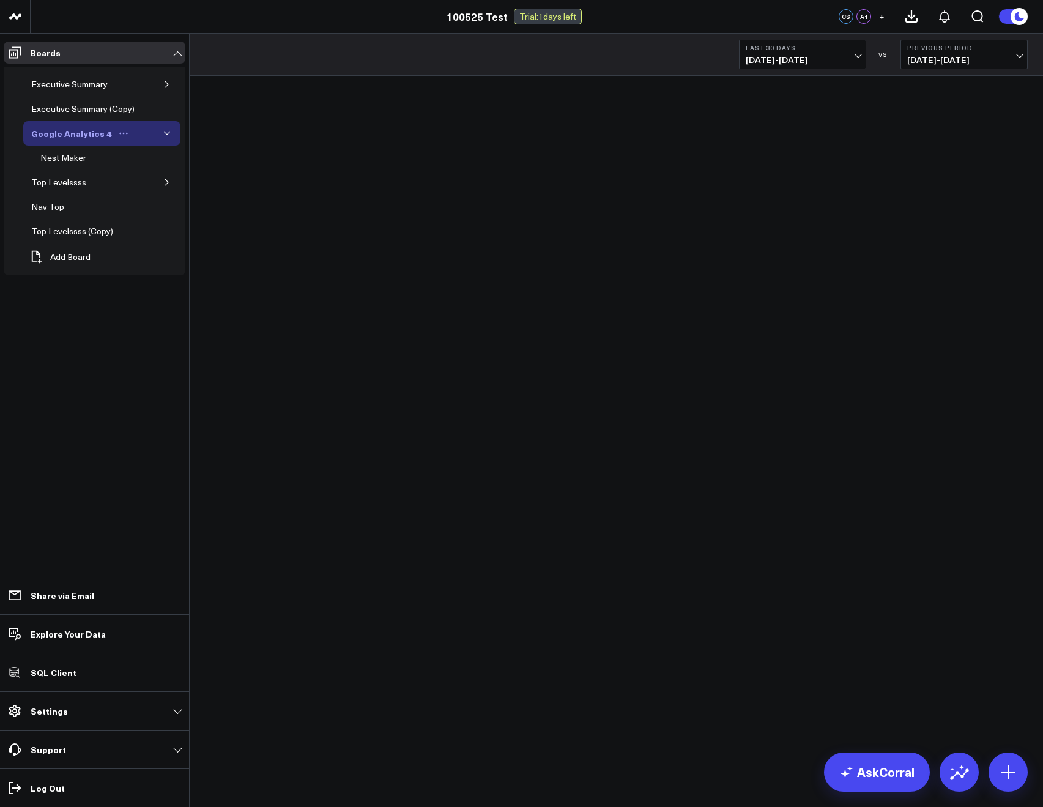
click at [121, 134] on icon "Open board menu" at bounding box center [124, 133] width 10 height 10
click at [165, 194] on button "Duplicate Board" at bounding box center [175, 197] width 99 height 24
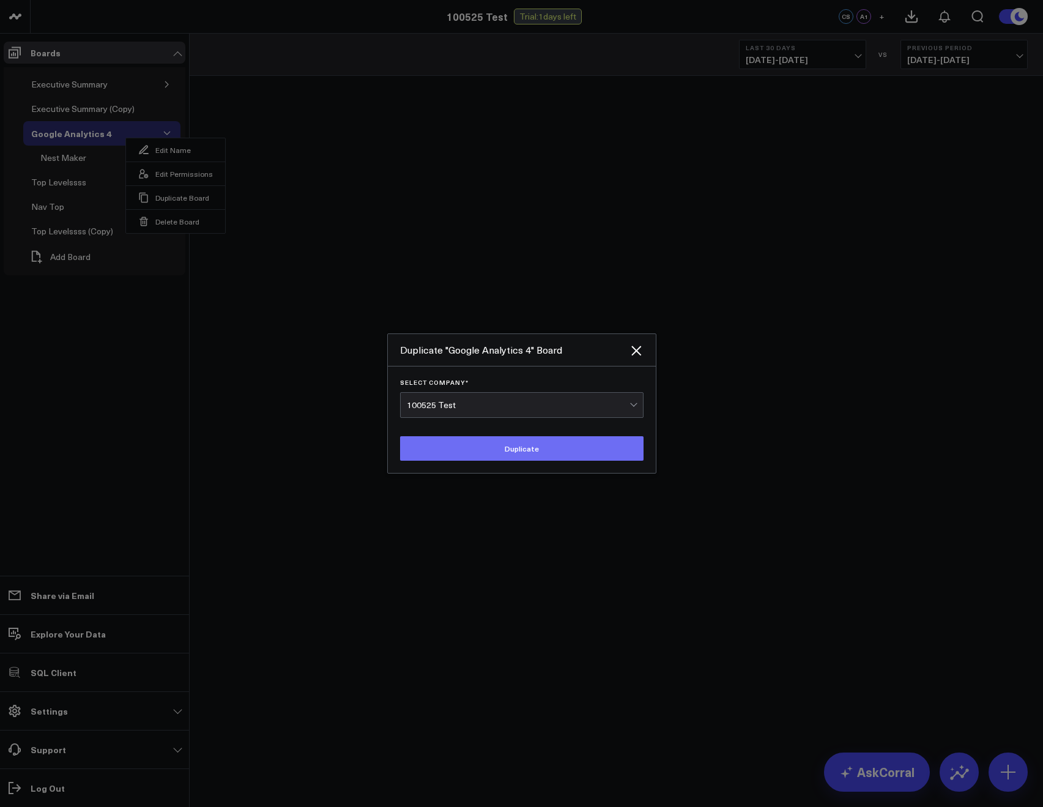
click at [426, 437] on button "Duplicate" at bounding box center [521, 448] width 243 height 24
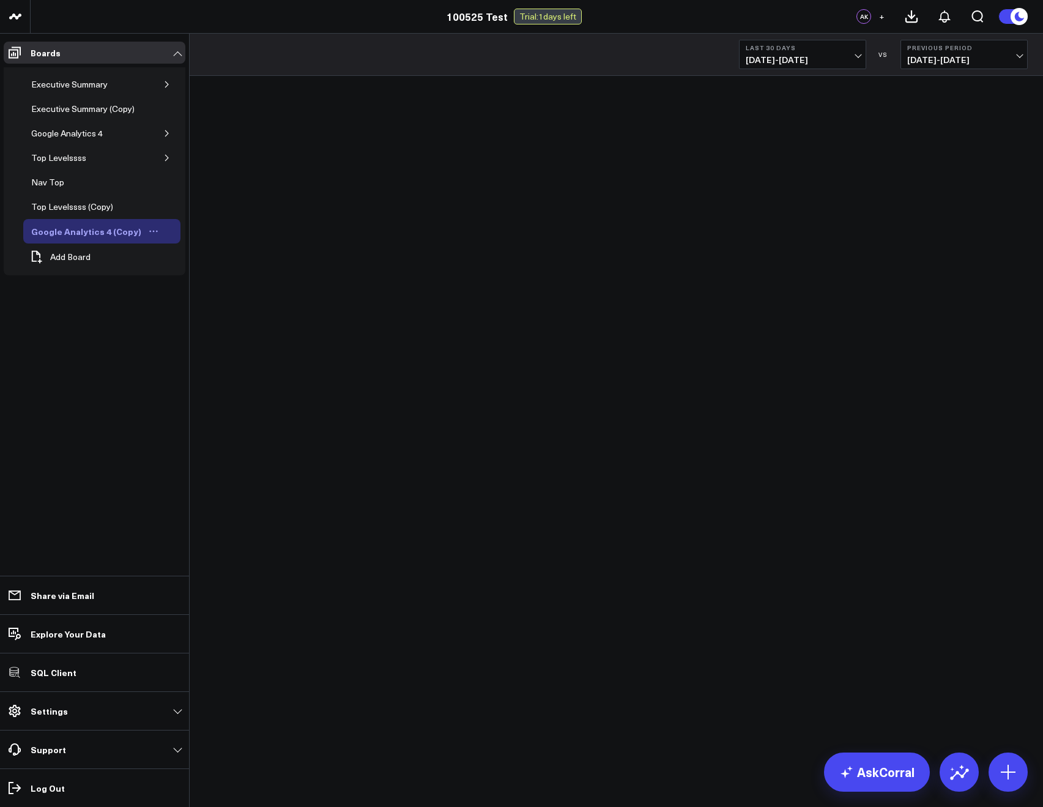
click at [149, 228] on icon "Open board menu" at bounding box center [154, 231] width 10 height 10
click at [116, 133] on icon "Open board menu" at bounding box center [115, 134] width 2 height 2
click at [163, 189] on button "Duplicate Board" at bounding box center [171, 197] width 99 height 24
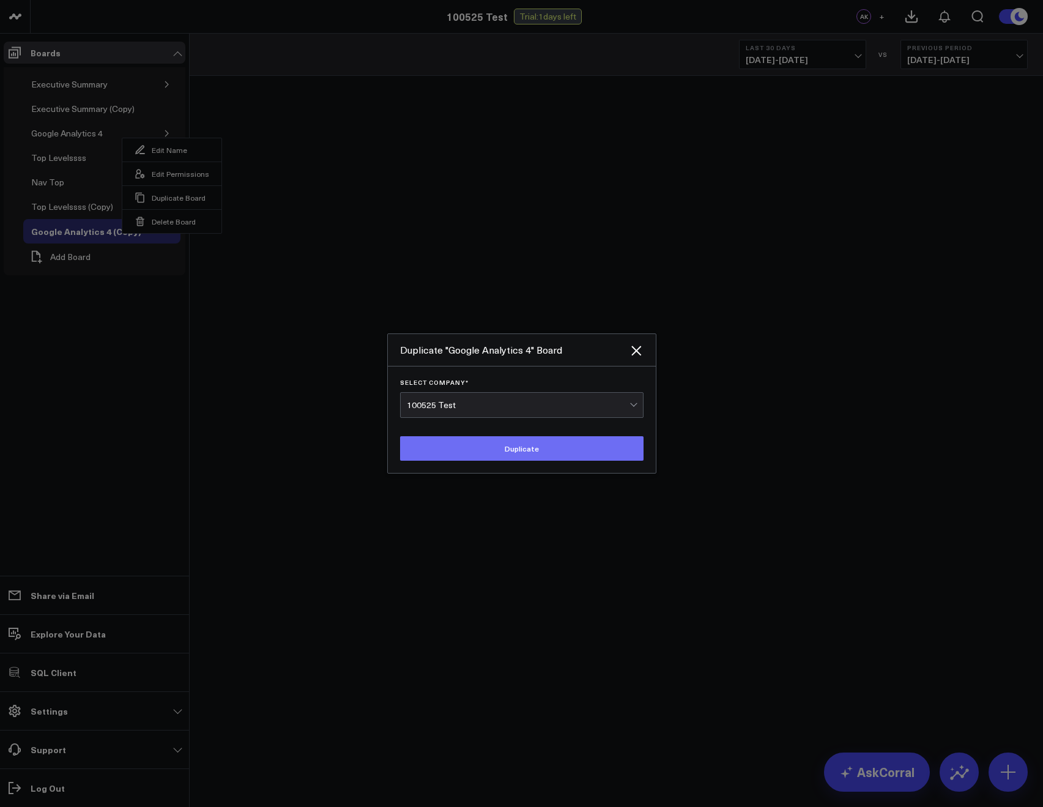
click at [433, 453] on button "Duplicate" at bounding box center [521, 448] width 243 height 24
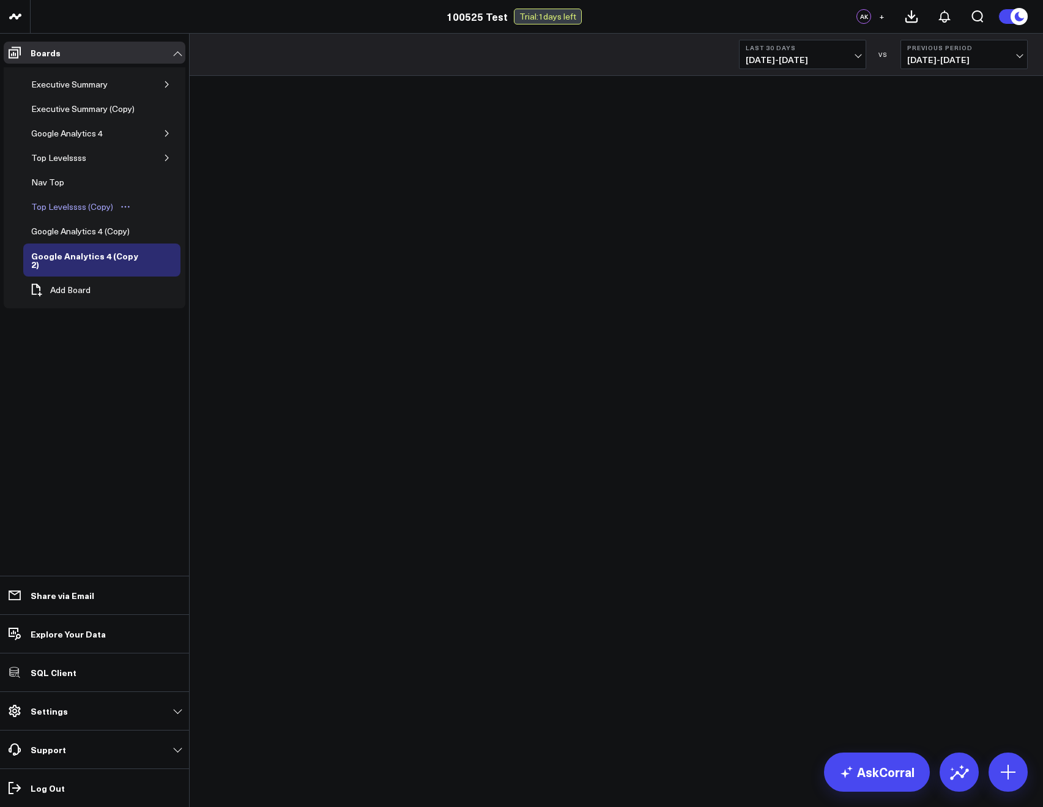
click at [124, 202] on icon "Open board menu" at bounding box center [126, 207] width 10 height 10
click at [166, 239] on button "Edit Permissions" at bounding box center [179, 247] width 99 height 24
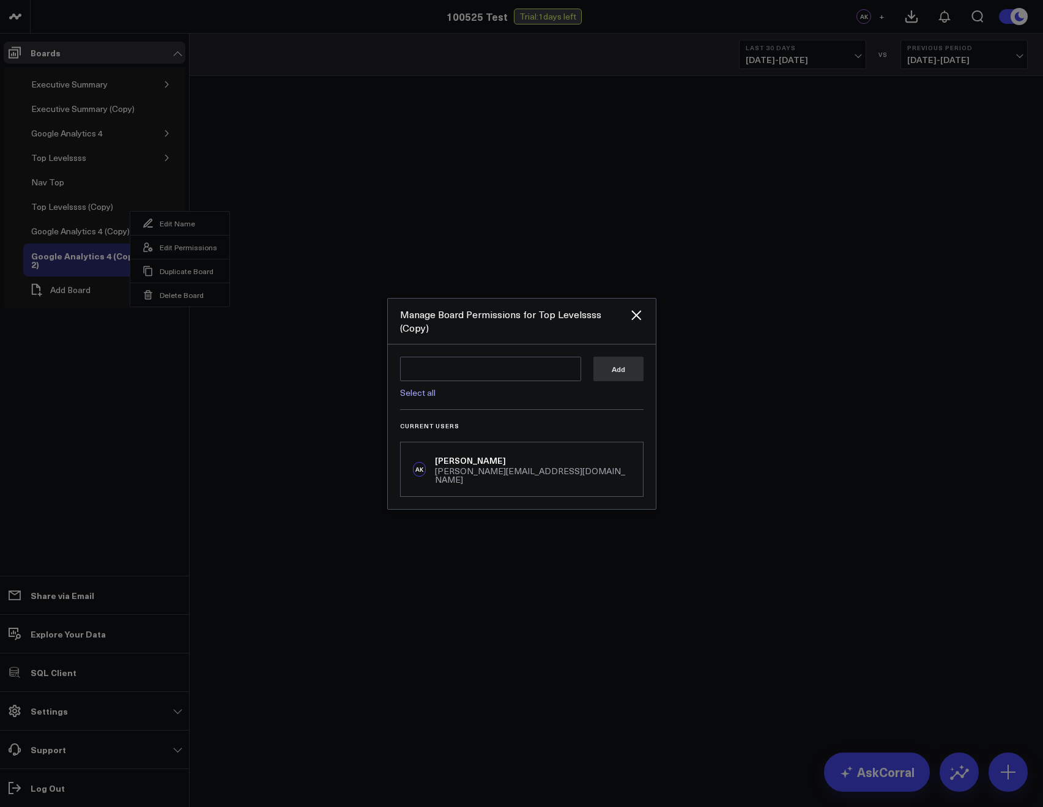
click at [427, 387] on link "Select all" at bounding box center [417, 393] width 35 height 12
type textarea "@Corral Support @Arthur 100525"
click at [539, 370] on textarea "@Corral Support @Arthur 100525" at bounding box center [490, 377] width 181 height 42
click at [626, 369] on button "Add" at bounding box center [618, 368] width 50 height 24
click at [637, 320] on icon "Close" at bounding box center [636, 315] width 10 height 10
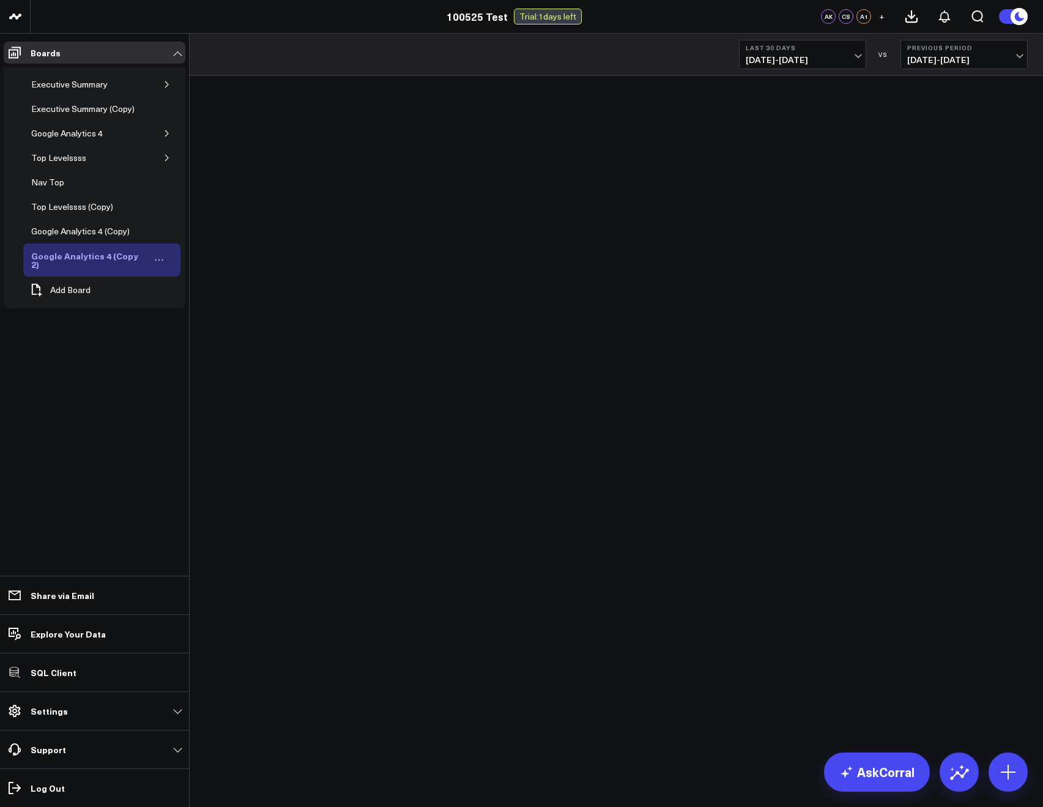
click at [154, 256] on icon "Open board menu" at bounding box center [159, 260] width 10 height 10
click at [187, 296] on button "Edit Permissions" at bounding box center [210, 296] width 99 height 24
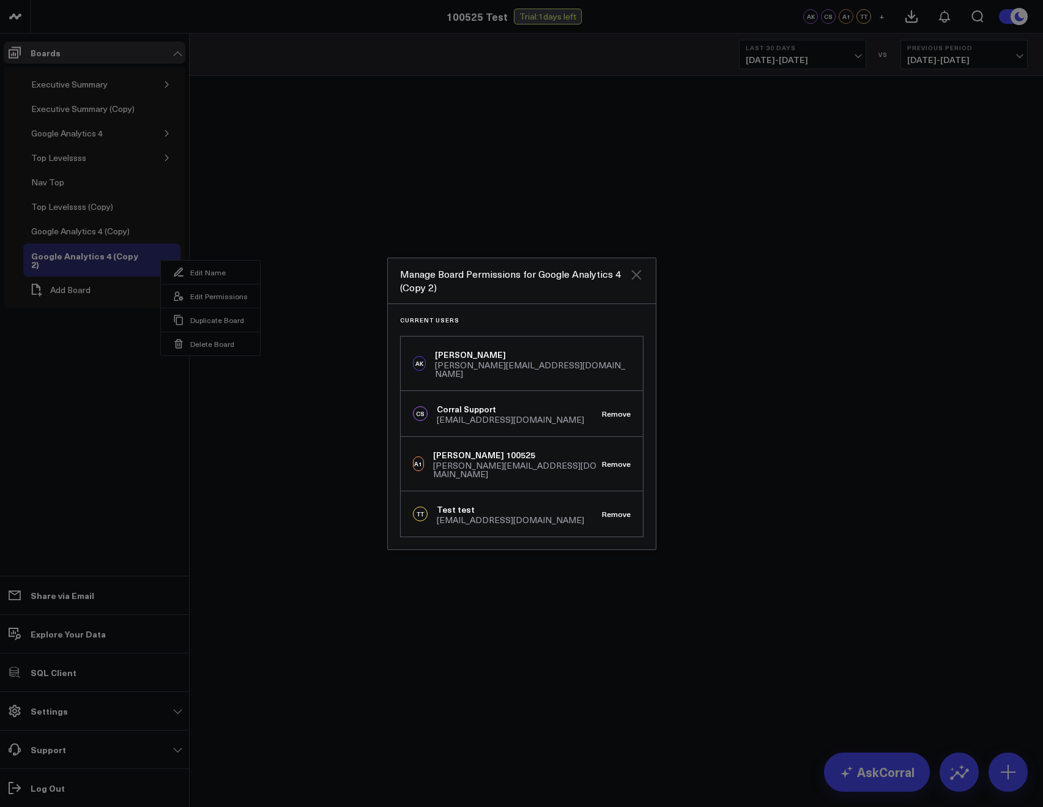
click at [637, 282] on icon "Close" at bounding box center [636, 274] width 15 height 15
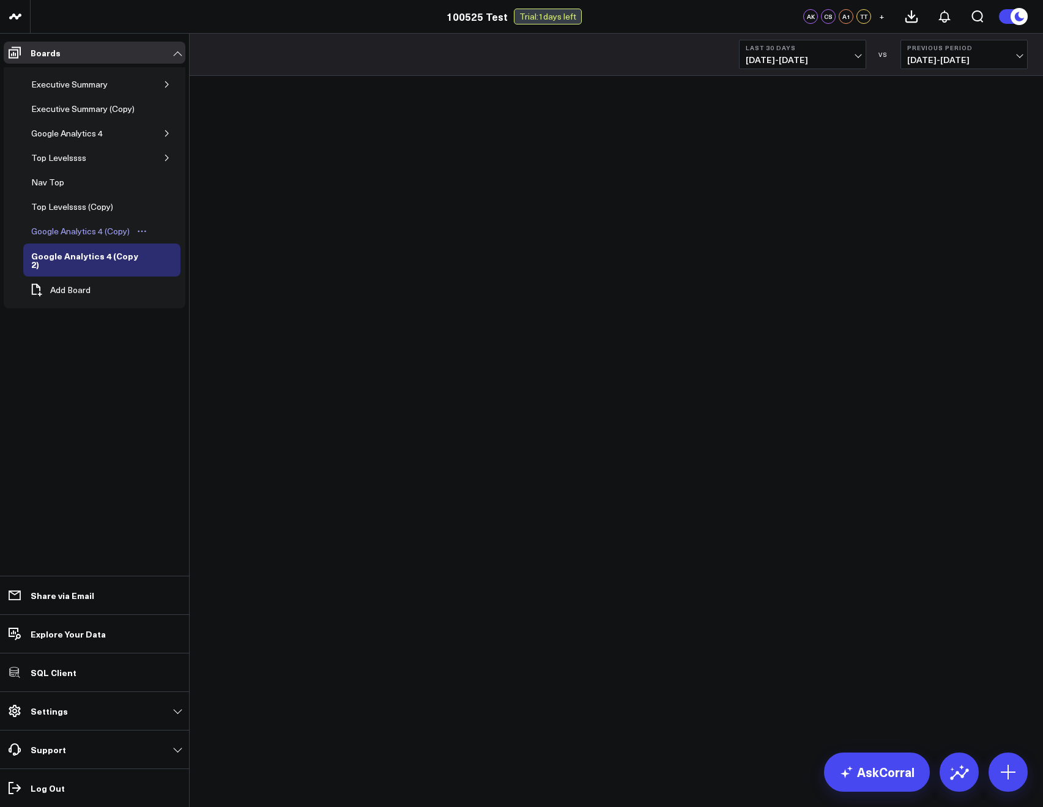
click at [135, 230] on button "Open board menu" at bounding box center [142, 231] width 18 height 10
click at [176, 273] on button "Edit Permissions" at bounding box center [198, 271] width 99 height 24
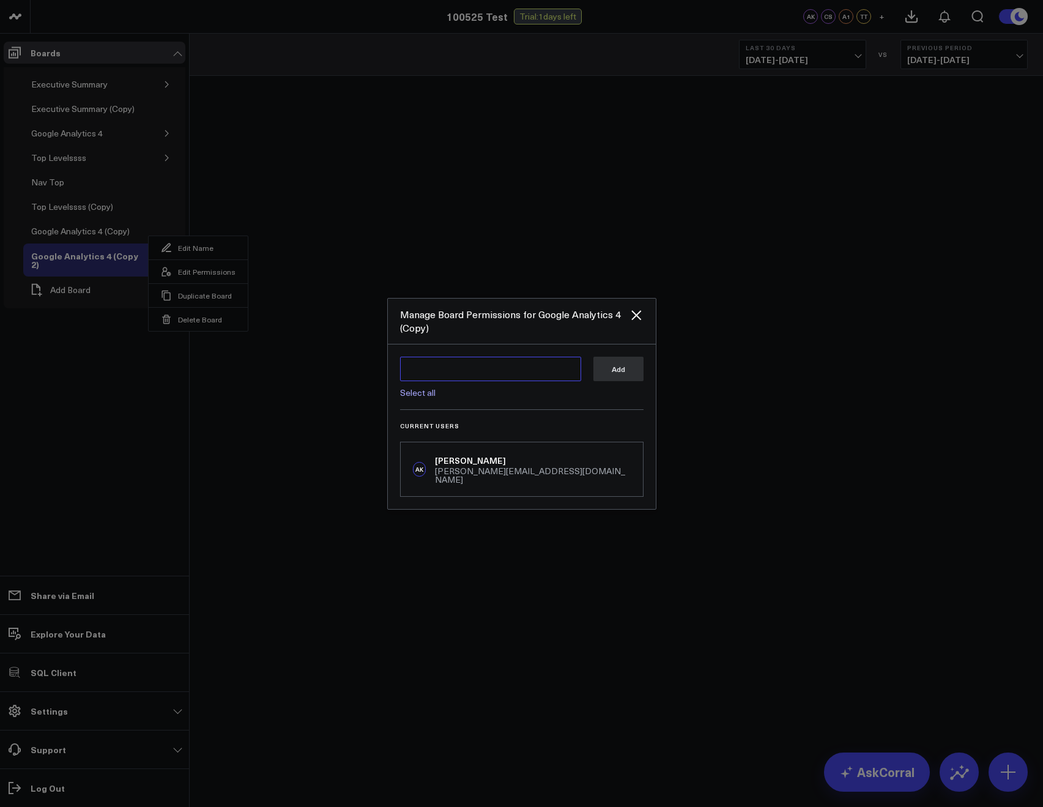
click at [442, 378] on textarea at bounding box center [490, 369] width 181 height 24
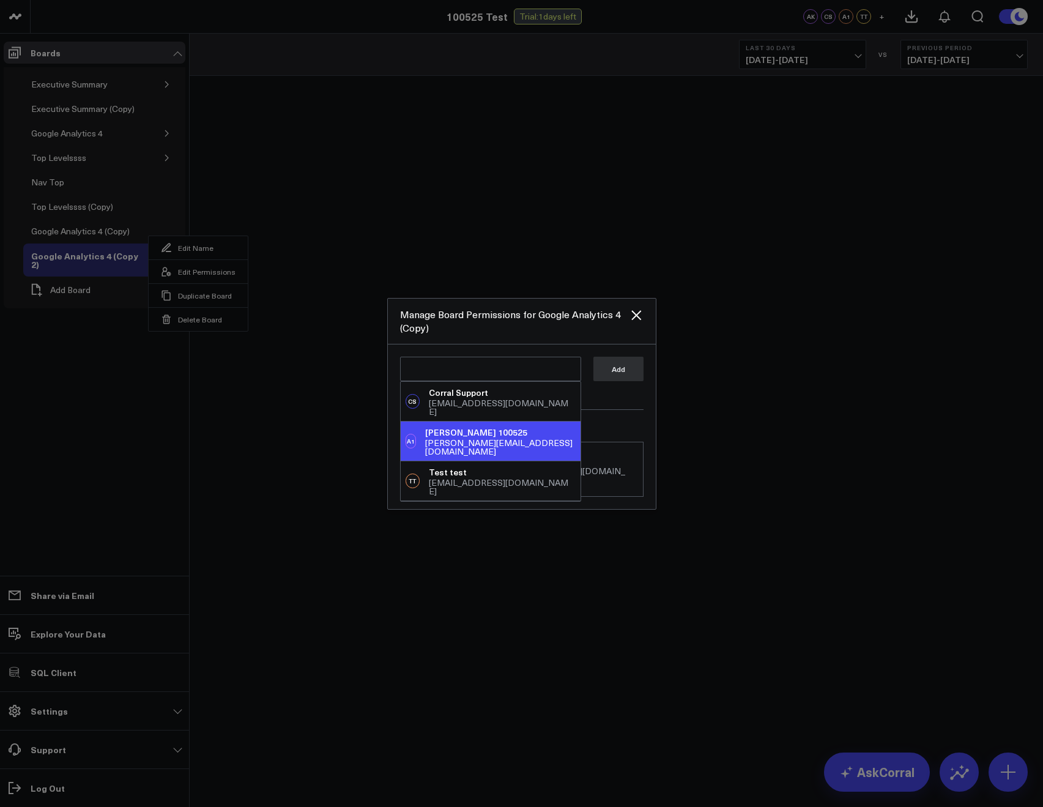
click at [451, 426] on div "Arthur 100525" at bounding box center [500, 432] width 150 height 12
type textarea "@Arthur 100525"
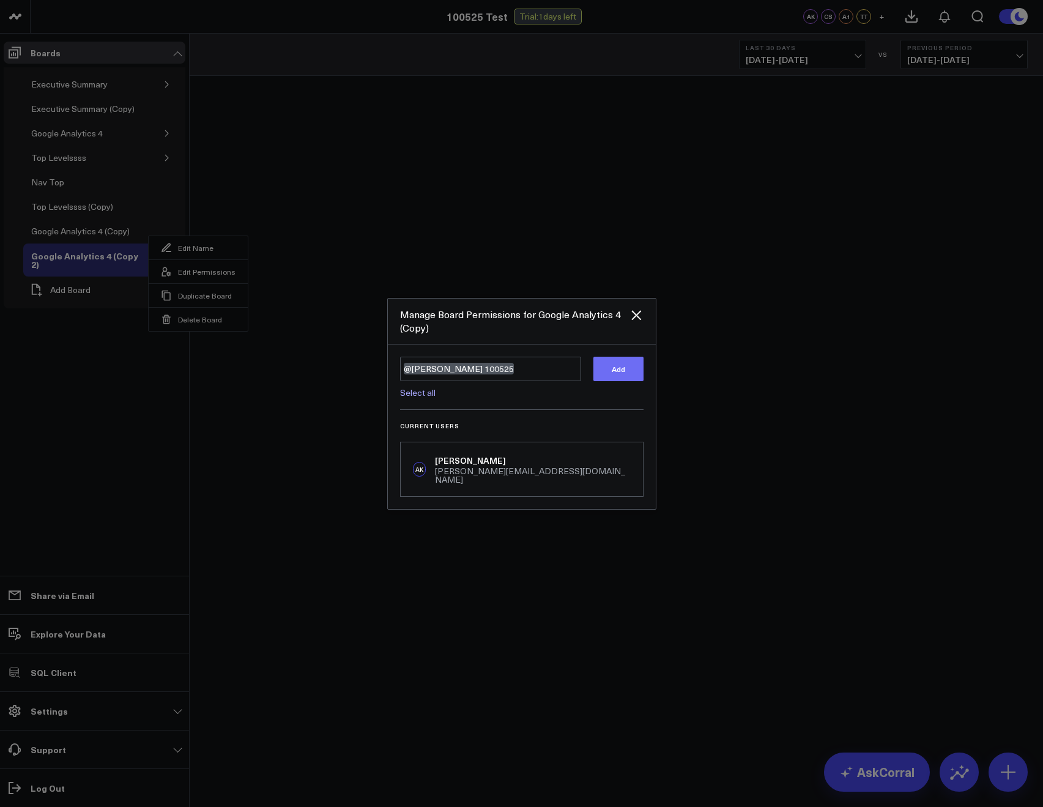
click at [594, 366] on button "Add" at bounding box center [618, 369] width 50 height 24
click at [378, 154] on div at bounding box center [521, 403] width 1043 height 807
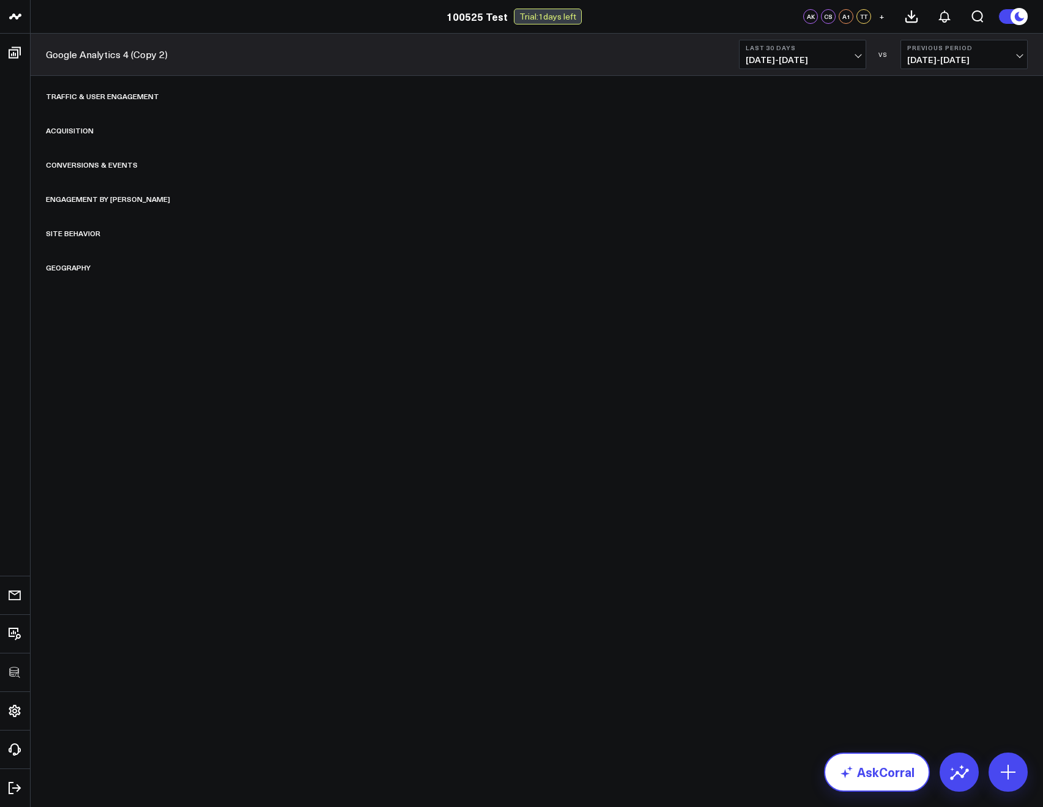
click at [901, 765] on link "AskCorral" at bounding box center [877, 771] width 106 height 39
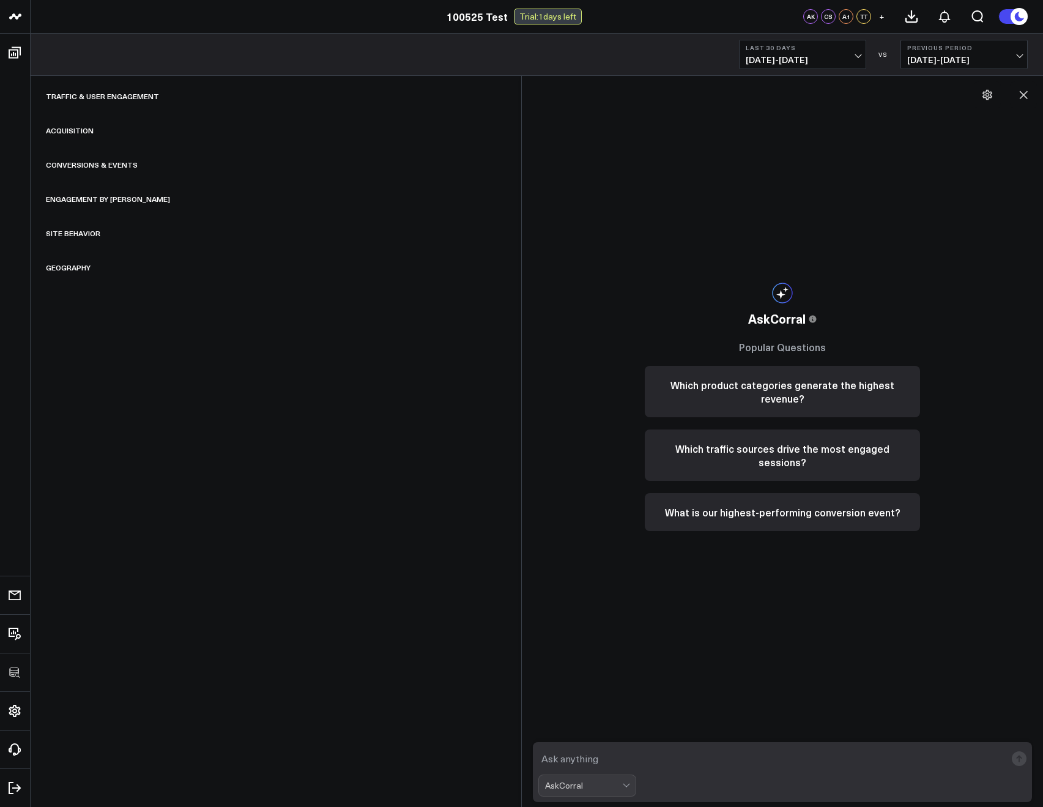
click at [616, 752] on textarea at bounding box center [771, 759] width 467 height 22
click at [600, 758] on textarea "show me the total of the hi column in the google sheet" at bounding box center [771, 759] width 467 height 22
type textarea "show me the sum total of the hi column in the google sheet"
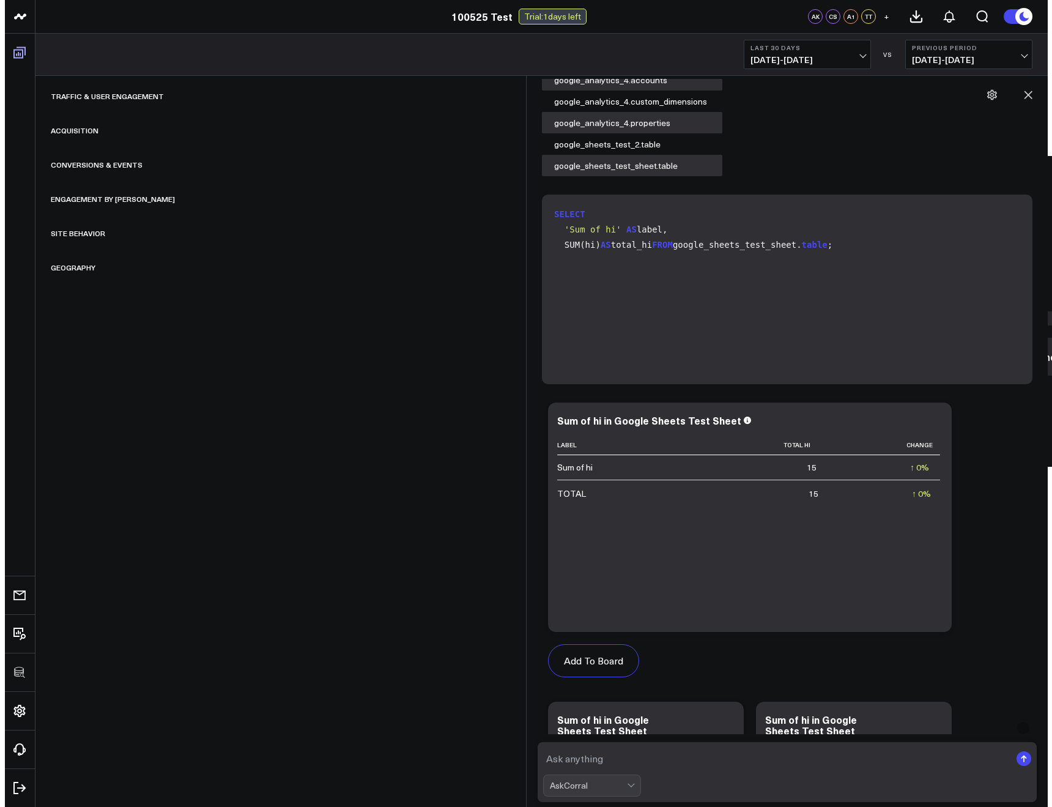
scroll to position [105, 0]
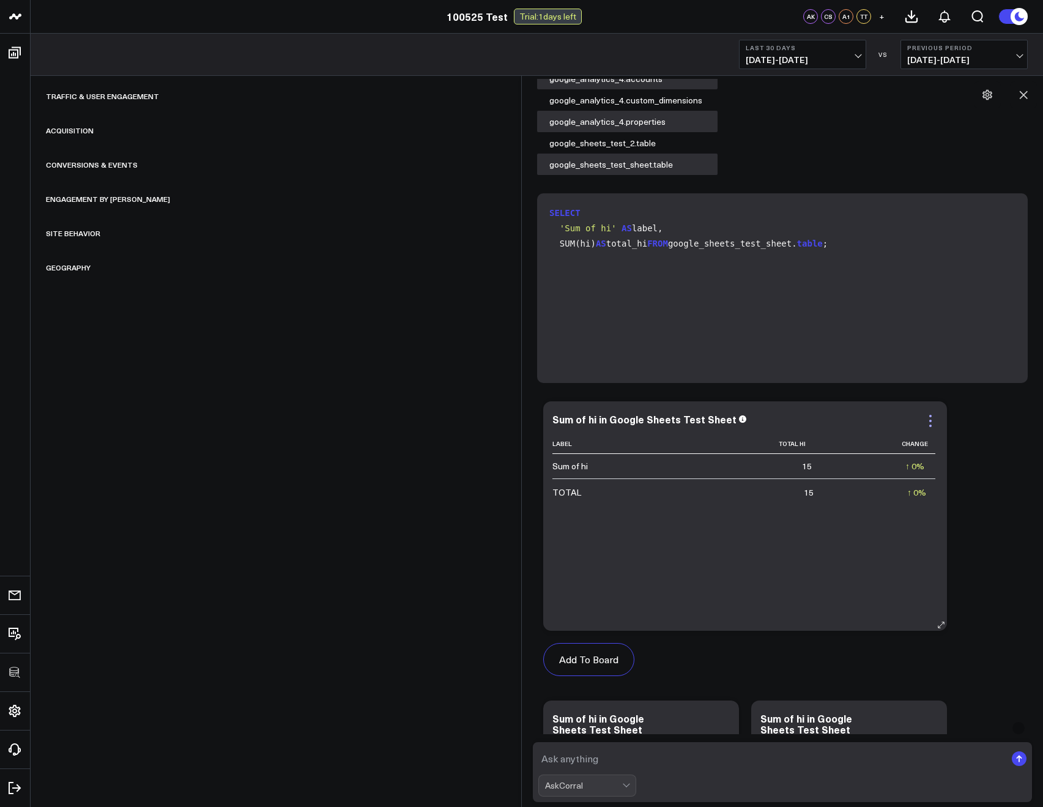
click at [930, 417] on icon at bounding box center [930, 421] width 15 height 15
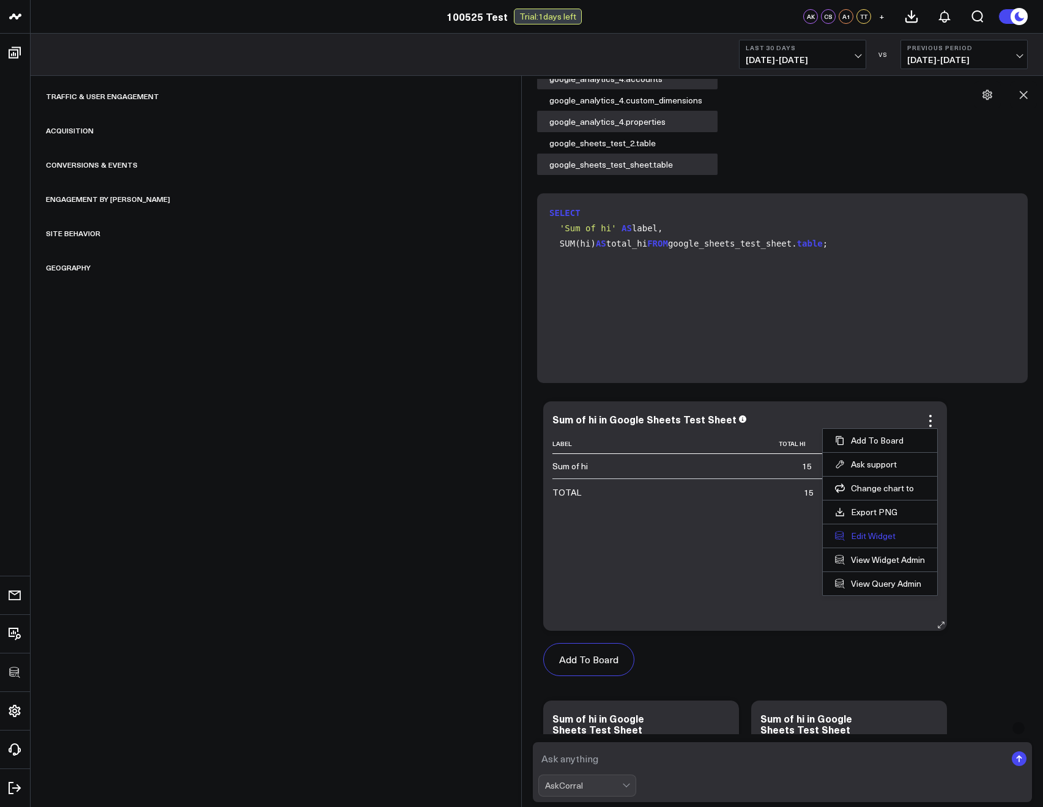
click at [876, 531] on button "Edit Widget" at bounding box center [880, 535] width 90 height 11
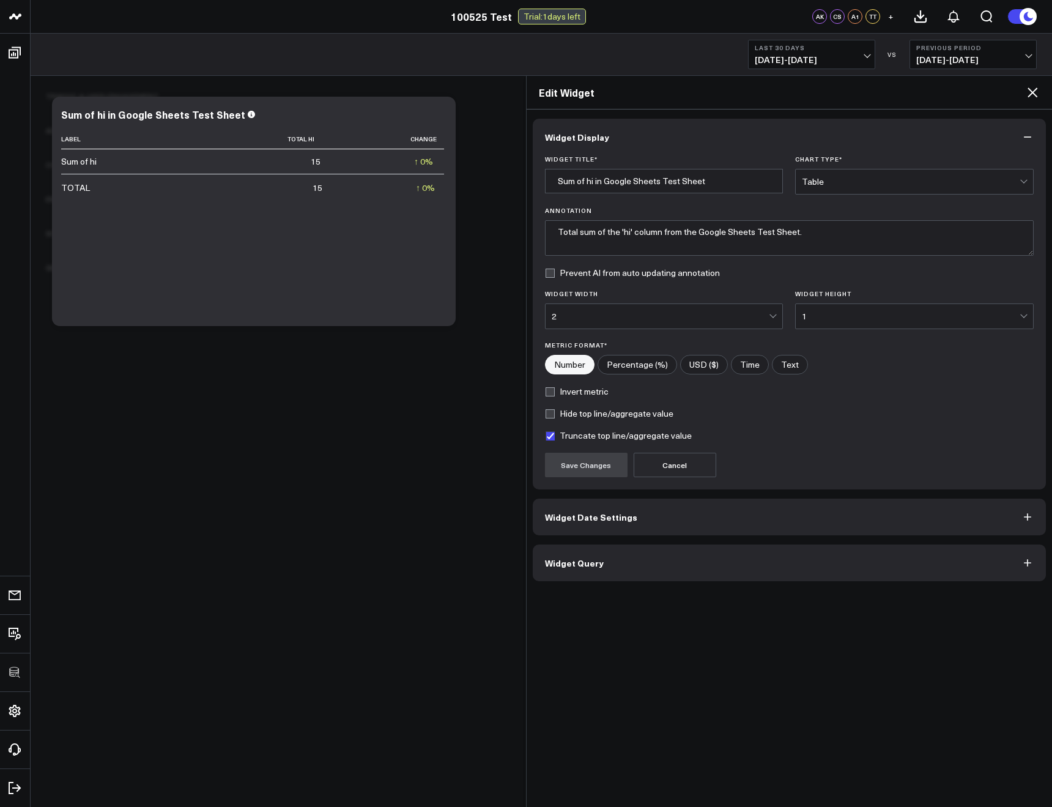
click at [533, 585] on div "Widget Display Widget Title * Sum of hi in Google Sheets Test Sheet Chart Type …" at bounding box center [790, 458] width 526 height 697
click at [556, 573] on button "Widget Query" at bounding box center [790, 562] width 514 height 37
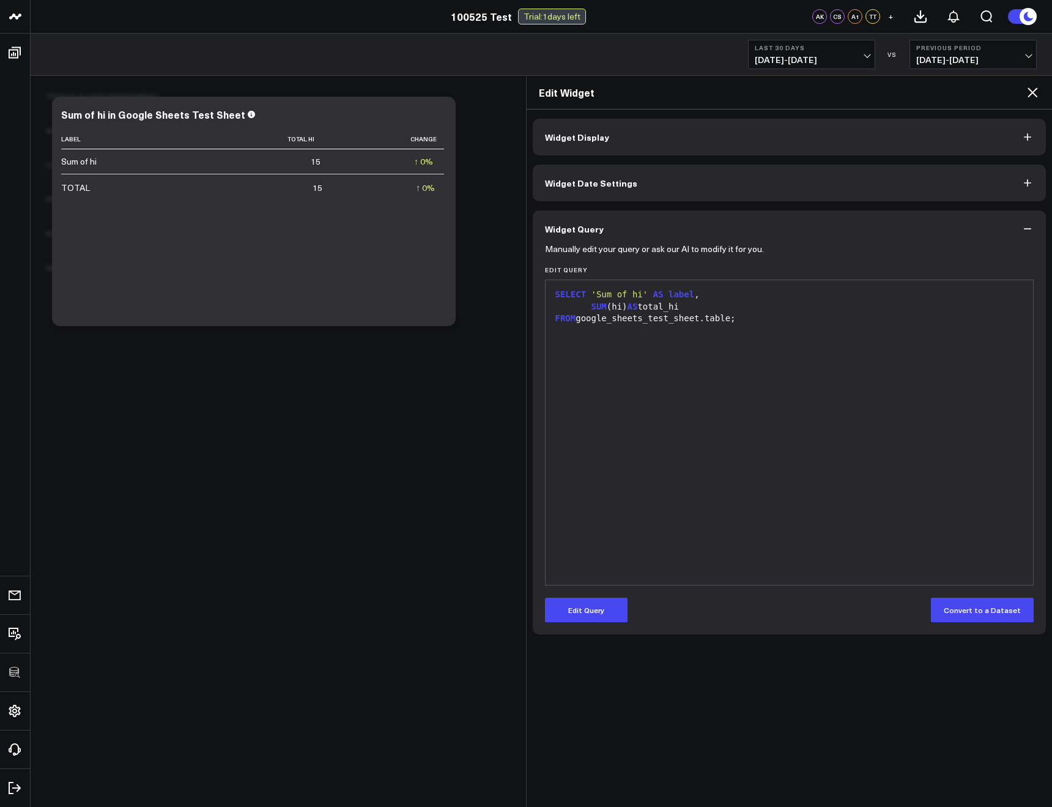
click at [642, 294] on span "'Sum of hi'" at bounding box center [620, 294] width 57 height 10
click at [572, 605] on button "Edit Query" at bounding box center [586, 610] width 83 height 24
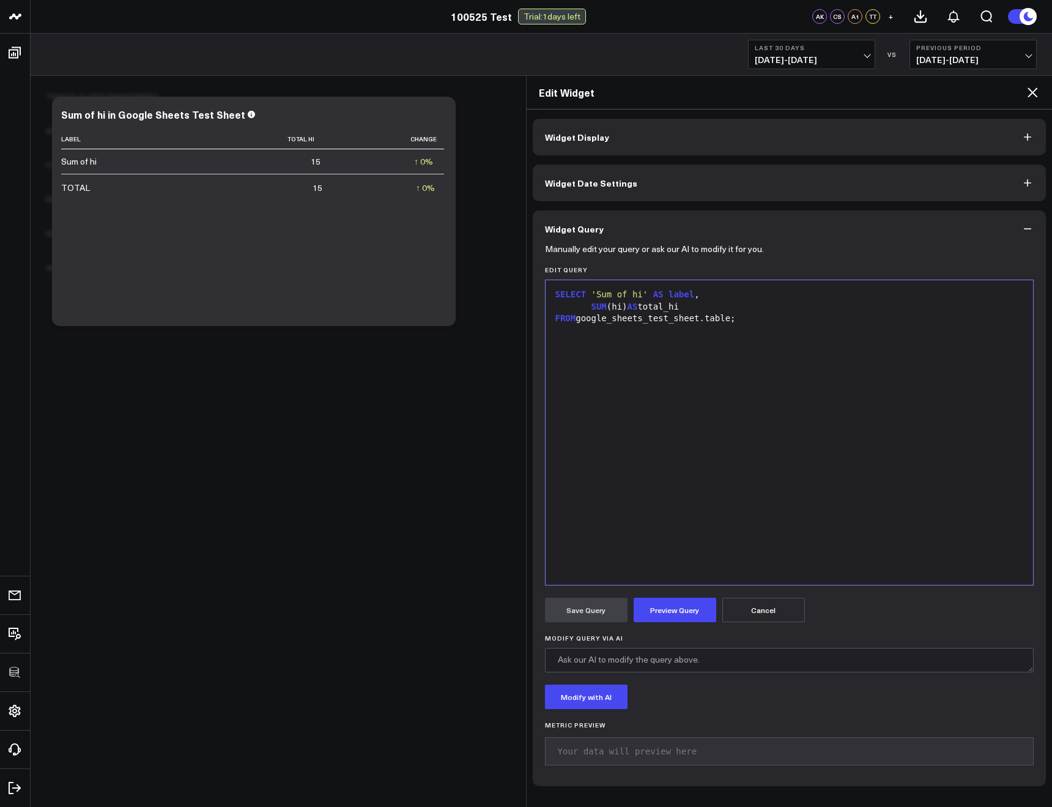
click at [642, 290] on span "'Sum of hi'" at bounding box center [620, 294] width 57 height 10
click at [664, 614] on button "Preview Query" at bounding box center [675, 610] width 83 height 24
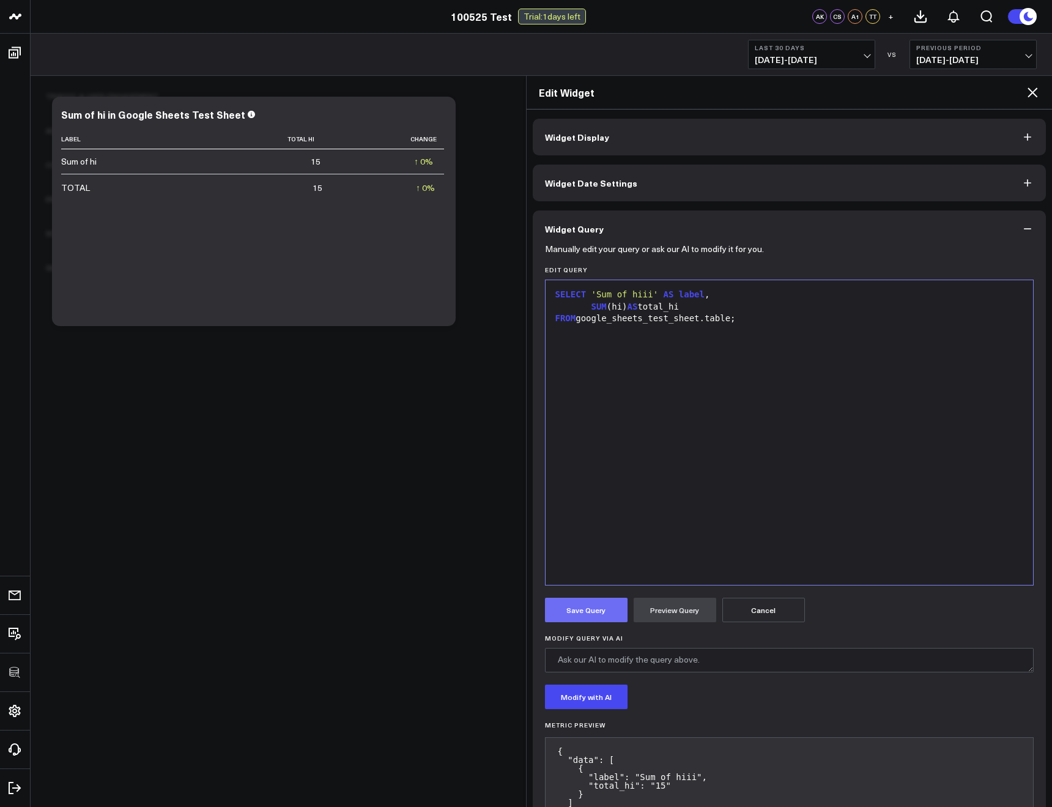
click at [562, 613] on button "Save Query" at bounding box center [586, 610] width 83 height 24
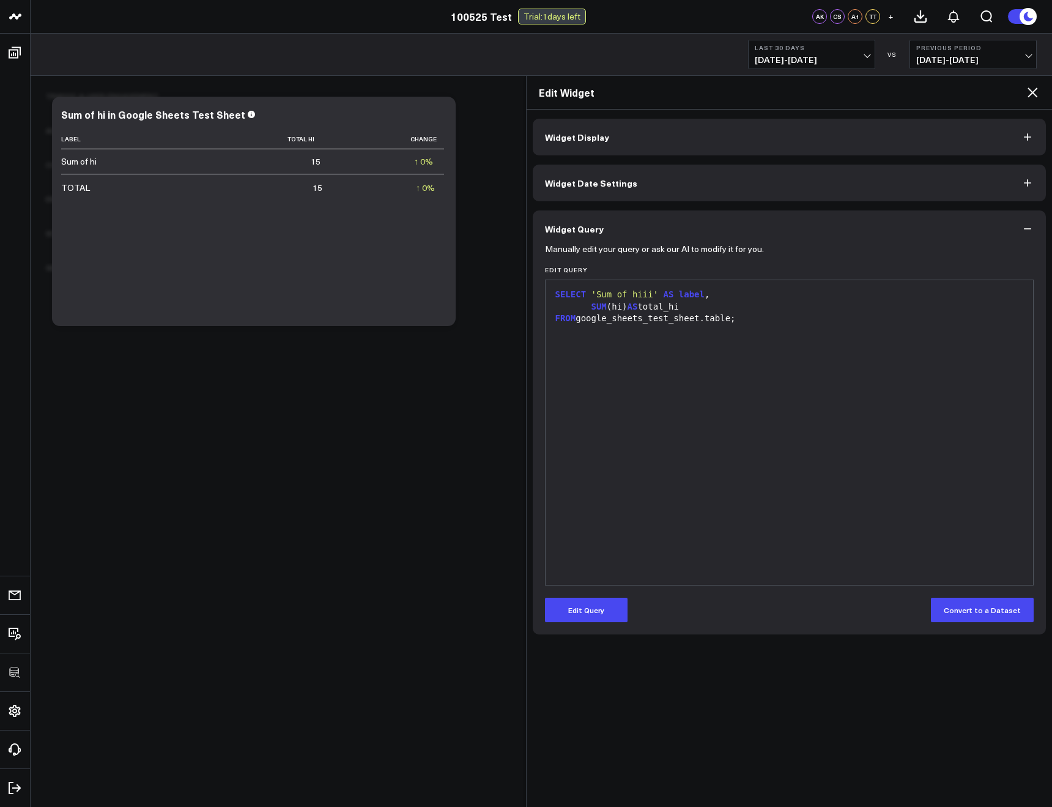
click at [1032, 93] on icon at bounding box center [1033, 92] width 10 height 10
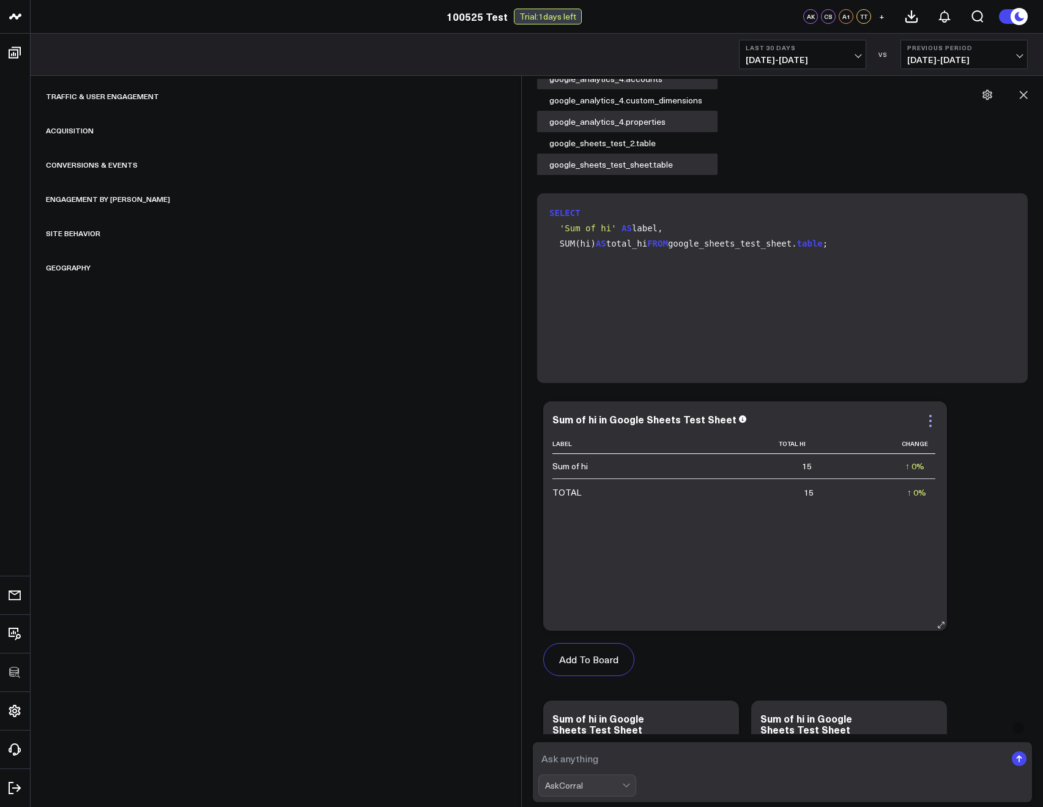
click at [925, 418] on icon at bounding box center [930, 421] width 15 height 15
click at [584, 661] on button "Add To Board" at bounding box center [588, 659] width 91 height 33
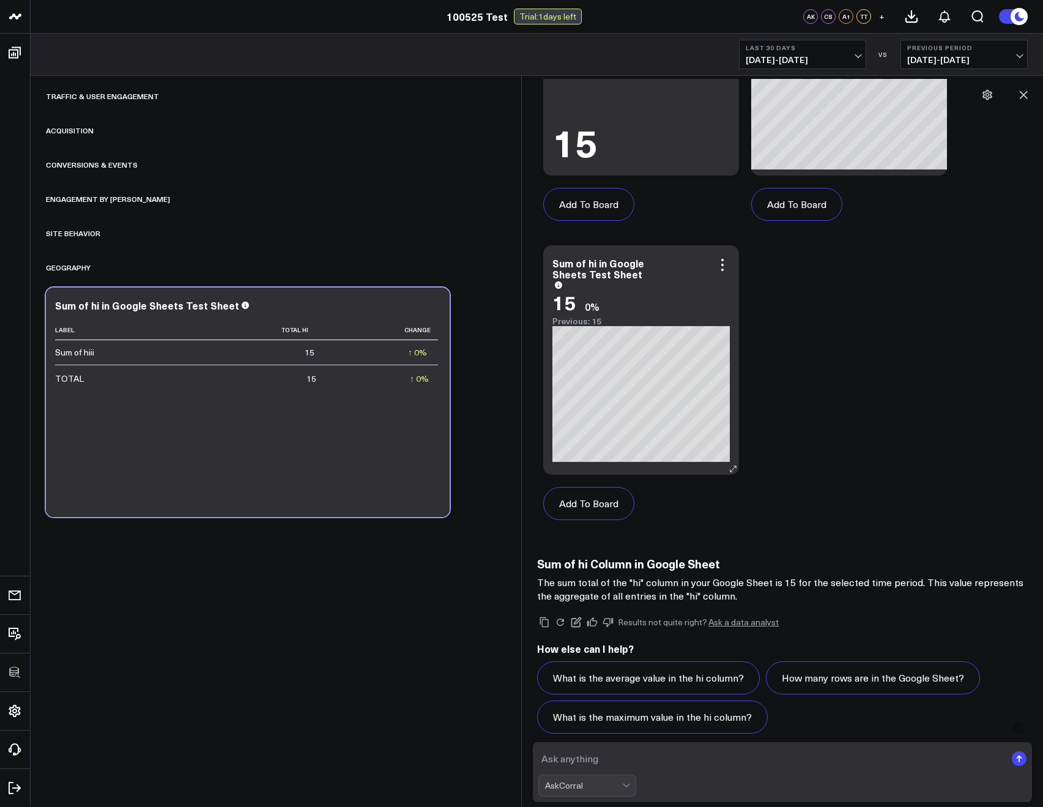
scroll to position [871, 0]
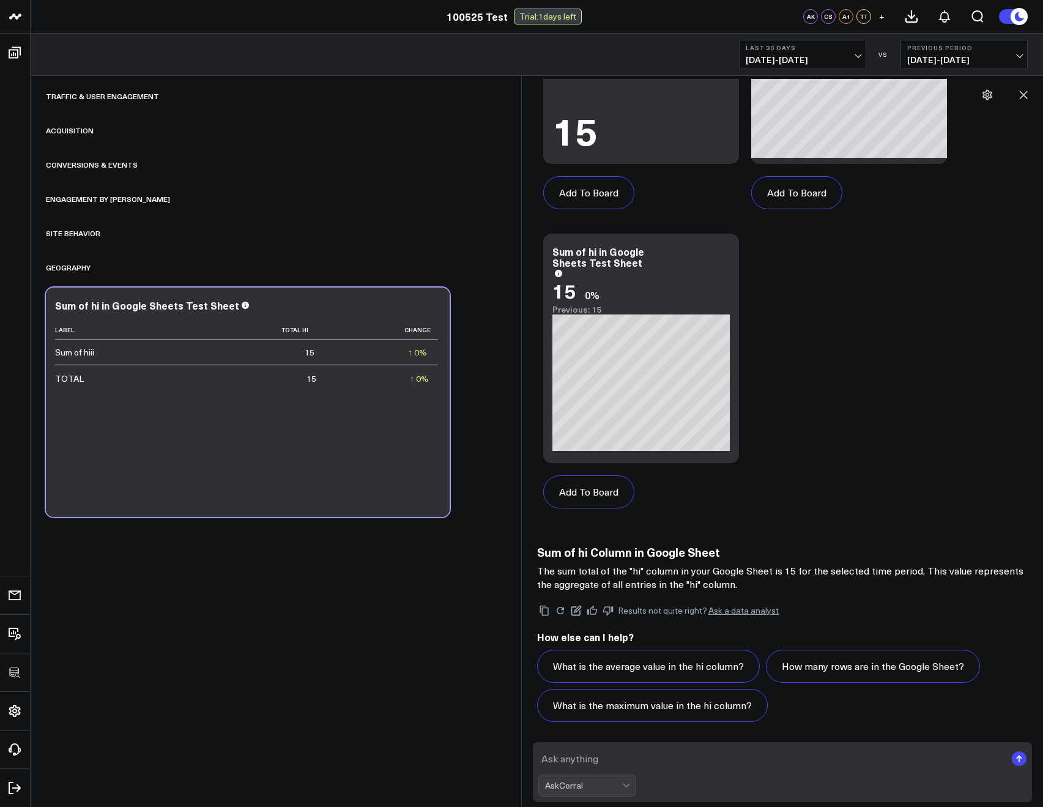
click at [719, 614] on link "Ask a data analyst" at bounding box center [743, 610] width 70 height 9
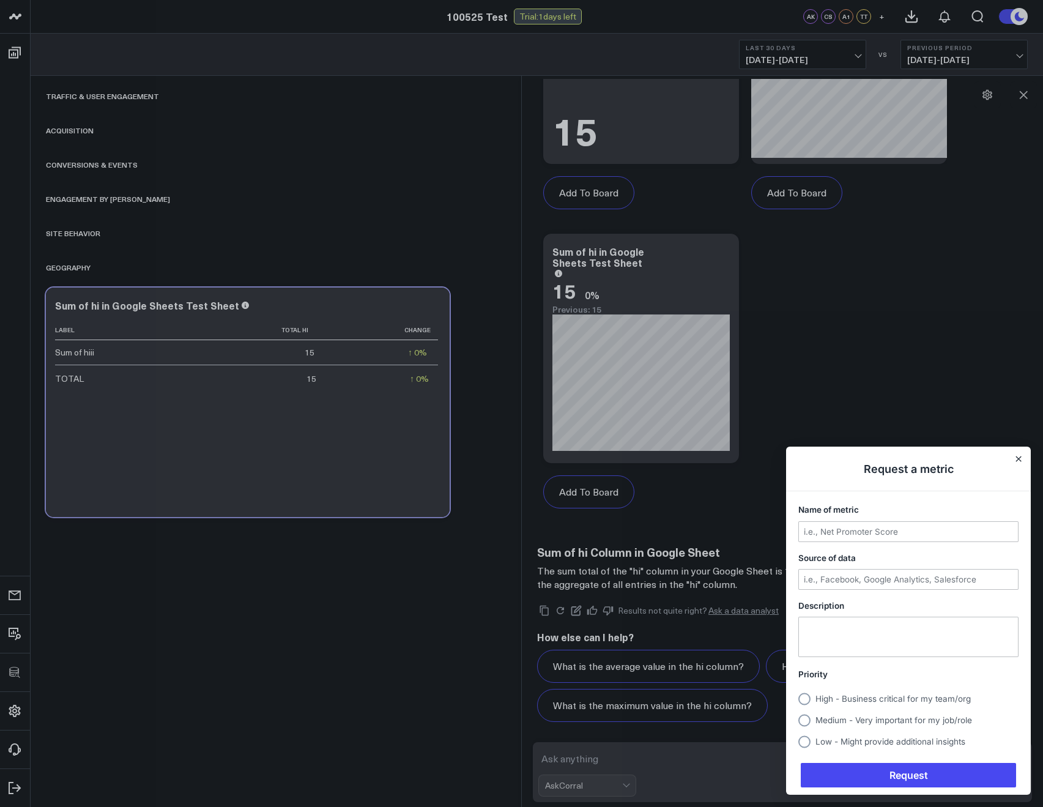
scroll to position [0, 0]
click at [1016, 461] on icon "Close" at bounding box center [1018, 458] width 5 height 5
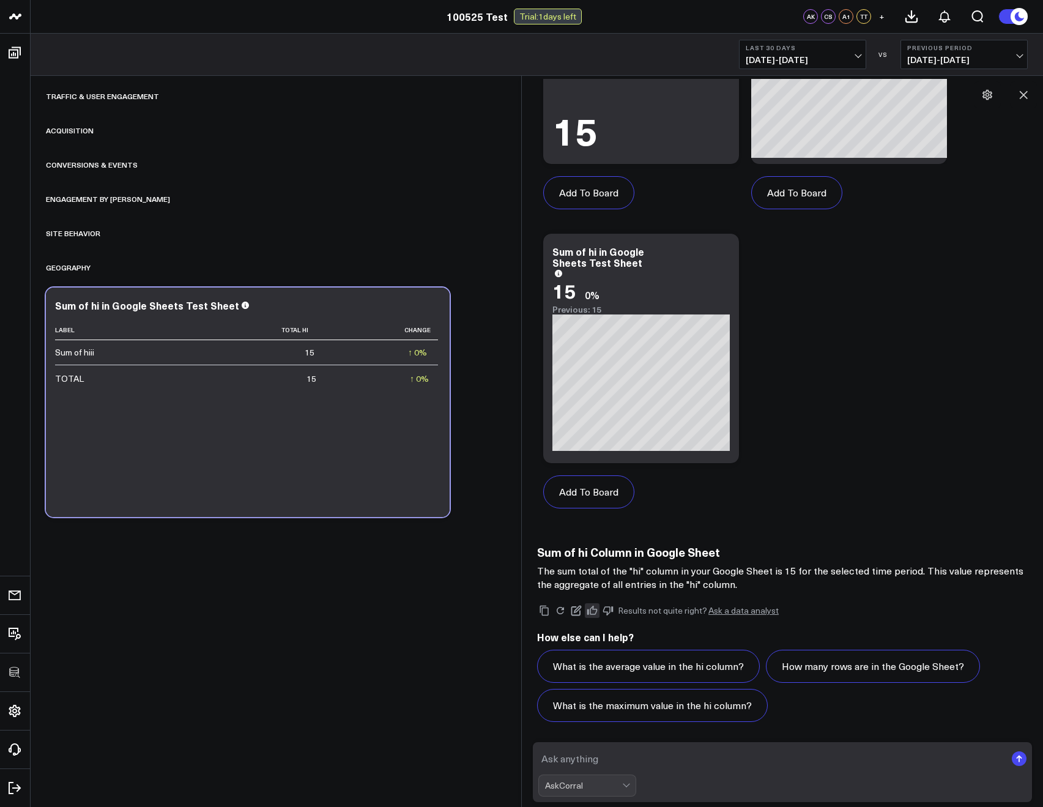
click at [593, 608] on icon at bounding box center [592, 610] width 11 height 11
click at [607, 607] on icon at bounding box center [608, 611] width 10 height 9
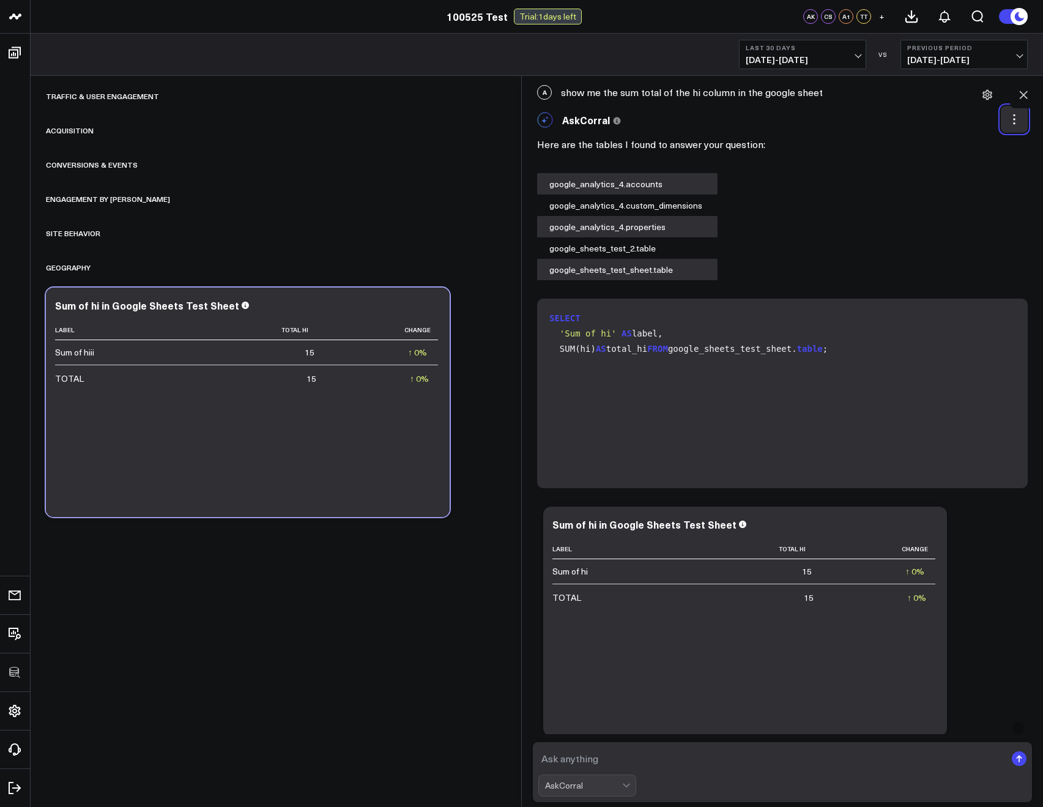
click at [1008, 121] on icon at bounding box center [1014, 119] width 12 height 12
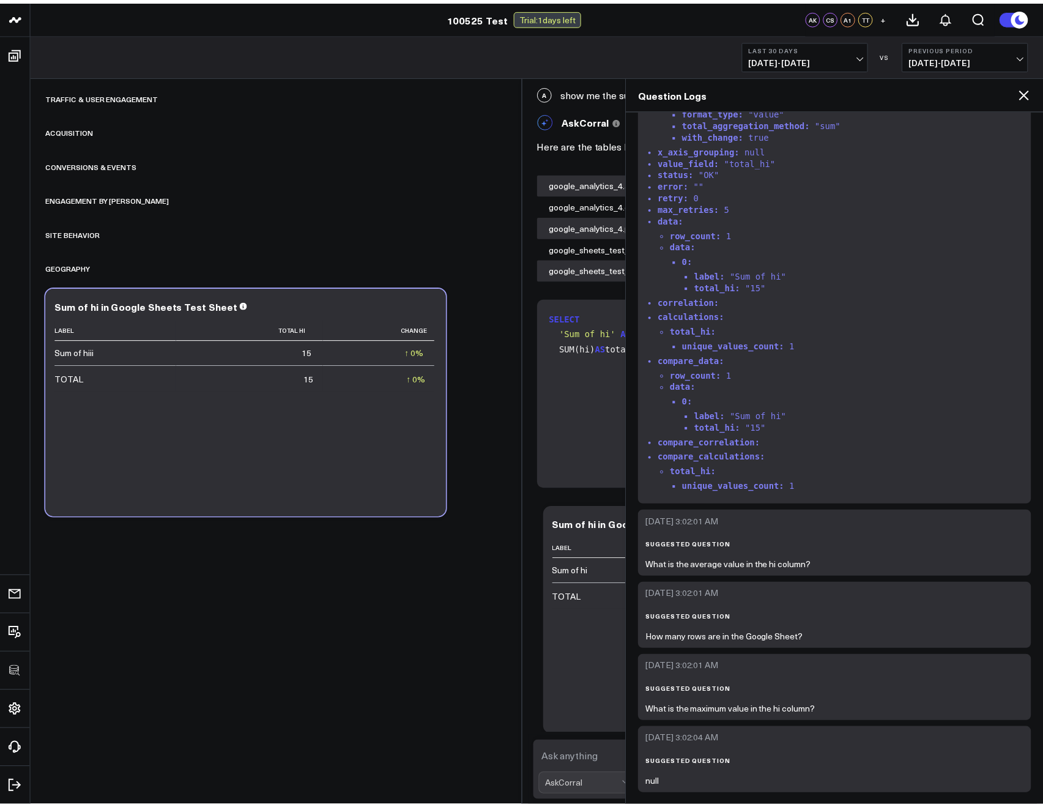
scroll to position [3656, 0]
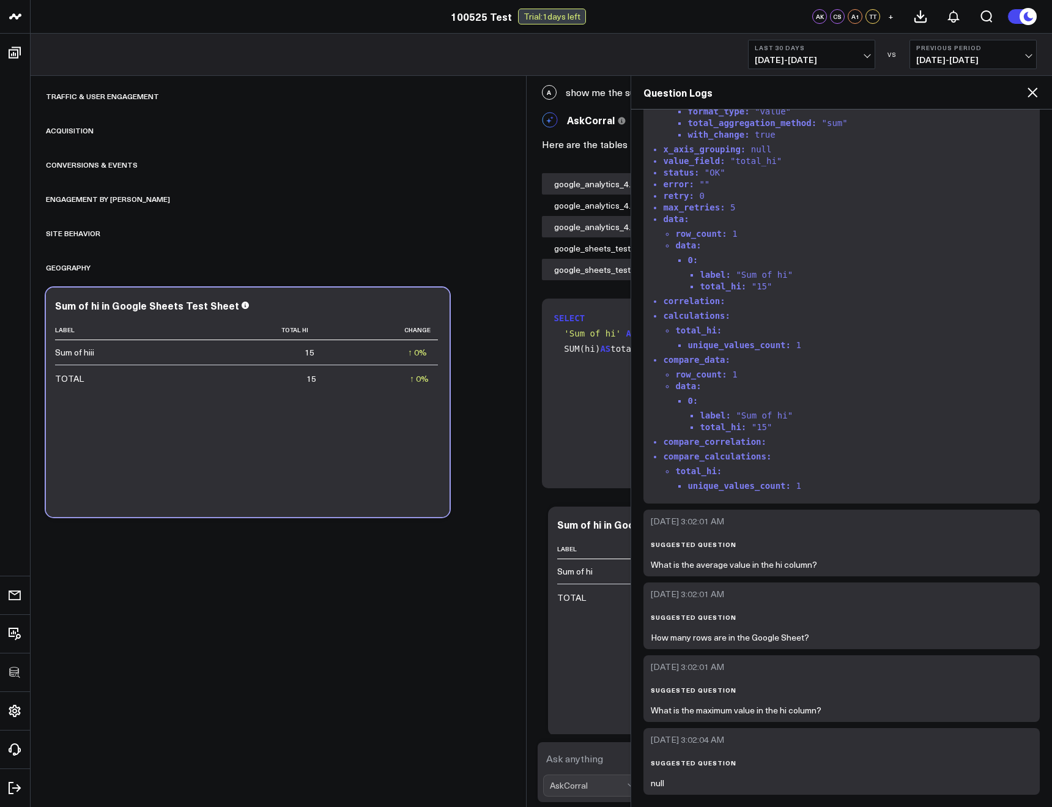
click at [1032, 102] on div "Question Logs" at bounding box center [841, 93] width 421 height 34
click at [1032, 98] on icon at bounding box center [1032, 92] width 15 height 15
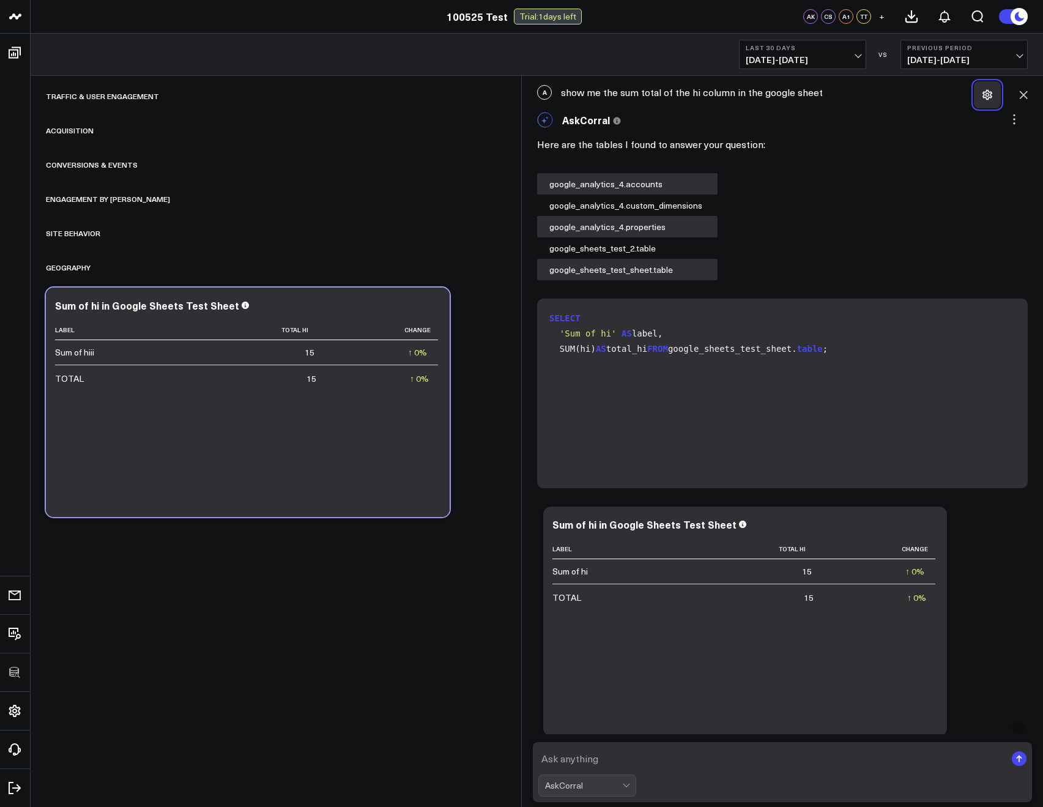
click at [990, 96] on icon at bounding box center [987, 95] width 10 height 10
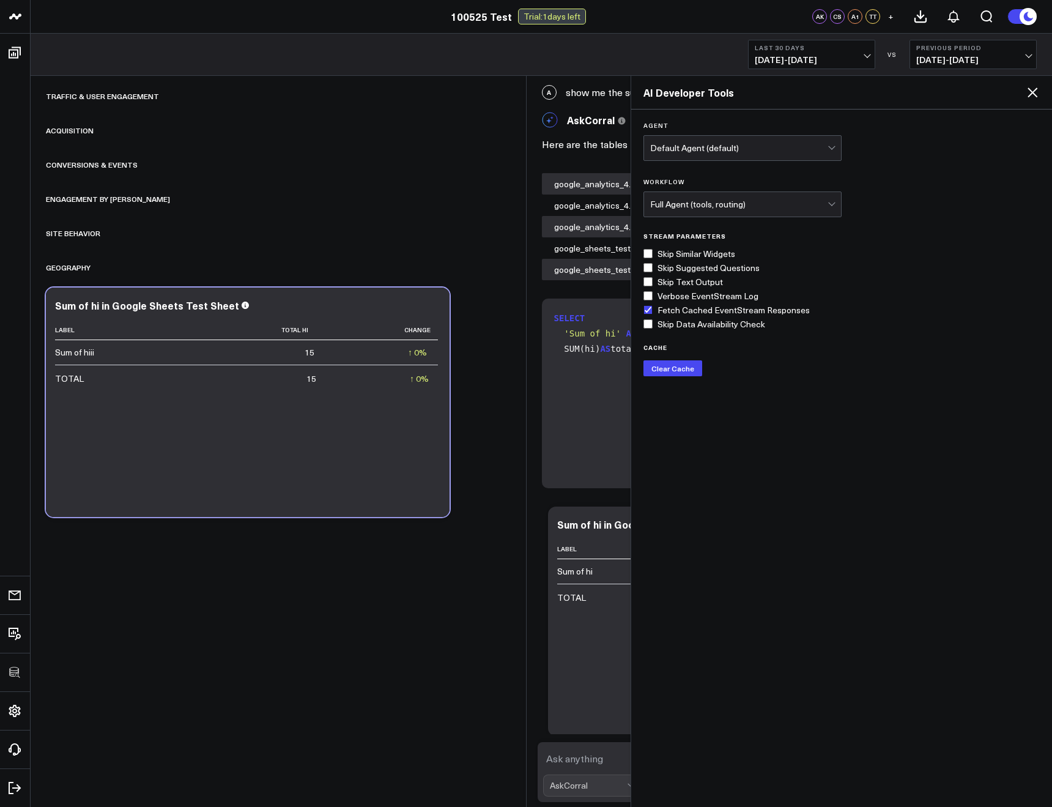
click at [1033, 94] on icon at bounding box center [1032, 92] width 15 height 15
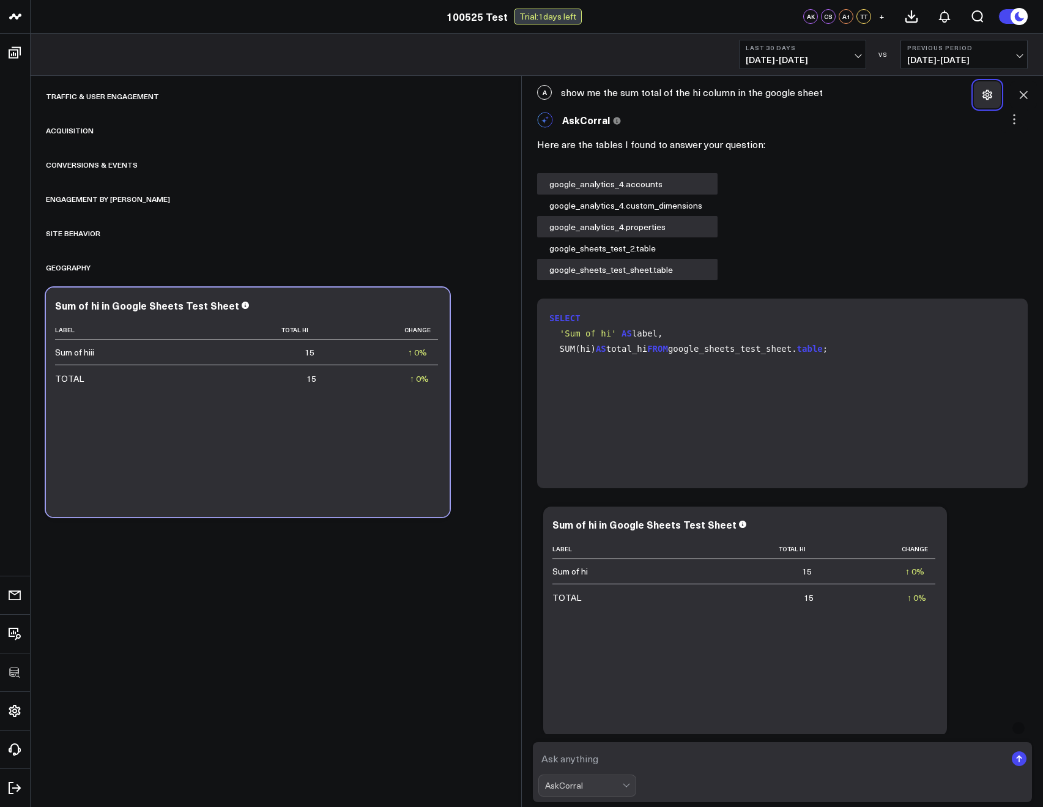
click at [990, 92] on icon at bounding box center [987, 95] width 10 height 10
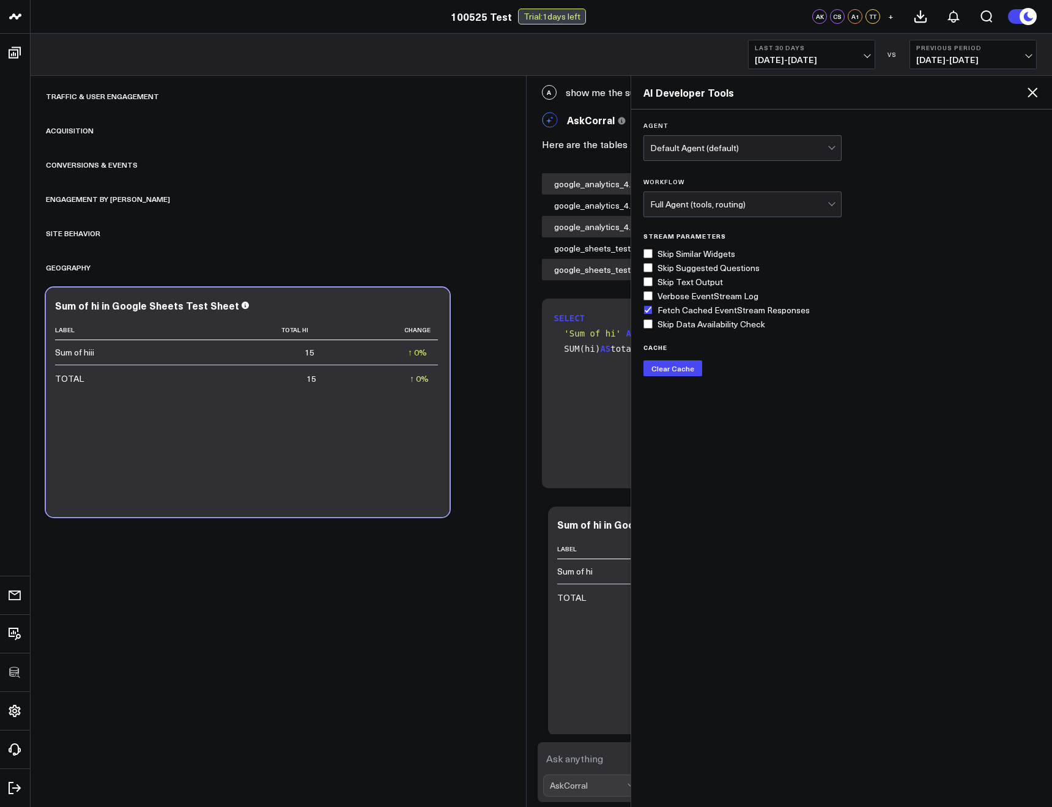
click at [1032, 91] on icon at bounding box center [1032, 92] width 15 height 15
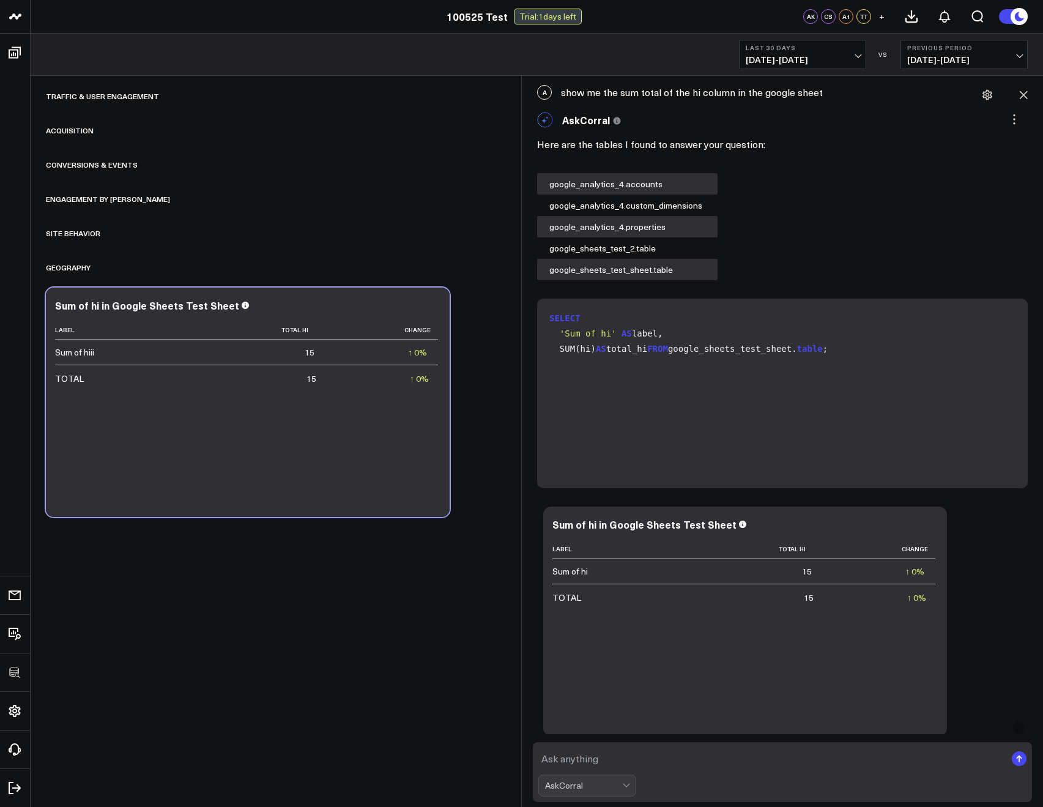
click at [477, 313] on div "Traffic & User Engagement Acquisition Conversions & Events Engagement by Device…" at bounding box center [537, 299] width 994 height 447
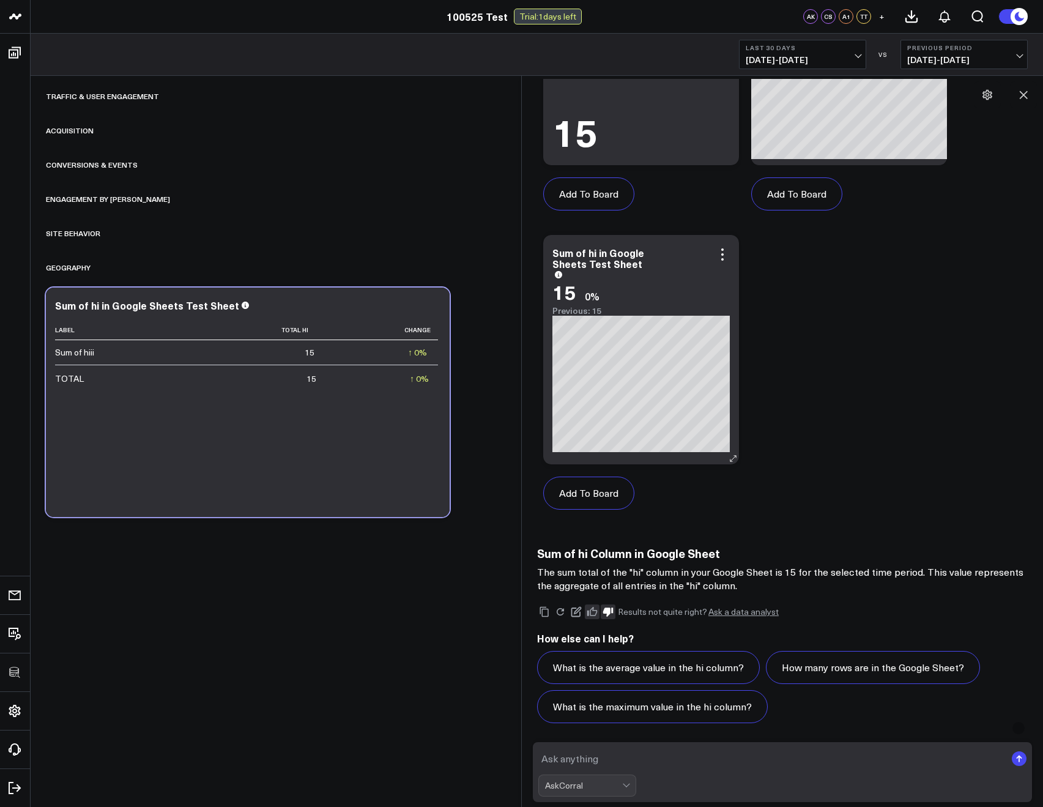
scroll to position [871, 0]
click at [547, 607] on icon "Copy" at bounding box center [544, 610] width 11 height 11
click at [559, 609] on icon at bounding box center [560, 610] width 11 height 11
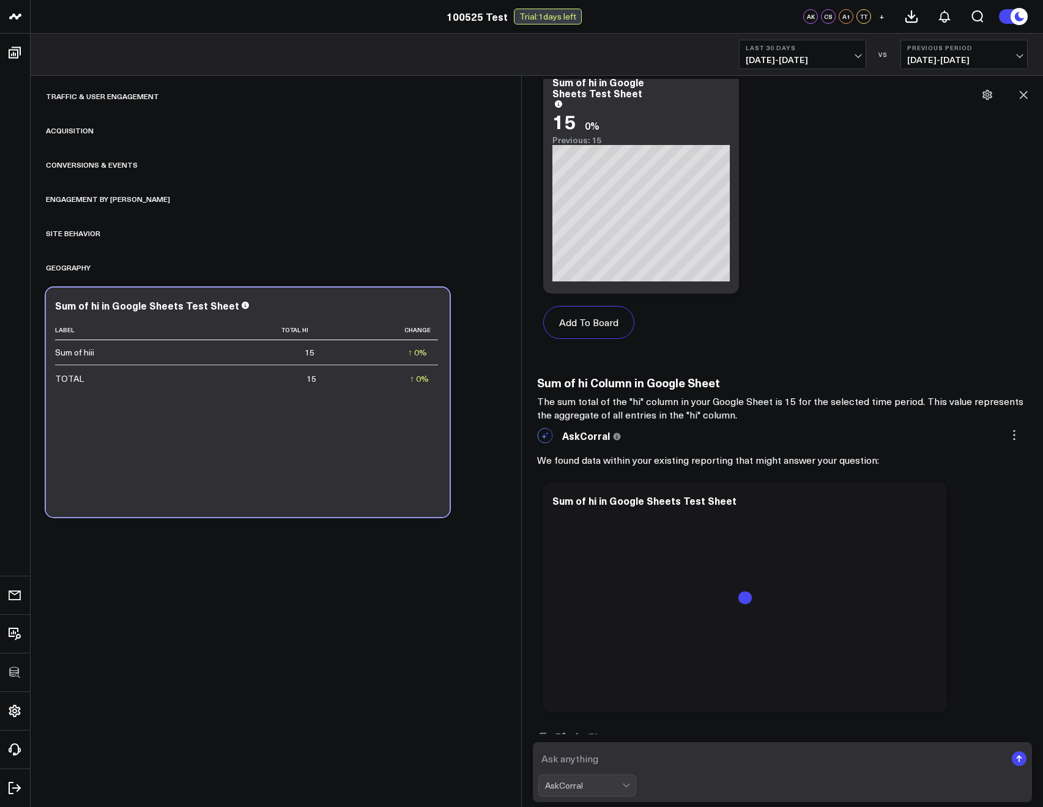
scroll to position [1173, 0]
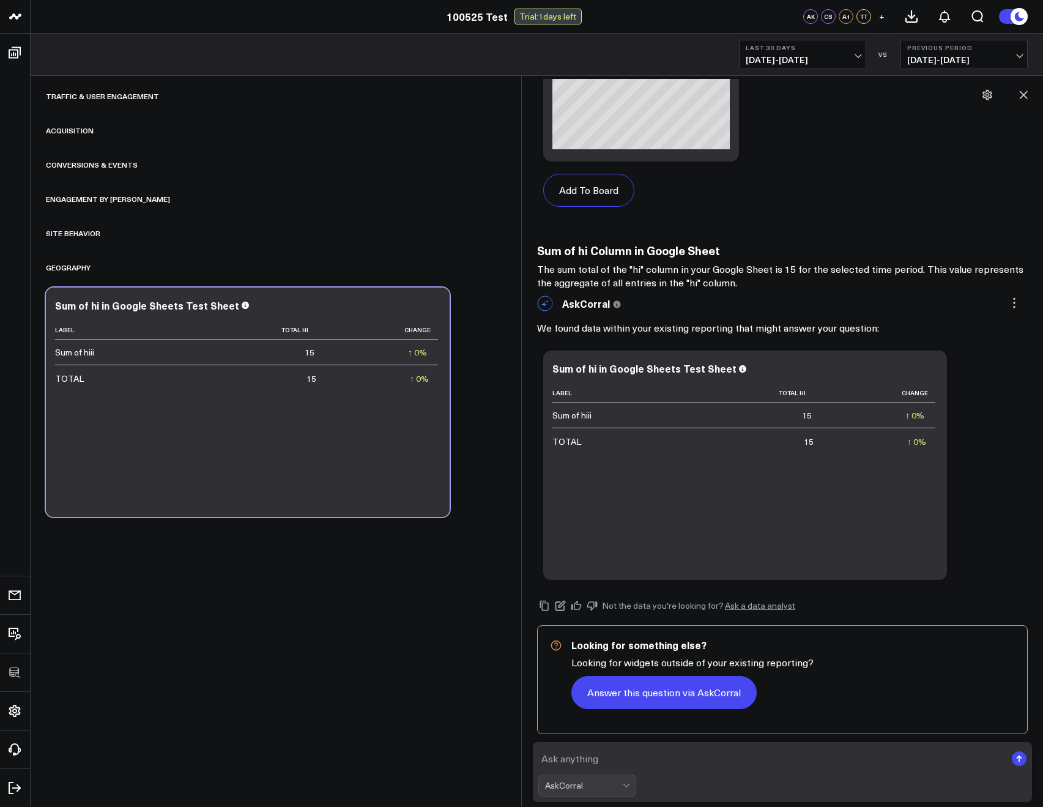
click at [726, 687] on button "Answer this question via AskCorral" at bounding box center [663, 692] width 185 height 33
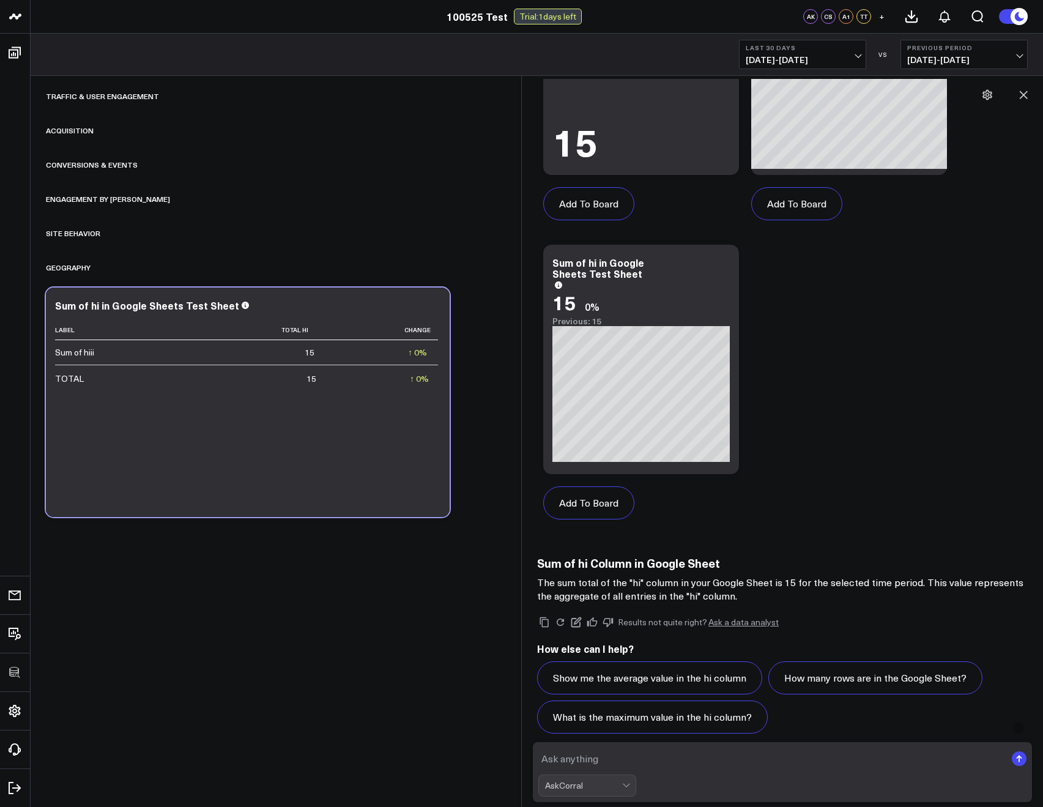
scroll to position [2271, 0]
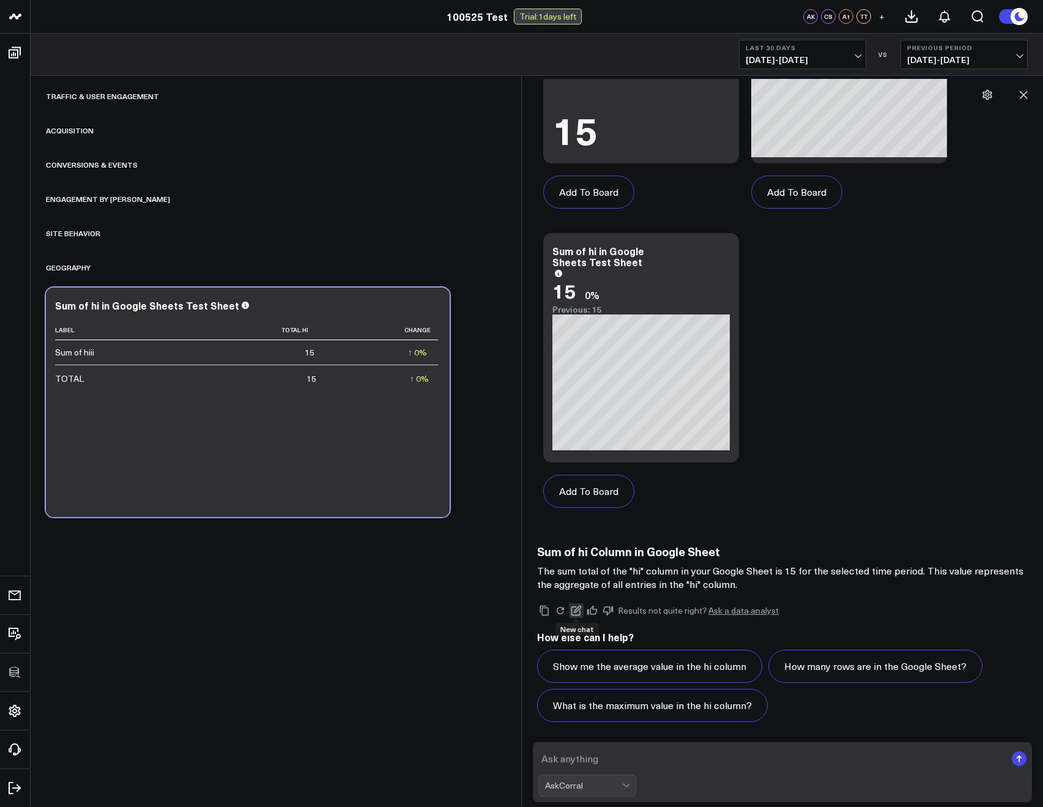
click at [573, 611] on icon at bounding box center [576, 610] width 11 height 11
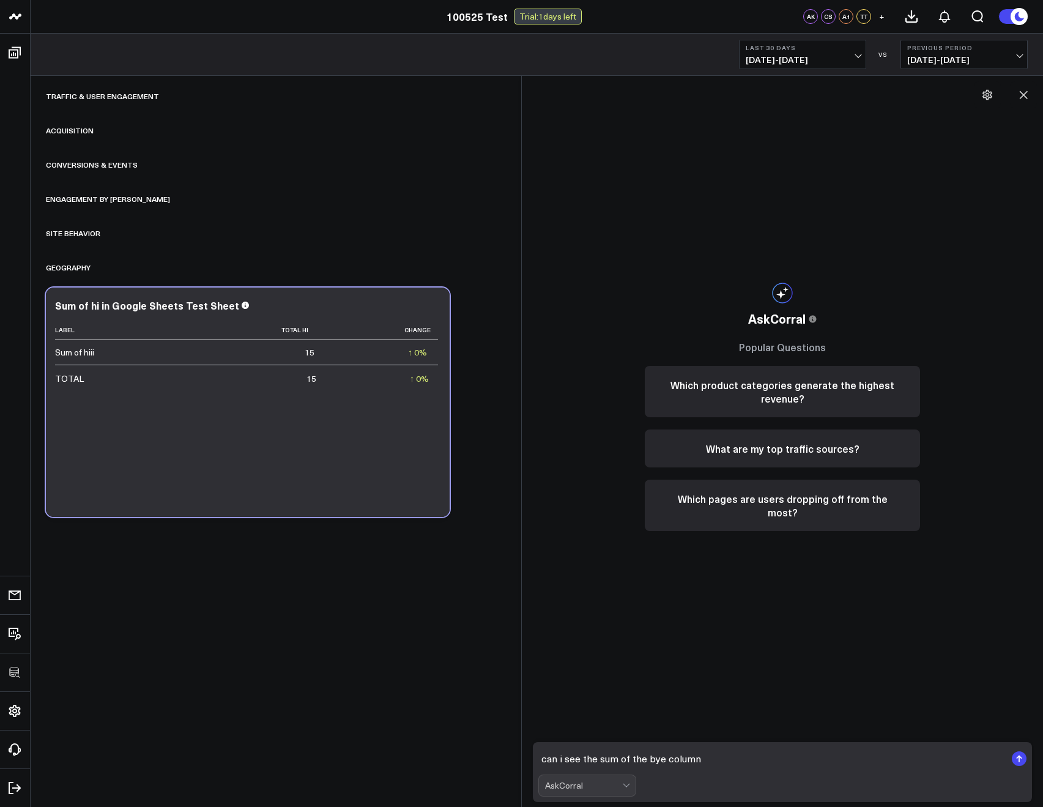
type textarea "can i see the sum of the bye column?"
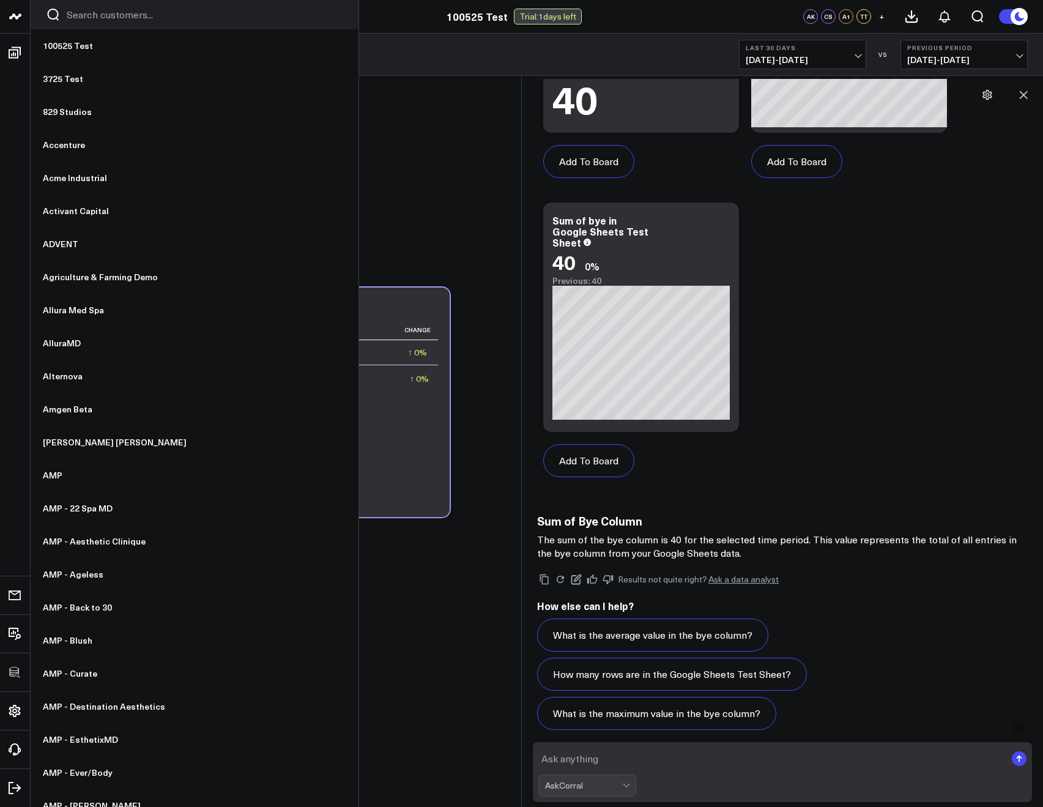
scroll to position [611, 0]
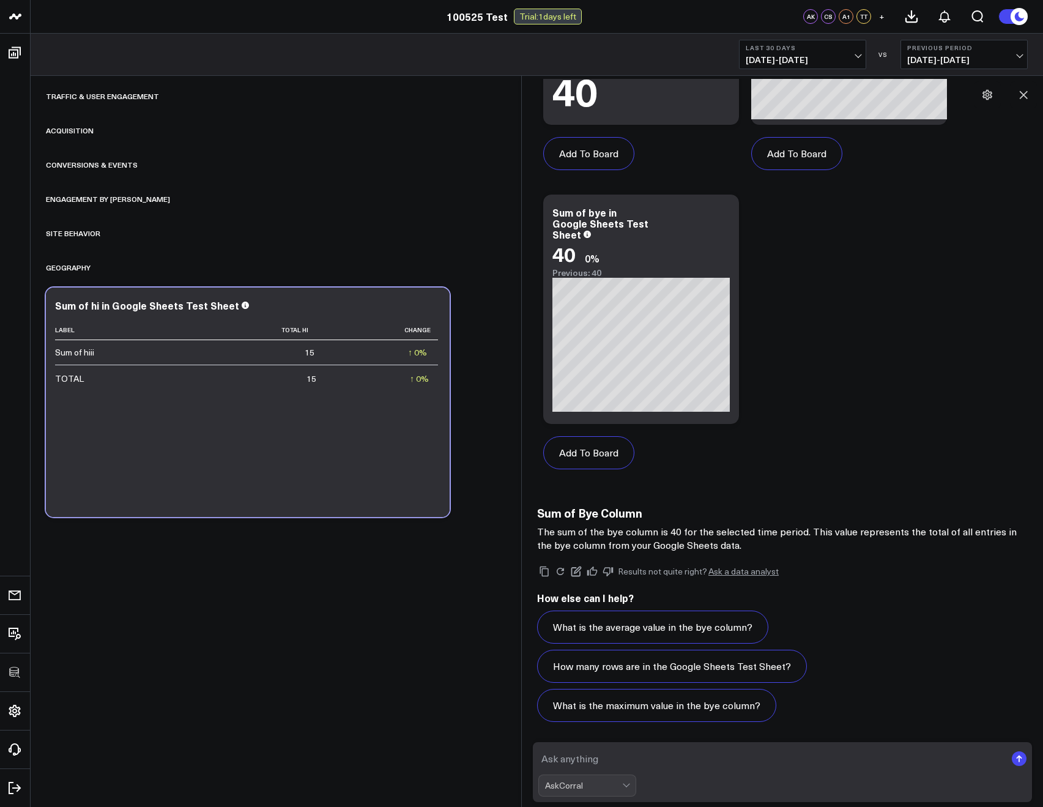
click at [582, 754] on textarea at bounding box center [771, 759] width 467 height 22
type textarea "can you compare this to the sum of the hi column?"
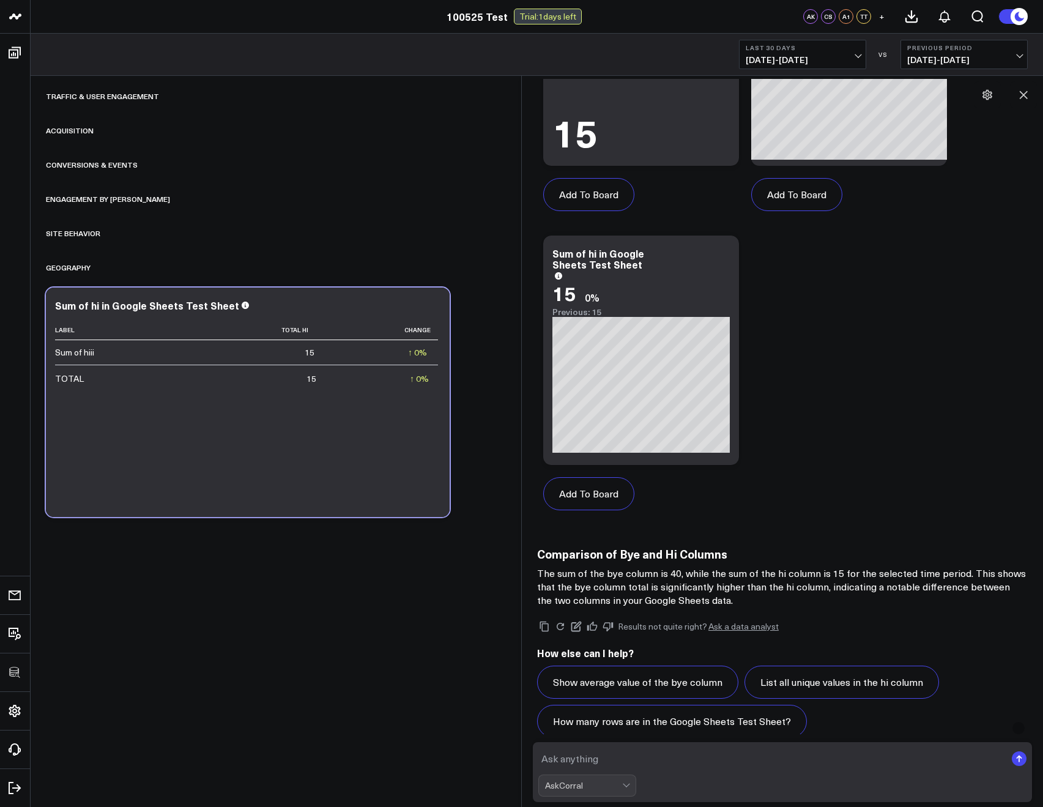
scroll to position [1688, 0]
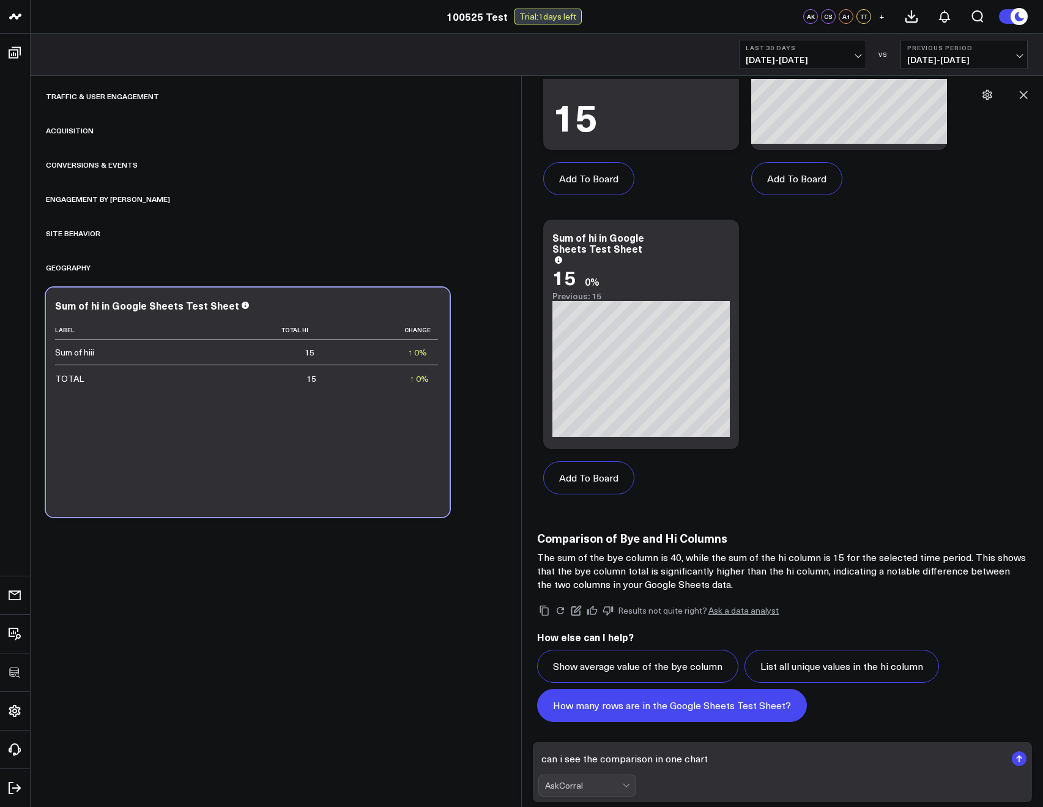
type textarea "can i see the comparison in one chart?"
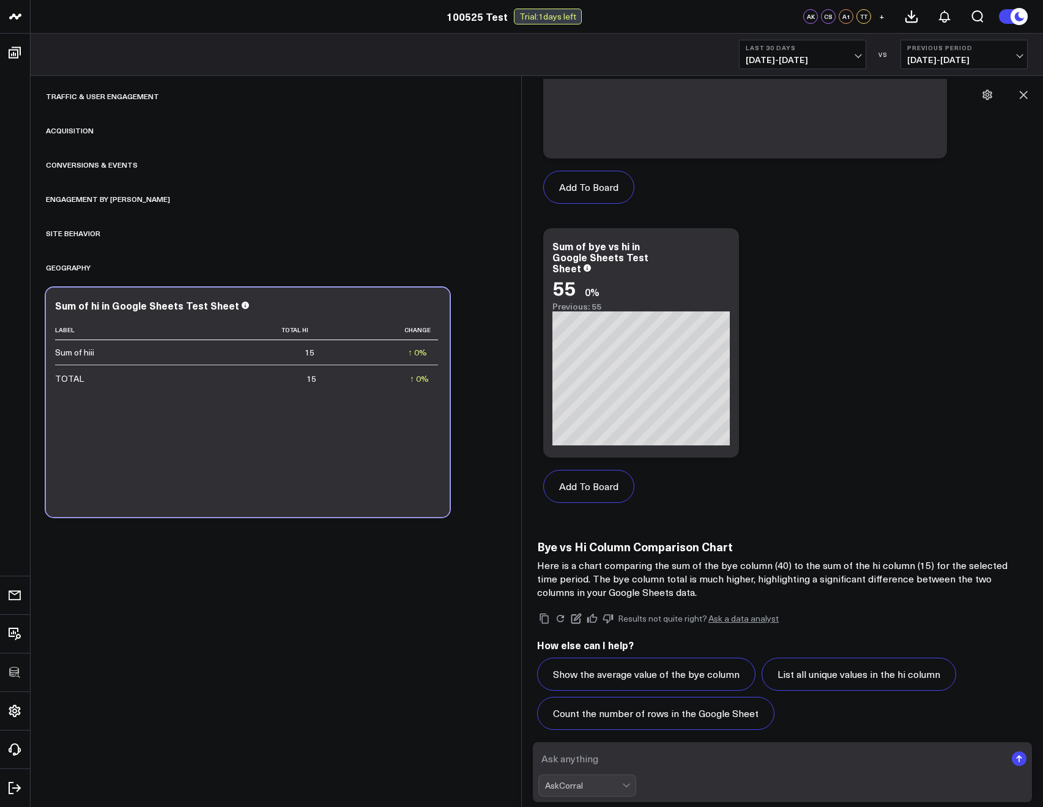
scroll to position [2804, 0]
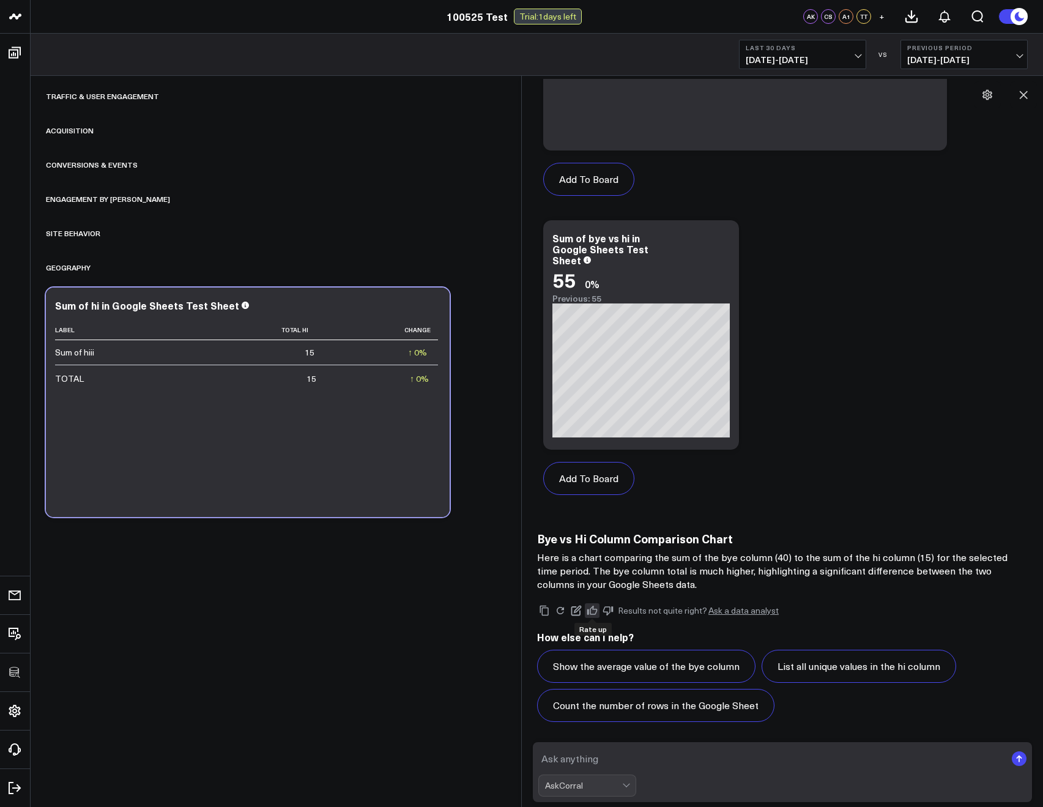
click at [592, 611] on icon at bounding box center [592, 610] width 11 height 11
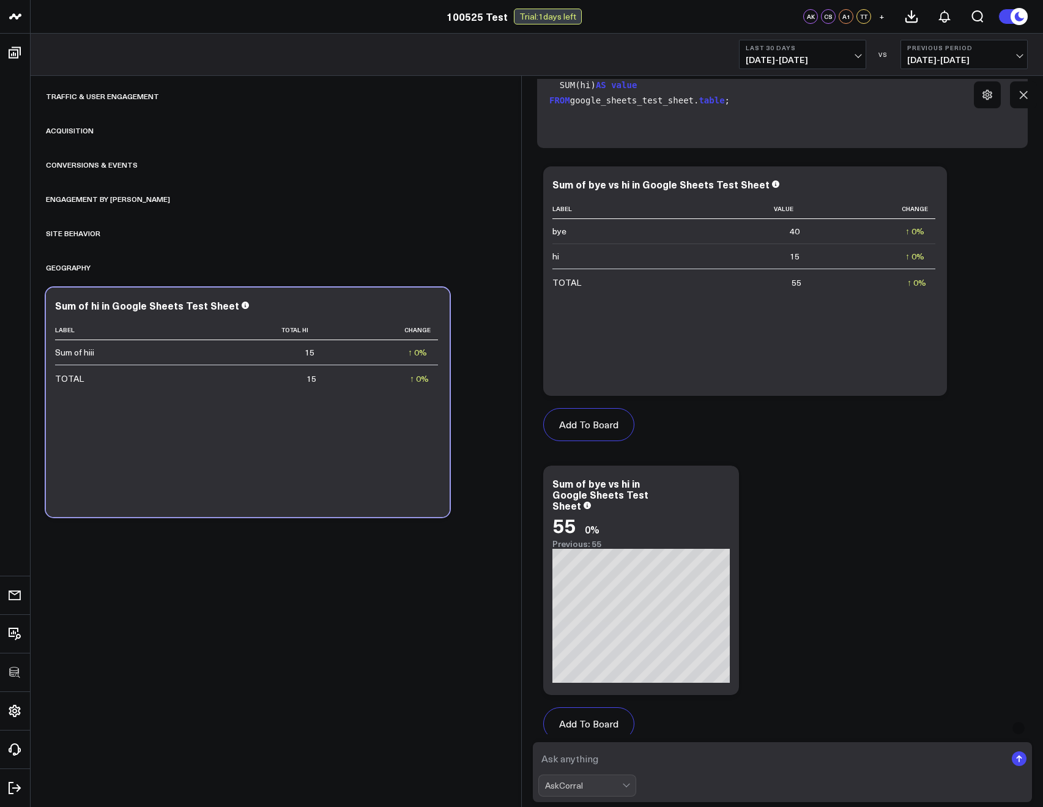
scroll to position [2465, 0]
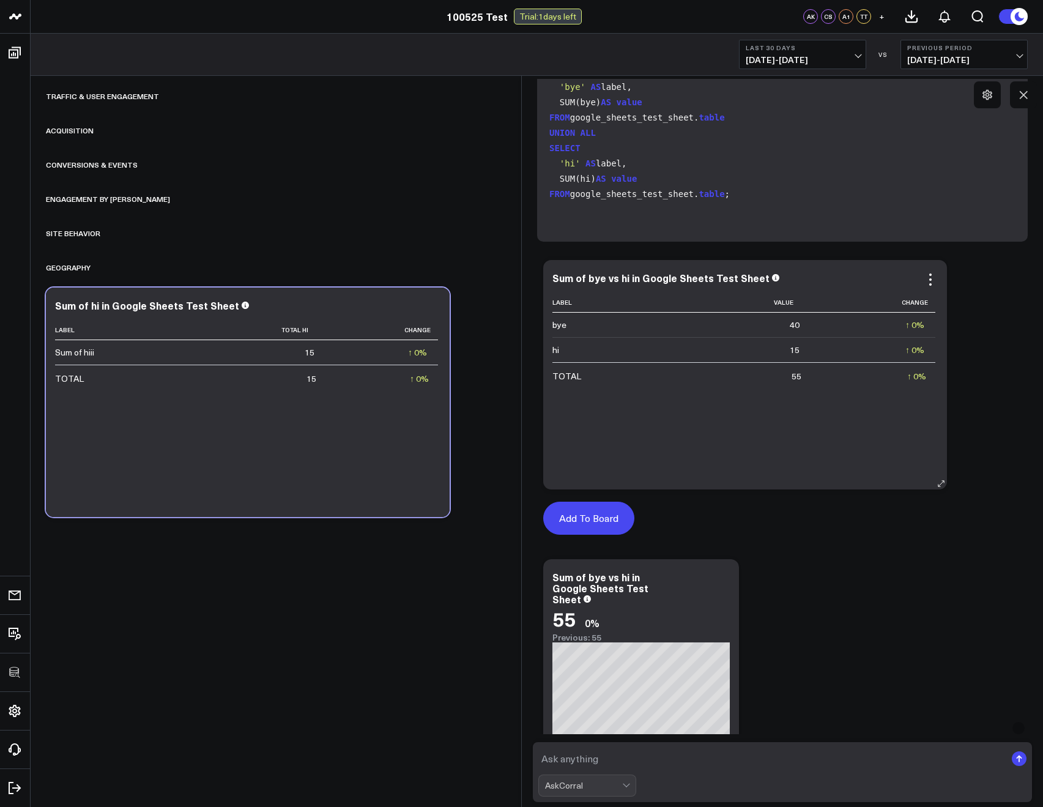
click at [615, 513] on button "Add To Board" at bounding box center [588, 518] width 91 height 33
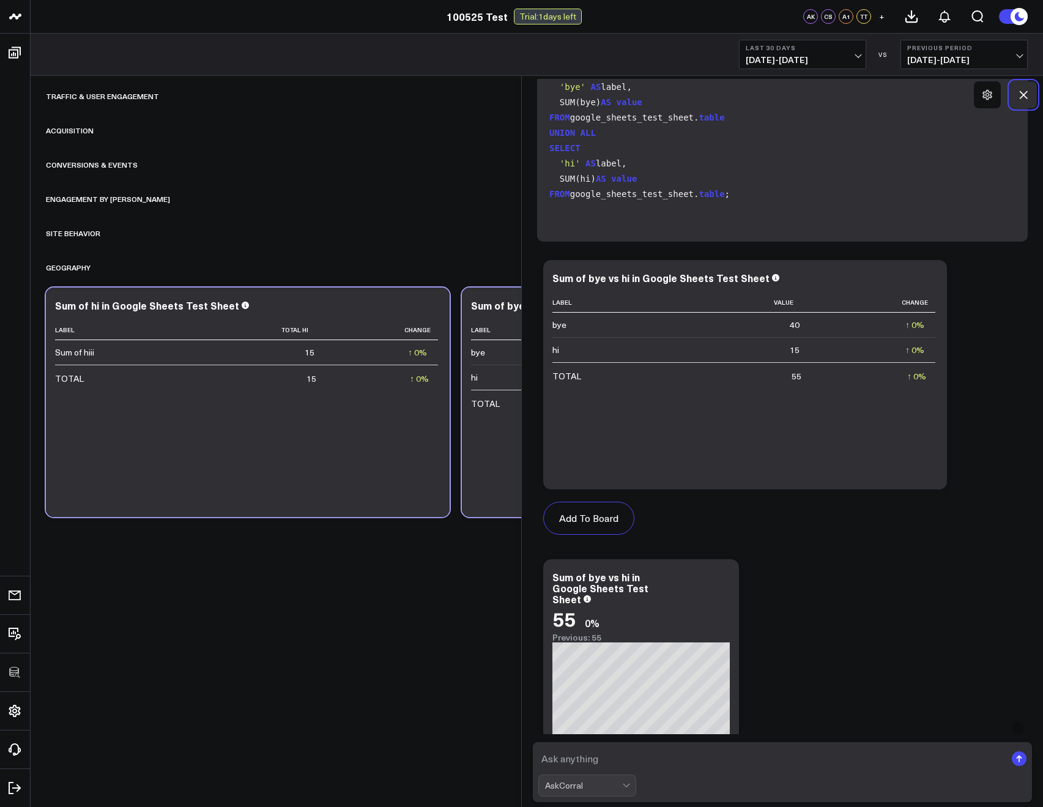
click at [1023, 99] on icon at bounding box center [1023, 95] width 12 height 12
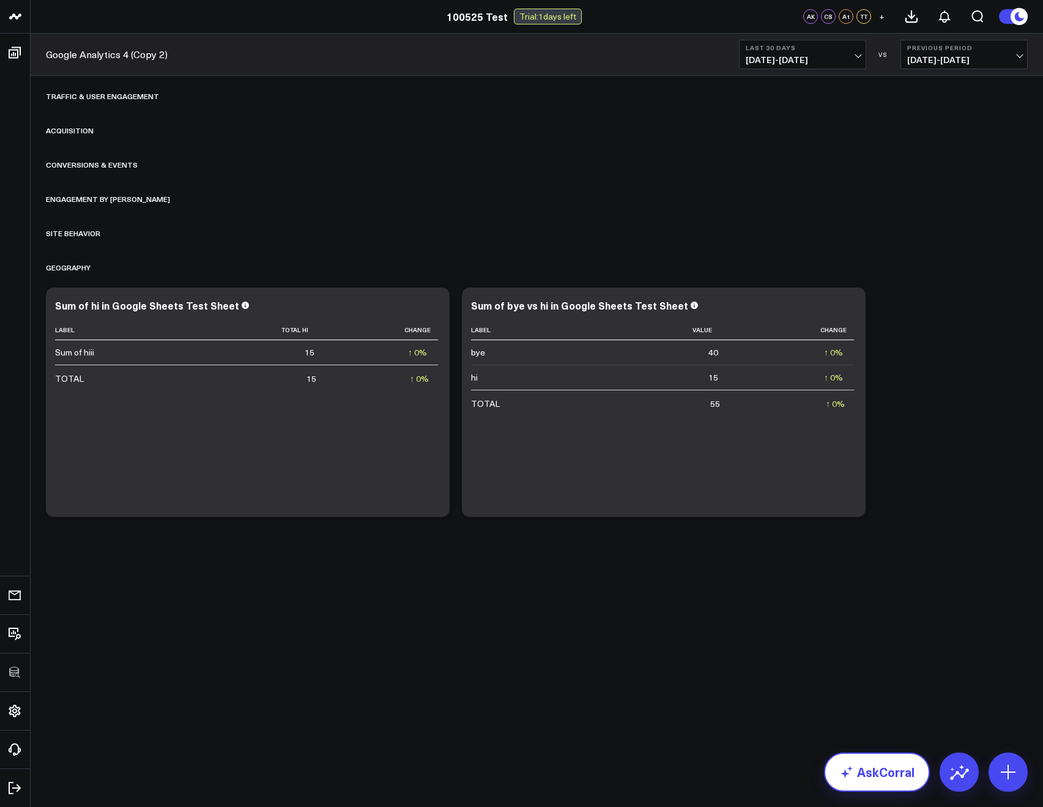
click at [886, 767] on link "AskCorral" at bounding box center [877, 771] width 106 height 39
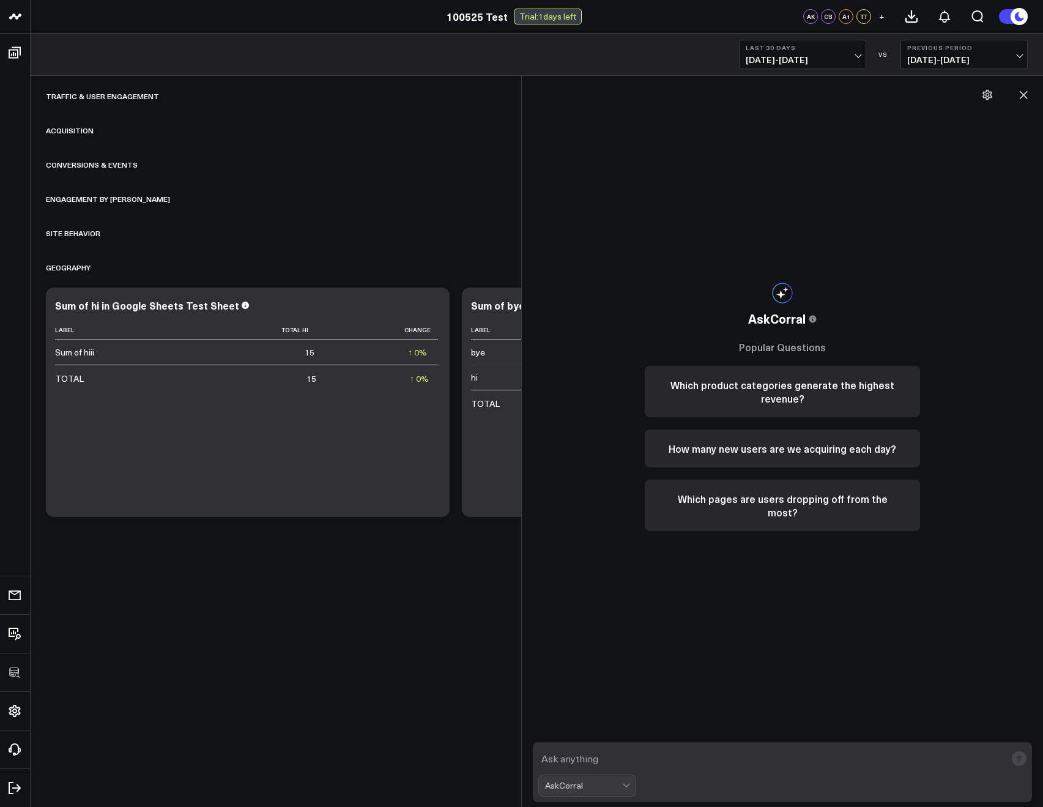
click at [593, 779] on div "AskCorral" at bounding box center [583, 785] width 77 height 21
click at [553, 708] on div "Add Widget via AI" at bounding box center [593, 712] width 86 height 13
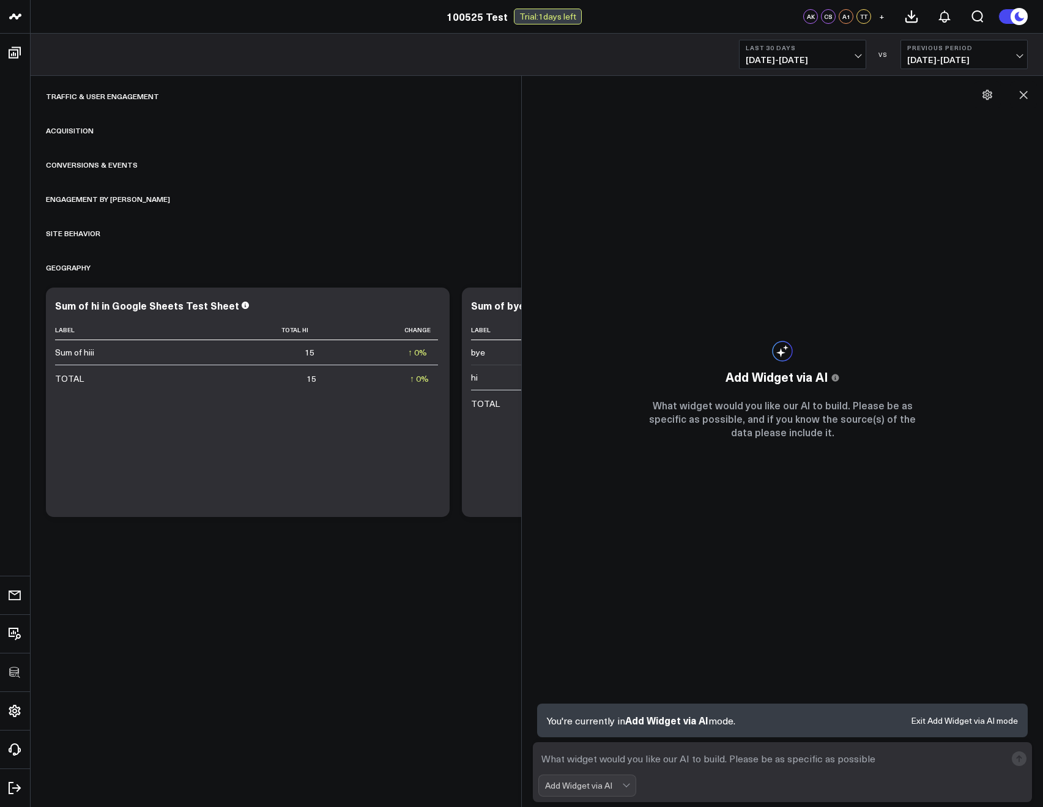
click at [937, 722] on button "Exit Add Widget via AI mode" at bounding box center [964, 720] width 107 height 9
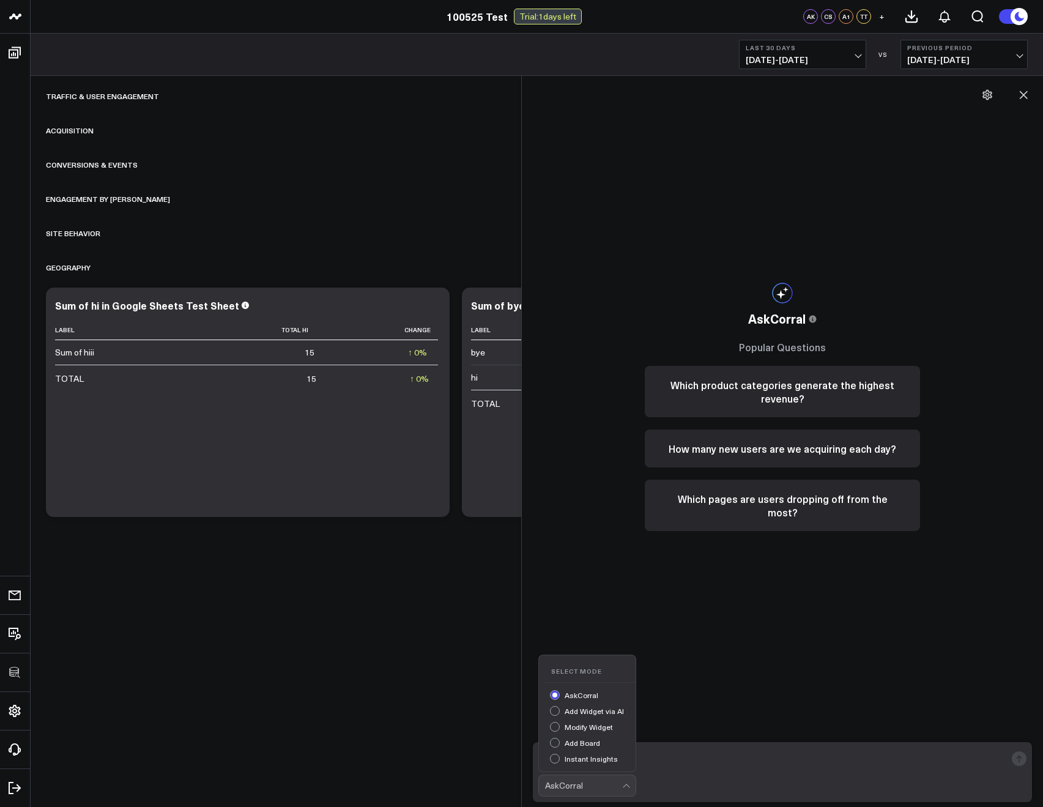
click at [582, 784] on div "AskCorral" at bounding box center [583, 786] width 77 height 10
click at [556, 728] on div "Modify Widget" at bounding box center [593, 728] width 86 height 13
click at [591, 755] on textarea at bounding box center [771, 759] width 467 height 22
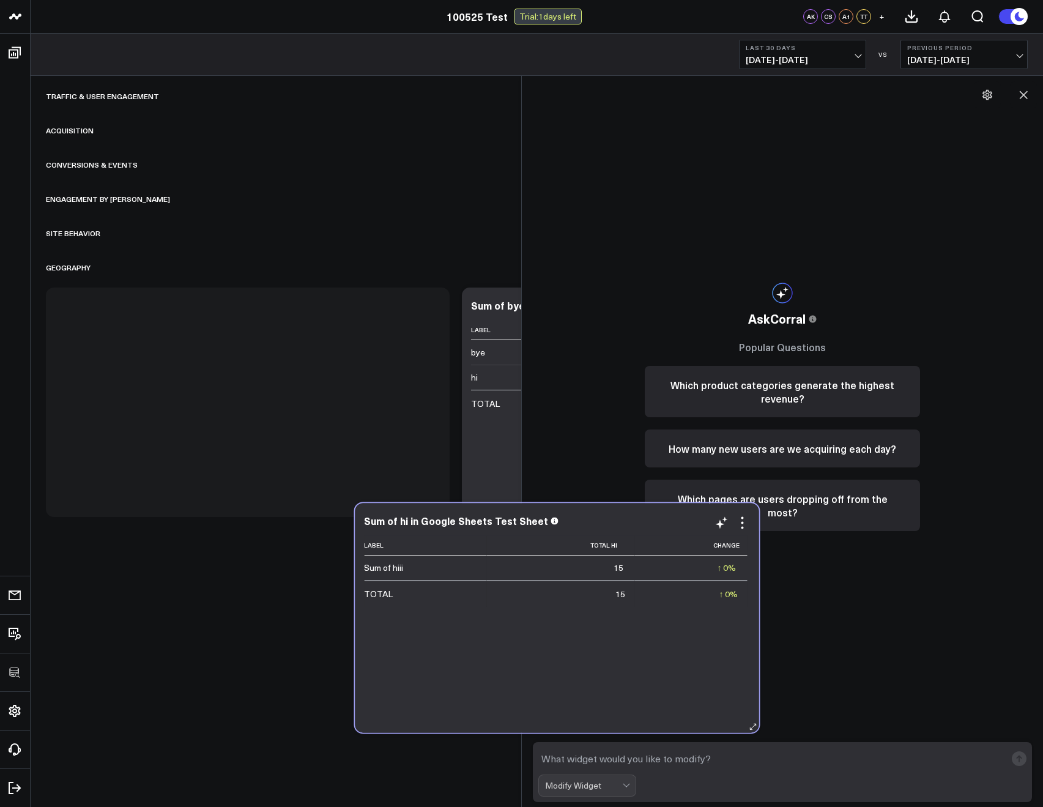
drag, startPoint x: 390, startPoint y: 461, endPoint x: 707, endPoint y: 685, distance: 387.7
click at [707, 685] on div "Label Total Hi Change Sum of hiii 15 ↑ 0% Previous 15 TOTAL 15 ↑ 0% Previous 15" at bounding box center [556, 627] width 385 height 185
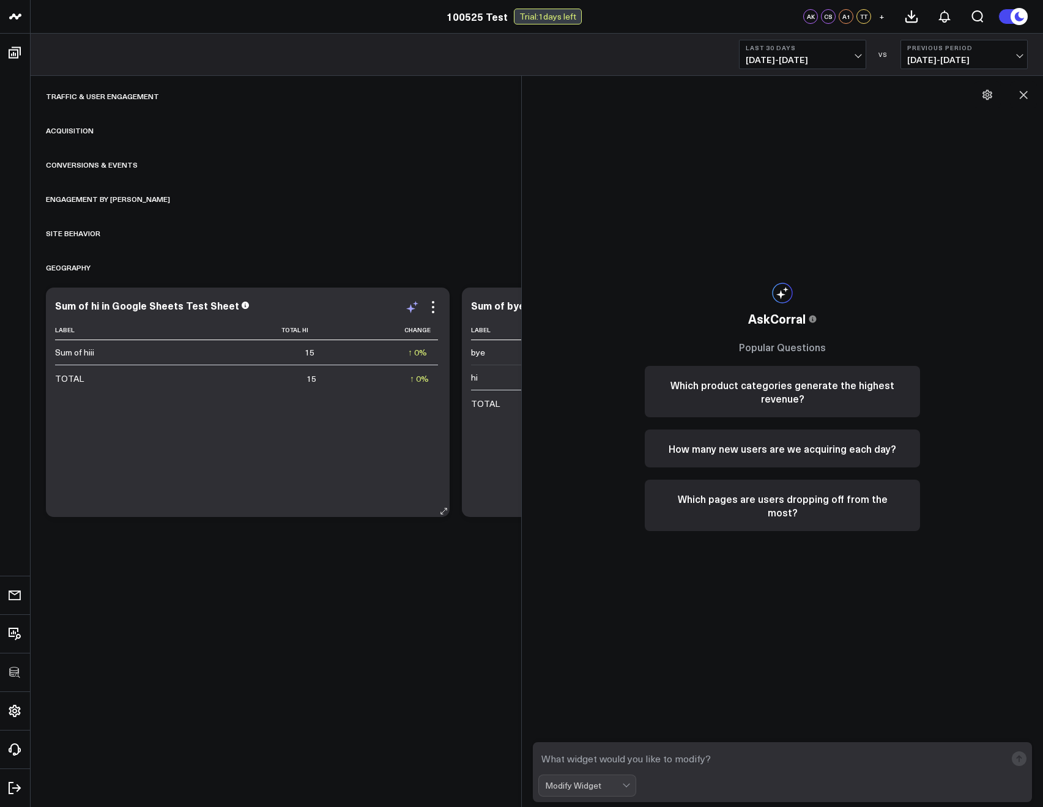
click at [414, 309] on icon at bounding box center [412, 307] width 15 height 15
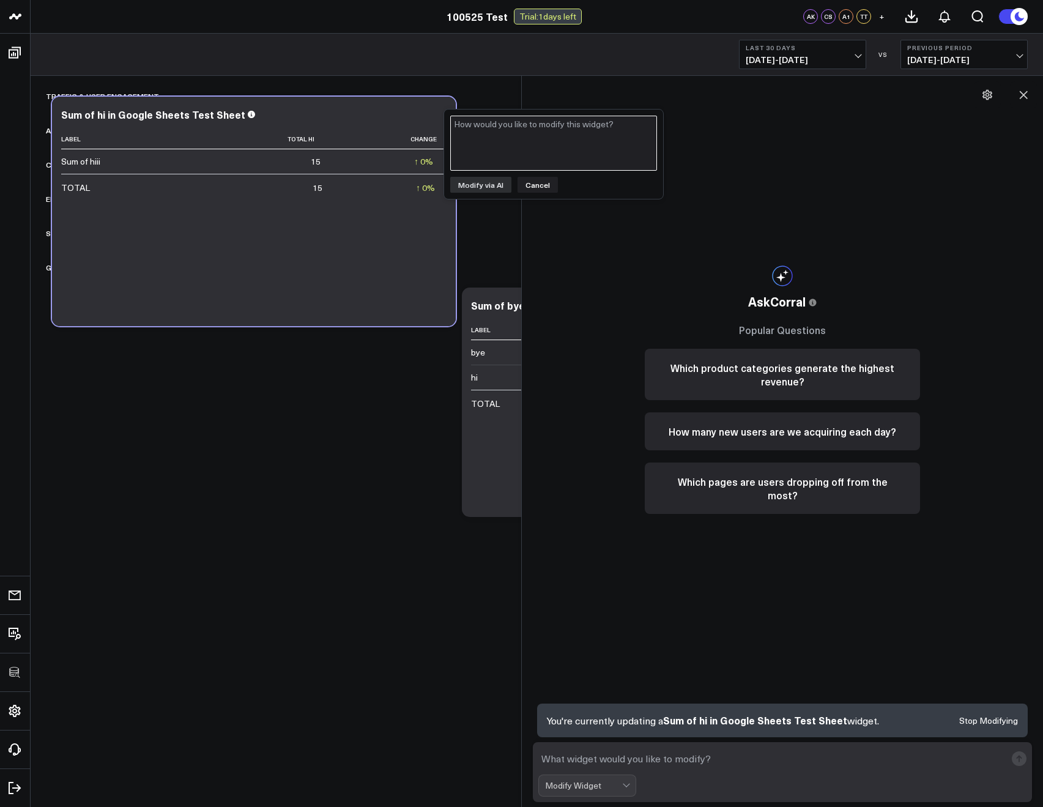
click at [488, 136] on textarea at bounding box center [553, 143] width 207 height 55
click at [515, 127] on textarea "change label to sum of hi"" at bounding box center [553, 143] width 207 height 55
type textarea "change label to "sum of hi""
click at [492, 188] on button "Modify via AI" at bounding box center [480, 185] width 61 height 16
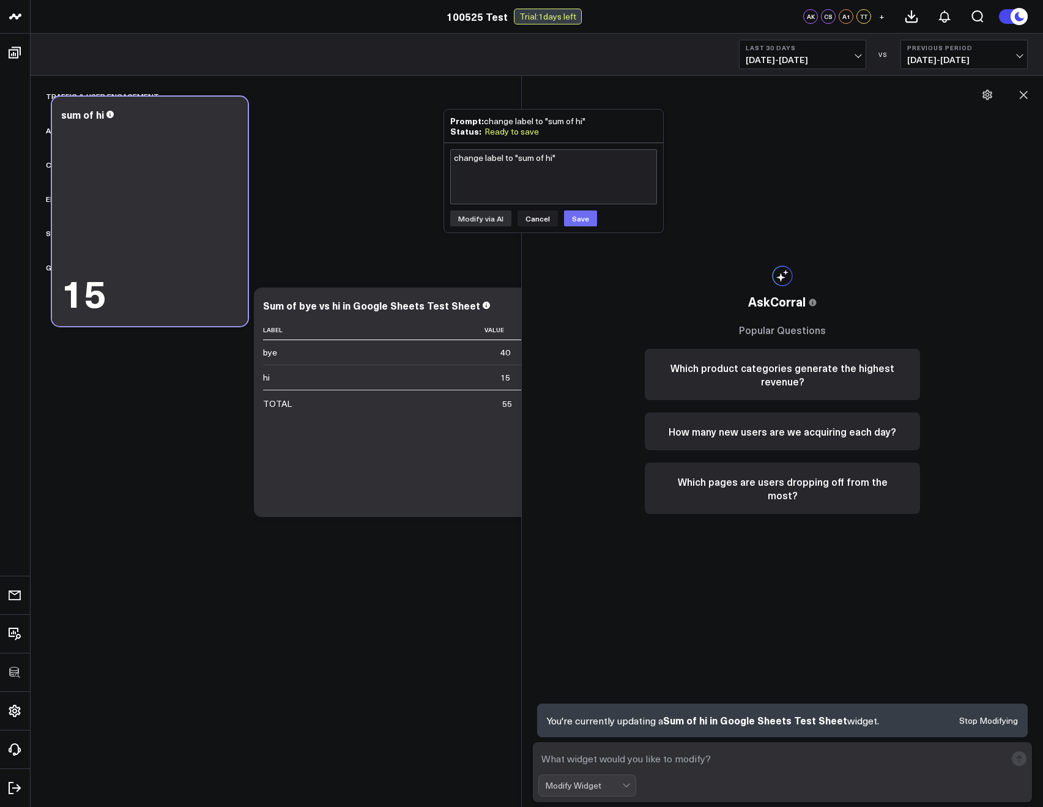
click at [579, 223] on button "Save" at bounding box center [580, 218] width 33 height 16
click at [527, 212] on button "Cancel" at bounding box center [538, 218] width 40 height 16
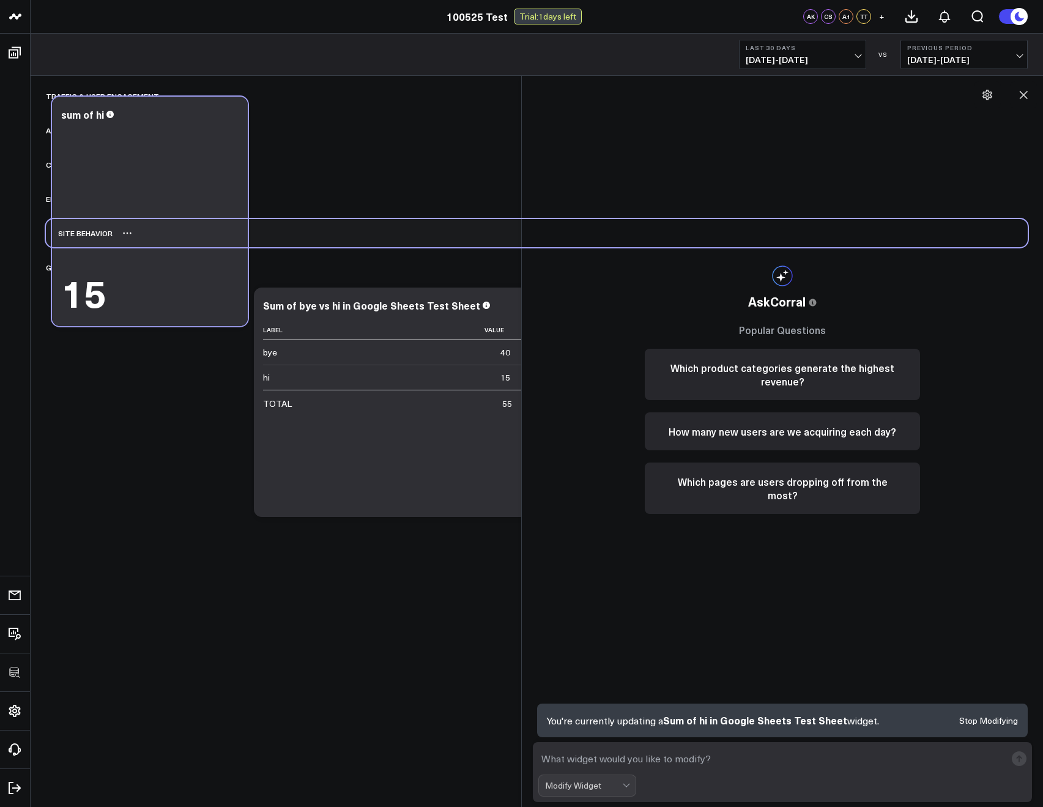
click at [323, 238] on div "Site Behavior" at bounding box center [537, 233] width 982 height 28
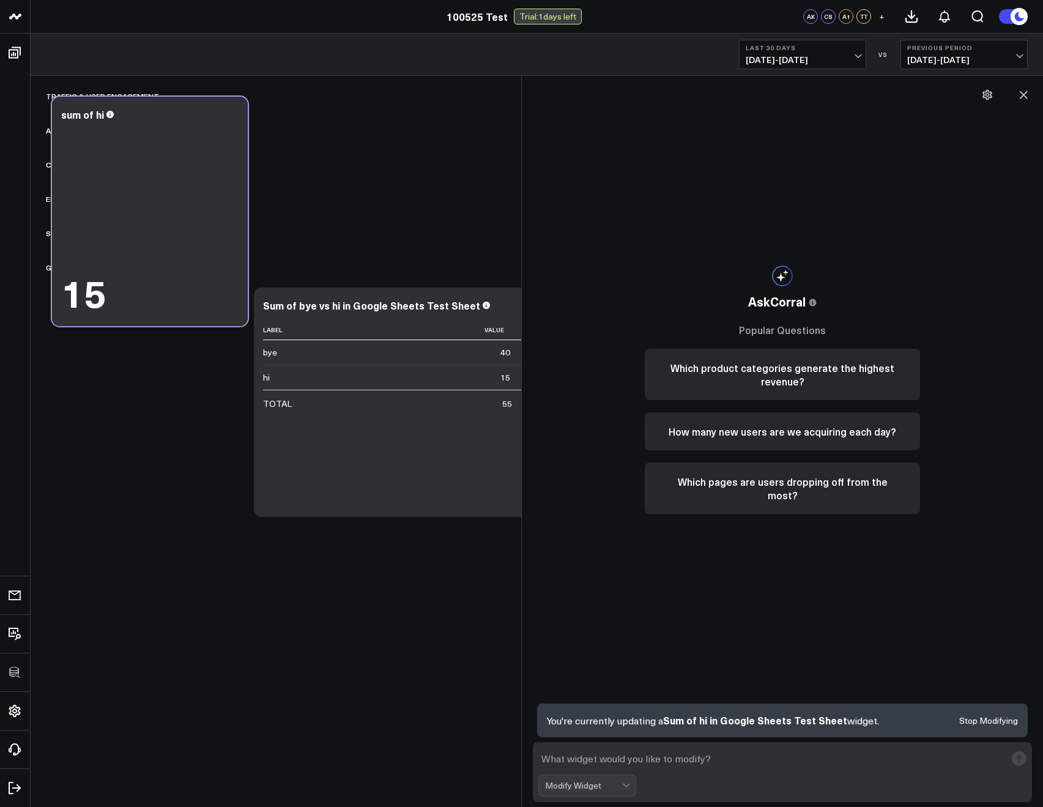
click at [623, 762] on textarea at bounding box center [771, 759] width 467 height 22
type textarea "change to sum of bye column instead"
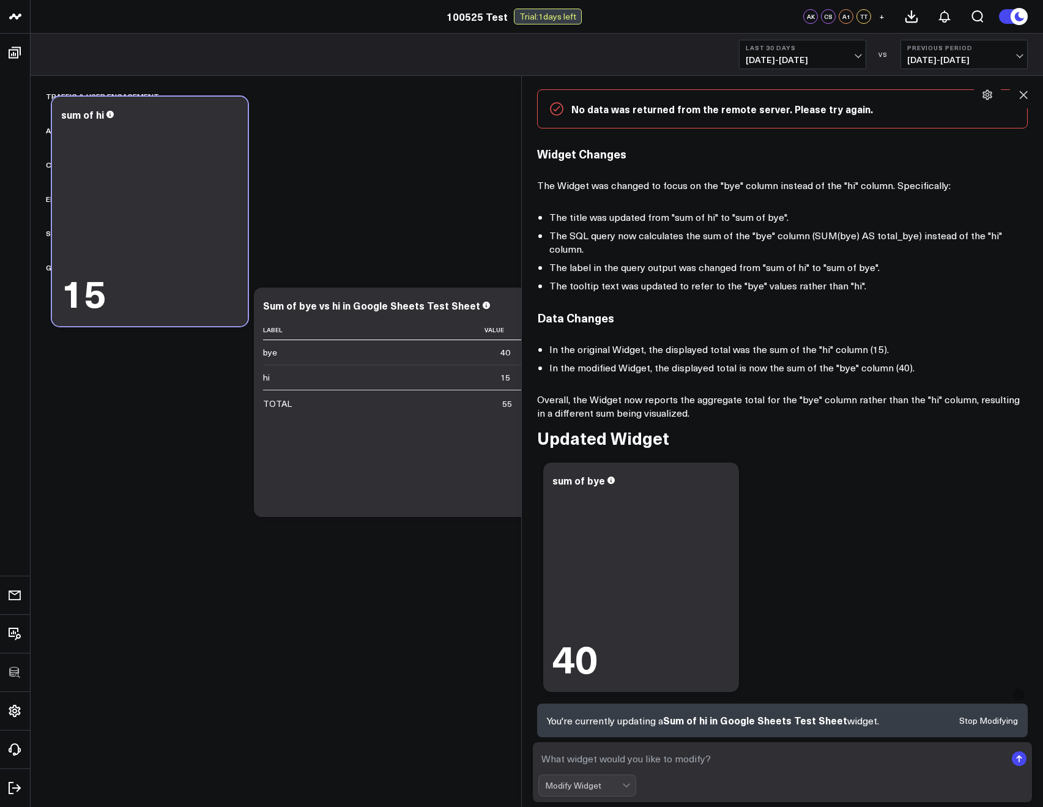
scroll to position [178, 0]
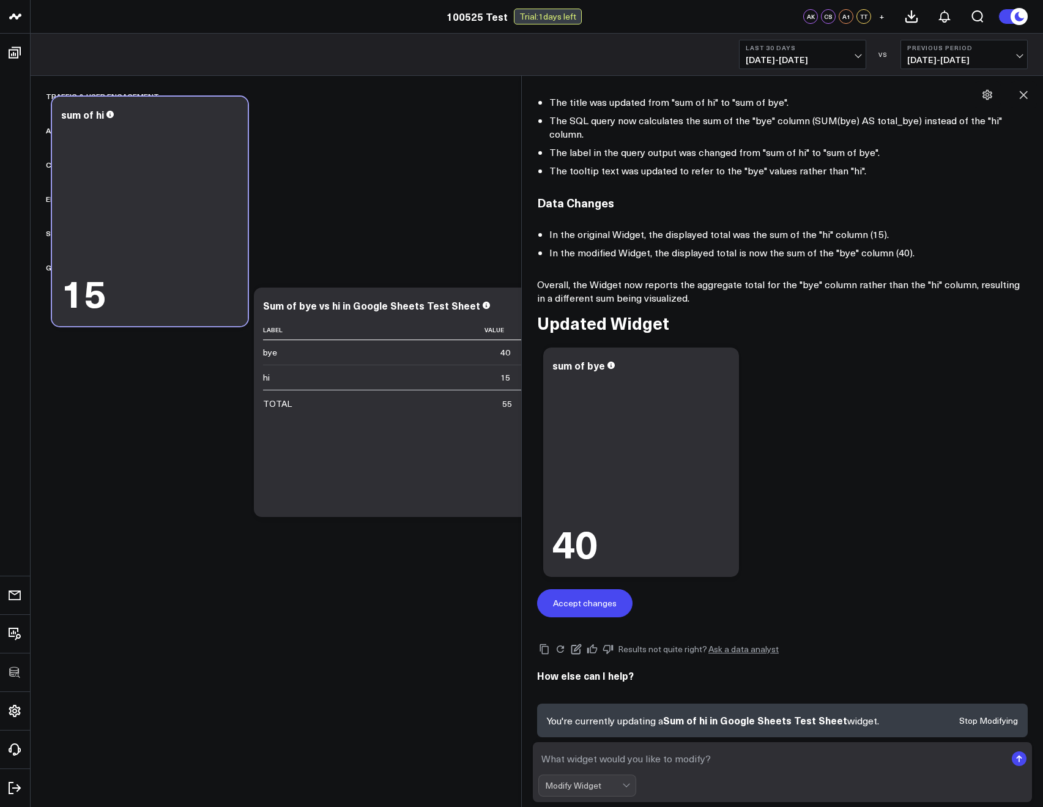
click at [595, 590] on button "Accept changes" at bounding box center [584, 603] width 95 height 28
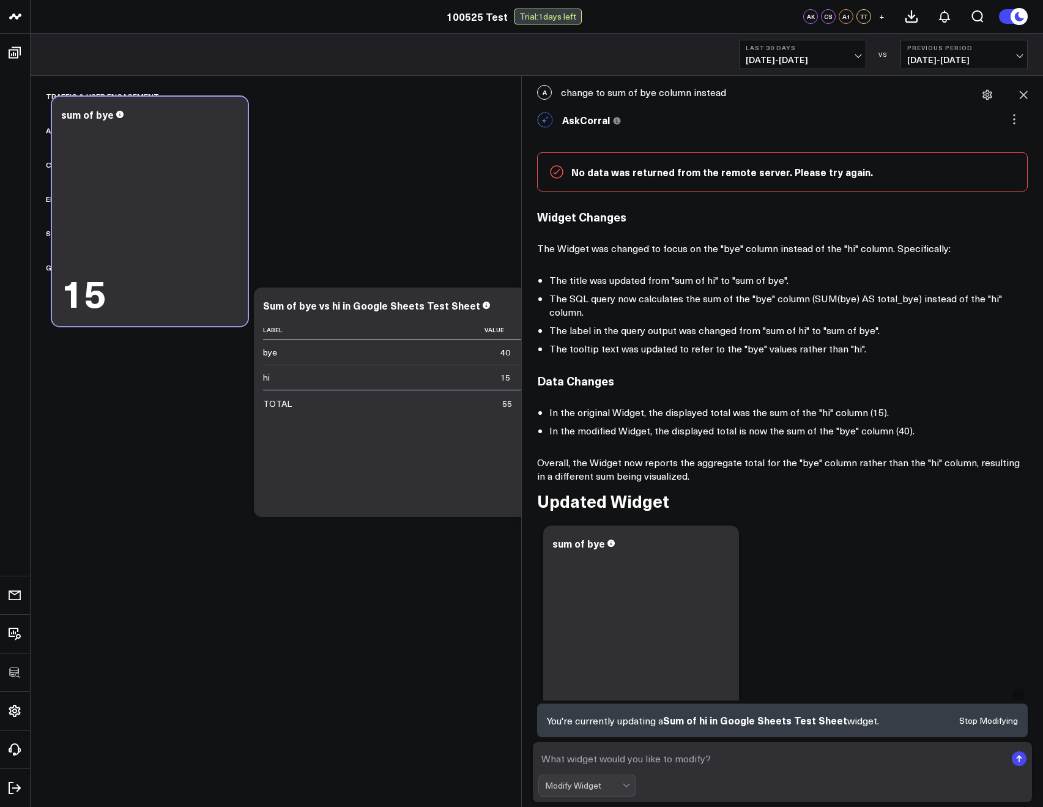
scroll to position [132, 0]
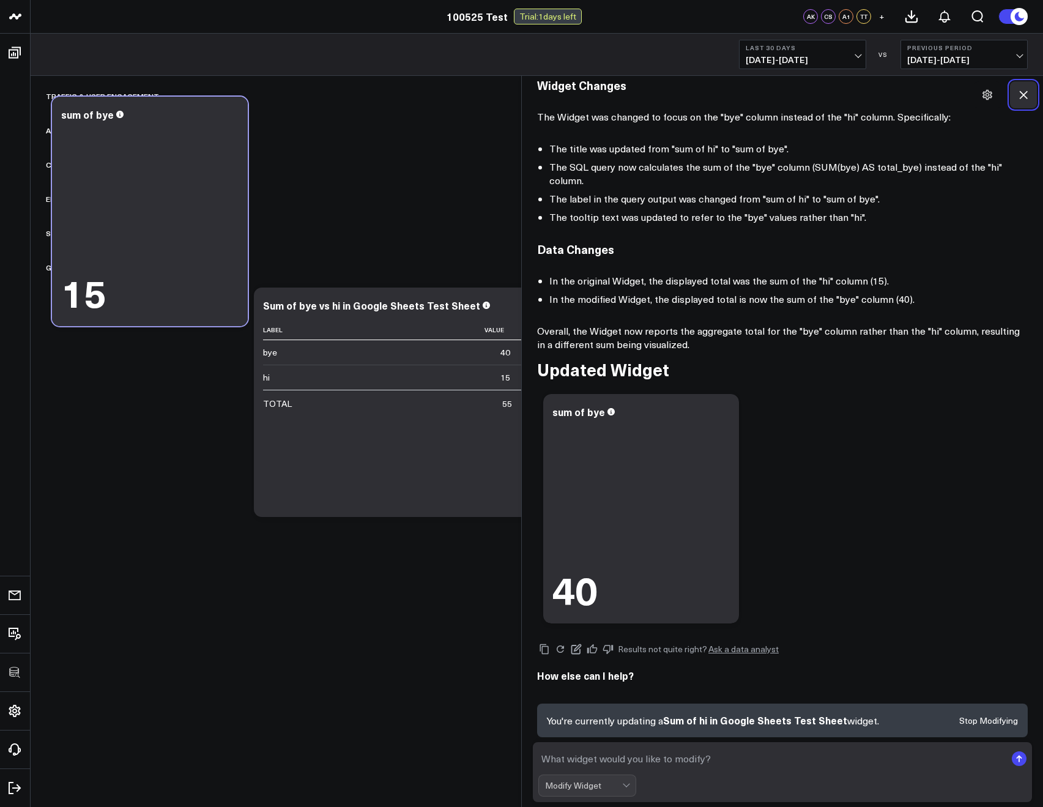
click at [1023, 94] on icon at bounding box center [1024, 95] width 8 height 8
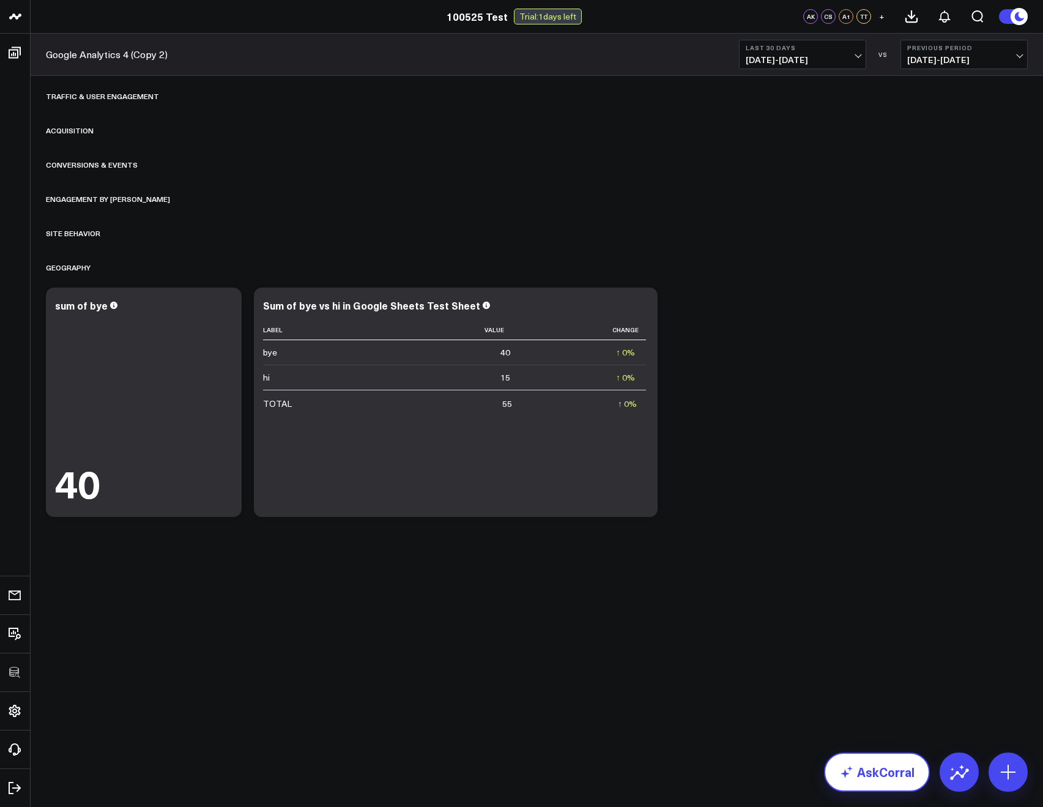
click at [909, 771] on link "AskCorral" at bounding box center [877, 771] width 106 height 39
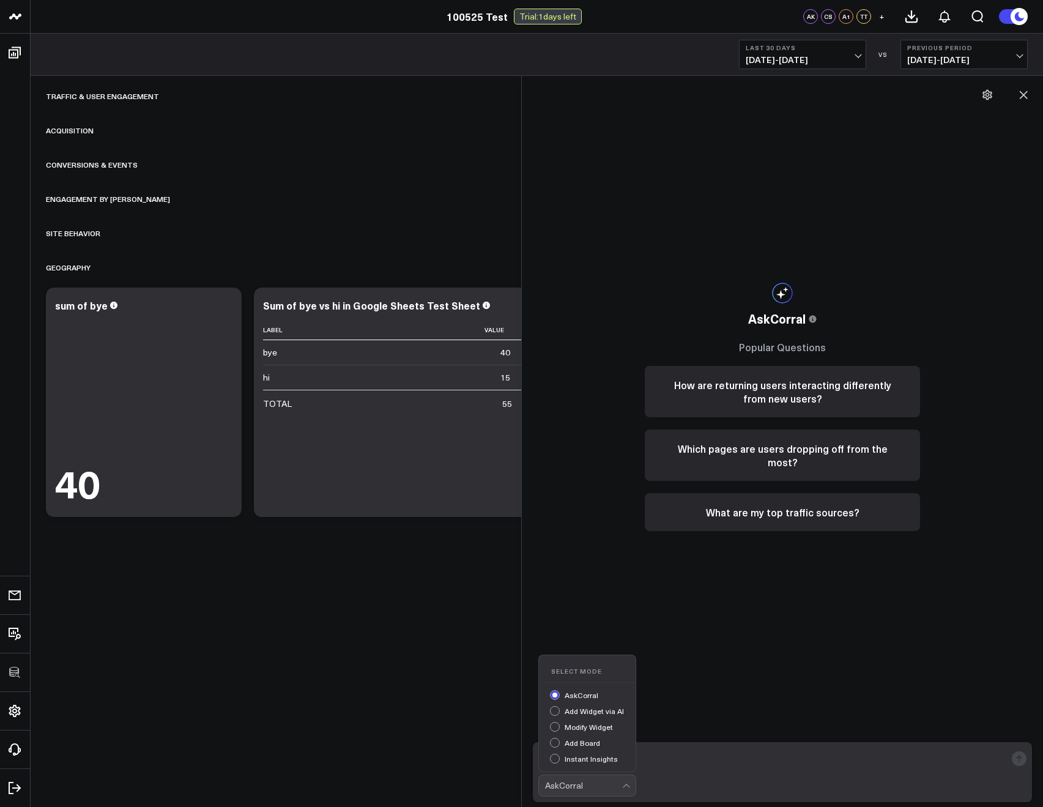
click at [556, 777] on div "AskCorral" at bounding box center [583, 785] width 77 height 21
click at [554, 729] on div "Modify Widget" at bounding box center [593, 728] width 86 height 13
click at [567, 781] on div "Modify Widget" at bounding box center [583, 786] width 77 height 10
click at [555, 708] on div "Add Widget via AI" at bounding box center [593, 712] width 86 height 13
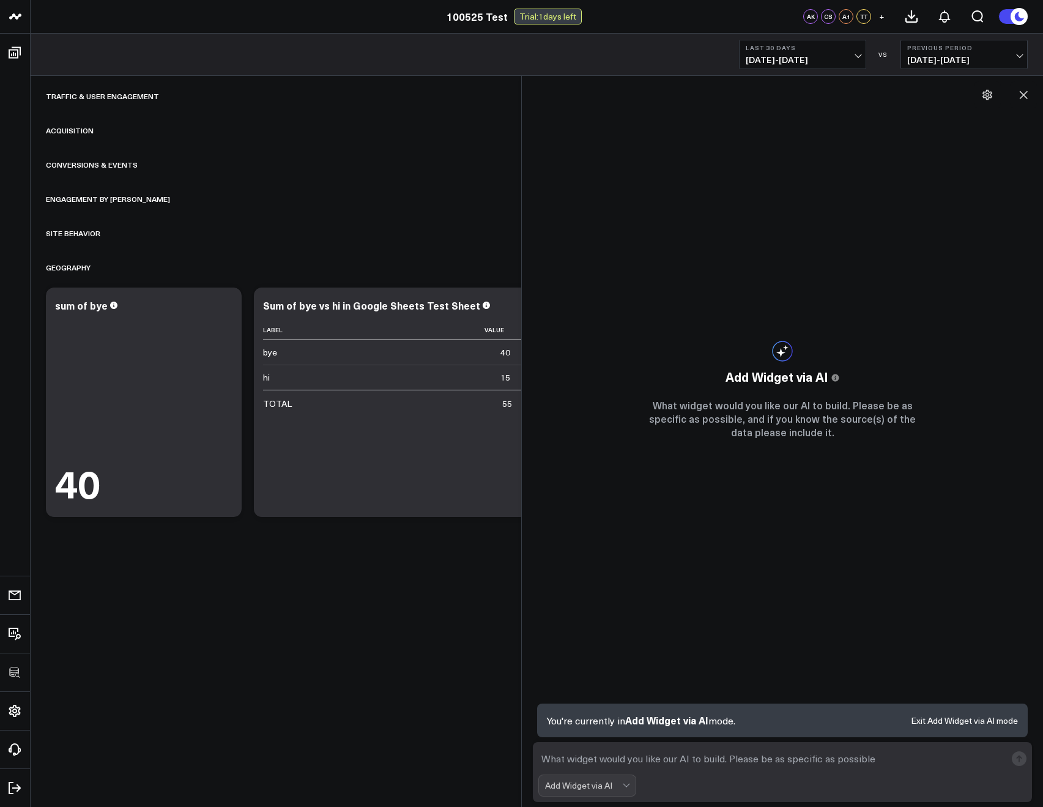
click at [576, 787] on div "Add Widget via AI" at bounding box center [583, 786] width 77 height 10
click at [668, 763] on textarea at bounding box center [771, 759] width 467 height 22
type textarea "sum of bye column from google sheets"
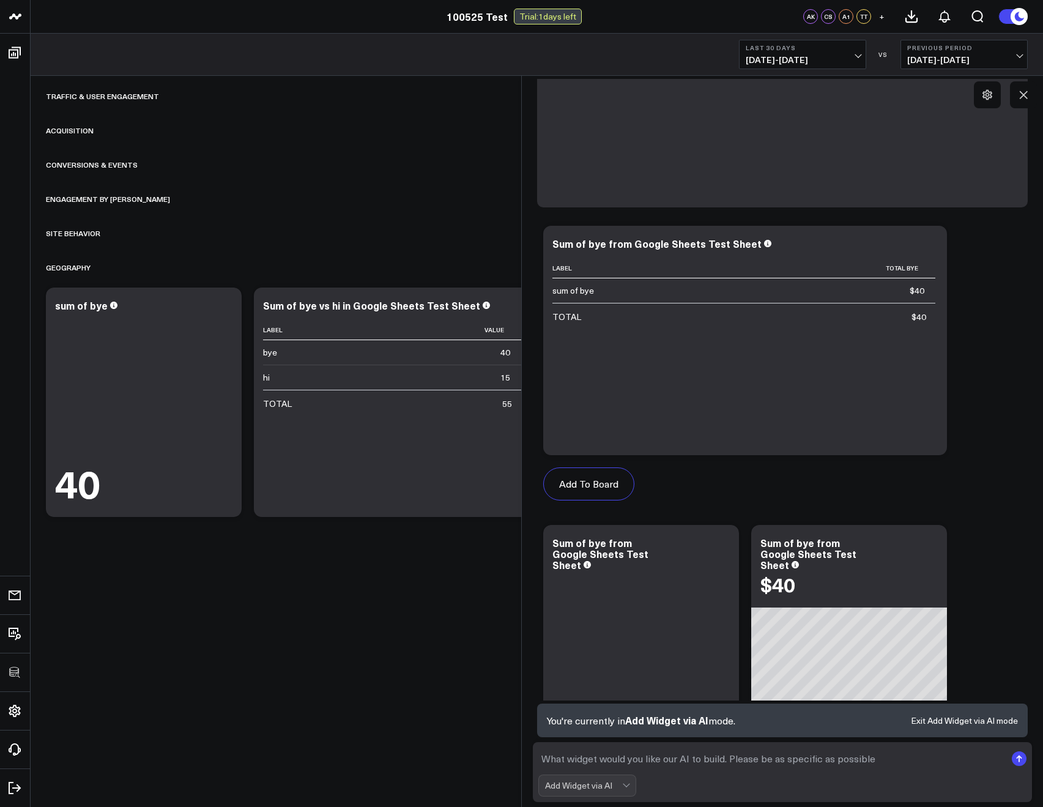
scroll to position [469, 0]
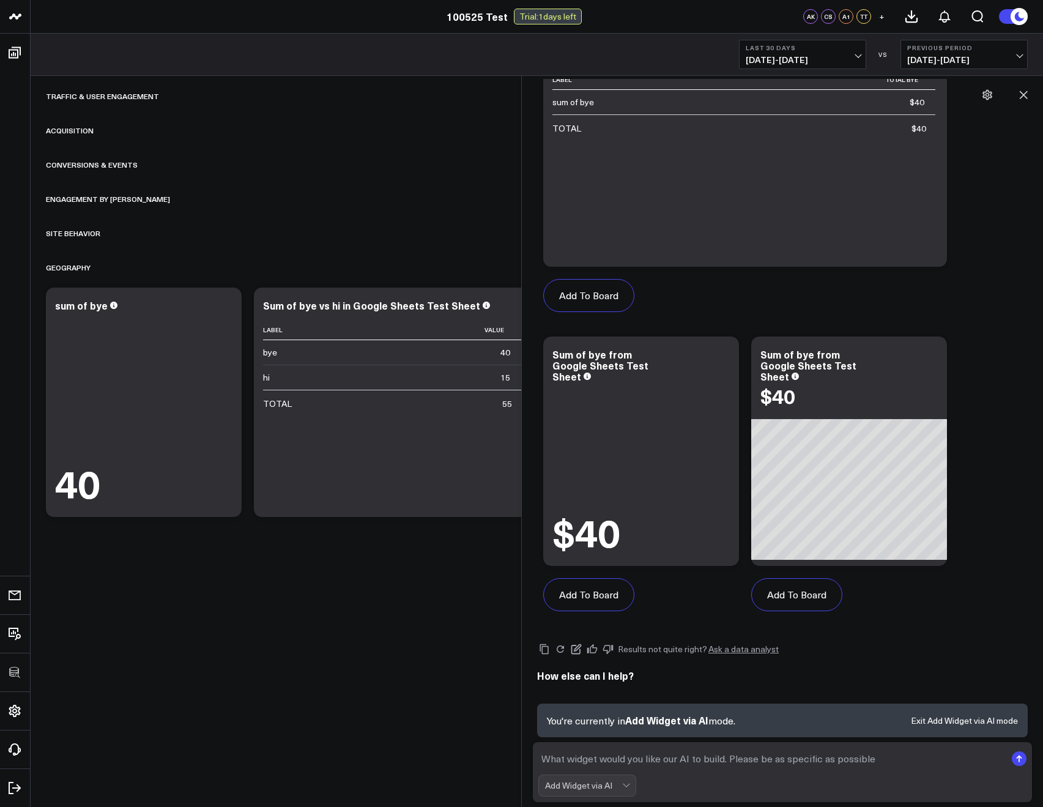
click at [550, 779] on div "Add Widget via AI" at bounding box center [583, 785] width 77 height 21
click at [1017, 90] on icon at bounding box center [1023, 95] width 12 height 12
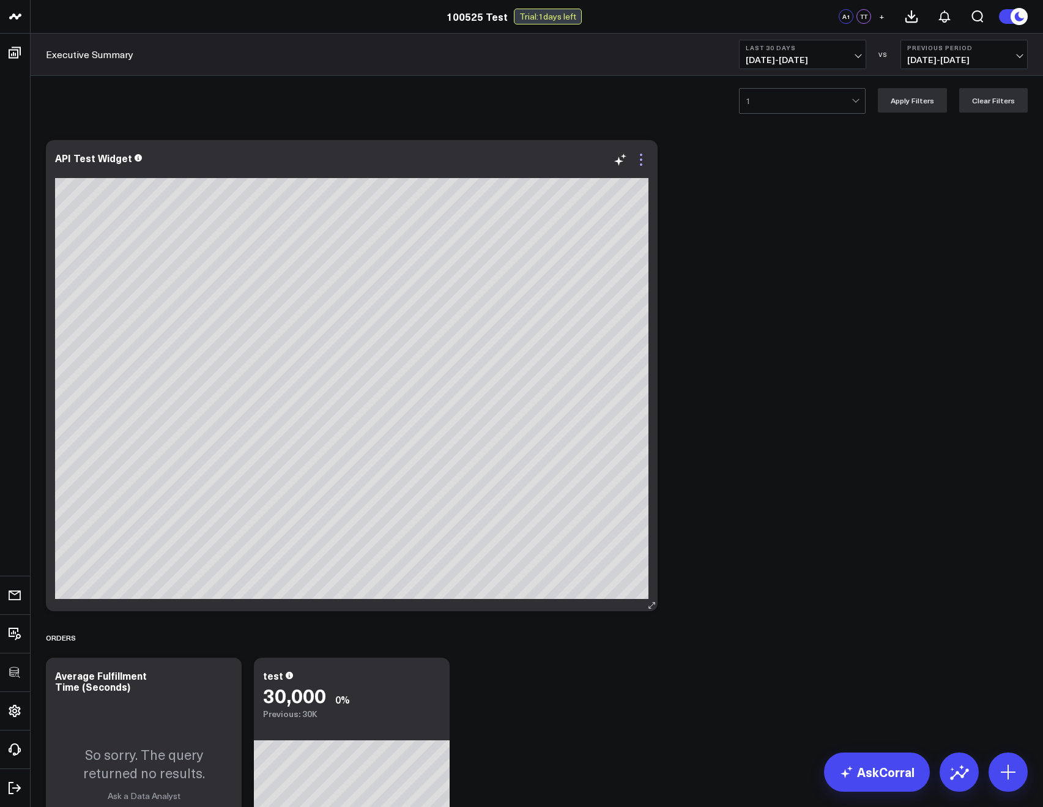
click at [638, 158] on icon at bounding box center [641, 159] width 15 height 15
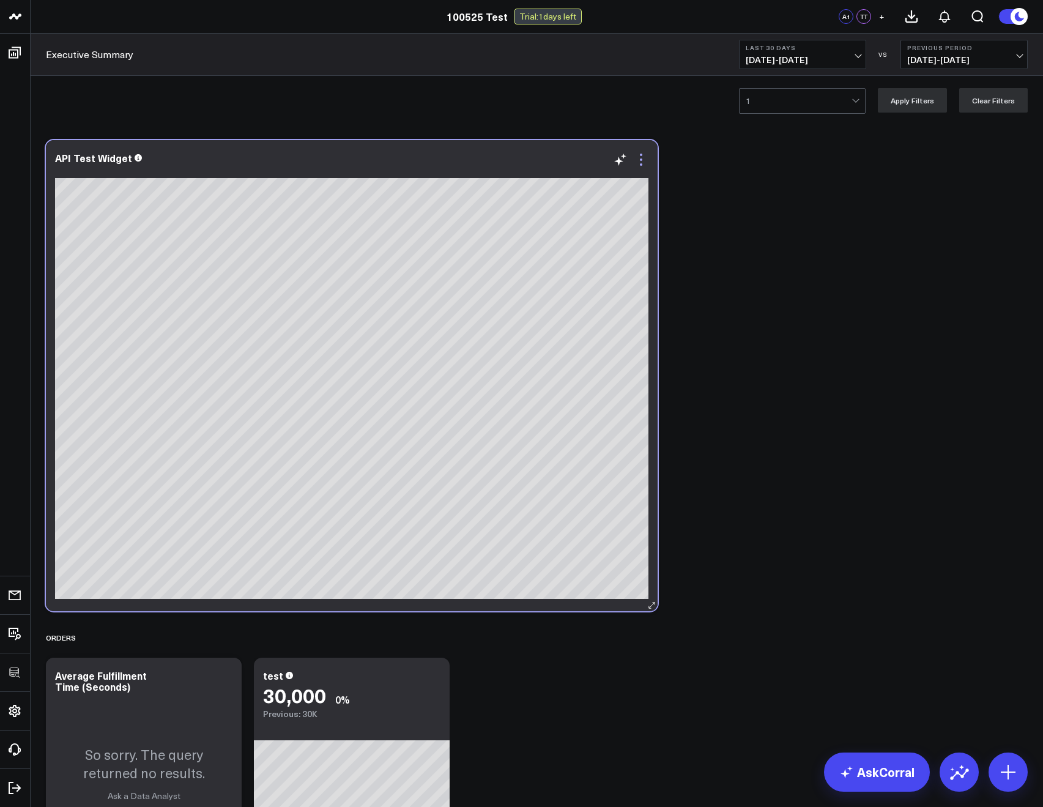
drag, startPoint x: 636, startPoint y: 144, endPoint x: 641, endPoint y: 154, distance: 10.9
click at [636, 146] on div "API Test Widget" at bounding box center [352, 375] width 612 height 471
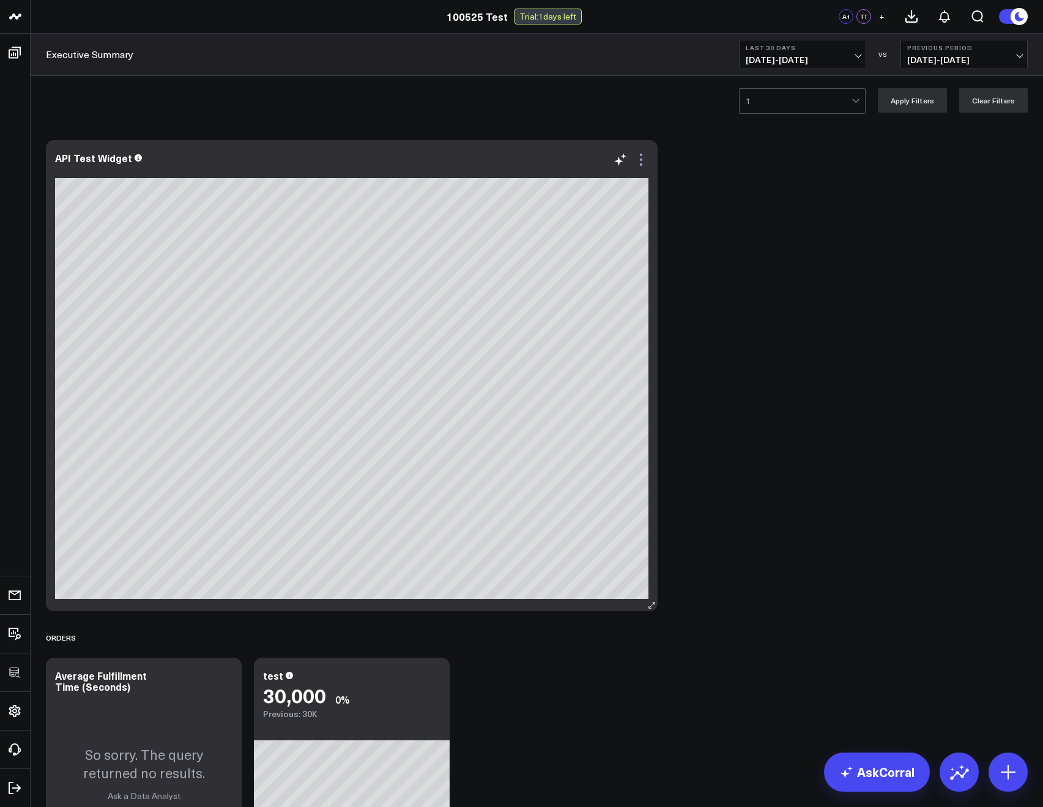
click at [641, 154] on icon at bounding box center [641, 155] width 2 height 2
click at [776, 337] on div "Modify via AI Copy link to widget Ask support Remove Create linked copy Executi…" at bounding box center [537, 513] width 994 height 759
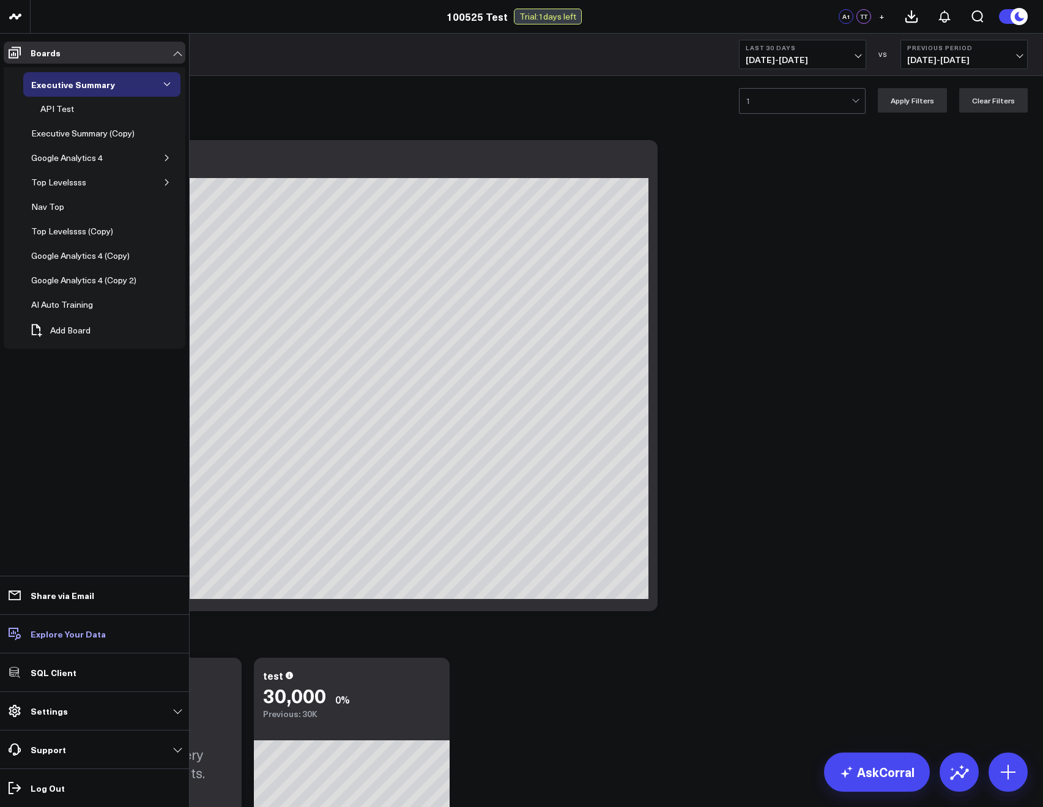
click at [33, 637] on p "Explore Your Data" at bounding box center [68, 634] width 75 height 10
click at [51, 590] on p "Share via Email" at bounding box center [63, 595] width 64 height 10
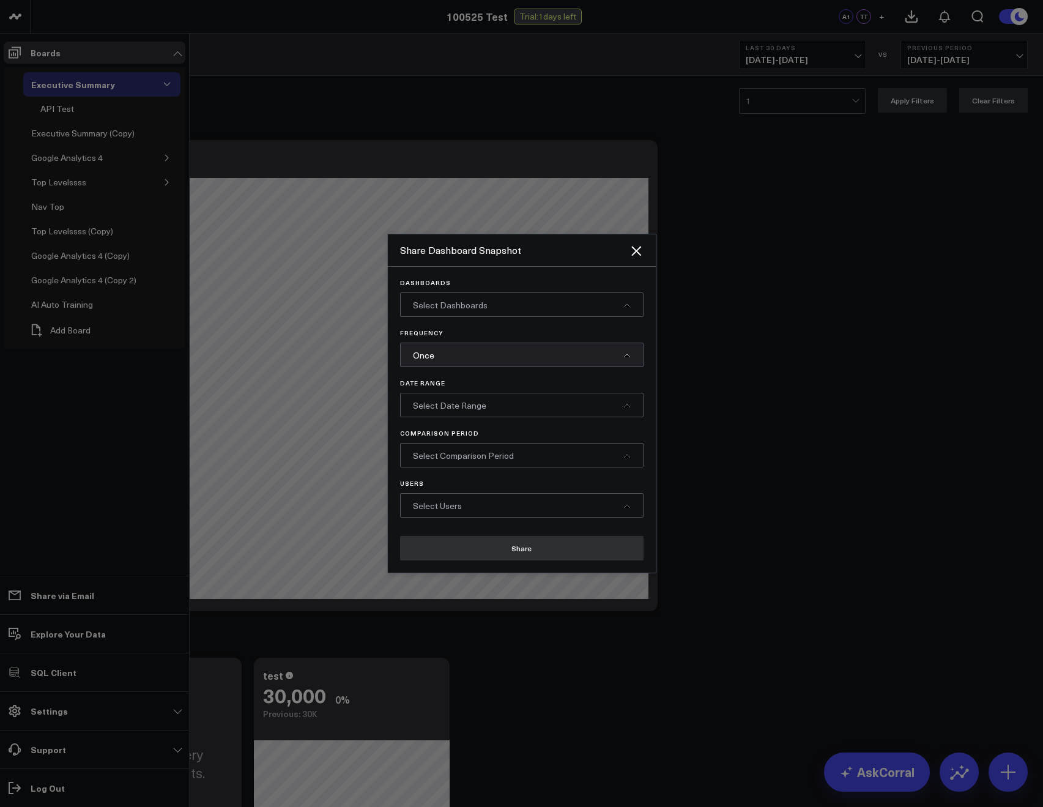
click at [420, 316] on div "Select Dashboards" at bounding box center [521, 304] width 243 height 24
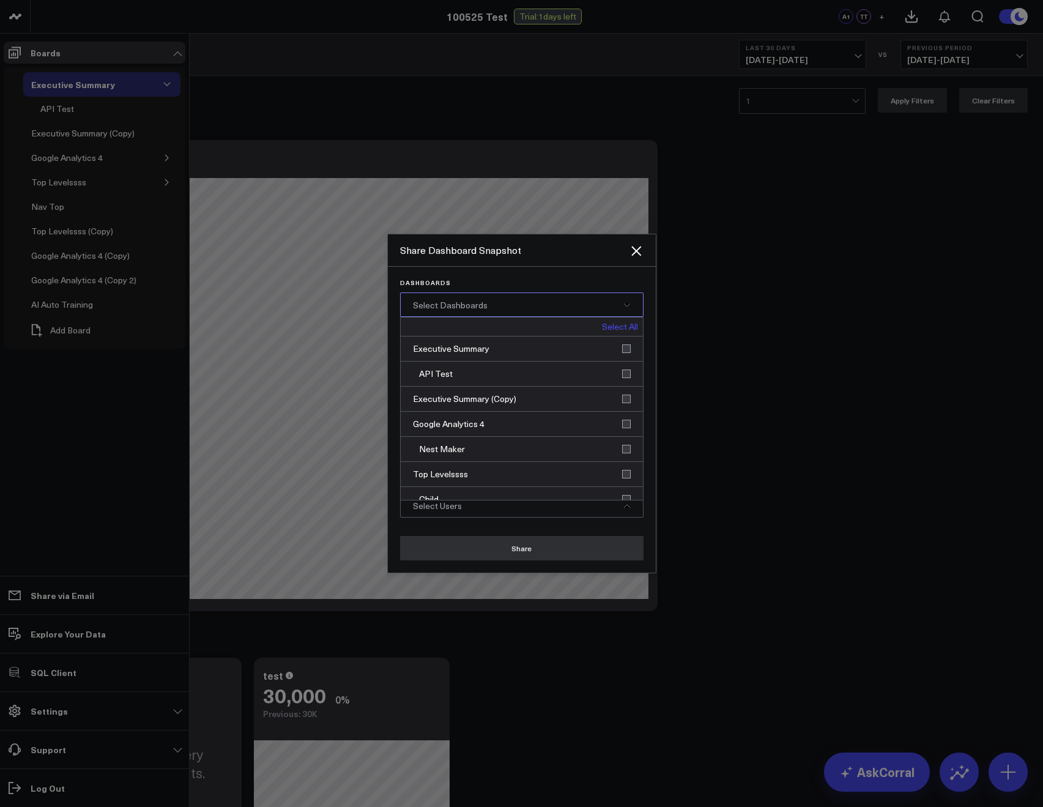
click at [424, 313] on div "Select Dashboards" at bounding box center [521, 304] width 243 height 24
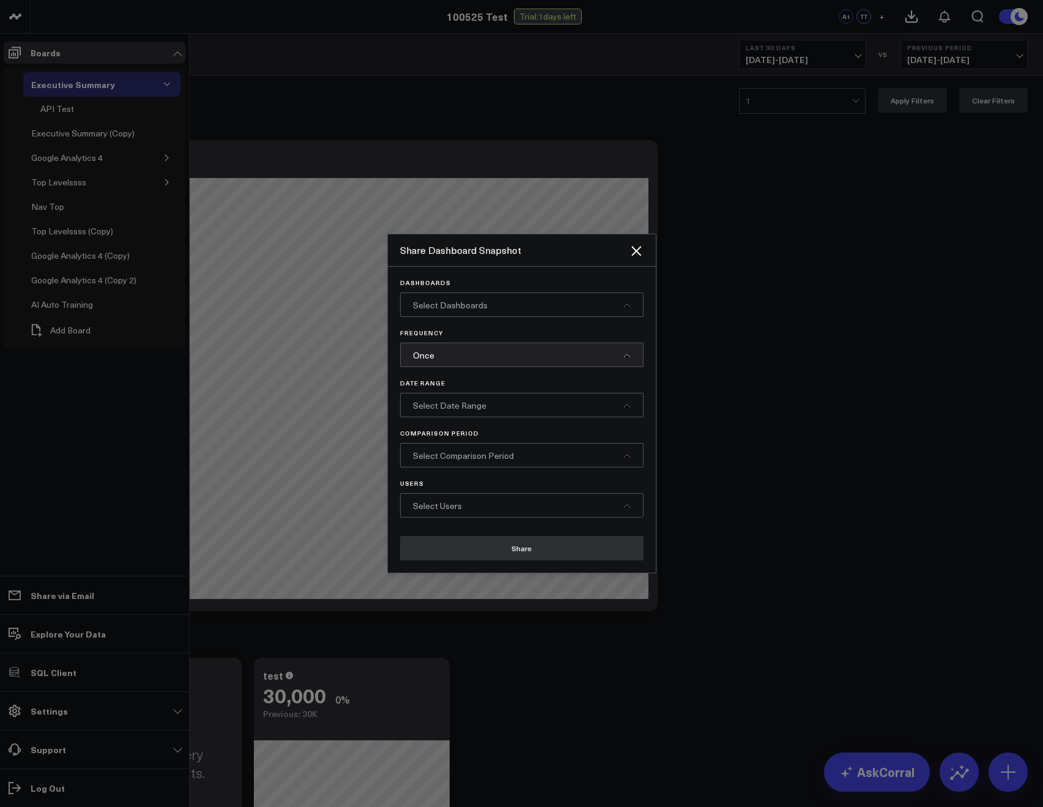
click at [430, 313] on div "Select Dashboards" at bounding box center [521, 304] width 243 height 24
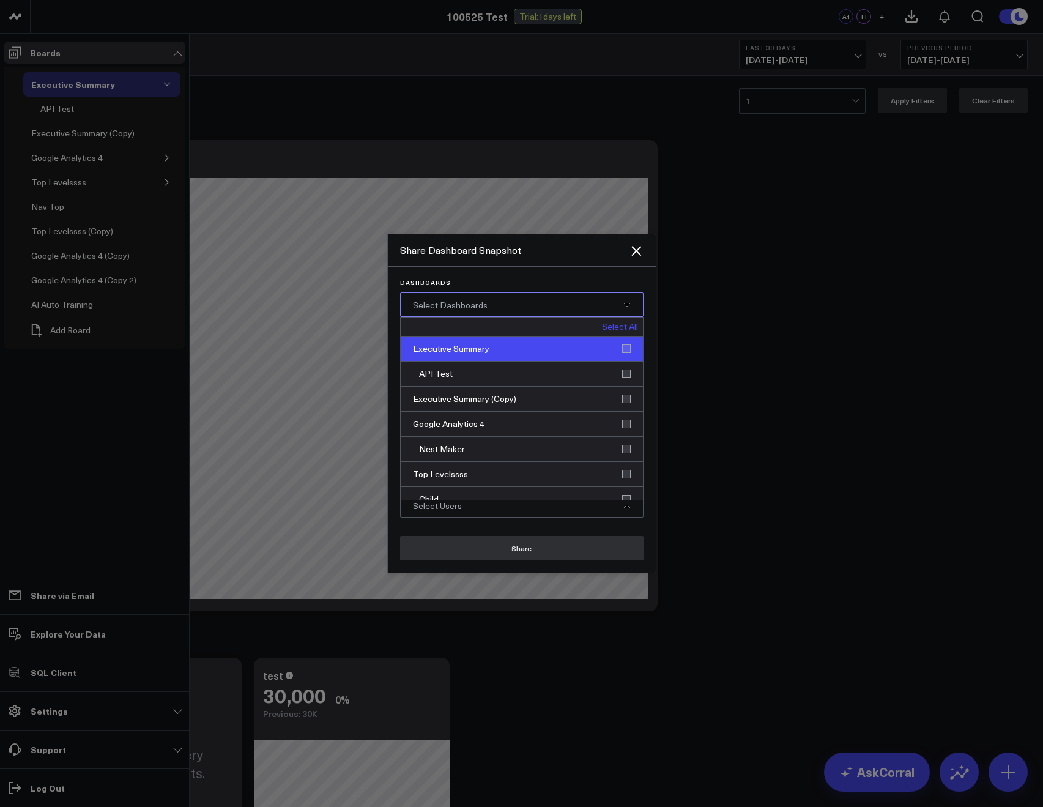
click at [453, 346] on div "Executive Summary" at bounding box center [522, 348] width 242 height 25
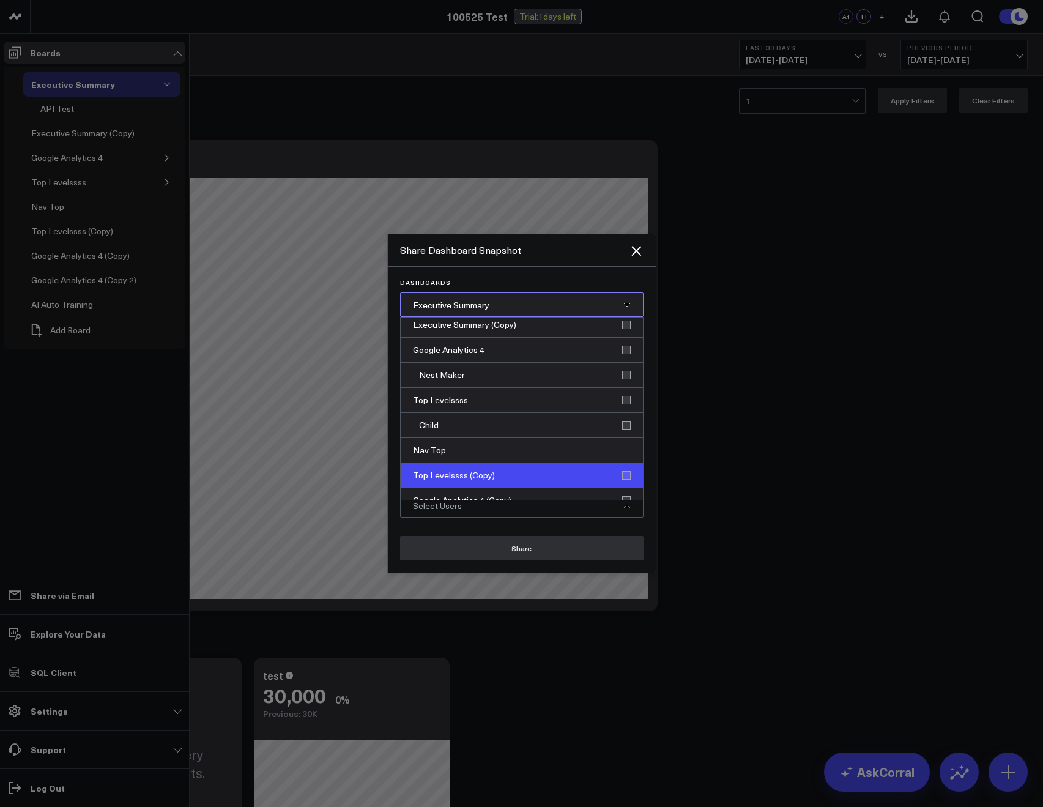
scroll to position [137, 0]
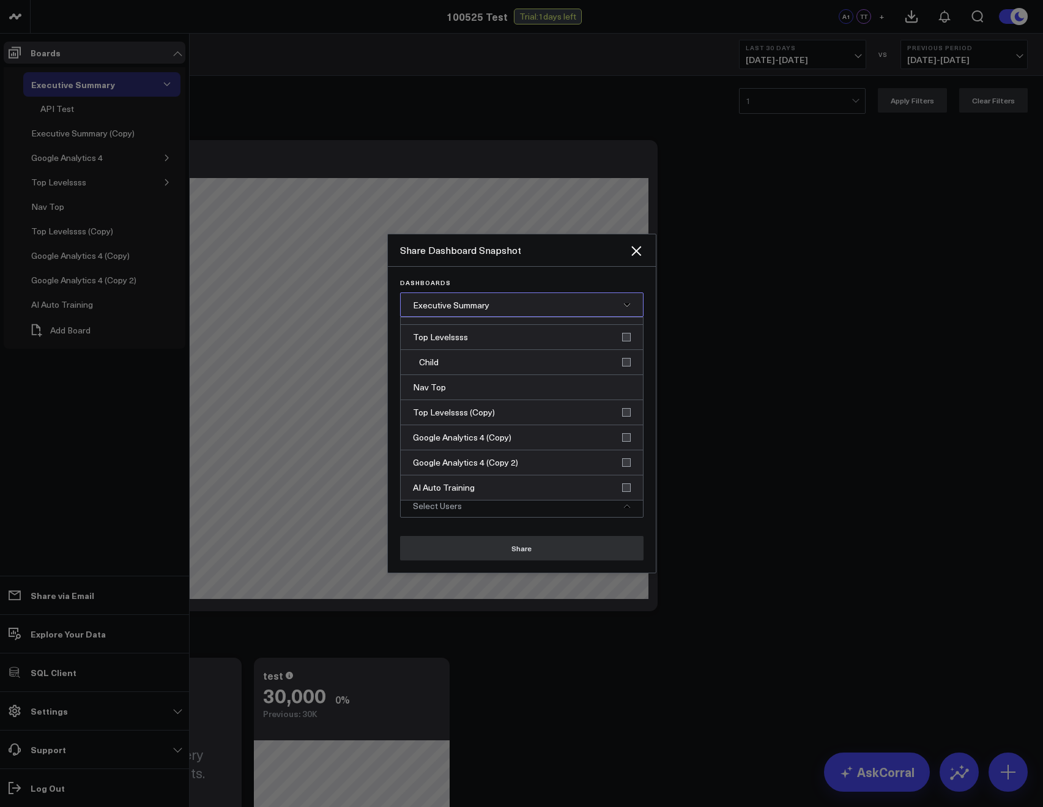
click at [527, 281] on p "Dashboards" at bounding box center [521, 282] width 243 height 7
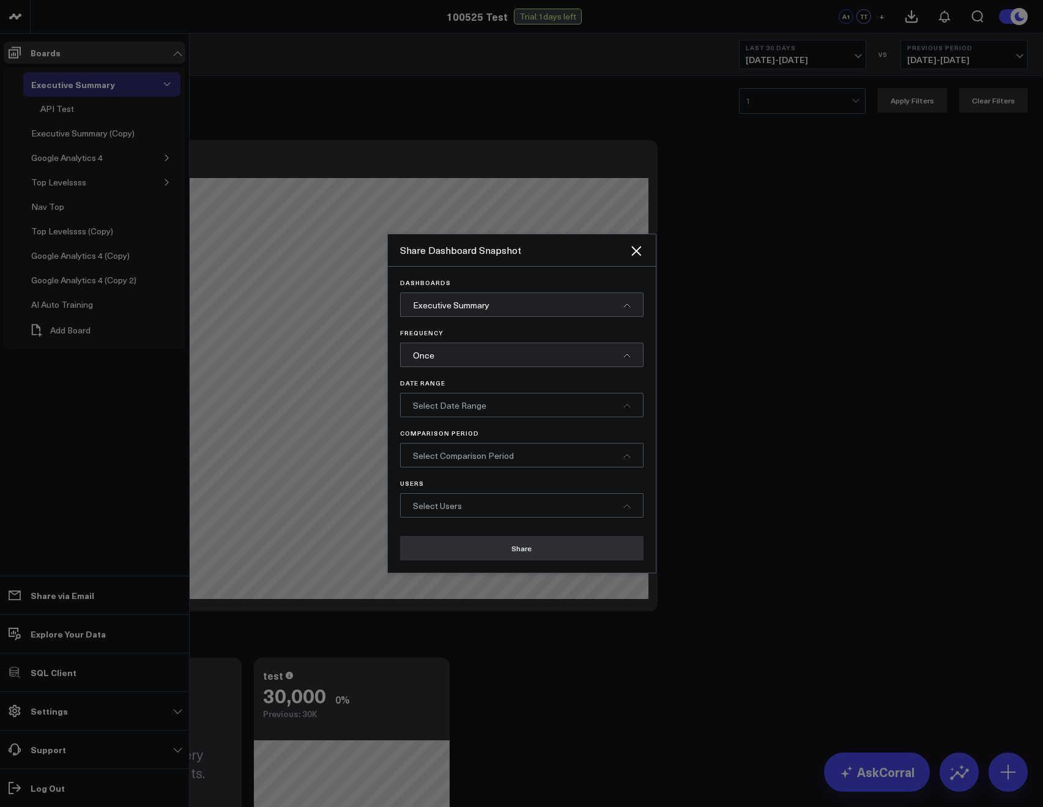
click at [480, 358] on div "Once" at bounding box center [521, 355] width 243 height 24
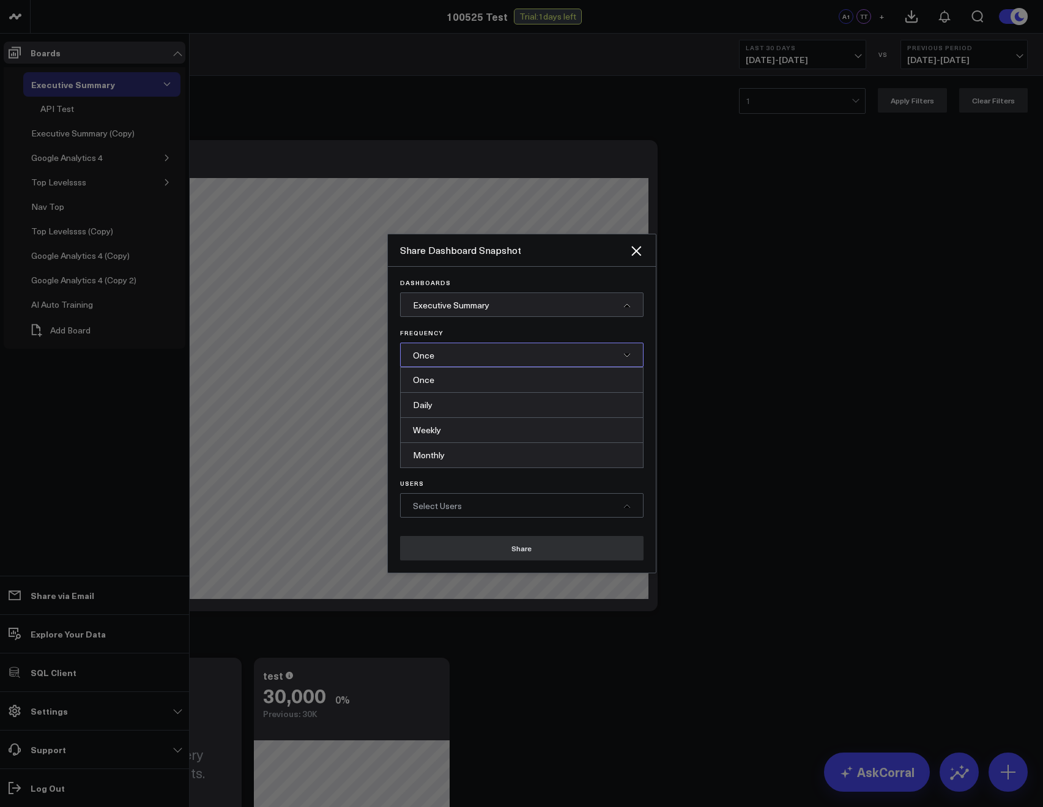
click at [477, 326] on div "Dashboards Executive Summary Frequency Once Once Daily Weekly Monthly Date Rang…" at bounding box center [521, 398] width 243 height 239
click at [444, 376] on div "Once" at bounding box center [522, 380] width 242 height 25
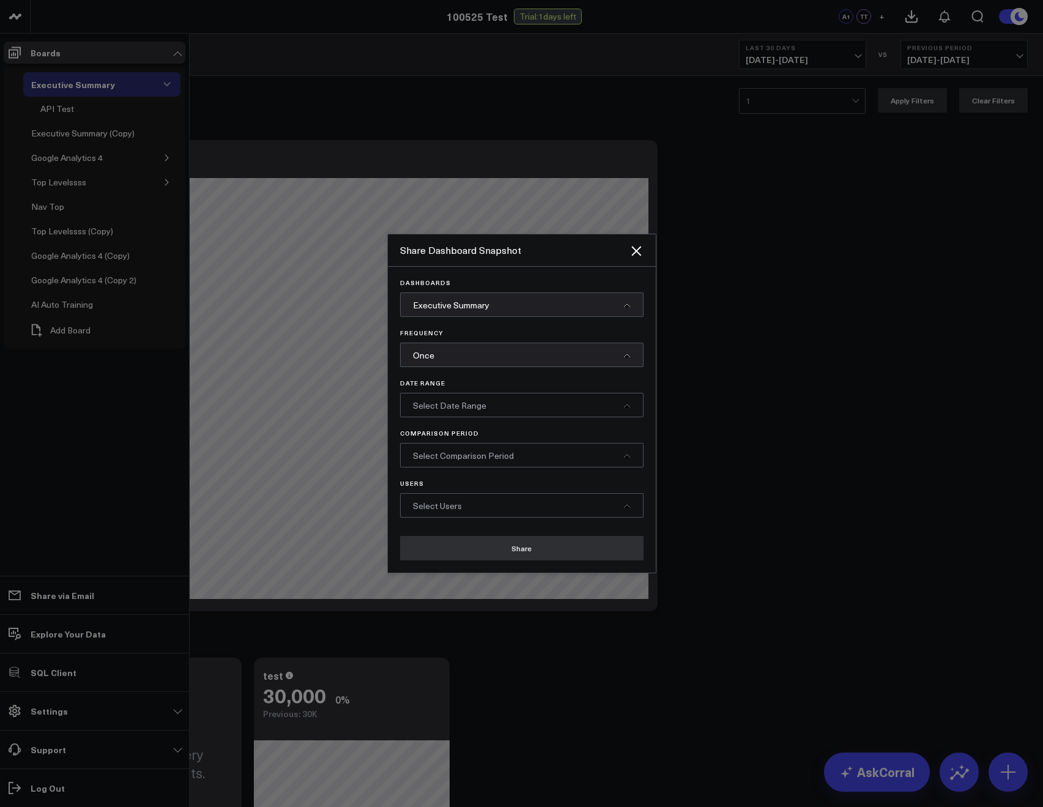
click at [444, 391] on div "Date Range Select Date Range" at bounding box center [521, 398] width 243 height 38
click at [444, 399] on span "Select Date Range" at bounding box center [449, 405] width 73 height 12
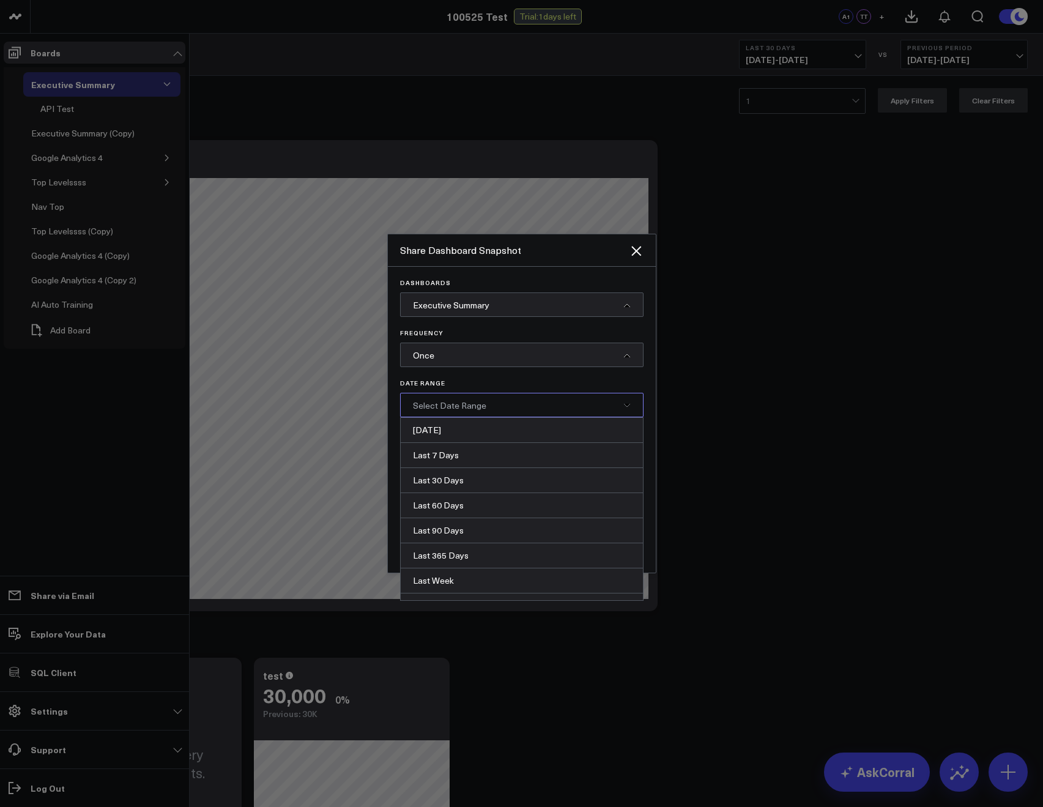
click at [445, 453] on div "Last 7 Days" at bounding box center [522, 455] width 242 height 25
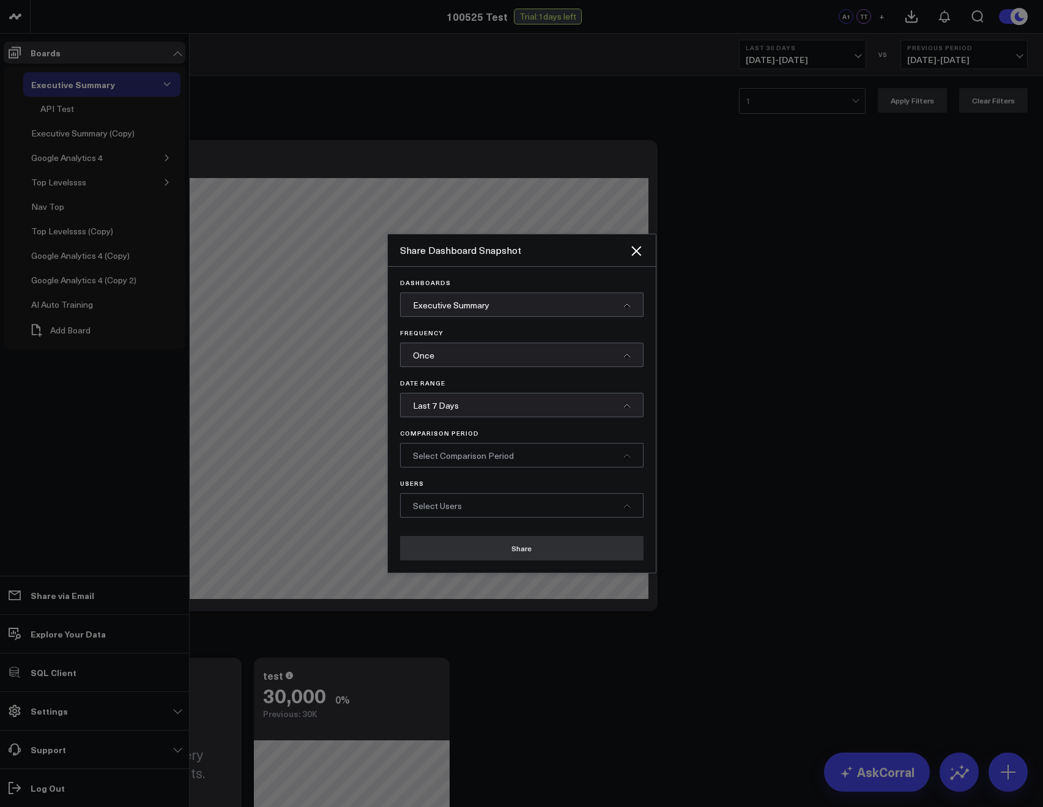
click at [444, 456] on span "Select Comparison Period" at bounding box center [463, 456] width 101 height 12
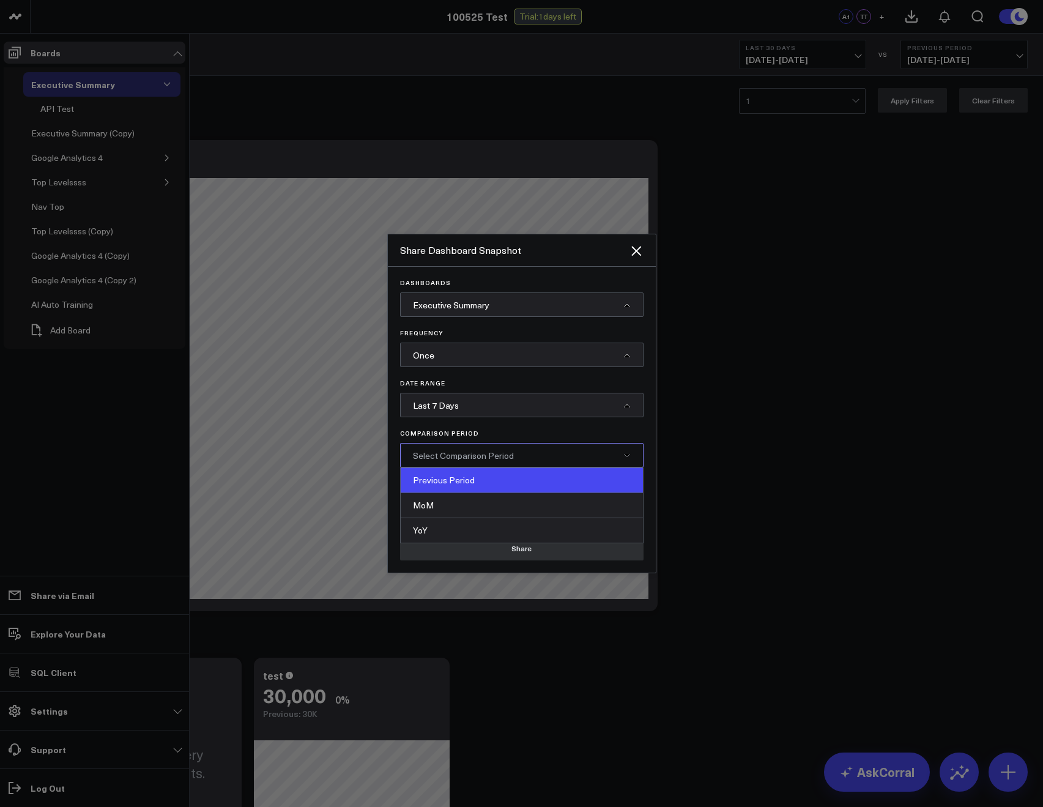
click at [447, 484] on div "Previous Period" at bounding box center [522, 480] width 242 height 25
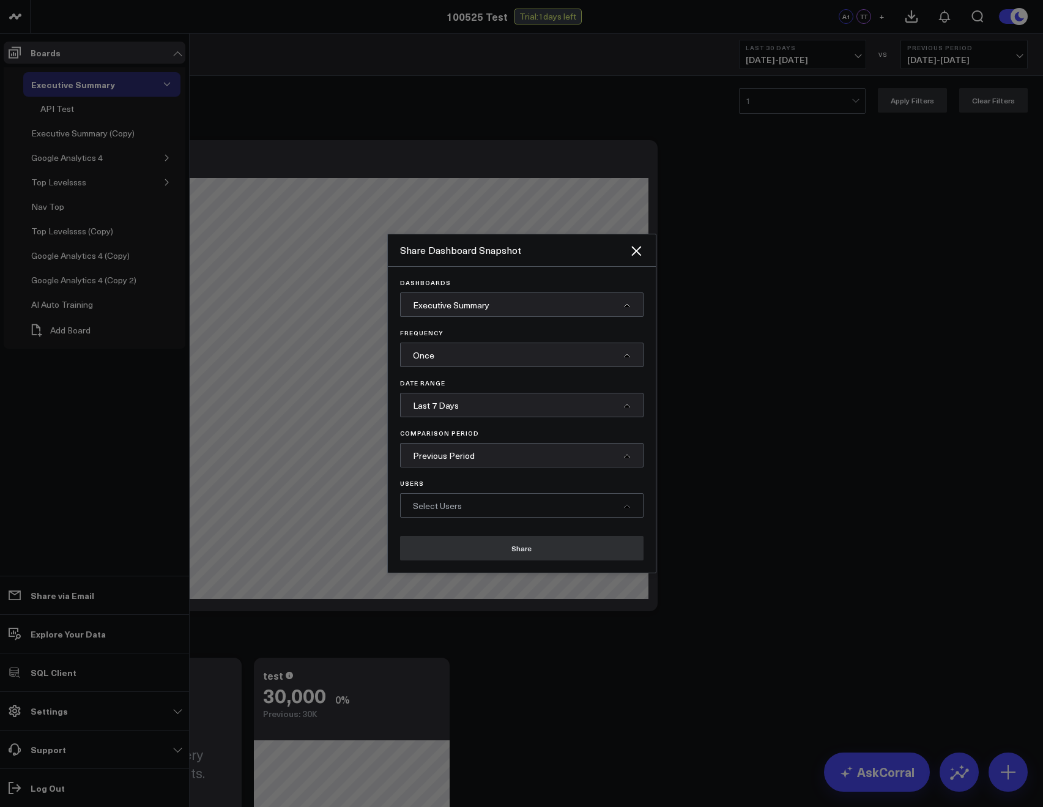
click at [437, 525] on div "Dashboards Executive Summary Frequency Once Date Range Last 7 Days Comparison P…" at bounding box center [522, 420] width 268 height 306
click at [428, 511] on div "Select Users" at bounding box center [521, 505] width 243 height 24
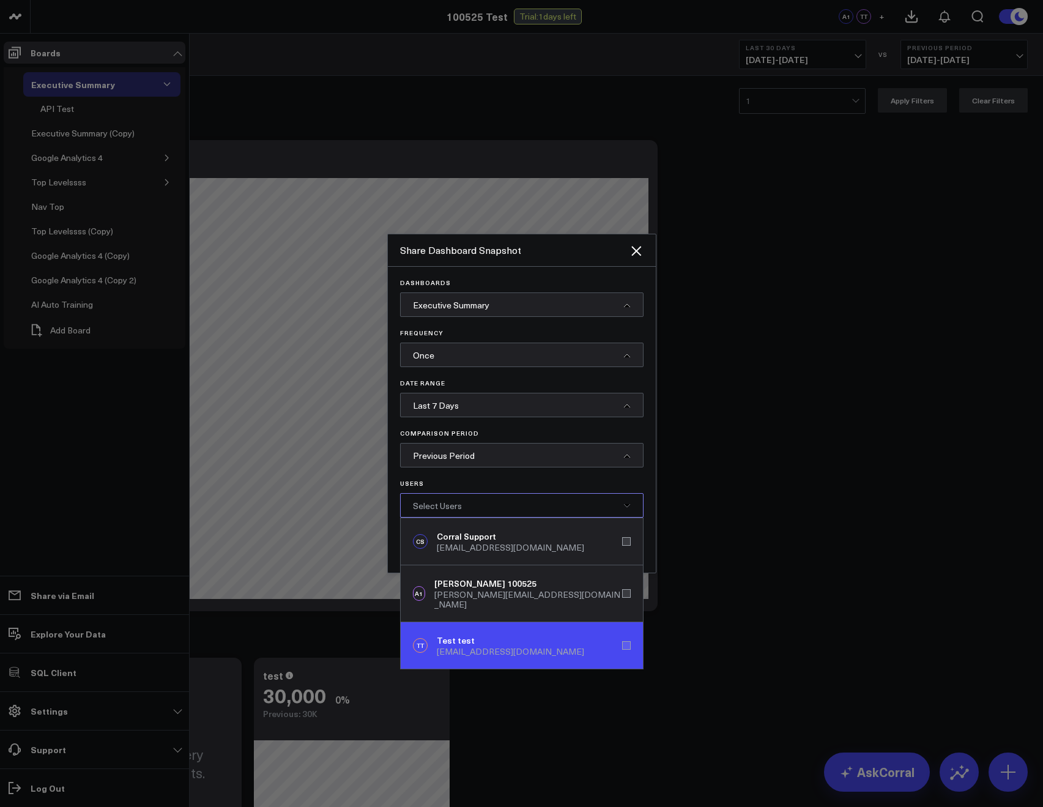
click at [453, 647] on div "akriklivy@gmail.com" at bounding box center [510, 652] width 147 height 10
click at [510, 656] on div "TT Test test akriklivy@gmail.com" at bounding box center [522, 645] width 242 height 46
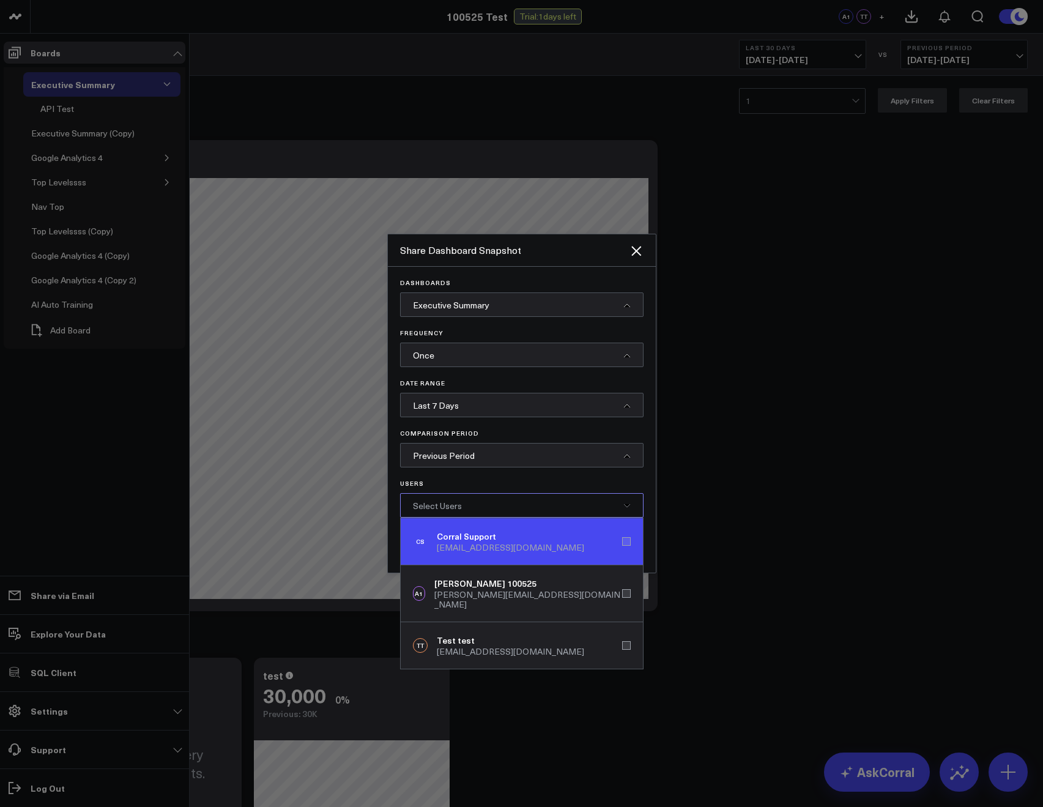
click at [473, 554] on div "CS Corral Support support@corraldata.com" at bounding box center [522, 541] width 242 height 47
click at [474, 560] on div "CS Corral Support support@corraldata.com" at bounding box center [522, 541] width 242 height 47
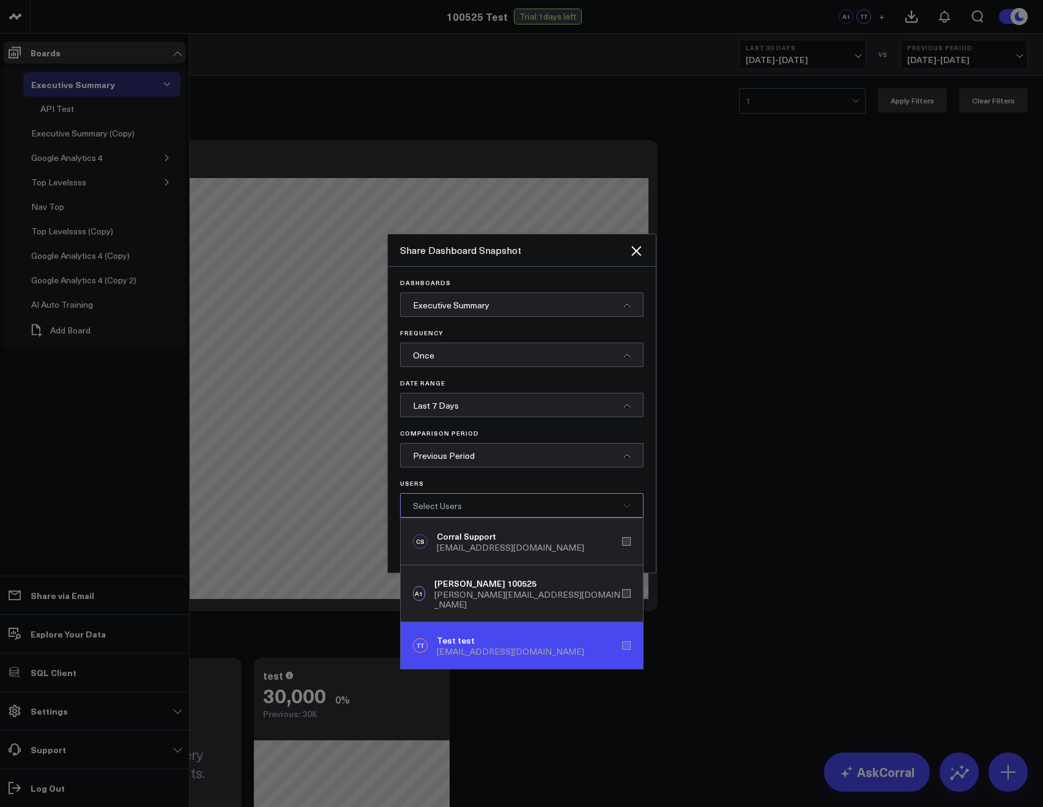
click at [489, 622] on div "TT Test test akriklivy@gmail.com" at bounding box center [522, 645] width 242 height 46
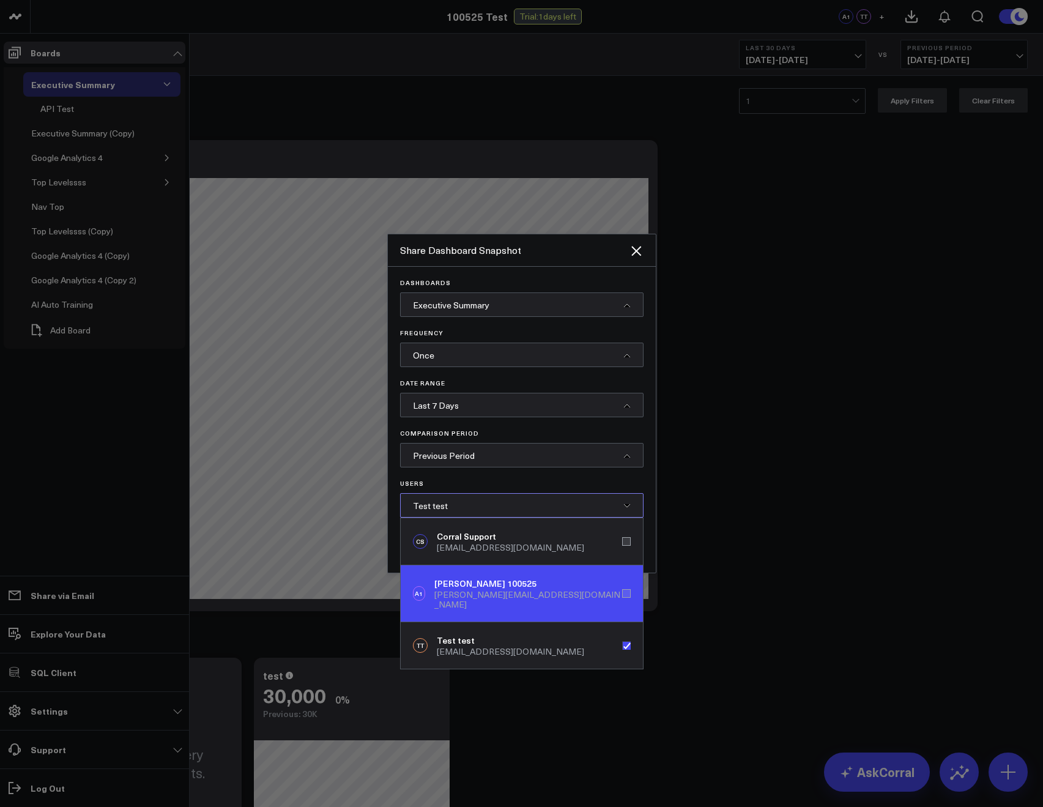
click at [483, 601] on div "A1 Arthur 100525 arthur+100525@corraldata.com" at bounding box center [522, 593] width 242 height 57
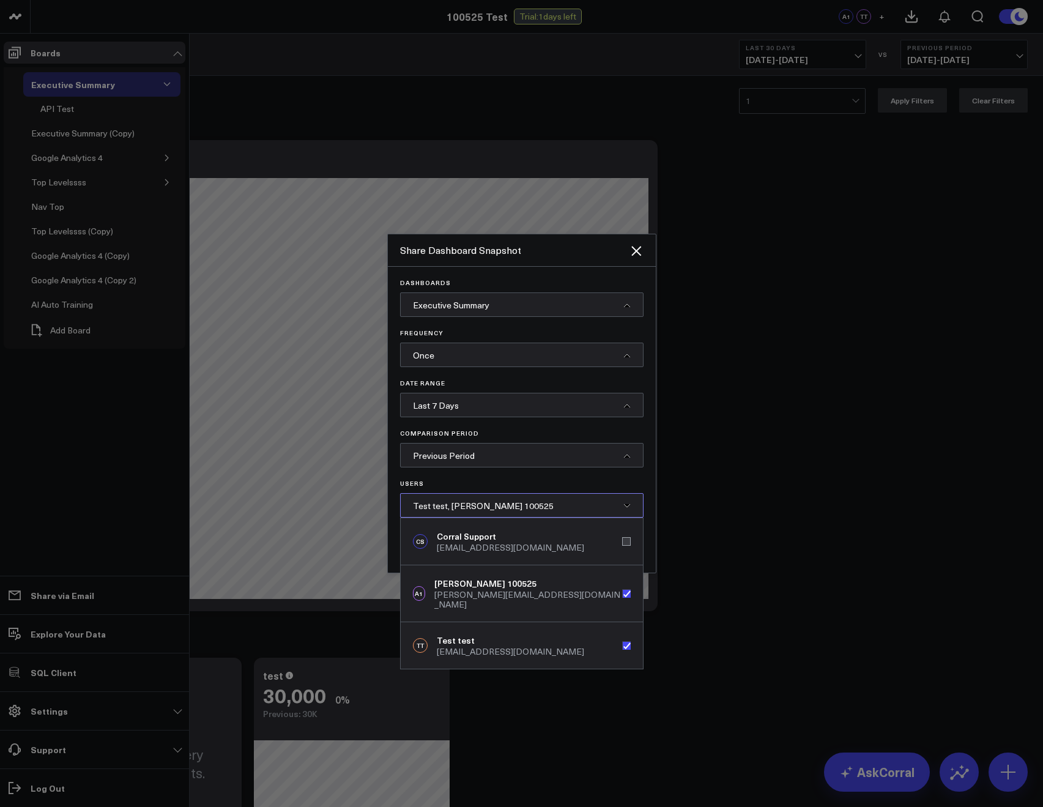
click at [552, 511] on div "Test test, Arthur 100525" at bounding box center [521, 505] width 243 height 24
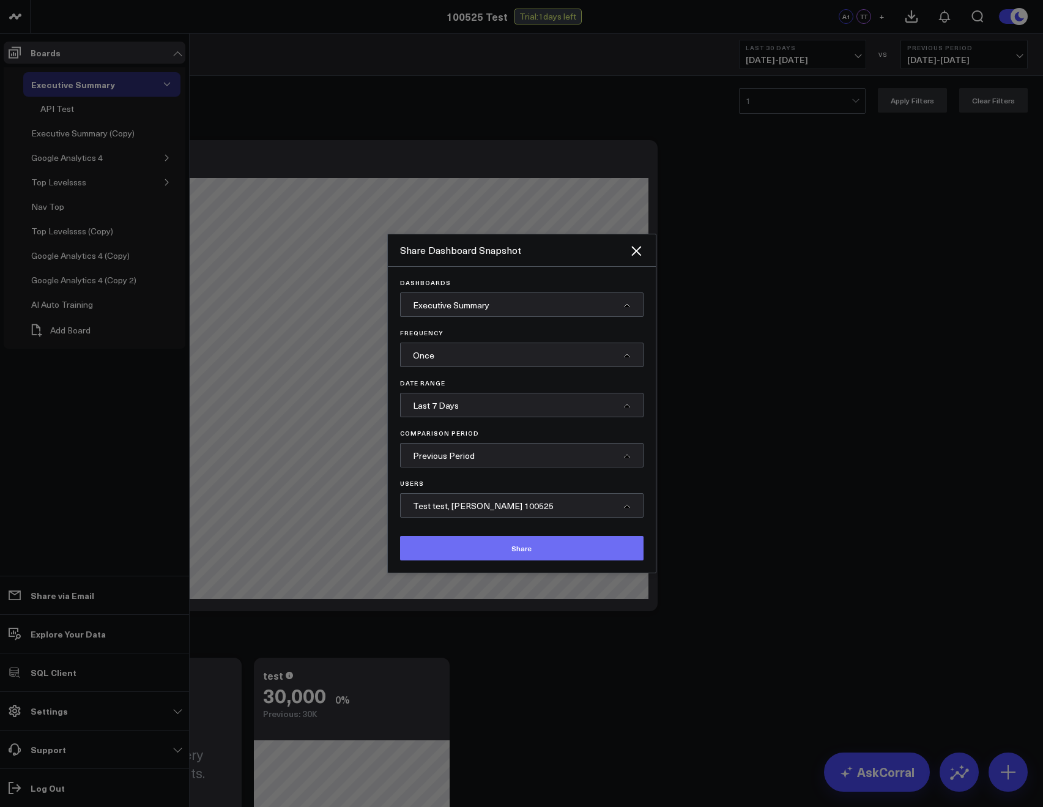
click at [516, 558] on button "Share" at bounding box center [521, 548] width 243 height 24
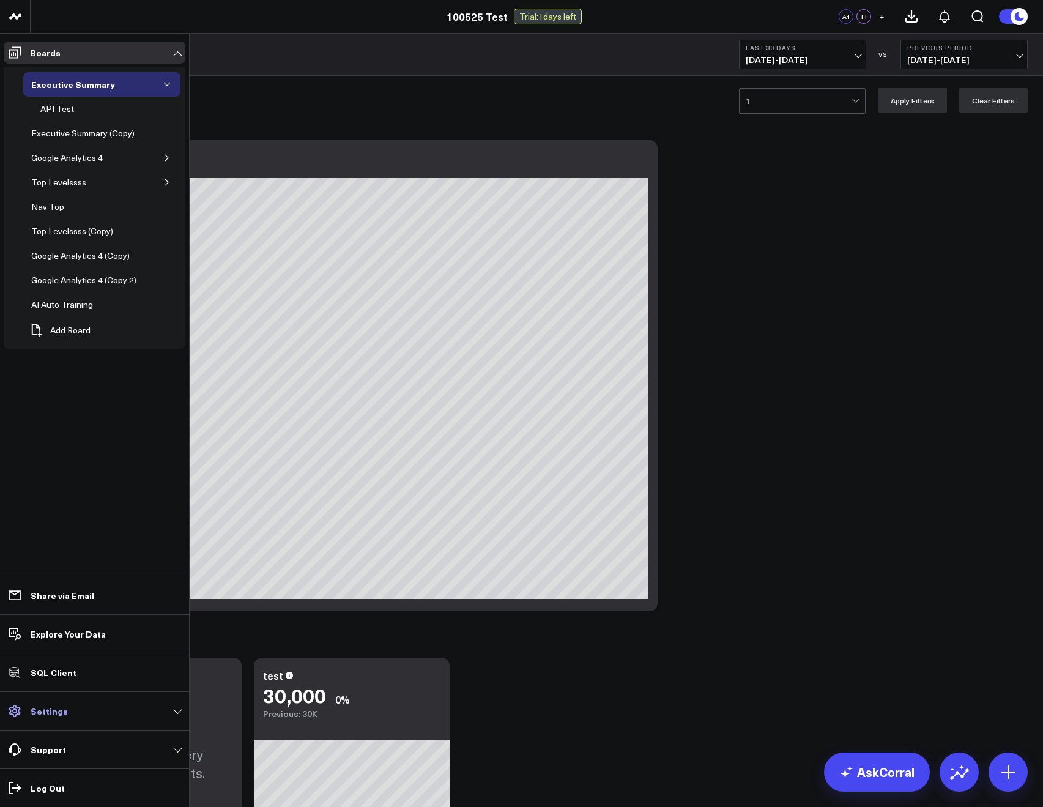
click at [48, 706] on p "Settings" at bounding box center [49, 711] width 37 height 10
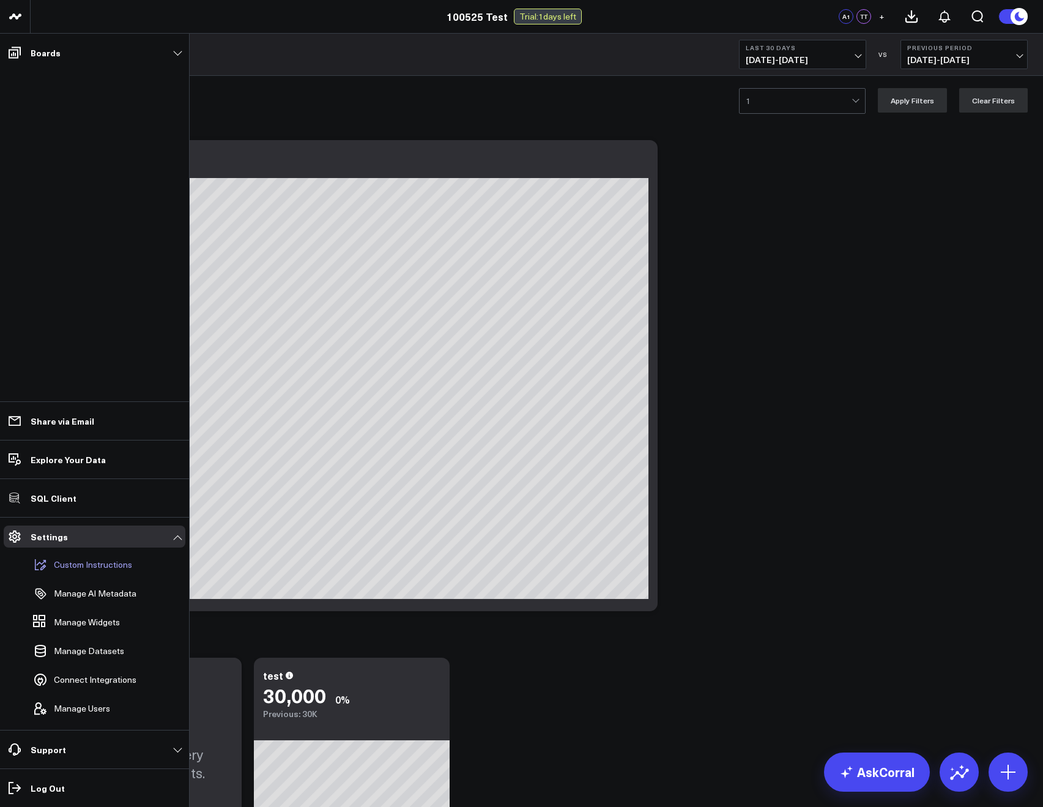
click at [69, 567] on p "Custom Instructions" at bounding box center [93, 565] width 78 height 10
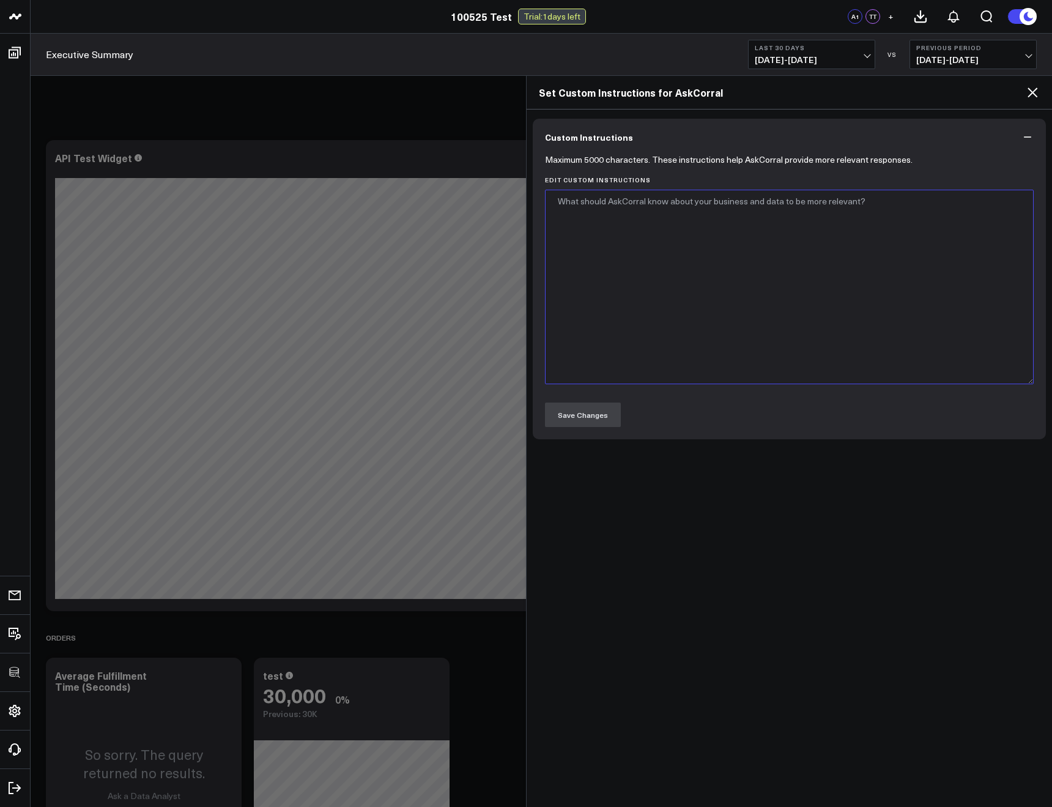
click at [618, 335] on textarea "Edit Custom Instructions" at bounding box center [789, 287] width 489 height 195
type textarea "test change"
click at [614, 416] on button "Save Changes" at bounding box center [583, 415] width 76 height 24
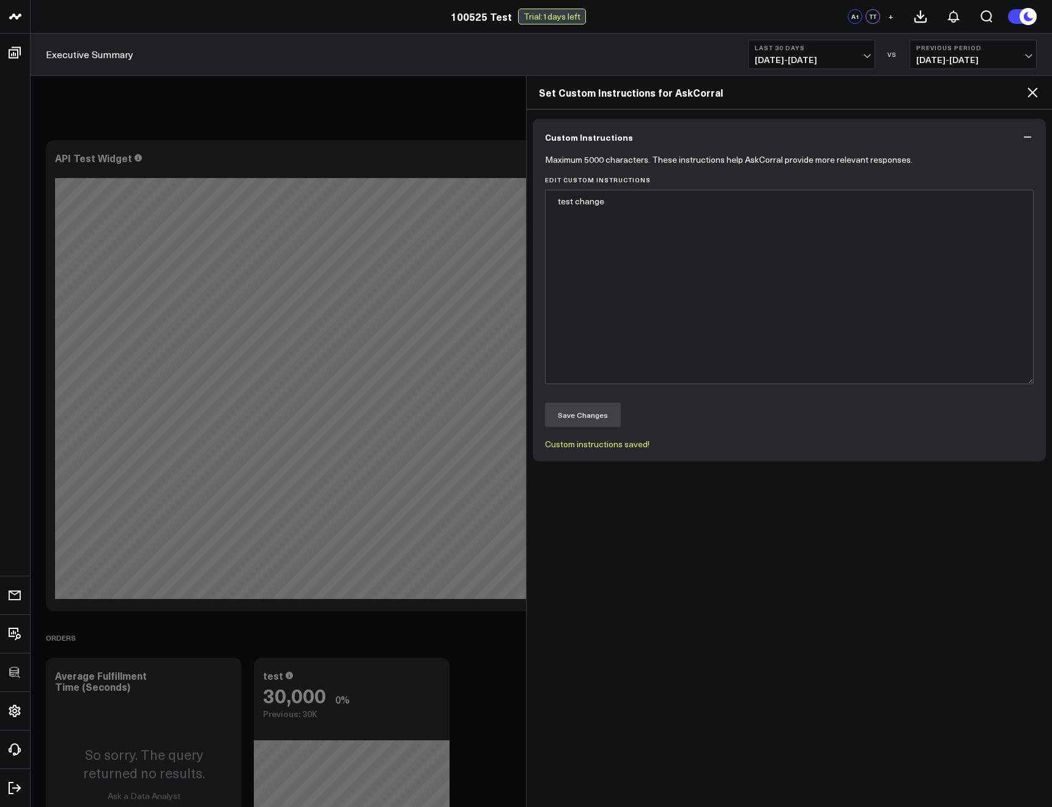
click at [1031, 93] on icon at bounding box center [1032, 92] width 15 height 15
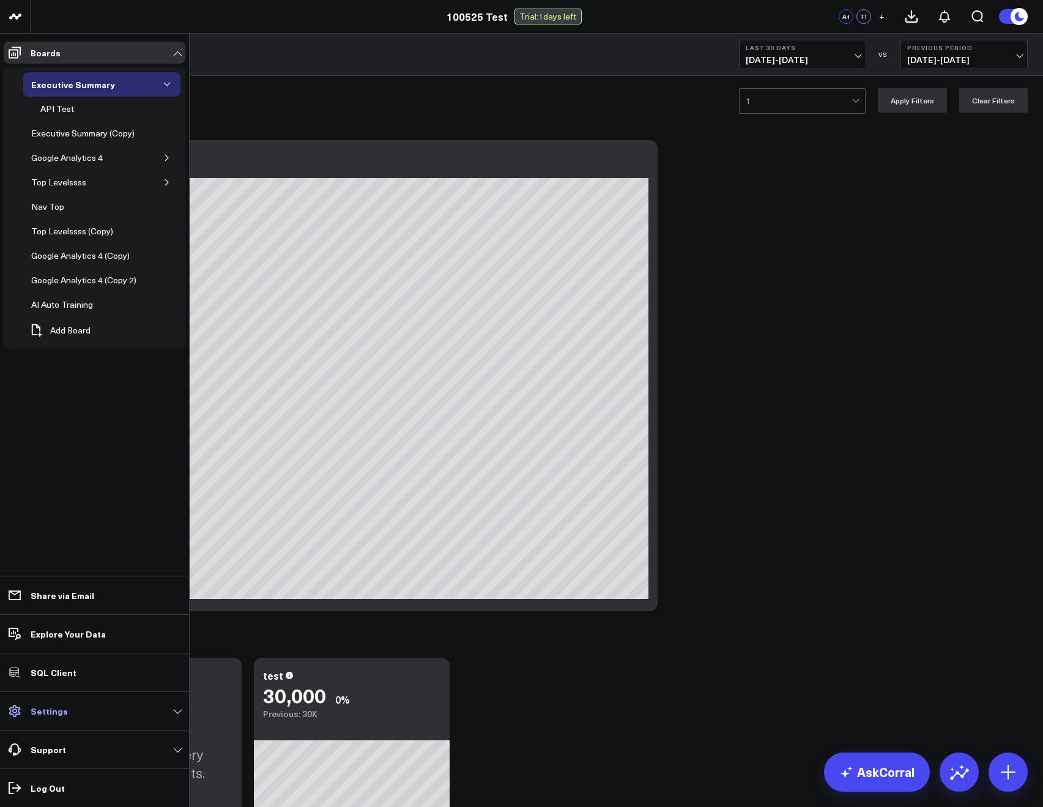
click at [51, 706] on p "Settings" at bounding box center [49, 711] width 37 height 10
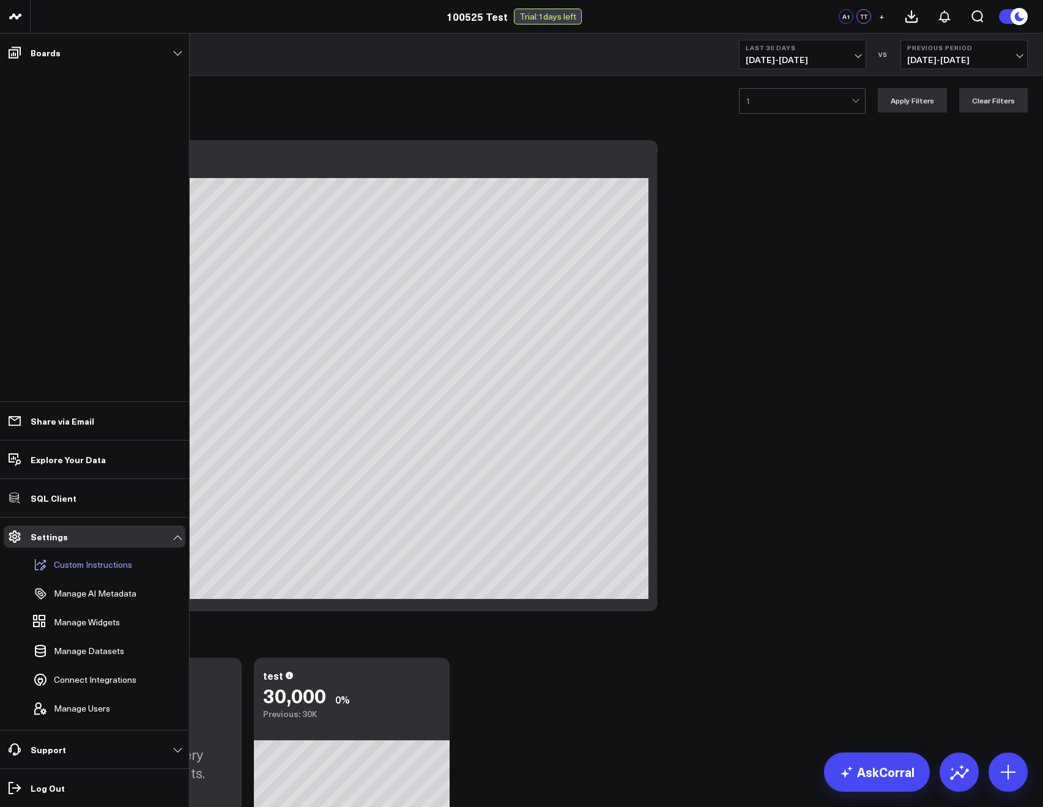
click at [81, 567] on p "Custom Instructions" at bounding box center [93, 565] width 78 height 10
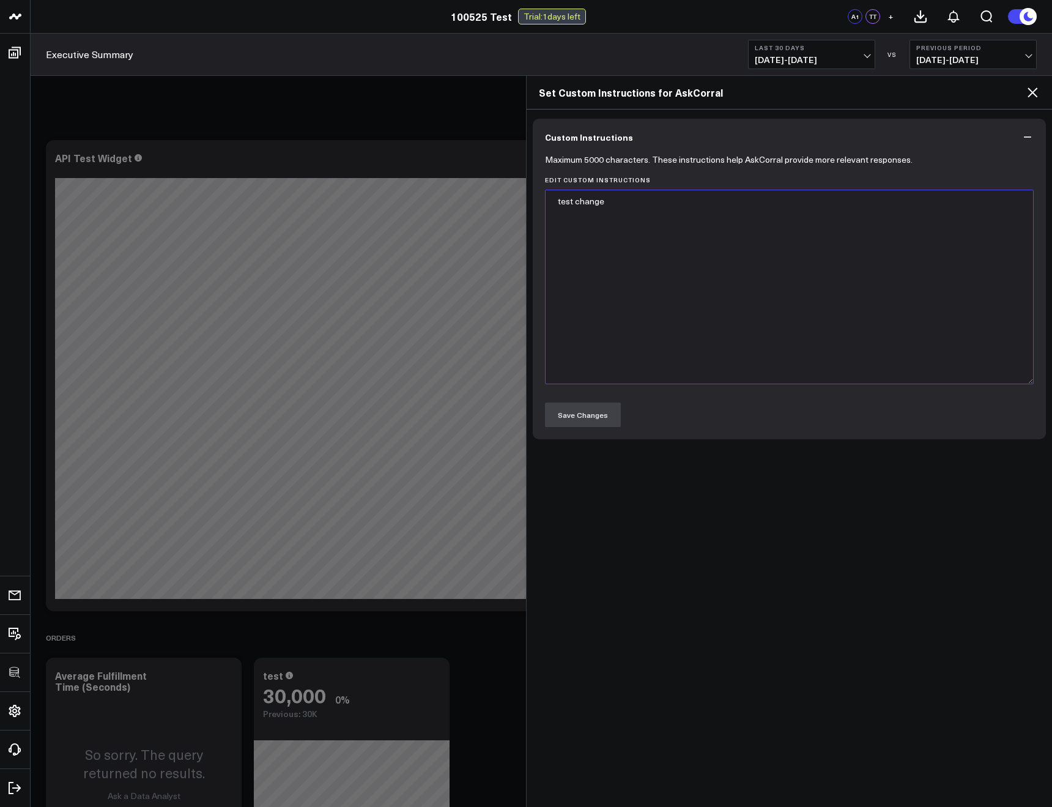
click at [625, 214] on textarea "test change" at bounding box center [789, 287] width 489 height 195
type textarea "test change how bout now"
click at [431, 112] on div at bounding box center [526, 403] width 1052 height 807
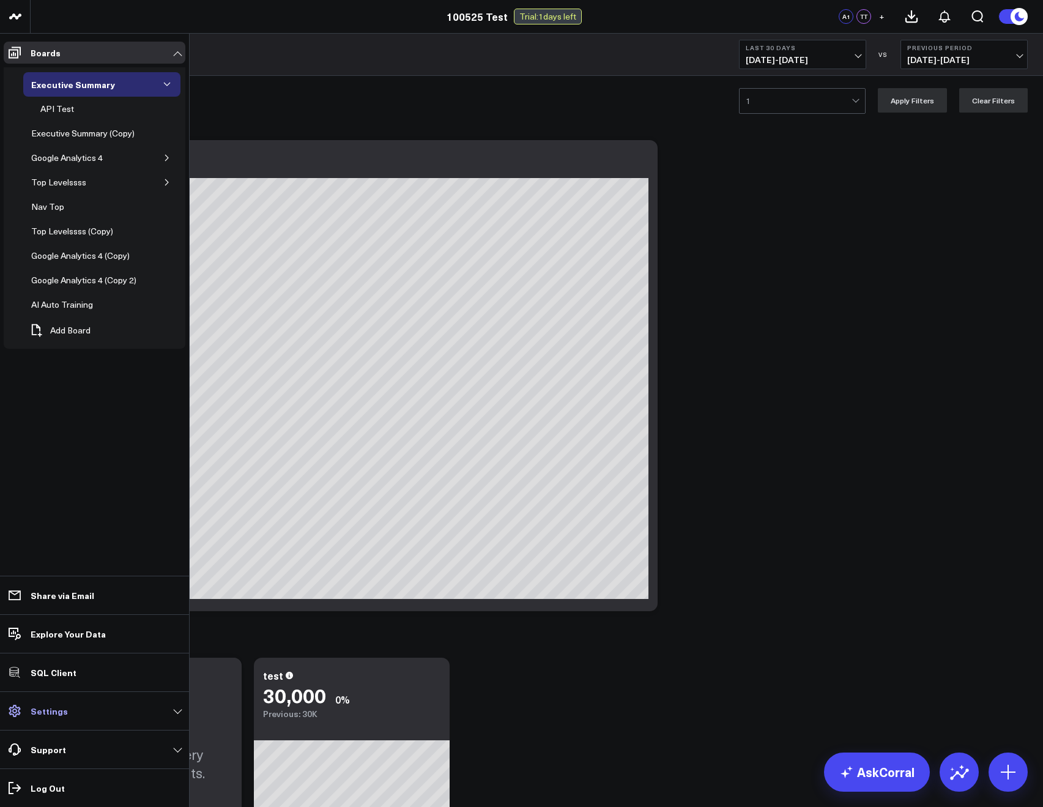
click at [49, 702] on link "Settings" at bounding box center [95, 711] width 182 height 22
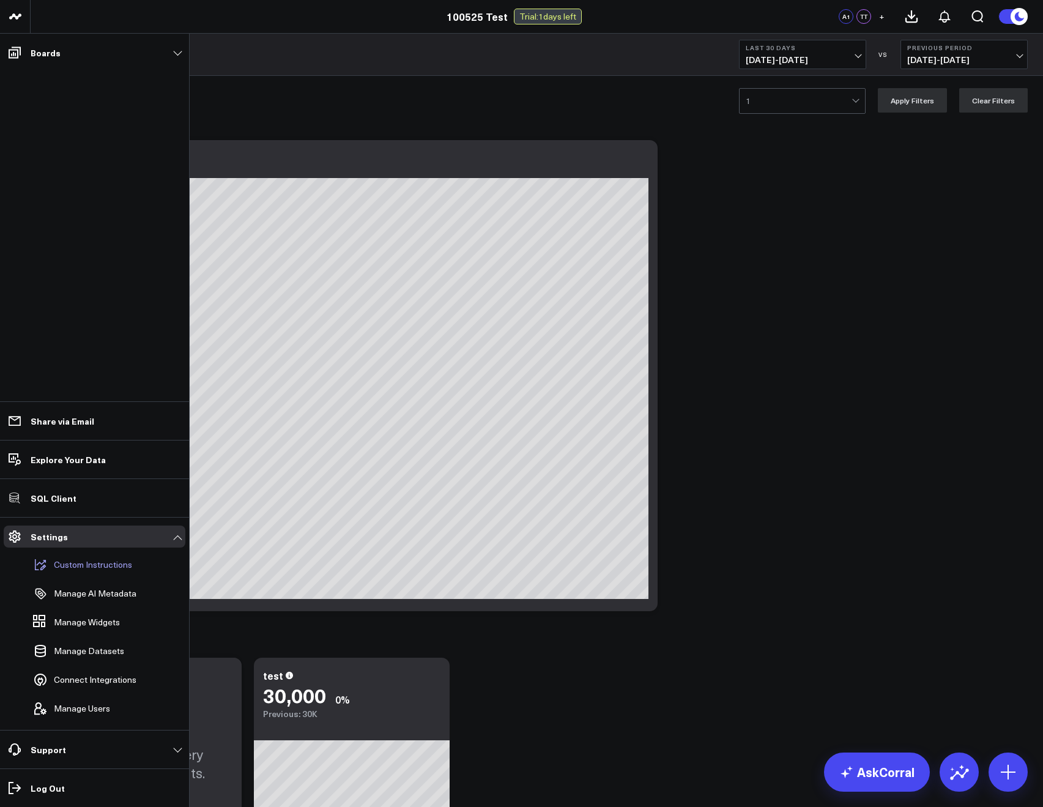
click at [80, 567] on p "Custom Instructions" at bounding box center [93, 565] width 78 height 10
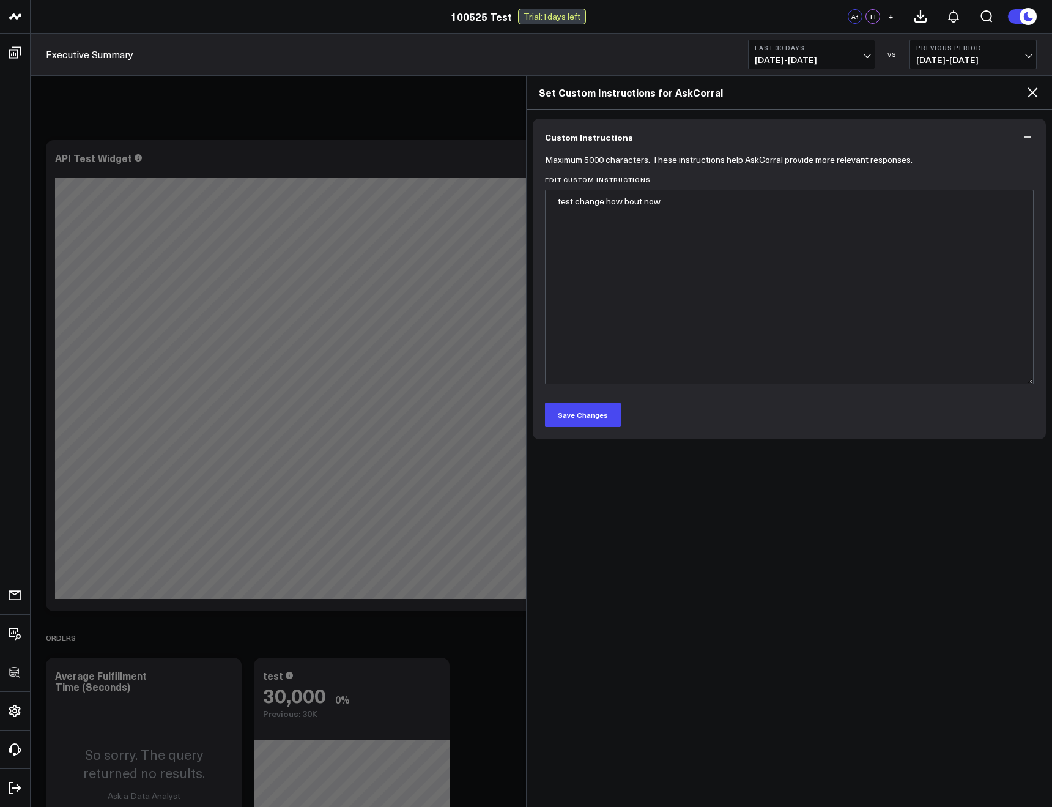
click at [489, 222] on div at bounding box center [526, 403] width 1052 height 807
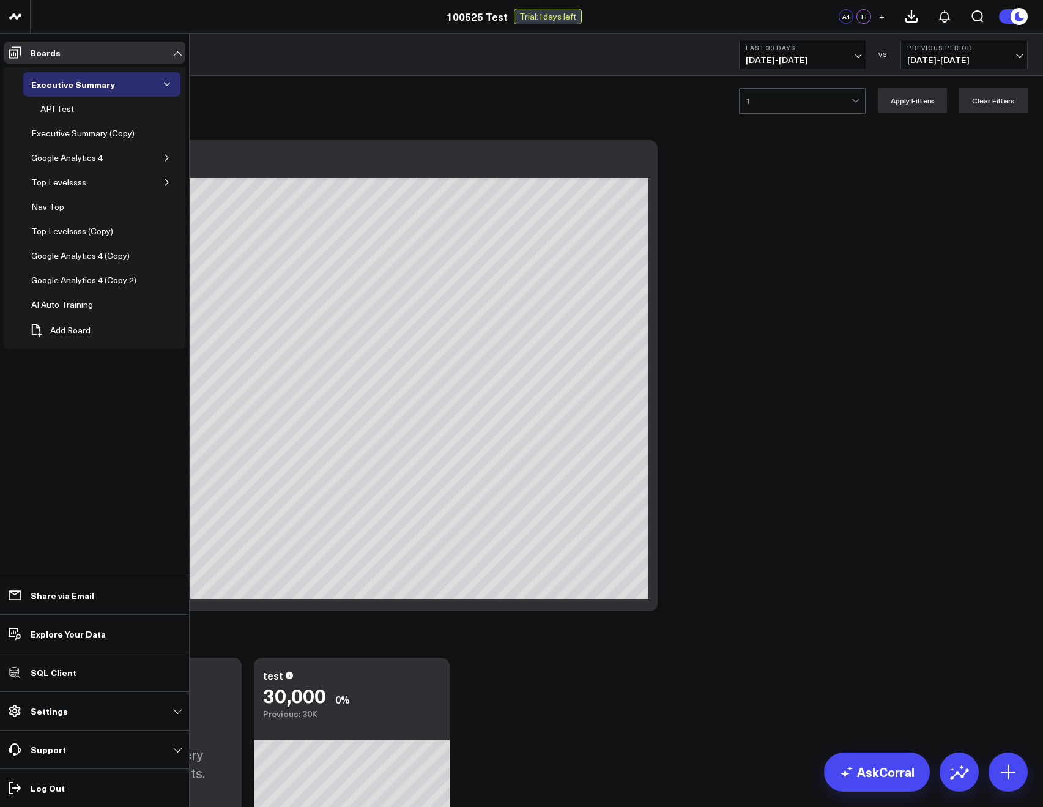
click at [45, 699] on li "Settings Custom Instructions Manage AI Metadata Manage Widgets Manage Datasets …" at bounding box center [94, 710] width 189 height 39
click at [43, 703] on link "Settings" at bounding box center [95, 711] width 182 height 22
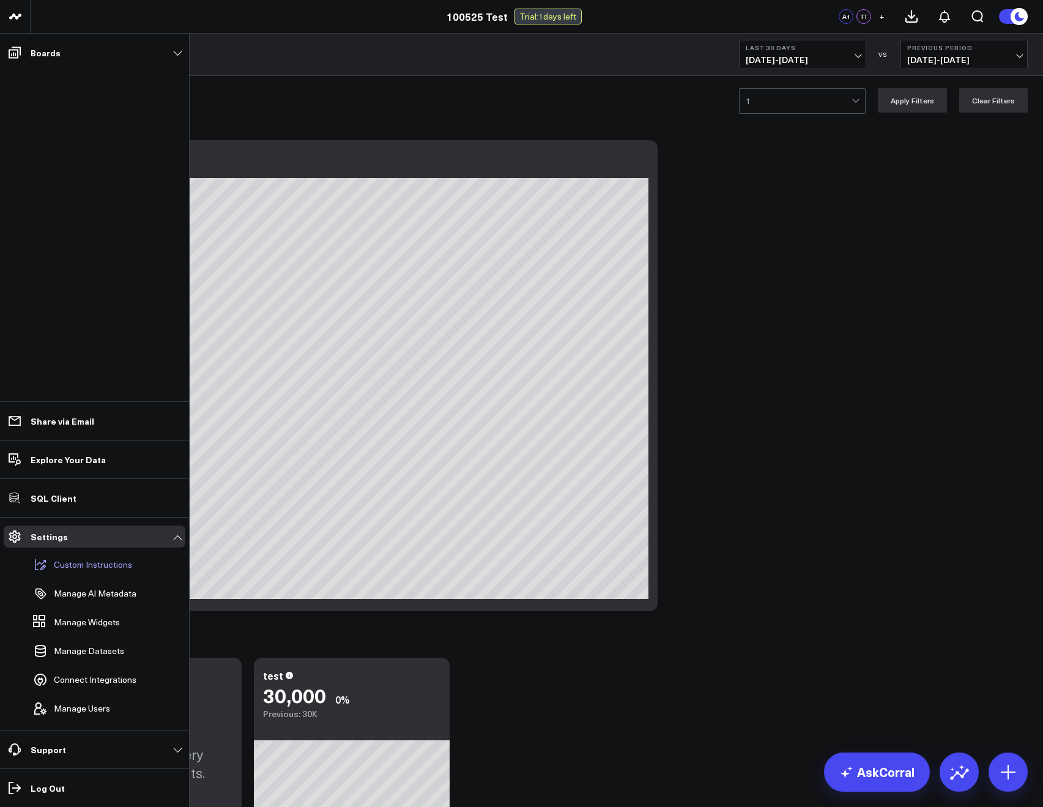
click at [71, 569] on p "Custom Instructions" at bounding box center [93, 565] width 78 height 10
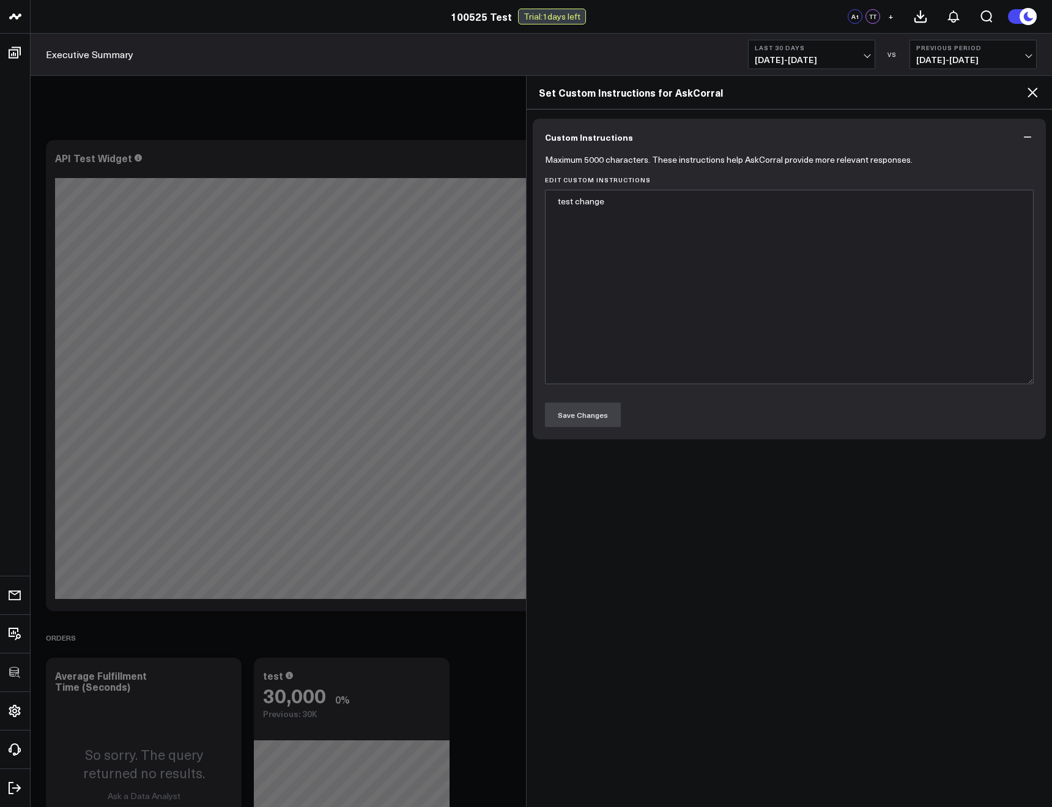
click at [1027, 138] on icon "button" at bounding box center [1028, 137] width 12 height 12
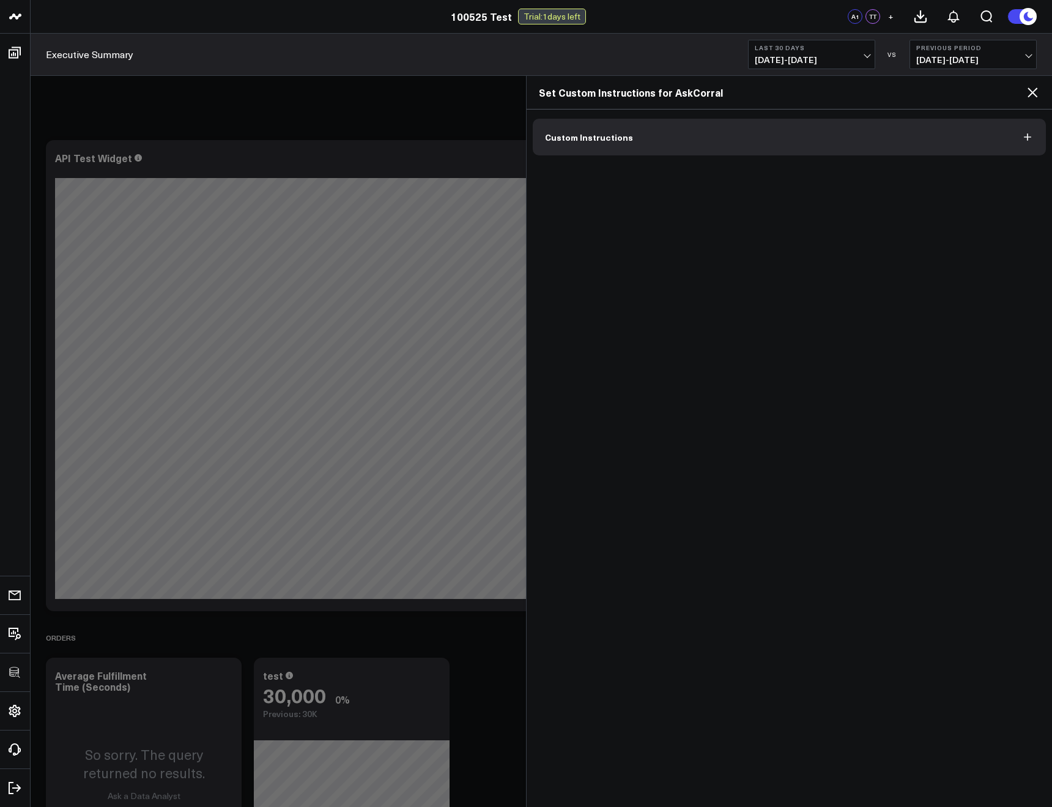
click at [1027, 138] on icon "button" at bounding box center [1027, 136] width 7 height 7
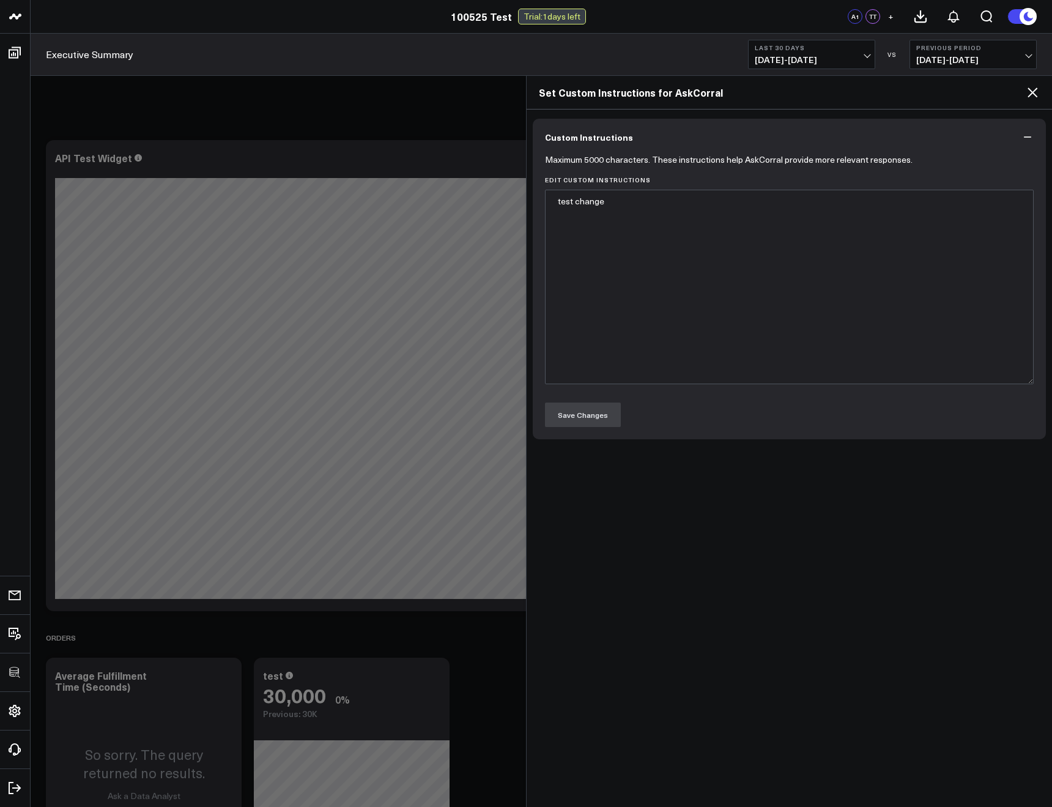
click at [1027, 138] on icon "button" at bounding box center [1028, 137] width 12 height 12
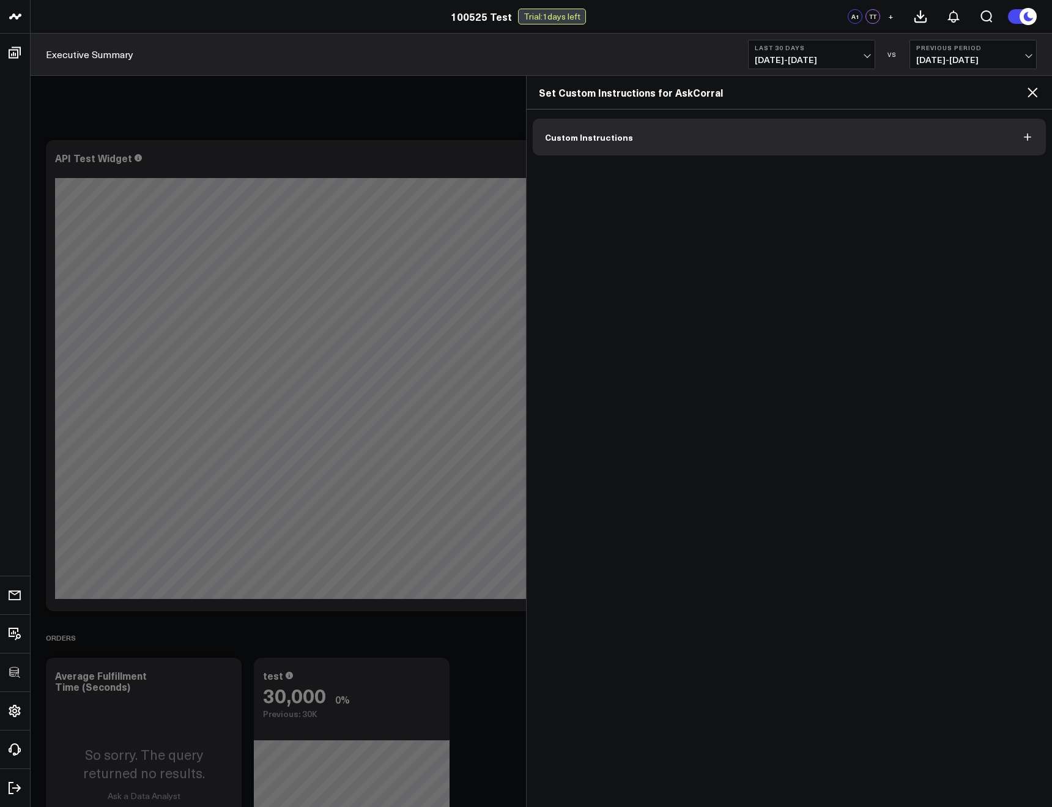
click at [1027, 138] on icon "button" at bounding box center [1027, 136] width 7 height 7
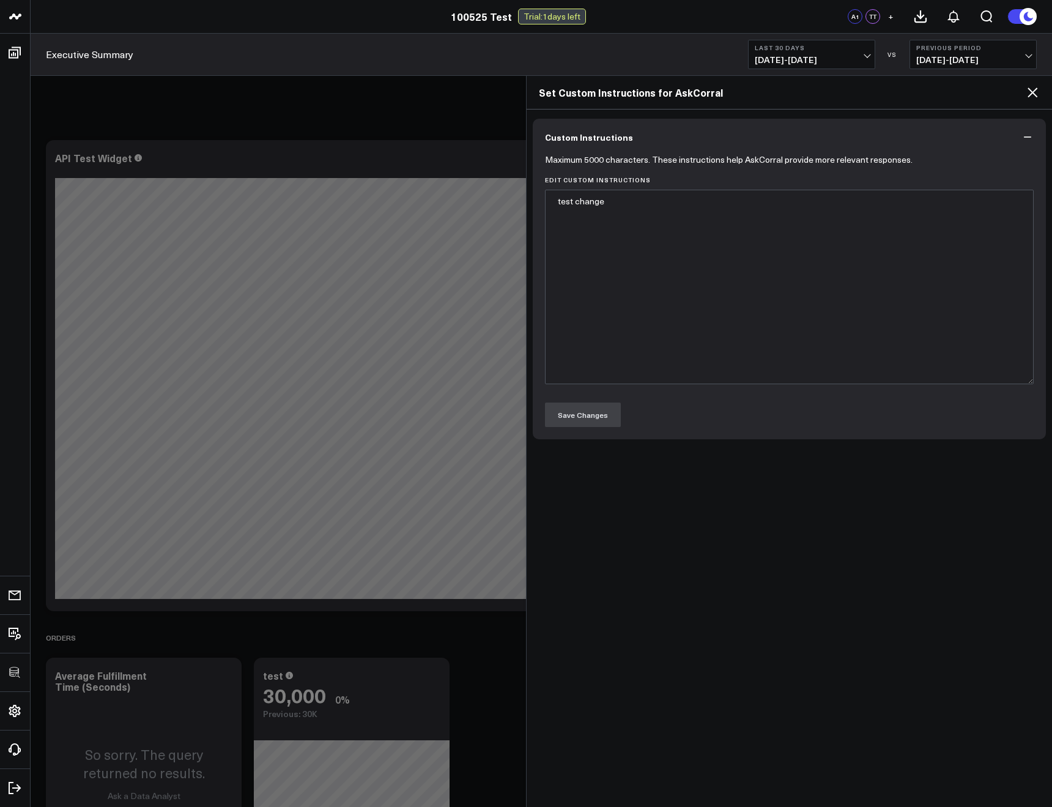
click at [1034, 94] on icon at bounding box center [1033, 92] width 10 height 10
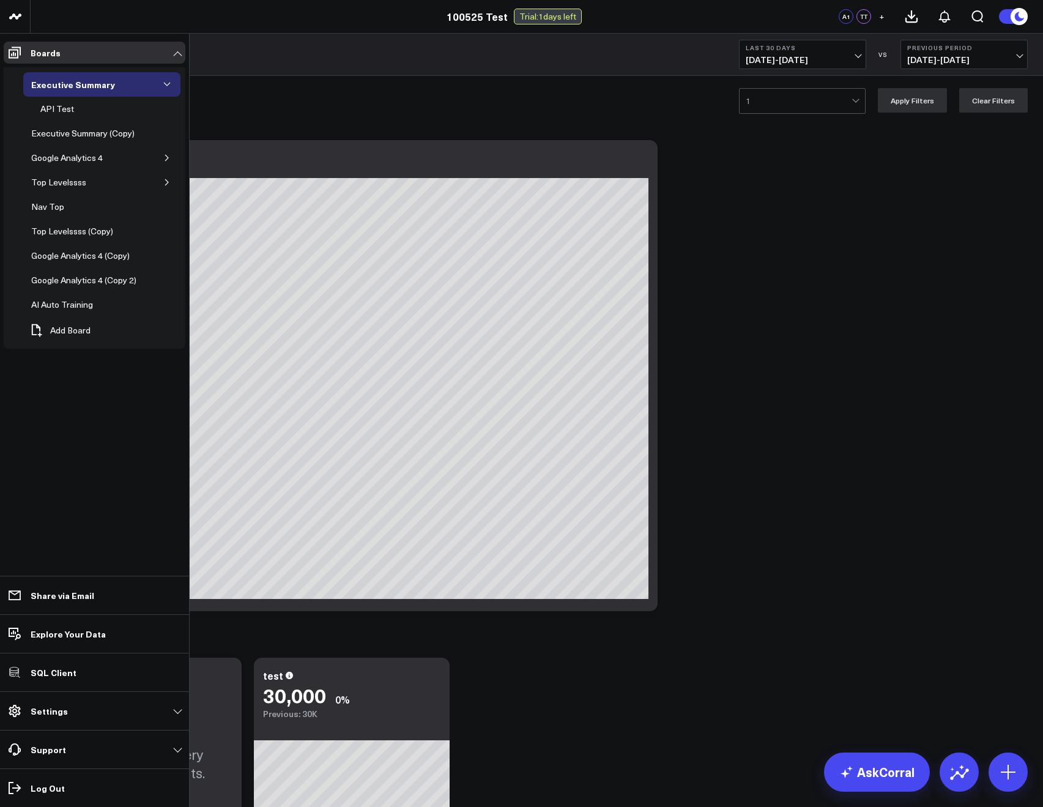
click at [40, 712] on p "Settings" at bounding box center [49, 711] width 37 height 10
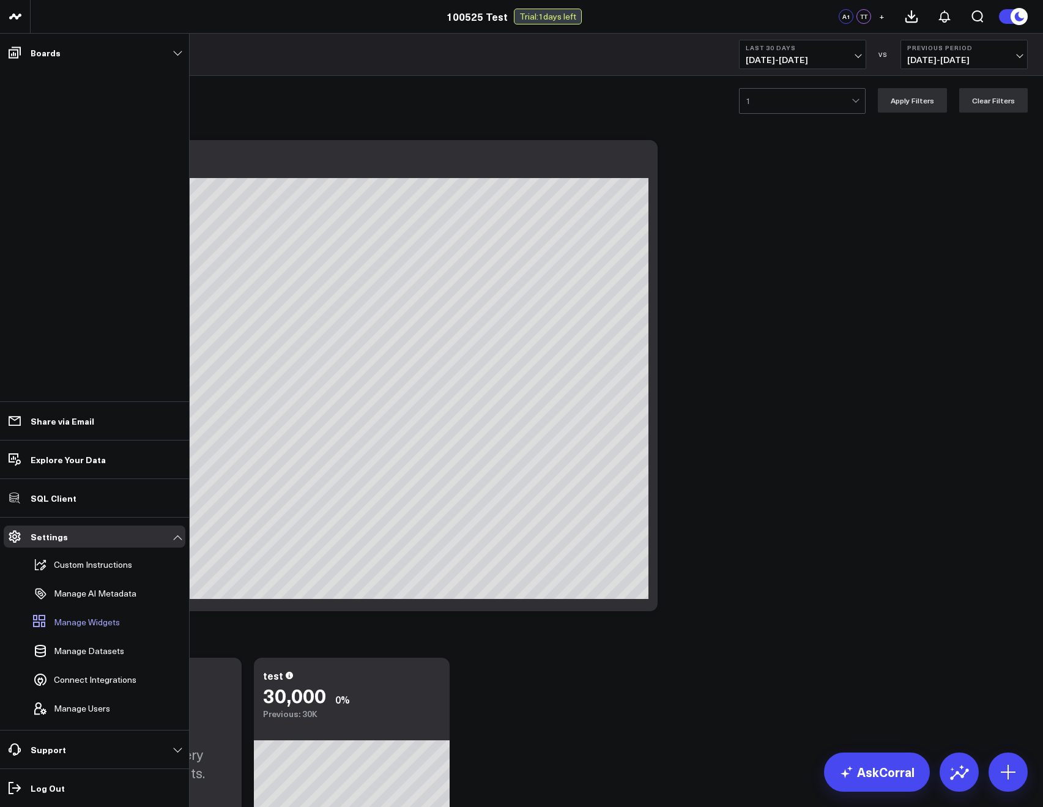
click at [75, 625] on span "Manage Widgets" at bounding box center [87, 622] width 66 height 10
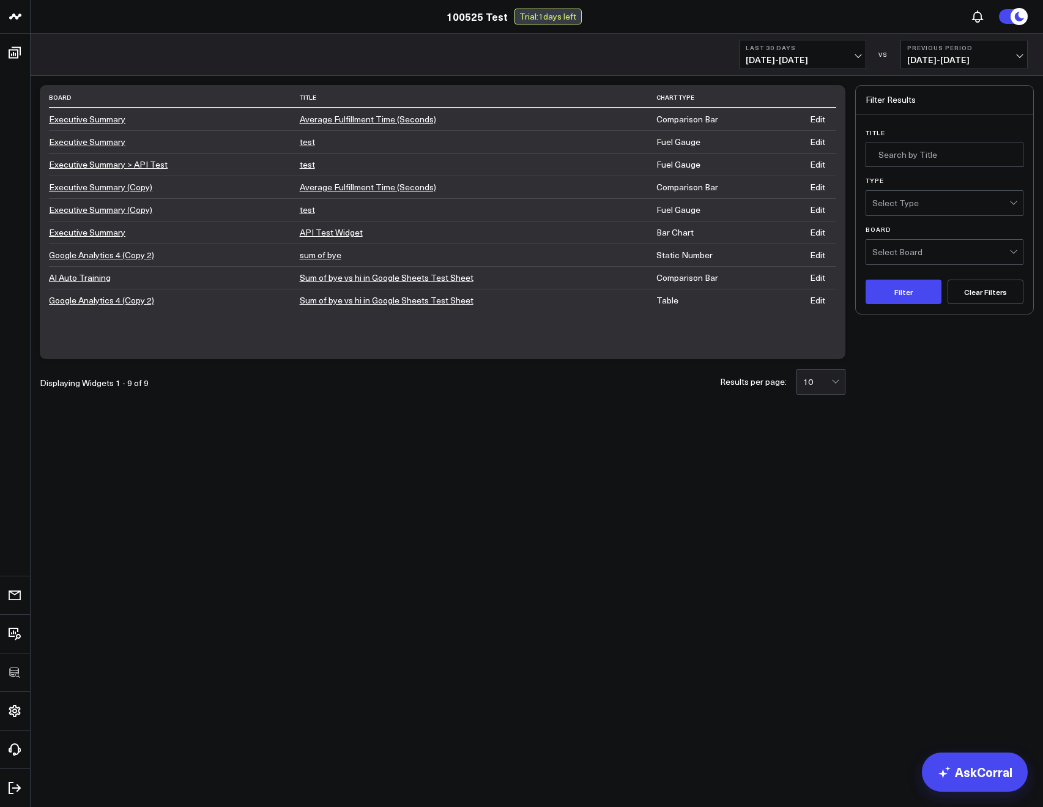
click at [831, 382] on div "10" at bounding box center [817, 382] width 28 height 10
click at [571, 446] on body "100525 Test 3725 Test 829 Studios Accenture Acme Industrial Activant Capital AD…" at bounding box center [521, 403] width 1043 height 807
click at [893, 253] on div "Select Board" at bounding box center [940, 252] width 137 height 10
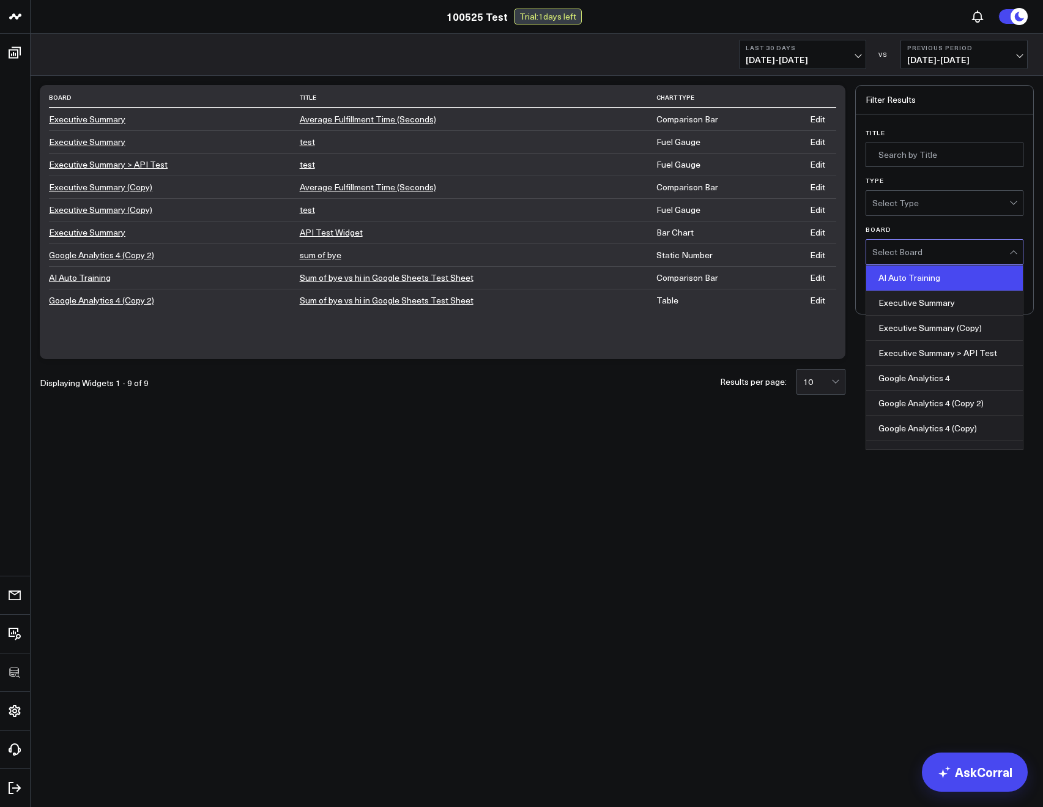
click at [910, 278] on div "AI Auto Training" at bounding box center [944, 278] width 157 height 25
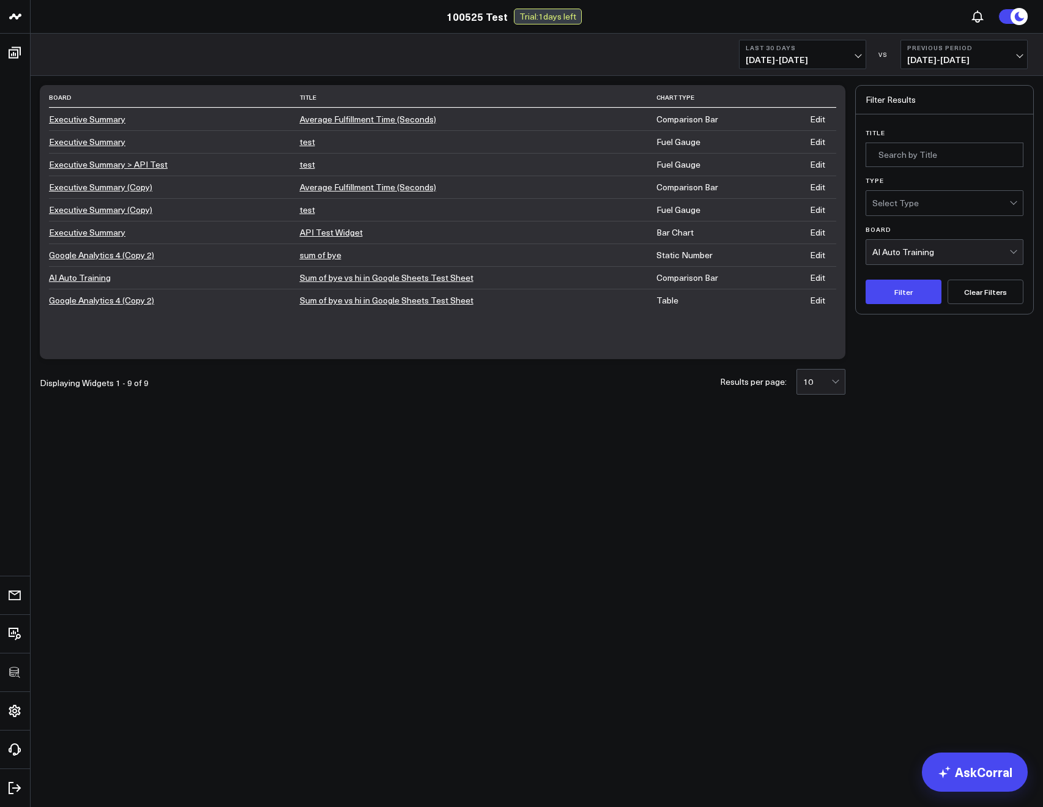
click at [904, 259] on div "AI Auto Training" at bounding box center [940, 252] width 137 height 24
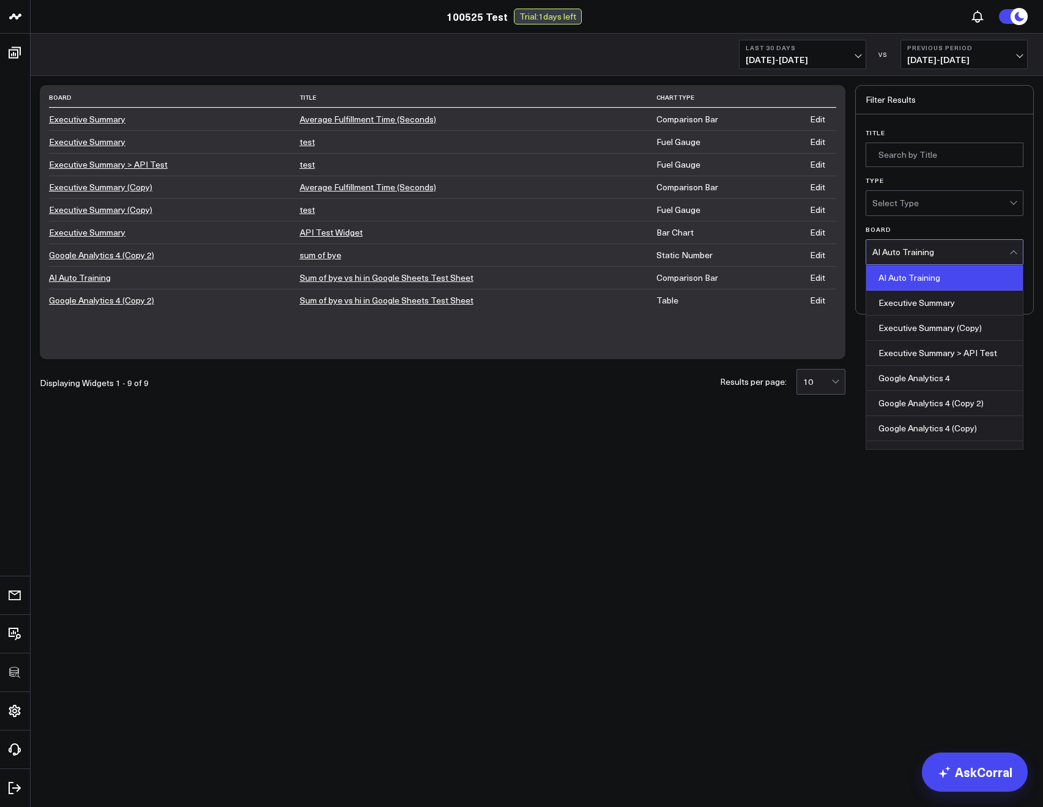
click at [912, 316] on div "Executive Summary (Copy)" at bounding box center [944, 328] width 157 height 25
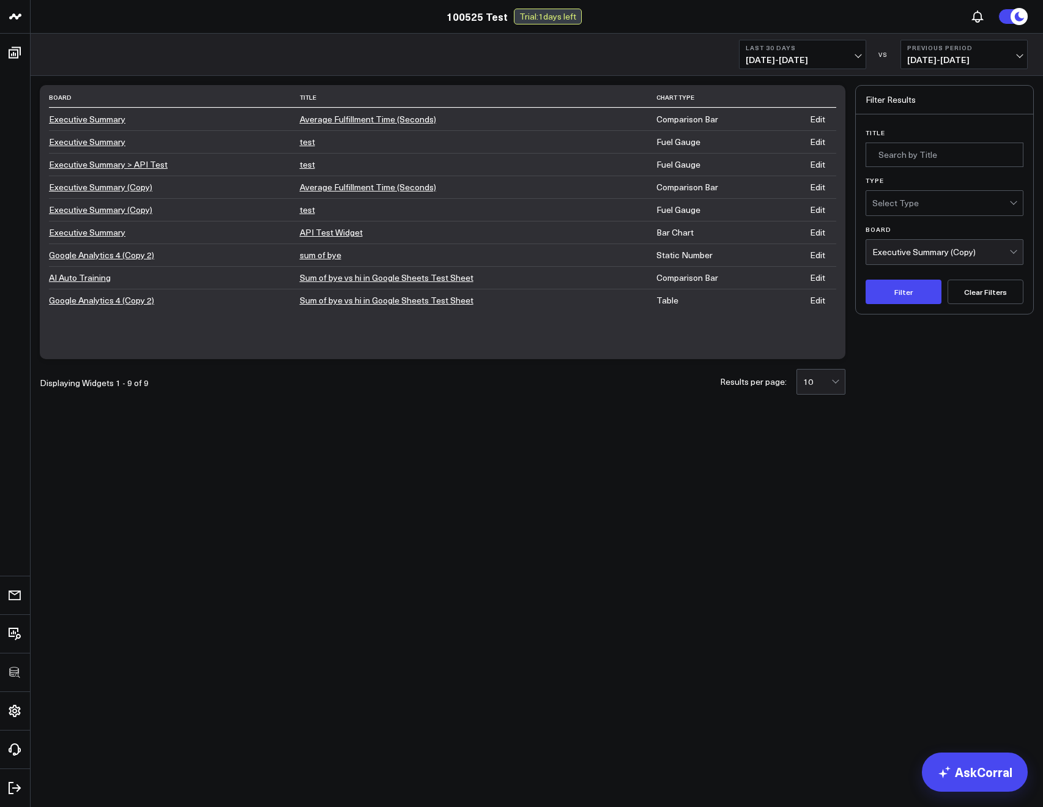
click at [907, 275] on div "Filter Clear Filters" at bounding box center [945, 287] width 158 height 34
click at [908, 292] on button "Filter" at bounding box center [904, 292] width 76 height 24
